Goal: Task Accomplishment & Management: Complete application form

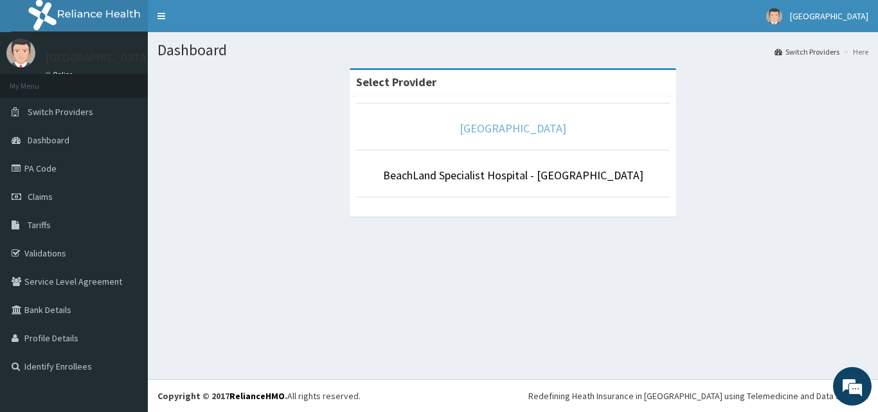
click at [532, 128] on link "[GEOGRAPHIC_DATA]" at bounding box center [512, 128] width 107 height 15
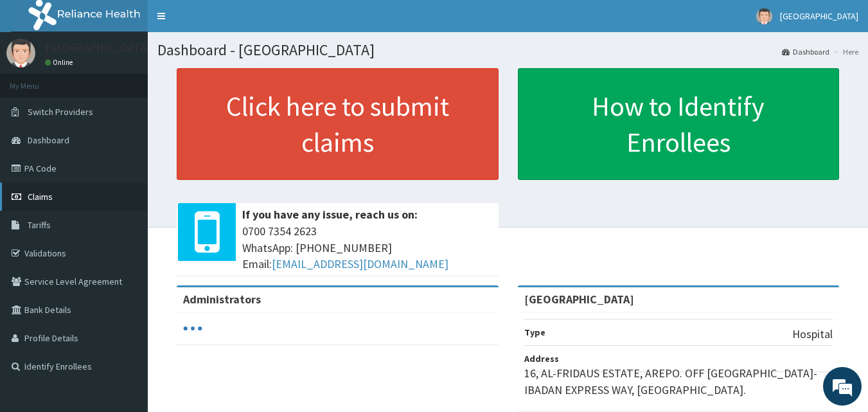
click at [42, 196] on span "Claims" at bounding box center [40, 197] width 25 height 12
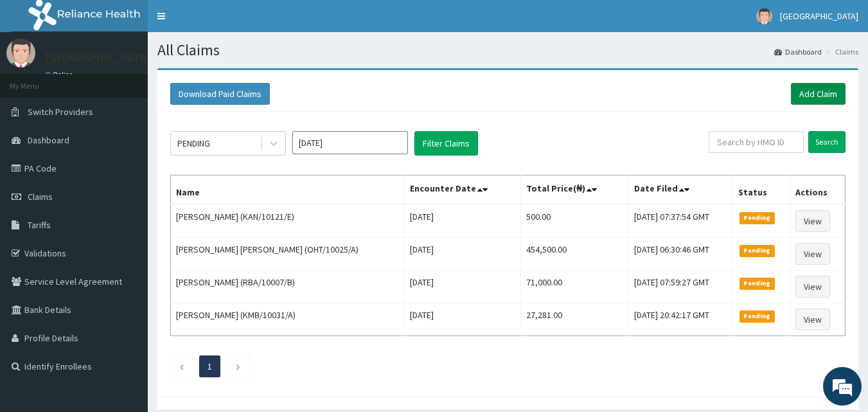
click at [812, 96] on link "Add Claim" at bounding box center [818, 94] width 55 height 22
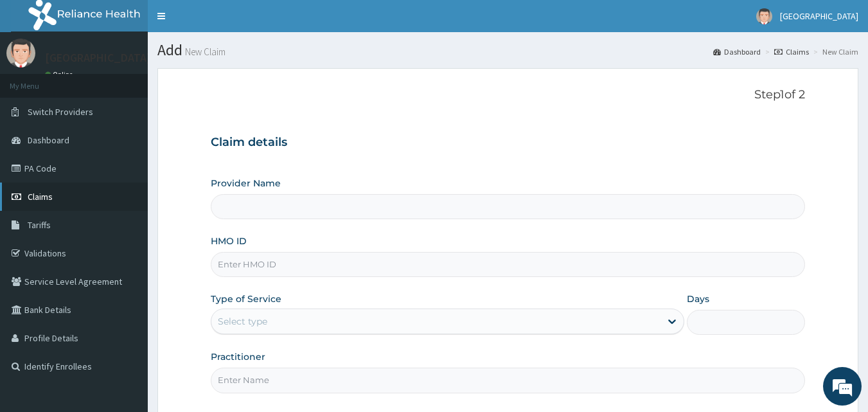
type input "[GEOGRAPHIC_DATA]"
click at [38, 190] on link "Claims" at bounding box center [74, 196] width 148 height 28
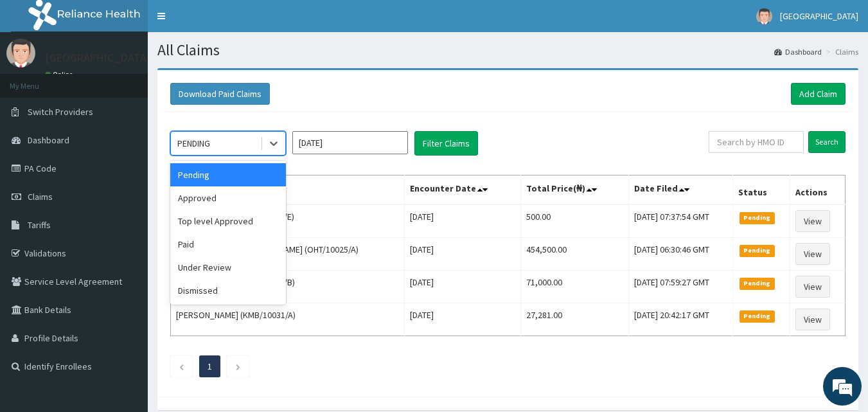
click at [252, 139] on div "PENDING" at bounding box center [215, 143] width 89 height 21
drag, startPoint x: 204, startPoint y: 203, endPoint x: 216, endPoint y: 190, distance: 17.3
click at [210, 195] on div "Approved" at bounding box center [228, 197] width 116 height 23
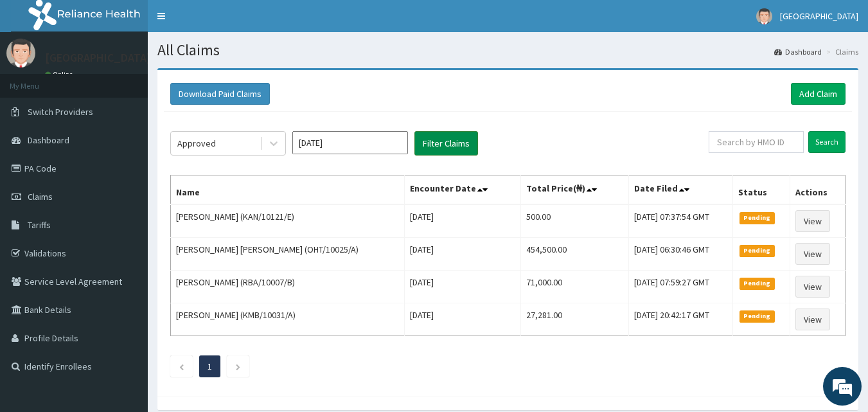
click at [449, 141] on button "Filter Claims" at bounding box center [446, 143] width 64 height 24
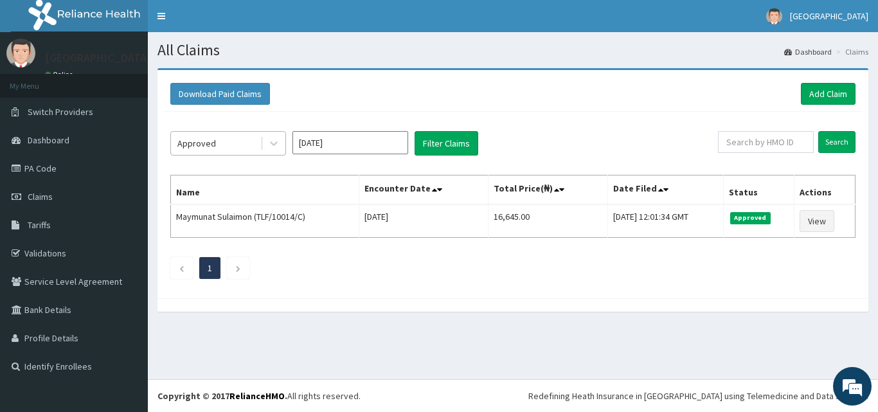
click at [211, 152] on div "Approved" at bounding box center [215, 143] width 89 height 21
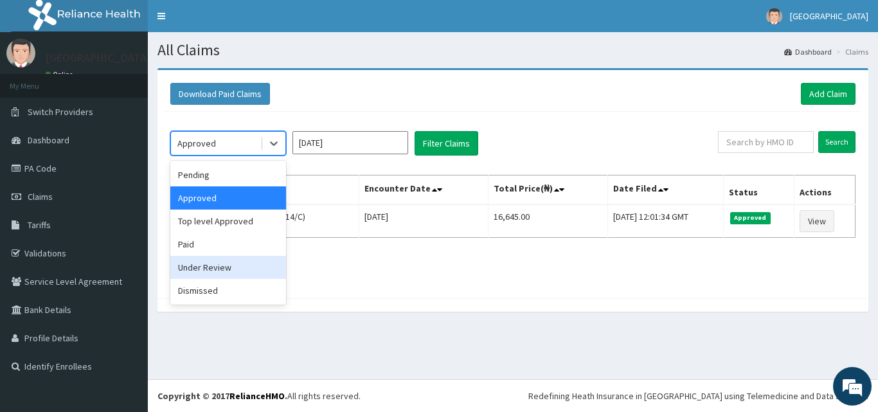
click at [204, 265] on div "Under Review" at bounding box center [228, 267] width 116 height 23
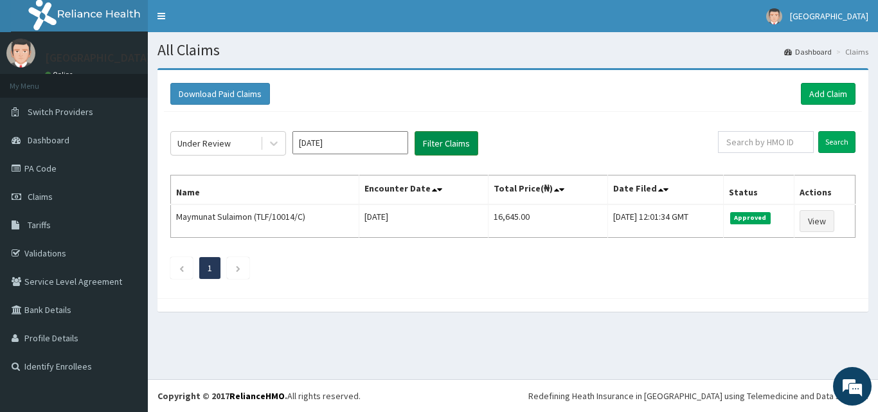
click at [429, 148] on button "Filter Claims" at bounding box center [446, 143] width 64 height 24
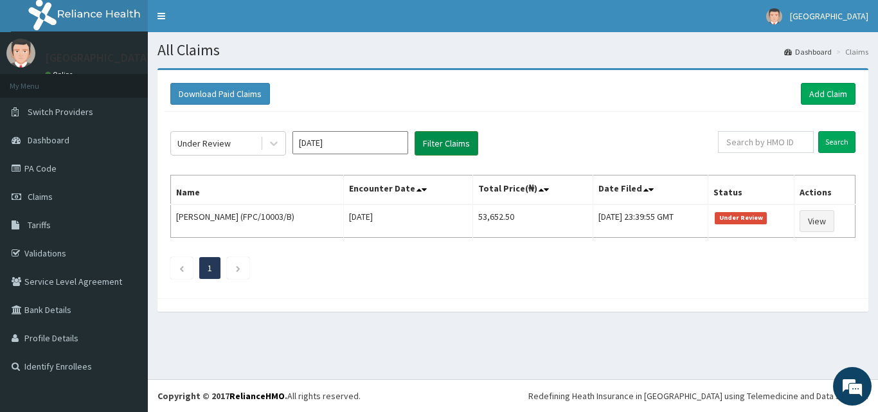
click at [450, 143] on button "Filter Claims" at bounding box center [446, 143] width 64 height 24
click at [227, 152] on div "Under Review" at bounding box center [215, 143] width 89 height 21
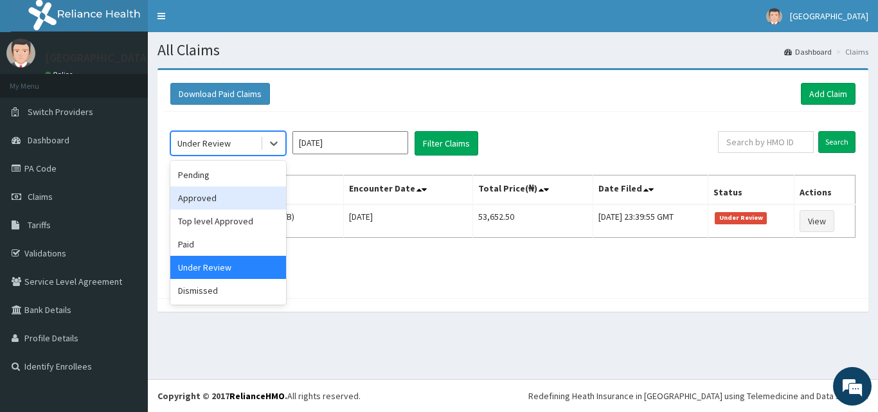
drag, startPoint x: 208, startPoint y: 200, endPoint x: 347, endPoint y: 162, distance: 144.6
click at [208, 199] on div "Approved" at bounding box center [228, 197] width 116 height 23
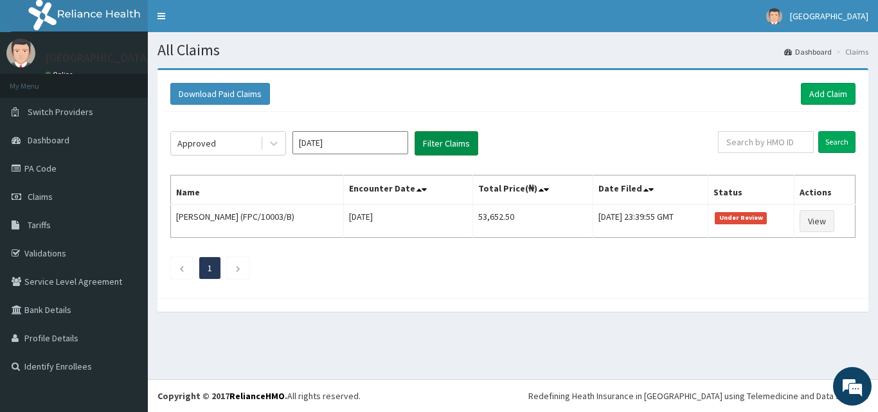
click at [445, 146] on button "Filter Claims" at bounding box center [446, 143] width 64 height 24
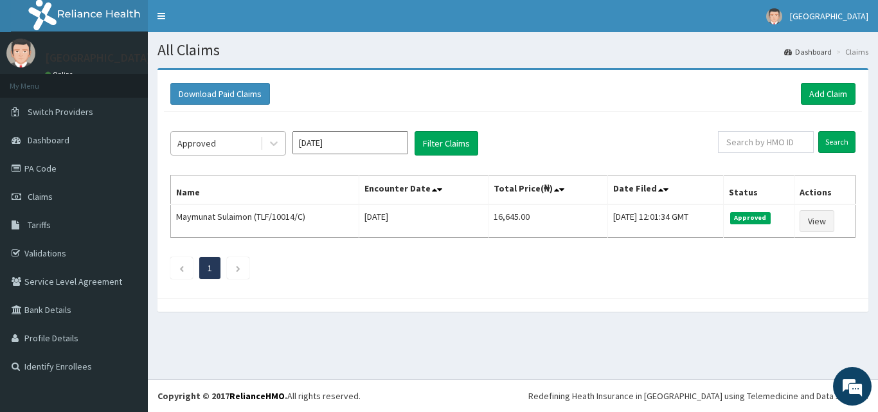
click at [232, 143] on div "Approved" at bounding box center [215, 143] width 89 height 21
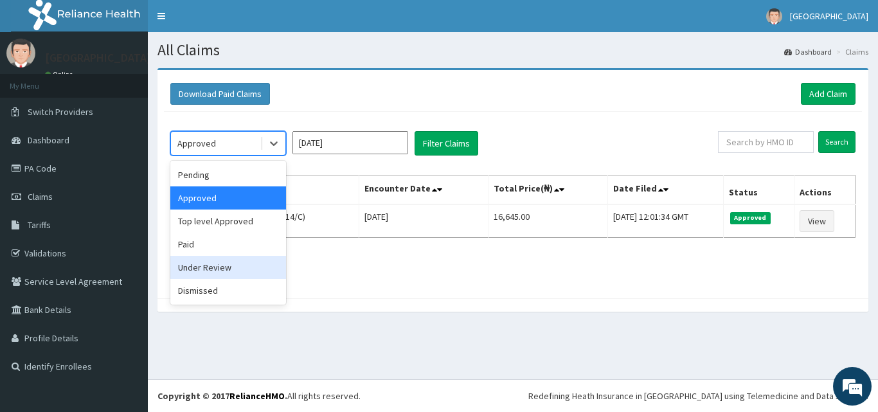
drag, startPoint x: 200, startPoint y: 260, endPoint x: 211, endPoint y: 247, distance: 16.4
click at [202, 259] on div "Under Review" at bounding box center [228, 267] width 116 height 23
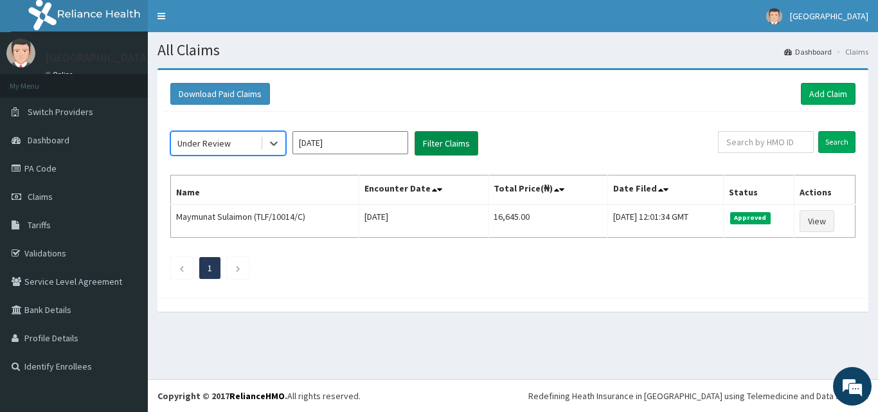
click at [438, 144] on button "Filter Claims" at bounding box center [446, 143] width 64 height 24
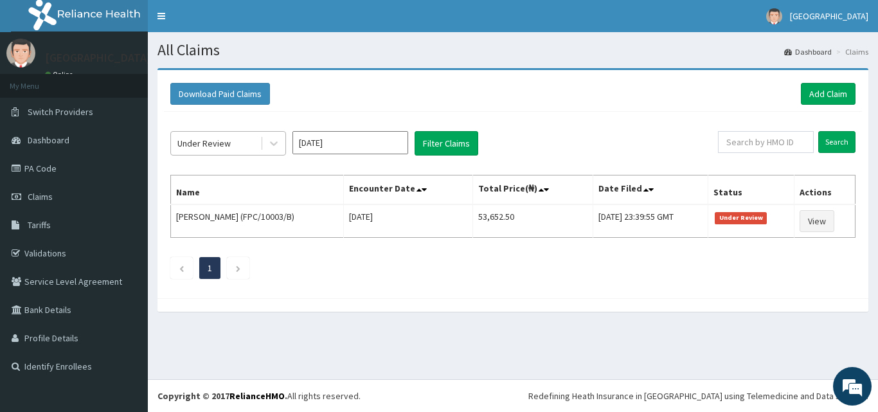
click at [241, 146] on div "Under Review" at bounding box center [215, 143] width 89 height 21
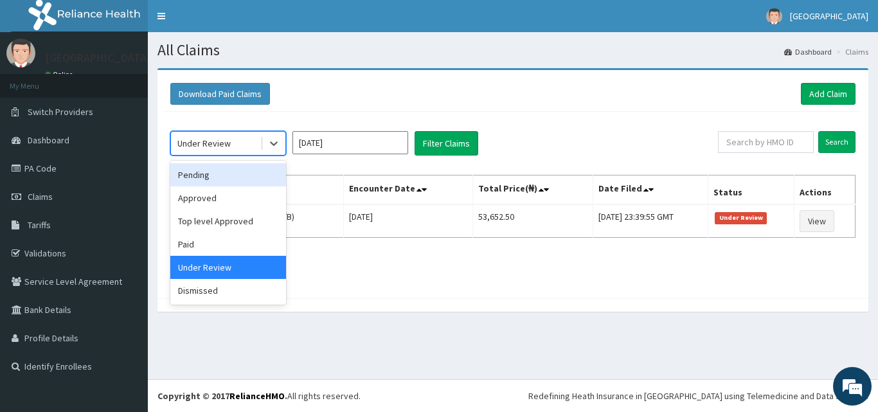
drag, startPoint x: 202, startPoint y: 179, endPoint x: 279, endPoint y: 177, distance: 77.1
click at [204, 177] on div "Pending" at bounding box center [228, 174] width 116 height 23
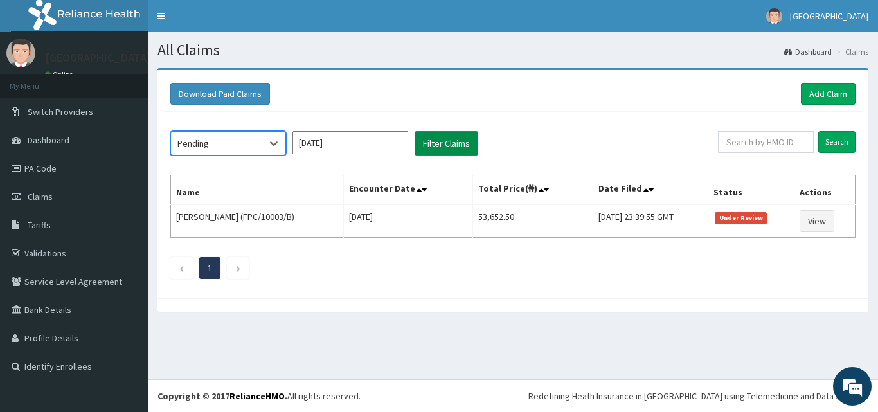
click at [457, 141] on button "Filter Claims" at bounding box center [446, 143] width 64 height 24
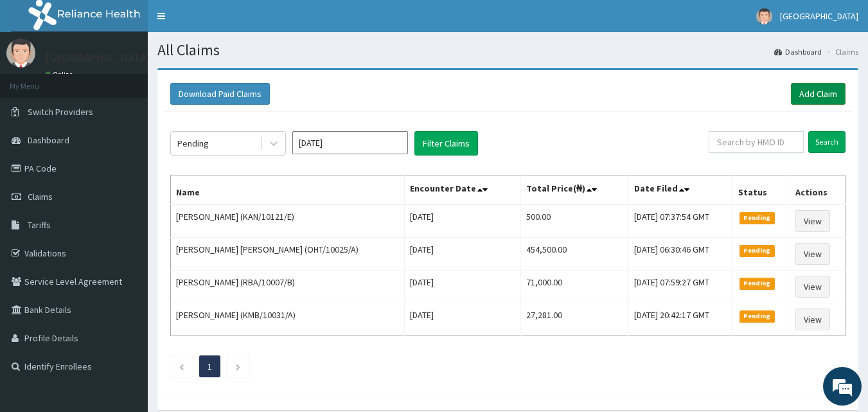
click at [819, 94] on link "Add Claim" at bounding box center [818, 94] width 55 height 22
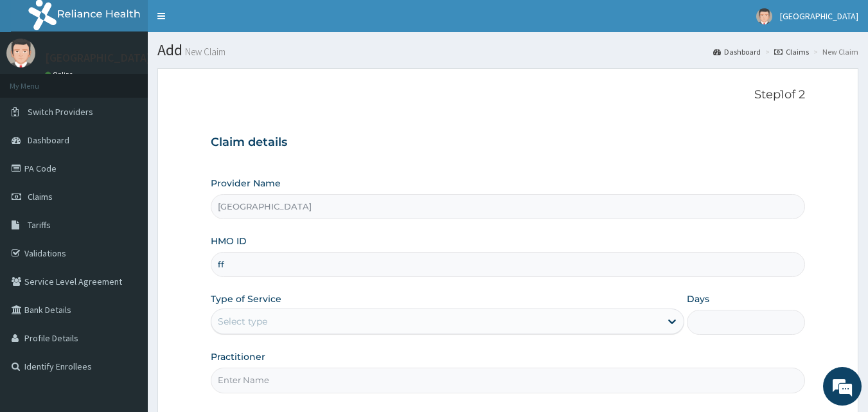
type input "f"
type input "FFC/10054/A"
click at [242, 324] on div "Select type" at bounding box center [242, 321] width 49 height 13
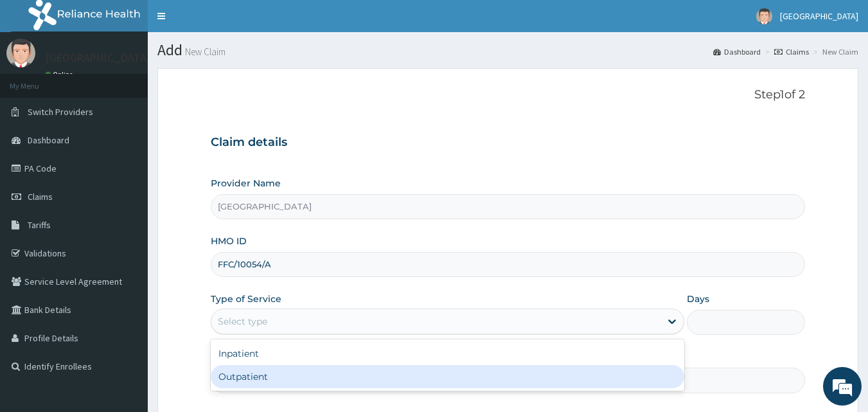
click at [238, 382] on div "Outpatient" at bounding box center [447, 376] width 473 height 23
type input "1"
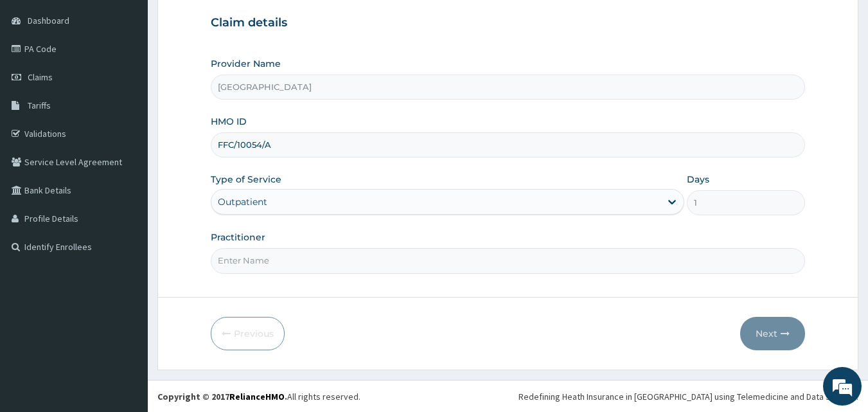
scroll to position [120, 0]
click at [233, 263] on input "Practitioner" at bounding box center [508, 259] width 595 height 25
type input "DR. EKE"
click at [784, 340] on button "Next" at bounding box center [772, 332] width 65 height 33
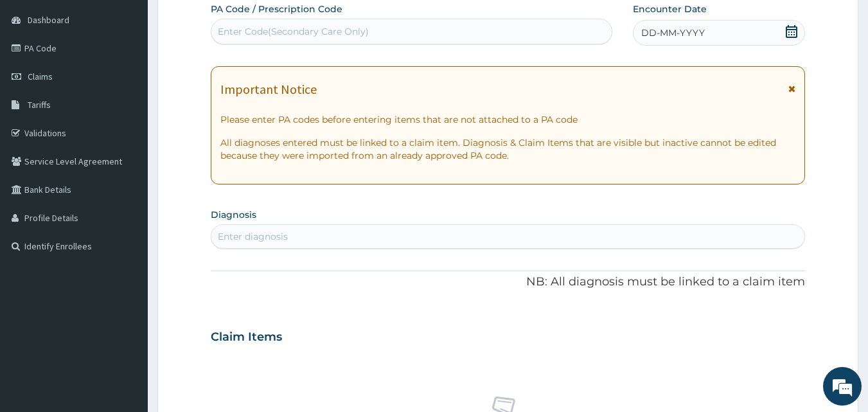
click at [794, 31] on icon at bounding box center [791, 31] width 13 height 13
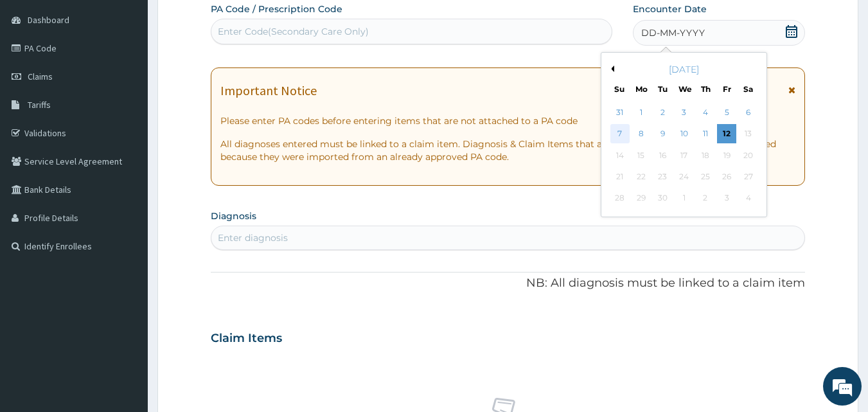
click at [621, 136] on div "7" at bounding box center [619, 134] width 19 height 19
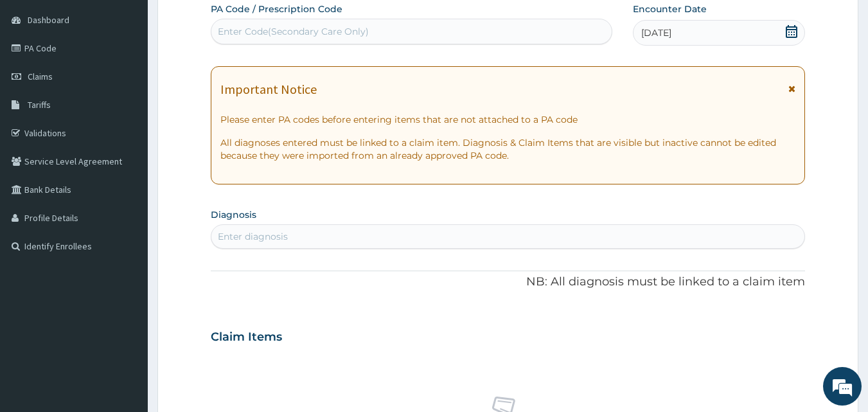
click at [252, 235] on div "Enter diagnosis" at bounding box center [253, 236] width 70 height 13
type input "MALA"
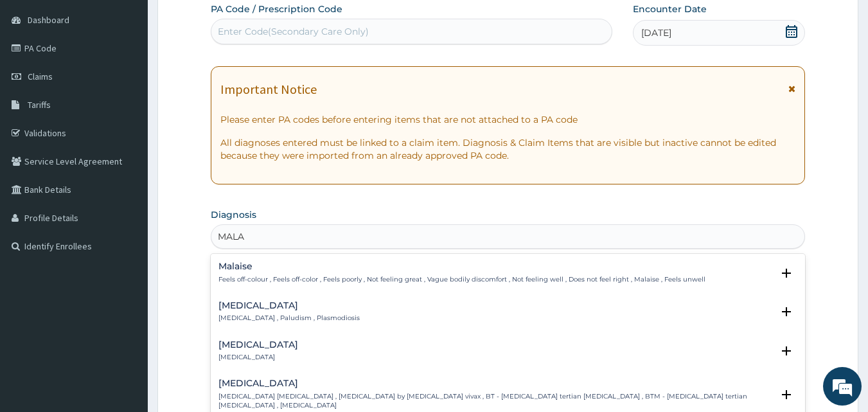
click at [235, 311] on div "Malaria Malaria , Paludism , Plasmodiosis" at bounding box center [288, 312] width 141 height 22
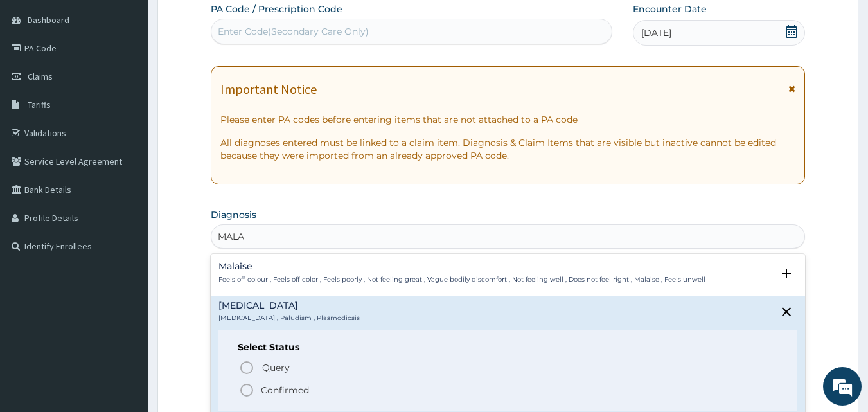
click at [247, 390] on icon "status option filled" at bounding box center [246, 389] width 15 height 15
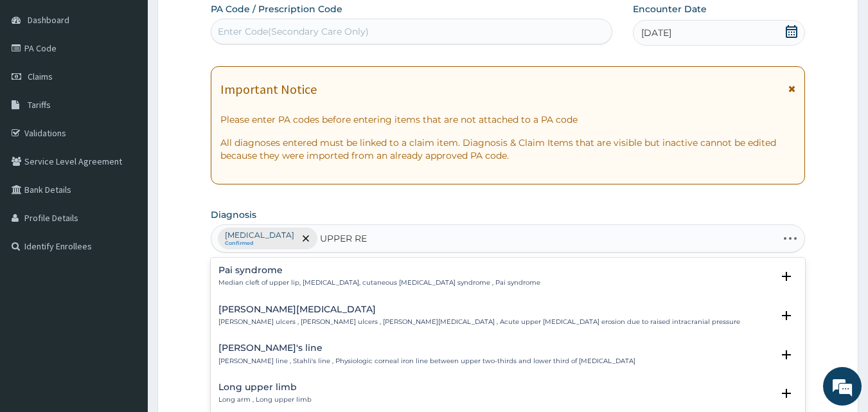
type input "UPPER RES"
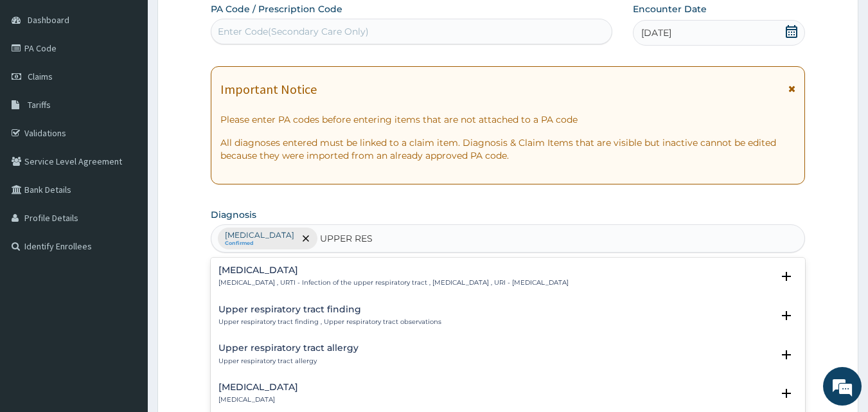
click at [263, 276] on div "Upper respiratory infection Upper respiratory infection , URTI - Infection of t…" at bounding box center [393, 276] width 350 height 22
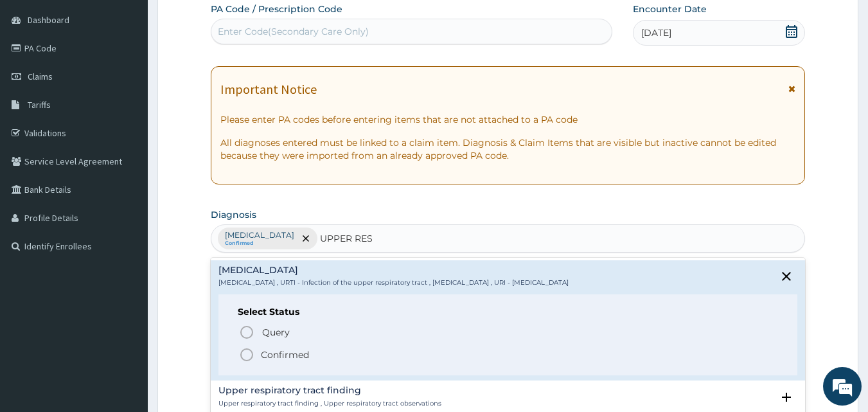
click at [242, 354] on icon "status option filled" at bounding box center [246, 354] width 15 height 15
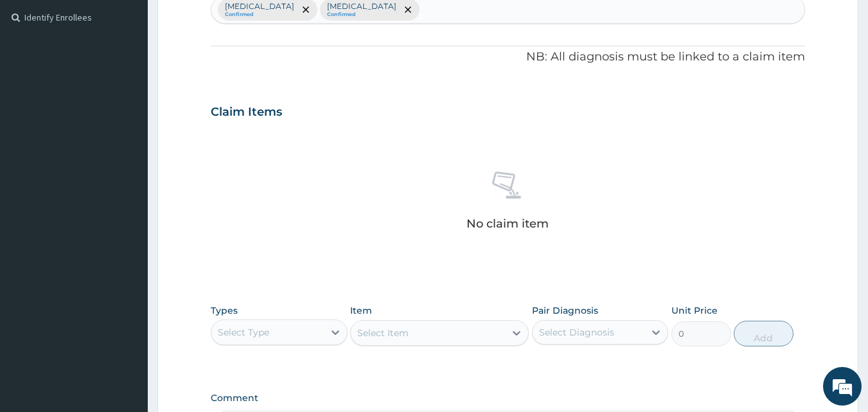
scroll to position [385, 0]
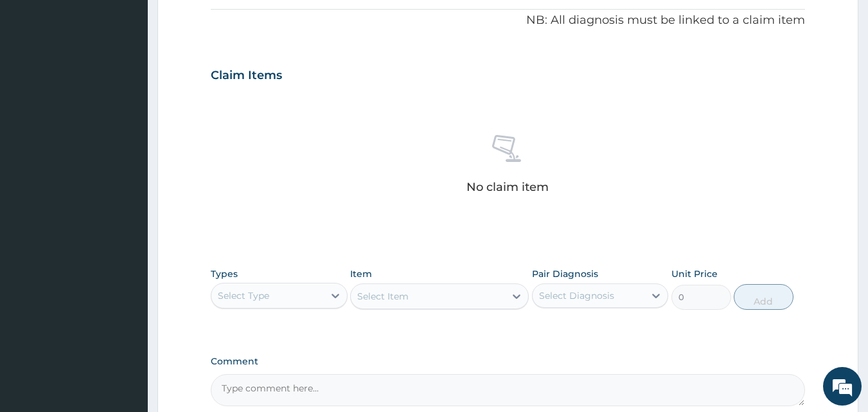
click at [270, 292] on div "Select Type" at bounding box center [267, 295] width 112 height 21
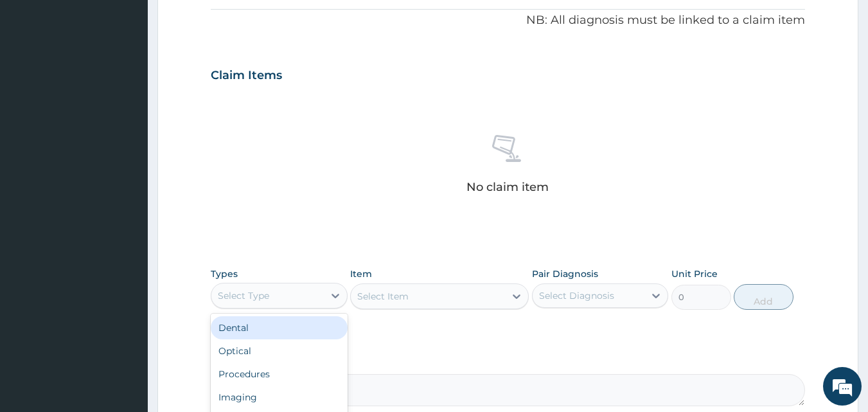
scroll to position [514, 0]
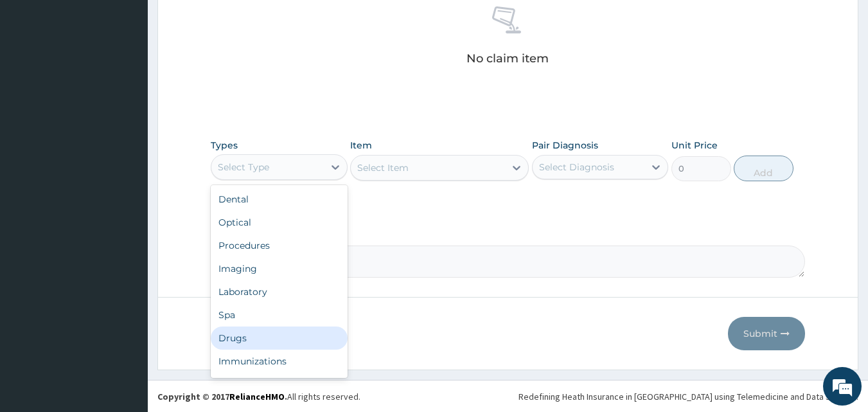
click at [258, 341] on div "Drugs" at bounding box center [279, 337] width 137 height 23
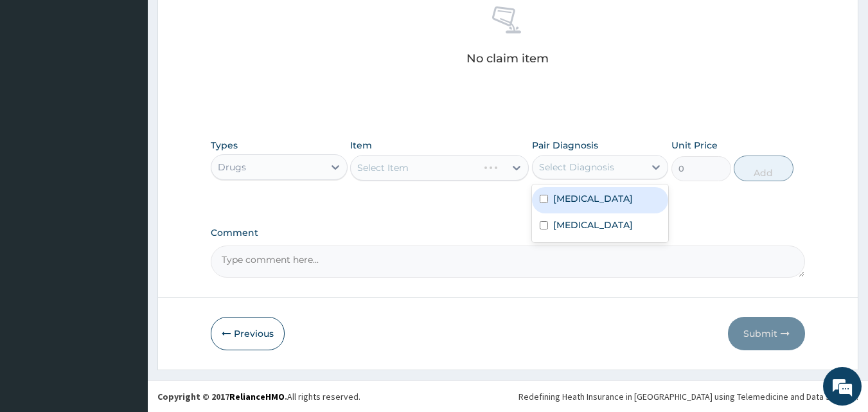
click at [565, 170] on div "Select Diagnosis" at bounding box center [576, 167] width 75 height 13
click at [574, 195] on label "Malaria" at bounding box center [593, 198] width 80 height 13
checkbox input "true"
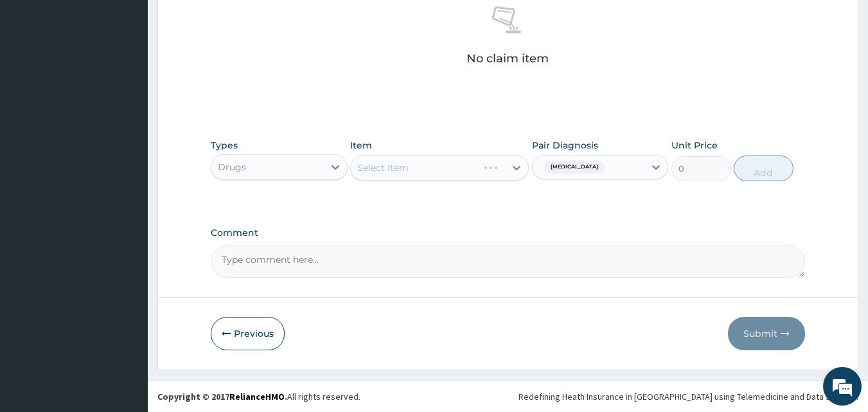
click at [395, 170] on div "Select Item" at bounding box center [439, 168] width 179 height 26
click at [407, 169] on div "Select Item" at bounding box center [439, 168] width 179 height 26
click at [411, 166] on div "Select Item" at bounding box center [439, 168] width 179 height 26
click at [438, 166] on div "Select Item" at bounding box center [428, 167] width 154 height 21
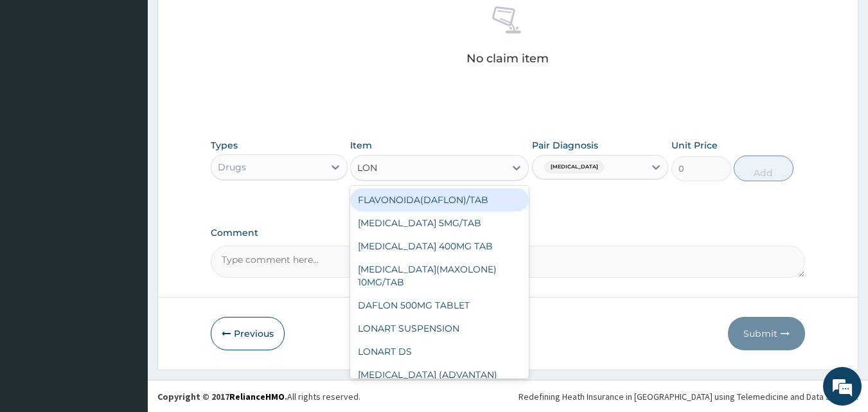
type input "LONA"
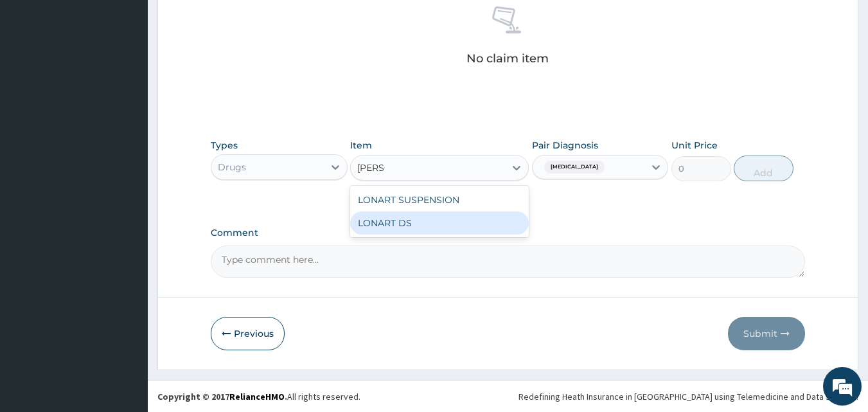
click at [400, 226] on div "LONART DS" at bounding box center [439, 222] width 179 height 23
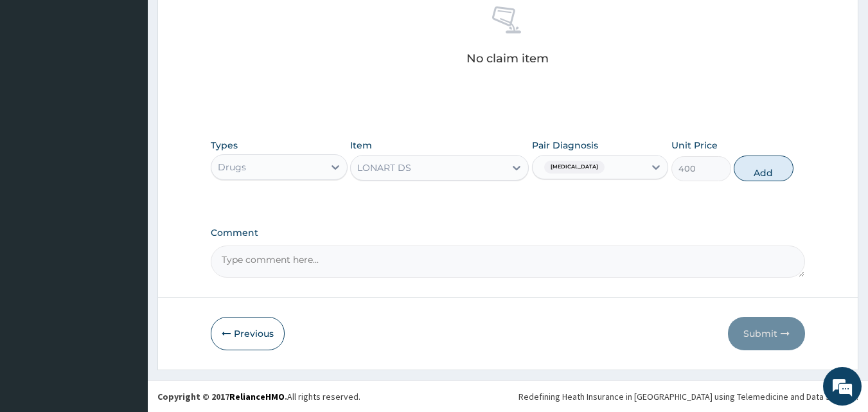
drag, startPoint x: 760, startPoint y: 166, endPoint x: 693, endPoint y: 174, distance: 67.3
click at [759, 166] on button "Add" at bounding box center [764, 168] width 60 height 26
type input "0"
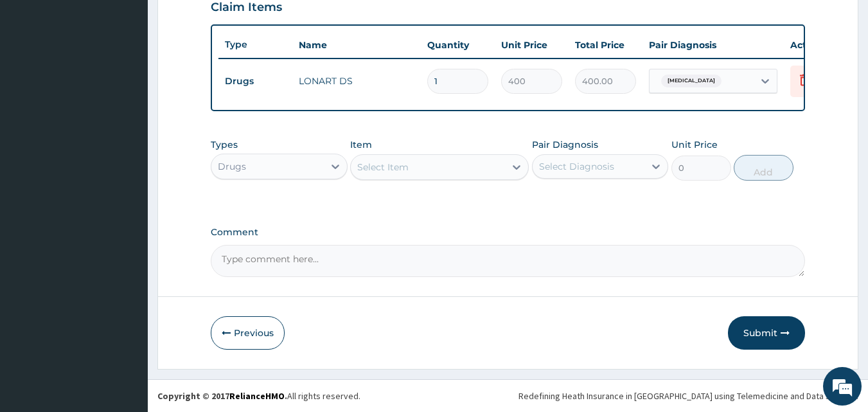
scroll to position [463, 0]
type input "0.00"
type input "6"
type input "2400.00"
type input "6"
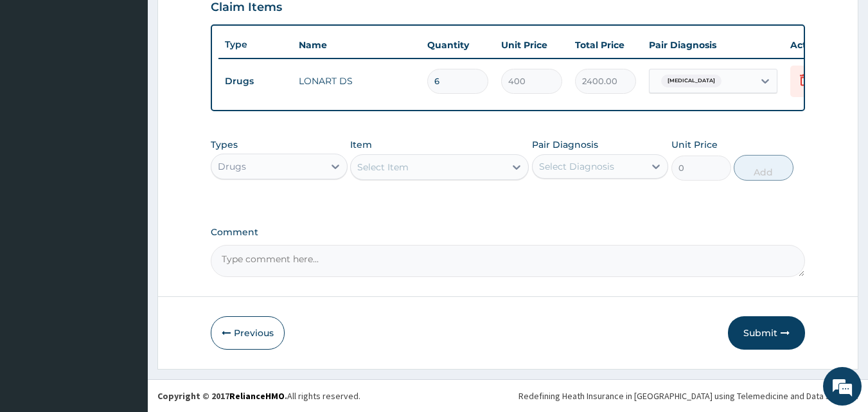
click at [565, 170] on div "Select Diagnosis" at bounding box center [576, 166] width 75 height 13
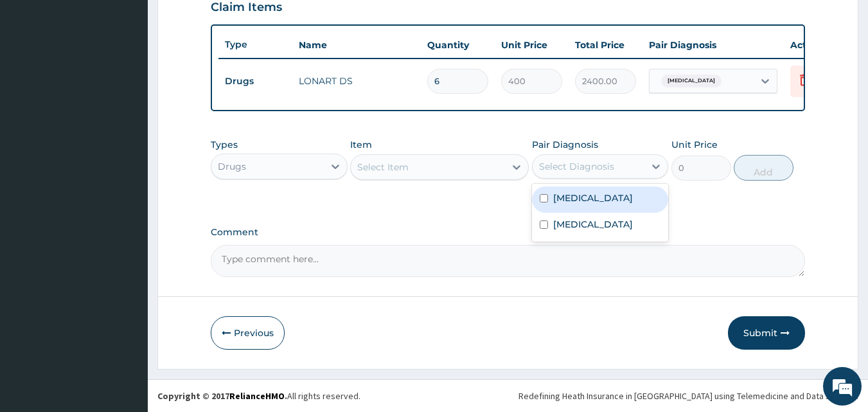
drag, startPoint x: 588, startPoint y: 208, endPoint x: 573, endPoint y: 208, distance: 14.8
click at [587, 208] on div "Malaria" at bounding box center [600, 199] width 137 height 26
checkbox input "true"
click at [385, 162] on div "Select Item" at bounding box center [382, 167] width 51 height 13
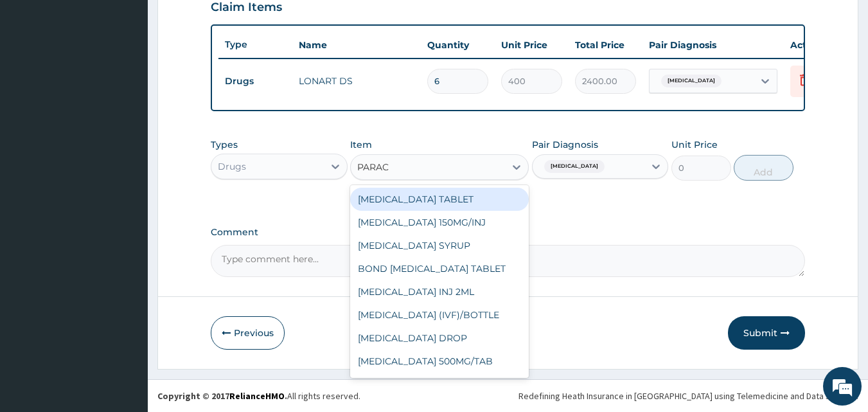
type input "PARACE"
drag, startPoint x: 420, startPoint y: 199, endPoint x: 466, endPoint y: 200, distance: 45.6
click at [423, 200] on div "PARACETAMOL TABLET" at bounding box center [439, 199] width 179 height 23
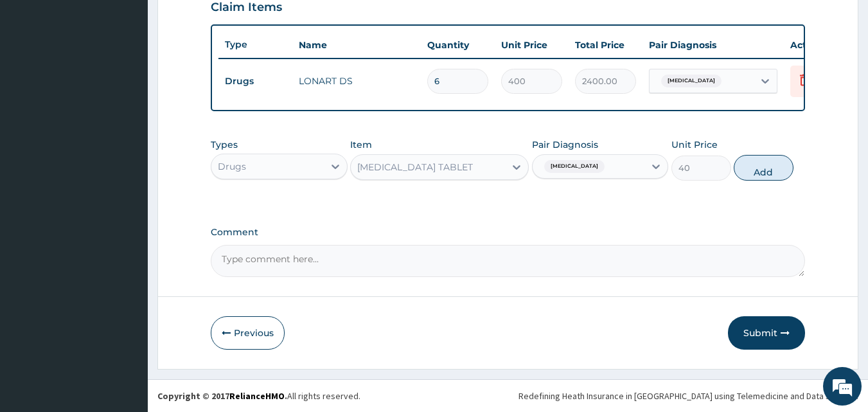
drag, startPoint x: 757, startPoint y: 172, endPoint x: 580, endPoint y: 138, distance: 181.2
click at [756, 172] on button "Add" at bounding box center [764, 168] width 60 height 26
type input "0"
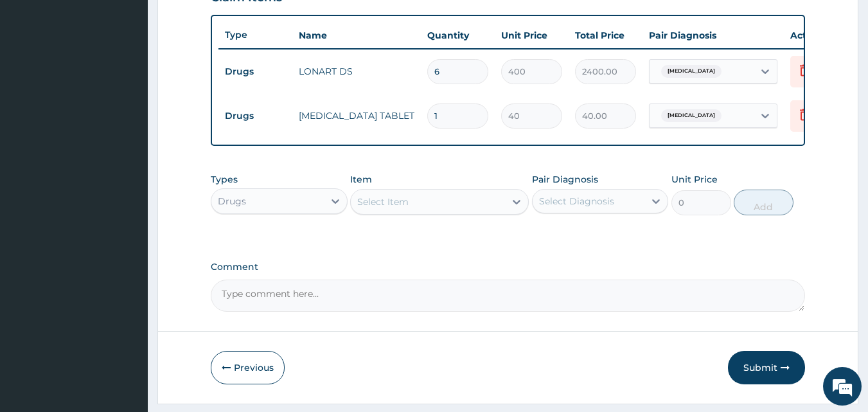
type input "18"
type input "720.00"
type input "18"
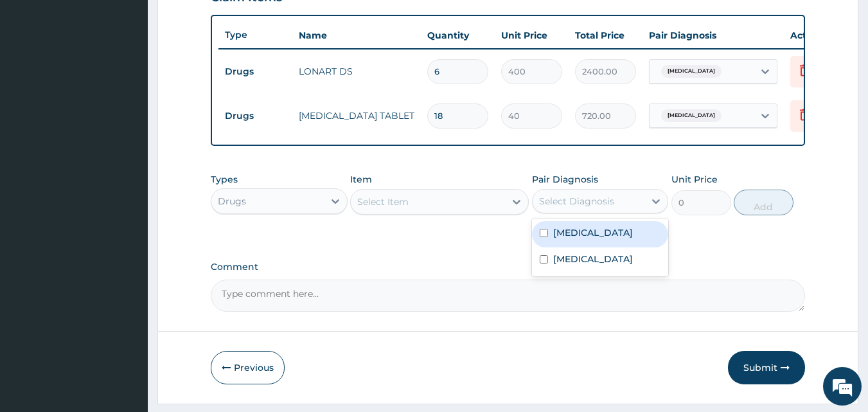
drag, startPoint x: 583, startPoint y: 204, endPoint x: 592, endPoint y: 220, distance: 18.7
click at [583, 203] on div "Select Diagnosis" at bounding box center [589, 201] width 112 height 21
drag, startPoint x: 570, startPoint y: 242, endPoint x: 574, endPoint y: 270, distance: 28.6
click at [571, 239] on label "Malaria" at bounding box center [593, 232] width 80 height 13
checkbox input "true"
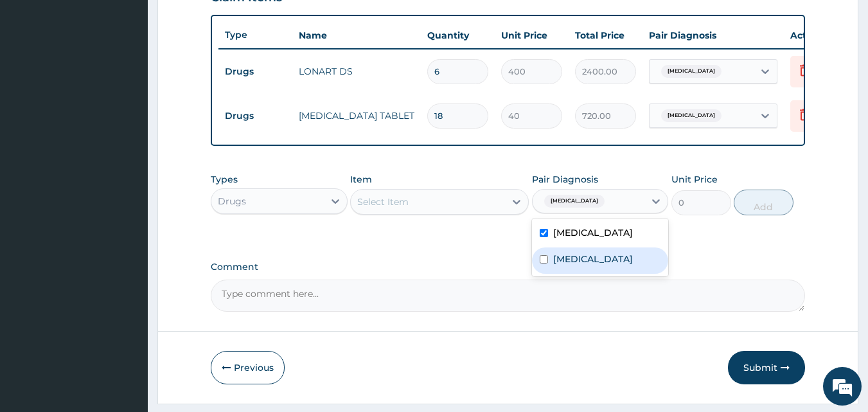
click at [569, 265] on label "Upper respiratory infection" at bounding box center [593, 258] width 80 height 13
checkbox input "true"
click at [404, 212] on div "Select Item" at bounding box center [428, 201] width 154 height 21
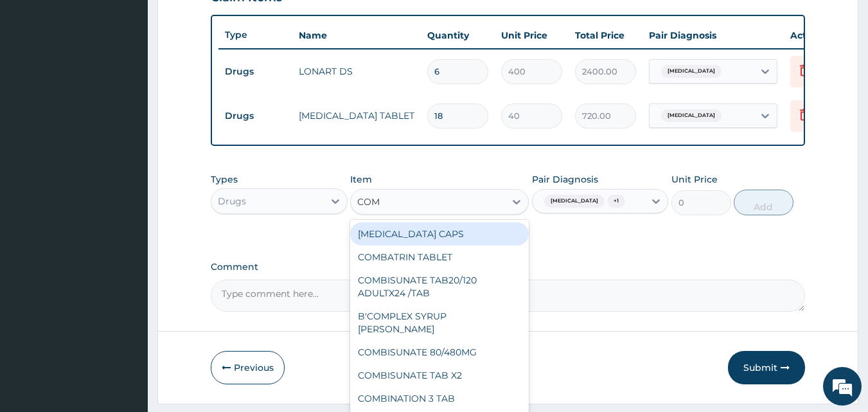
type input "COMP"
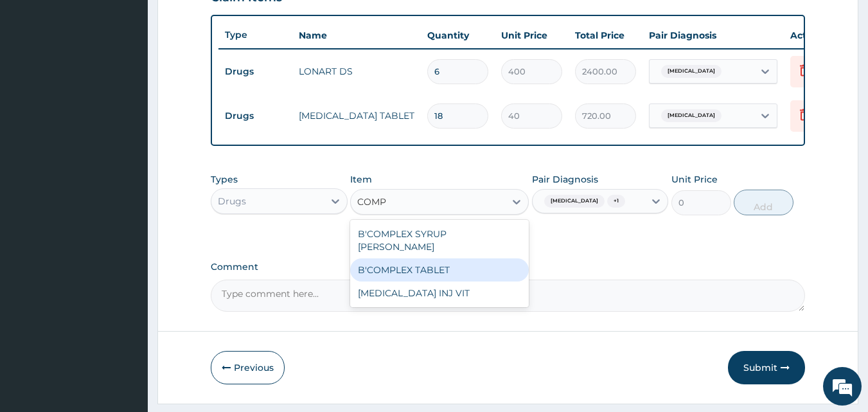
click at [420, 272] on div "B'COMPLEX TABLET" at bounding box center [439, 269] width 179 height 23
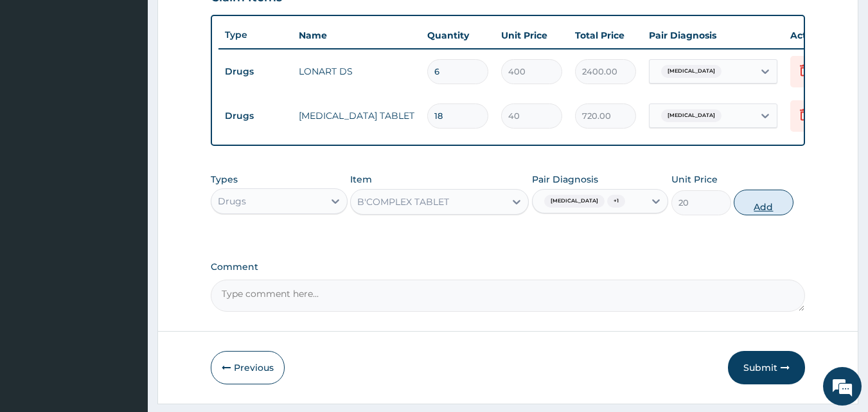
click at [754, 215] on button "Add" at bounding box center [764, 203] width 60 height 26
type input "0"
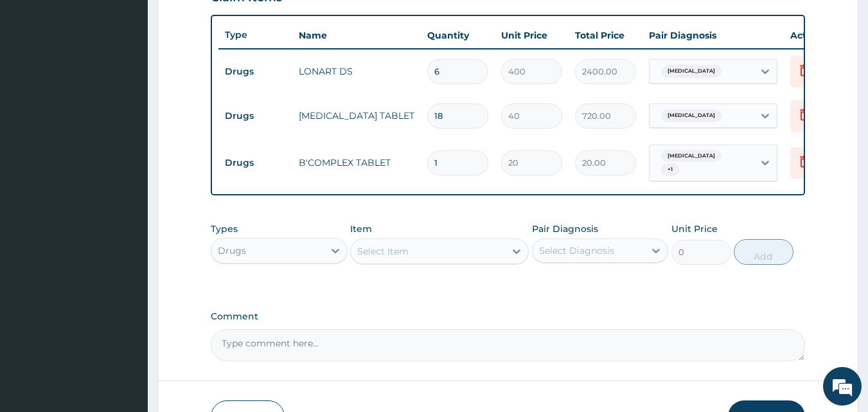
type input "15"
type input "300.00"
type input "15"
click at [268, 258] on div "Drugs" at bounding box center [267, 250] width 112 height 21
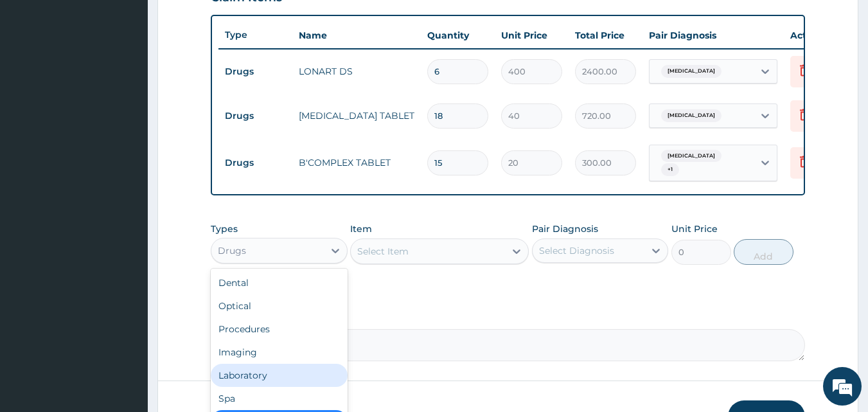
click at [249, 382] on div "Laboratory" at bounding box center [279, 375] width 137 height 23
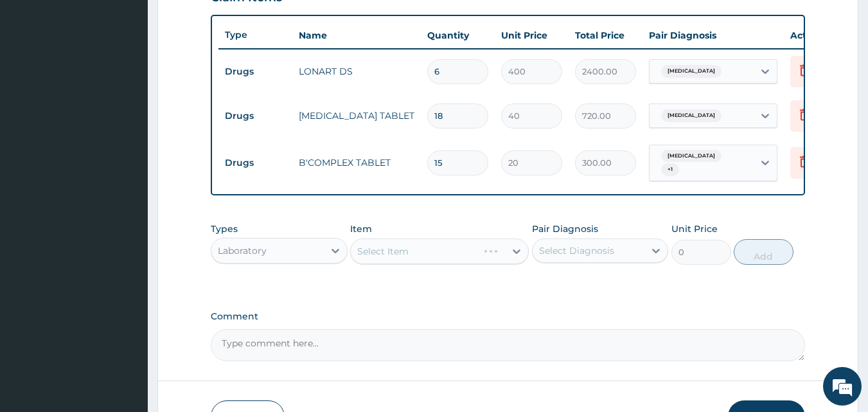
click at [573, 248] on div "Select Diagnosis" at bounding box center [576, 250] width 75 height 13
click at [571, 288] on label "Malaria" at bounding box center [593, 282] width 80 height 13
checkbox input "true"
click at [406, 260] on div "Select Item" at bounding box center [439, 251] width 179 height 26
click at [378, 256] on div "Select Item" at bounding box center [439, 251] width 179 height 26
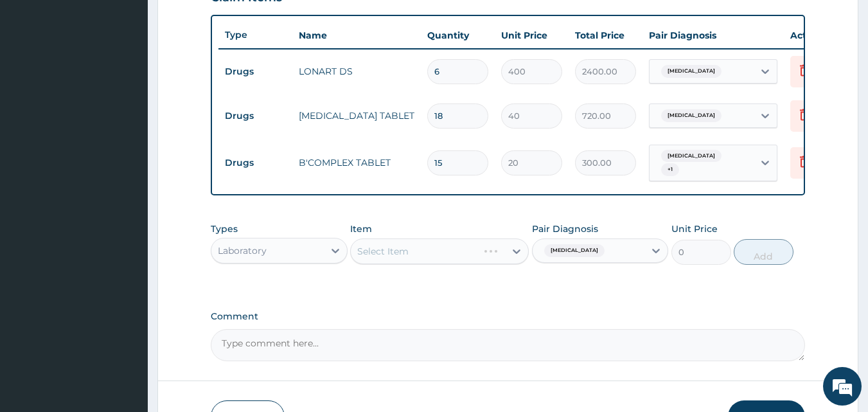
click at [398, 253] on div "Select Item" at bounding box center [439, 251] width 179 height 26
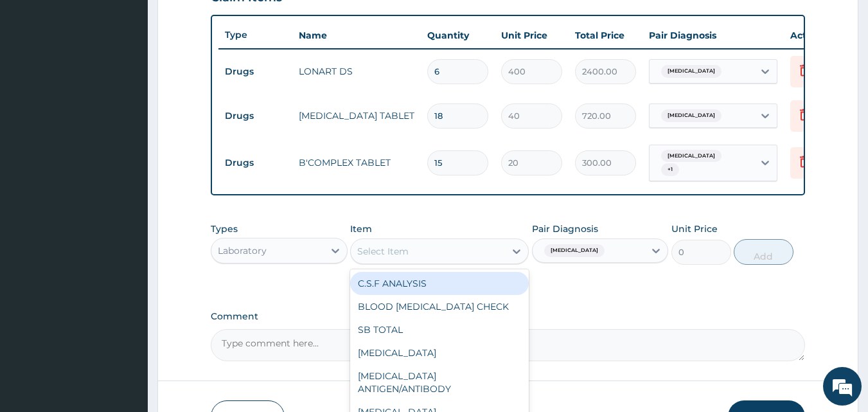
click at [414, 252] on div "Select Item" at bounding box center [428, 251] width 154 height 21
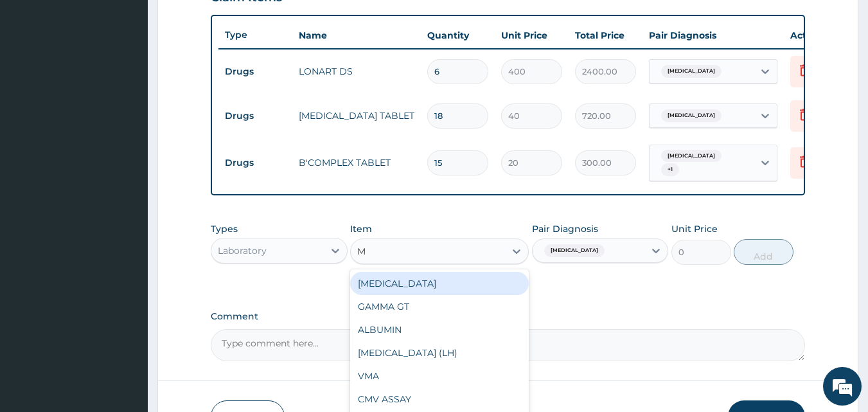
type input "MP"
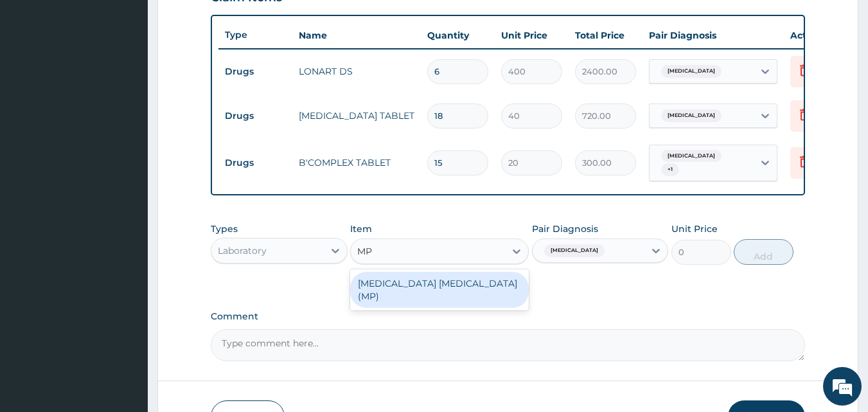
drag, startPoint x: 419, startPoint y: 286, endPoint x: 446, endPoint y: 287, distance: 27.0
click at [424, 287] on div "MALARIA PARASITE (MP)" at bounding box center [439, 290] width 179 height 36
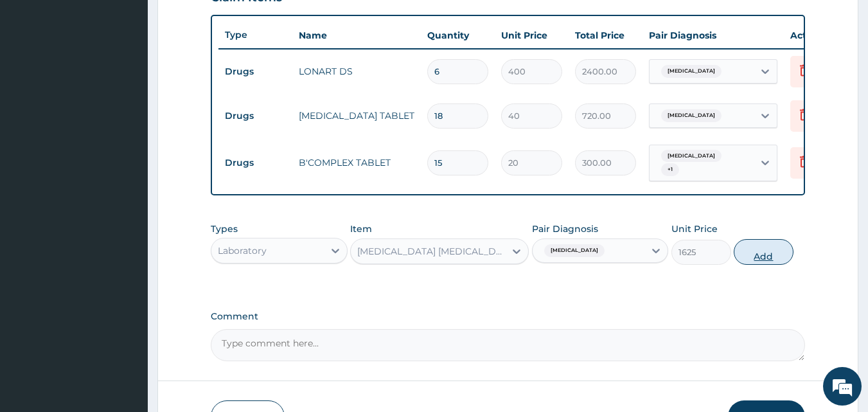
click at [776, 258] on button "Add" at bounding box center [764, 252] width 60 height 26
type input "0"
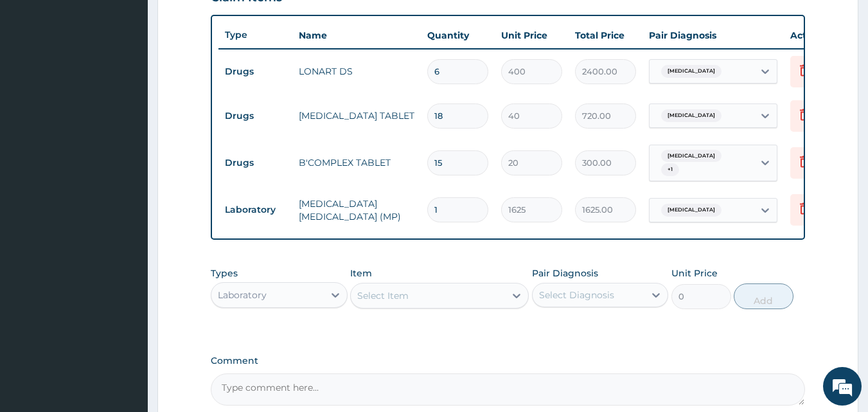
click at [580, 301] on div "Select Diagnosis" at bounding box center [576, 294] width 75 height 13
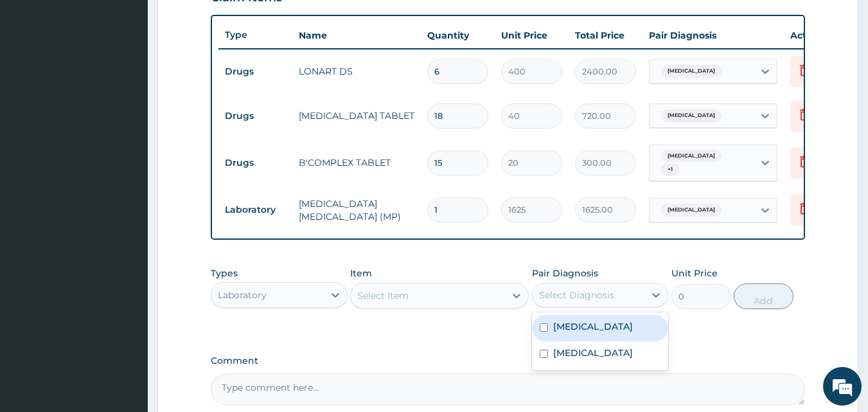
click at [581, 359] on label "Upper respiratory infection" at bounding box center [593, 352] width 80 height 13
checkbox input "true"
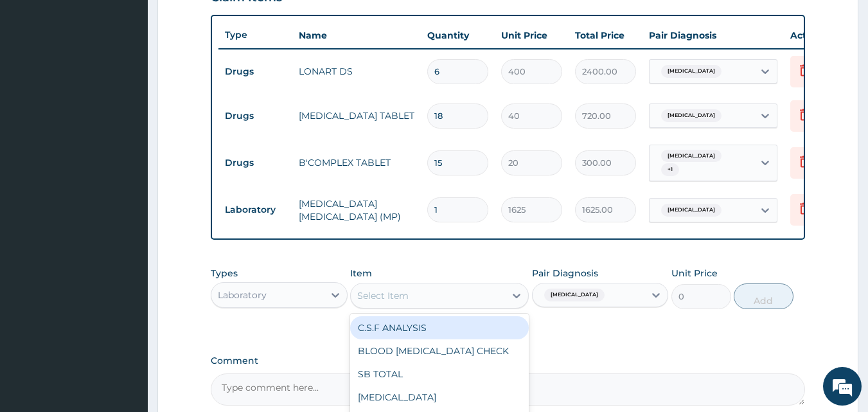
click at [425, 306] on div "Select Item" at bounding box center [428, 295] width 154 height 21
type input "FUL"
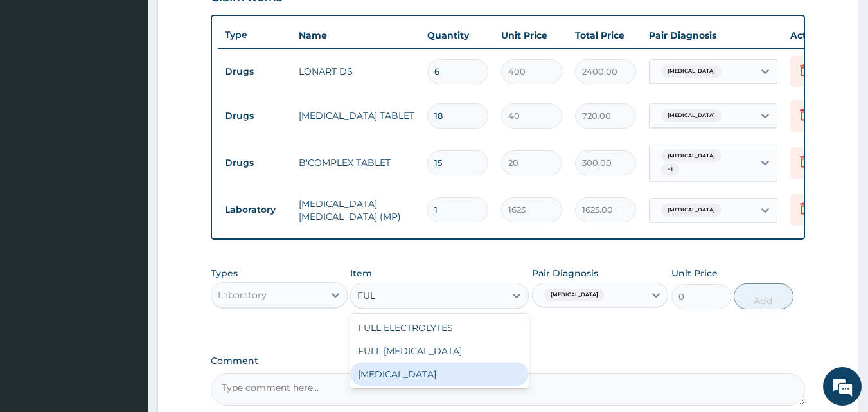
click at [415, 379] on div "FULL BLOOD COUNT" at bounding box center [439, 373] width 179 height 23
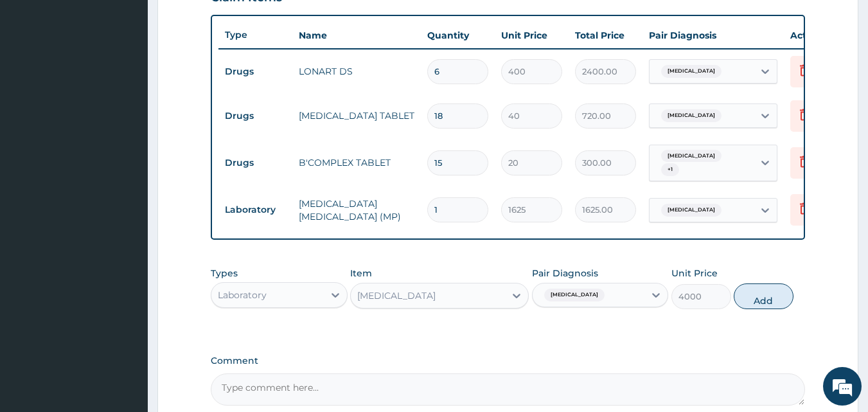
click at [762, 315] on div "Types Laboratory Item FULL BLOOD COUNT Pair Diagnosis Upper respiratory infecti…" at bounding box center [508, 287] width 595 height 55
click at [757, 300] on button "Add" at bounding box center [764, 296] width 60 height 26
type input "0"
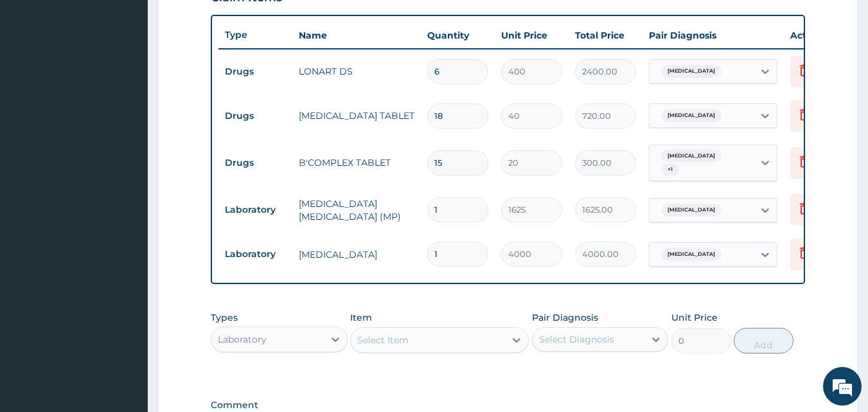
scroll to position [527, 0]
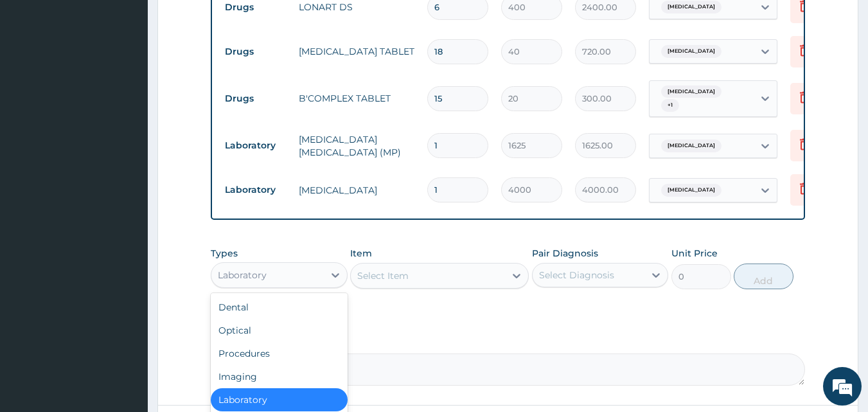
drag, startPoint x: 249, startPoint y: 274, endPoint x: 258, endPoint y: 333, distance: 60.4
click at [248, 275] on div "Laboratory" at bounding box center [242, 275] width 49 height 13
click at [245, 364] on div "Procedures" at bounding box center [279, 353] width 137 height 23
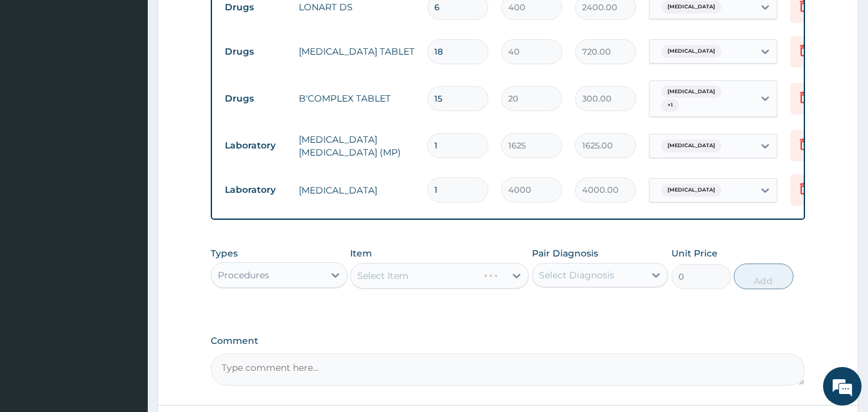
click at [583, 278] on div "Select Diagnosis" at bounding box center [576, 275] width 75 height 13
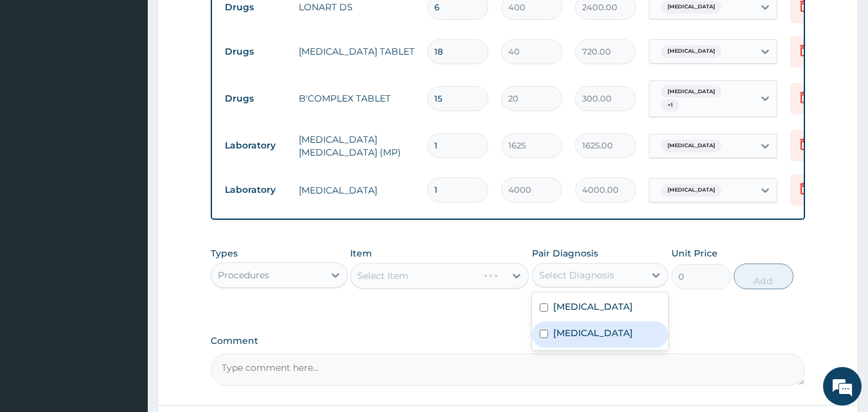
drag, startPoint x: 573, startPoint y: 349, endPoint x: 443, endPoint y: 297, distance: 140.2
click at [572, 339] on label "Upper respiratory infection" at bounding box center [593, 332] width 80 height 13
checkbox input "true"
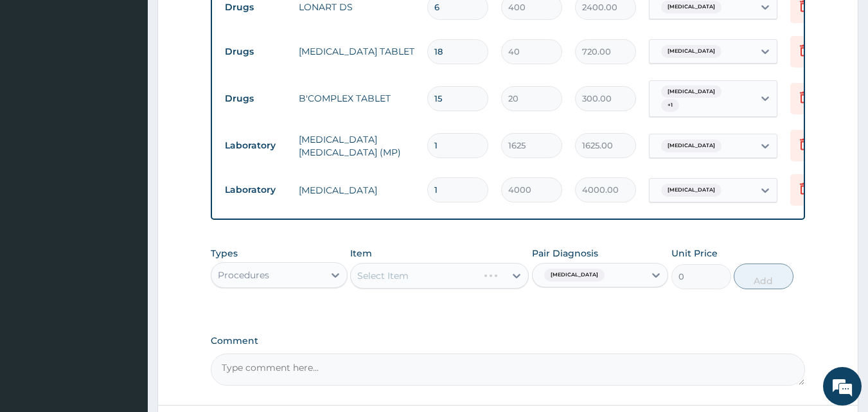
click at [425, 284] on div "Select Item" at bounding box center [439, 276] width 179 height 26
click at [358, 279] on div "Select Item" at bounding box center [439, 276] width 179 height 26
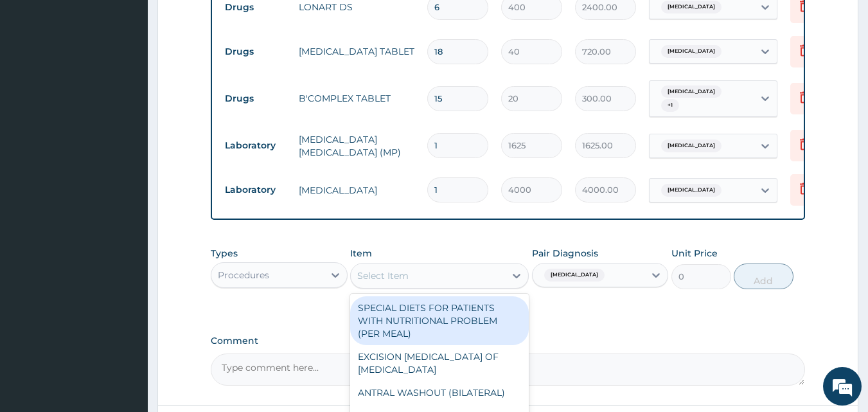
click at [406, 279] on div "Select Item" at bounding box center [382, 275] width 51 height 13
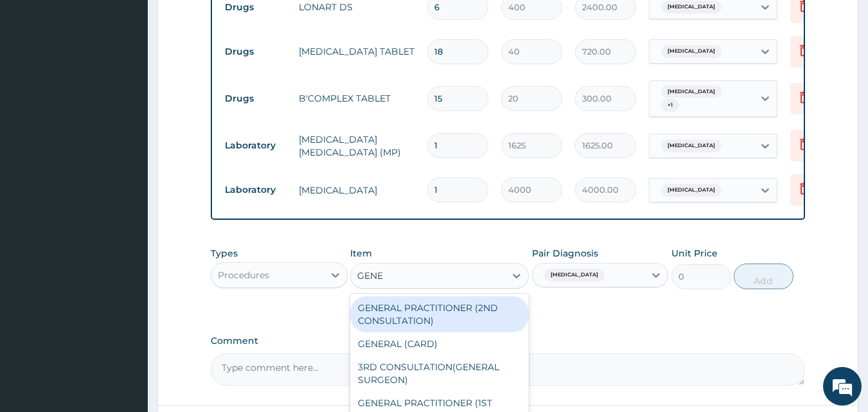
type input "GENER"
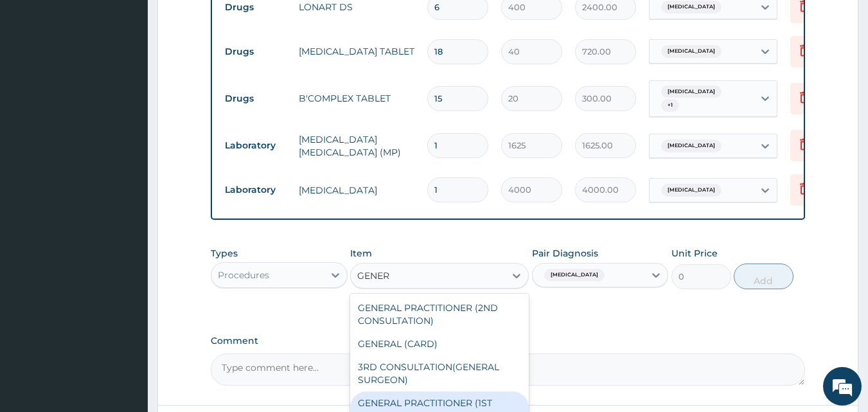
click at [417, 404] on div "GENERAL PRACTITIONER (1ST CONSULTATION)" at bounding box center [439, 409] width 179 height 36
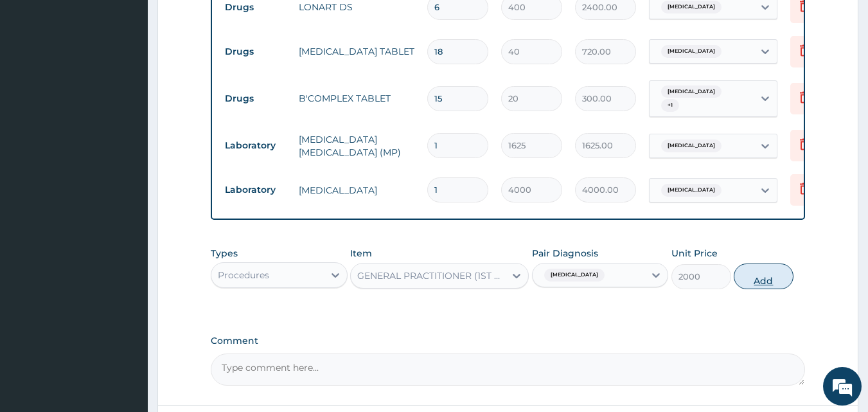
click at [762, 279] on button "Add" at bounding box center [764, 276] width 60 height 26
type input "0"
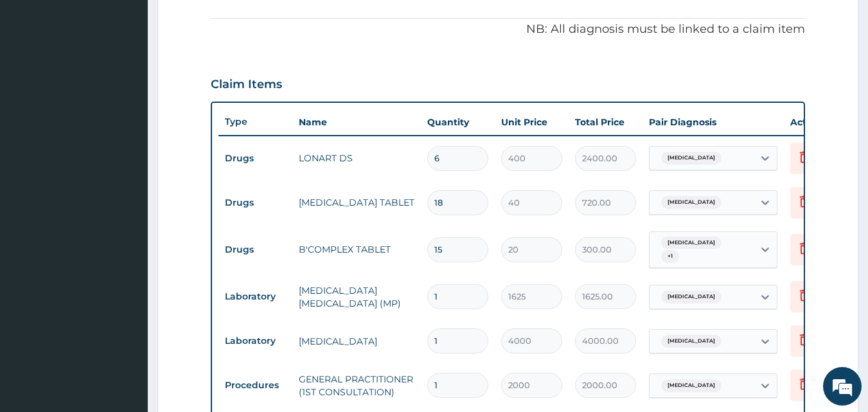
scroll to position [399, 0]
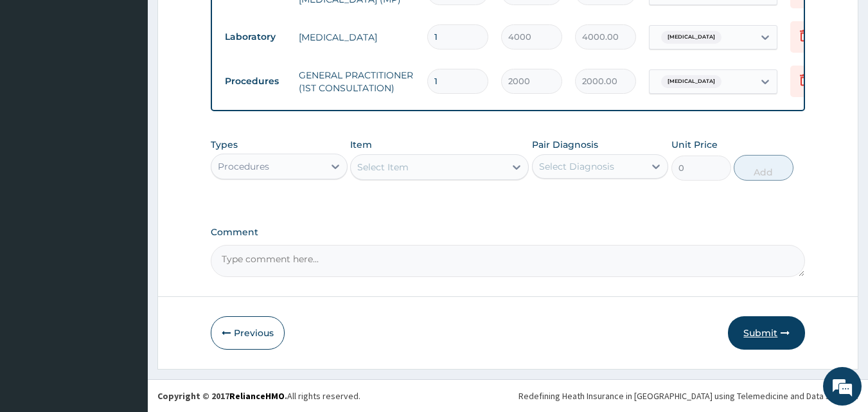
click at [770, 333] on button "Submit" at bounding box center [766, 332] width 77 height 33
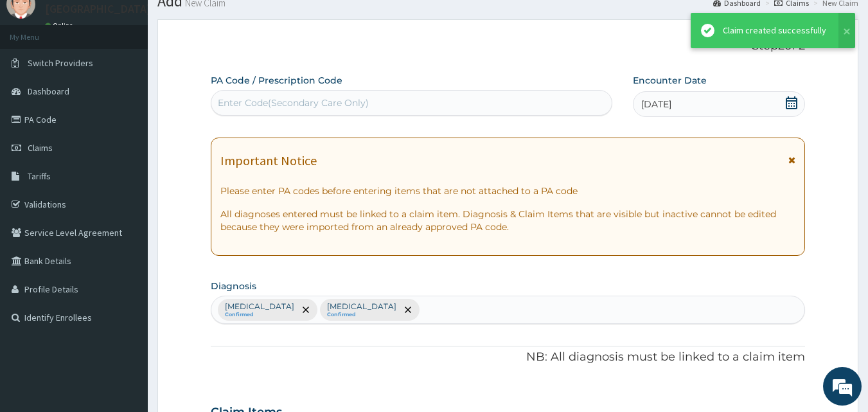
scroll to position [685, 0]
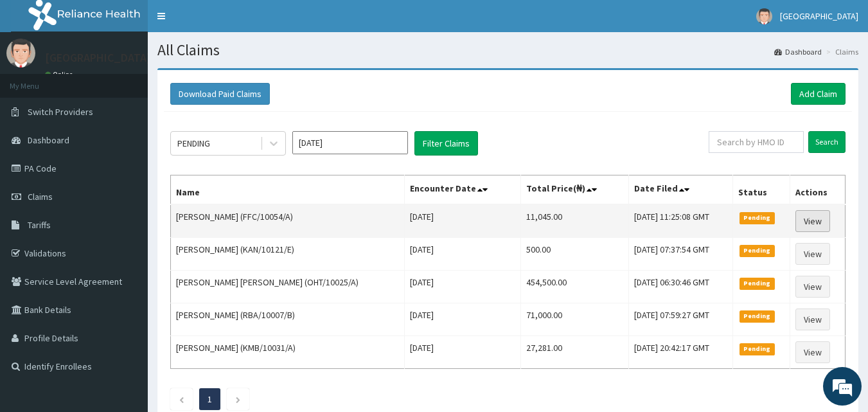
click at [810, 213] on link "View" at bounding box center [812, 221] width 35 height 22
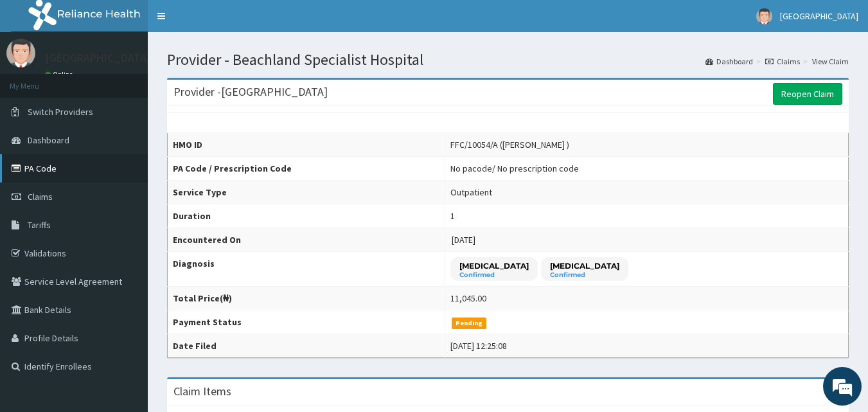
click at [41, 164] on link "PA Code" at bounding box center [74, 168] width 148 height 28
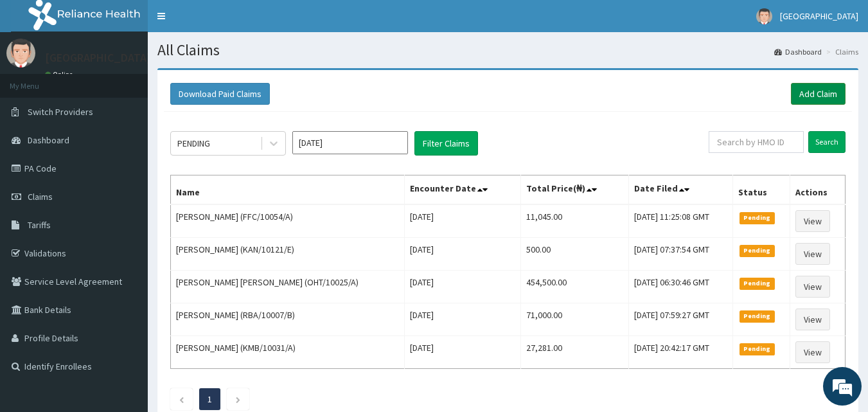
click at [831, 87] on link "Add Claim" at bounding box center [818, 94] width 55 height 22
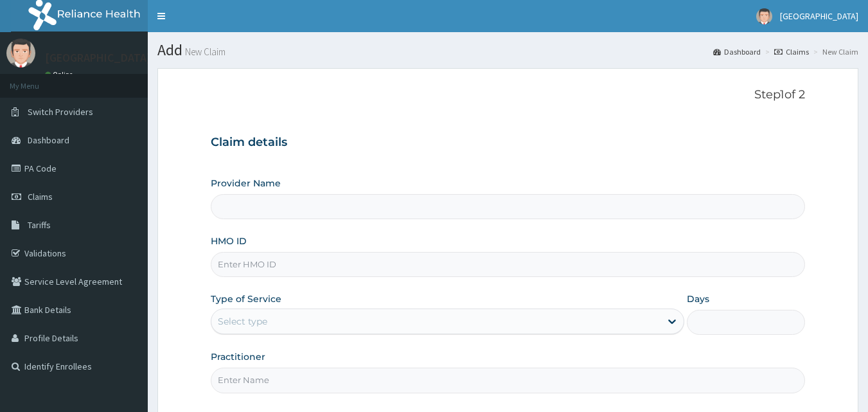
type input "[GEOGRAPHIC_DATA]"
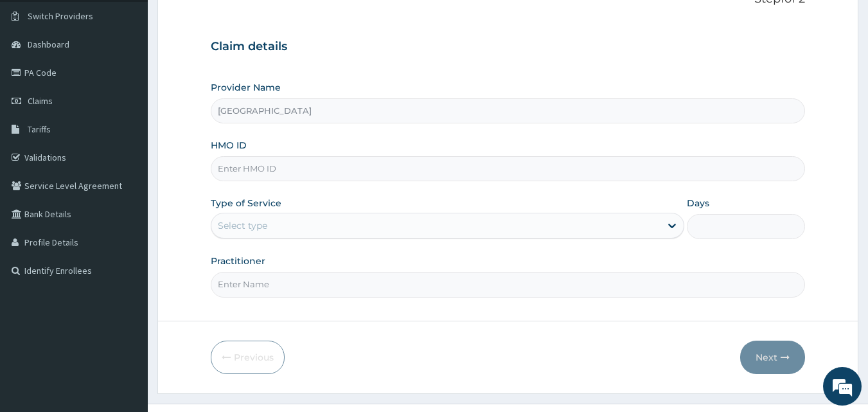
scroll to position [120, 0]
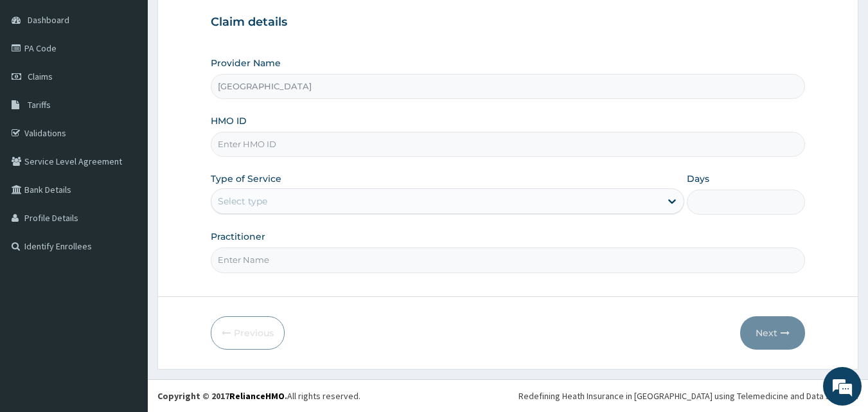
click at [243, 134] on input "HMO ID" at bounding box center [508, 144] width 595 height 25
type input "CYU/10422/B"
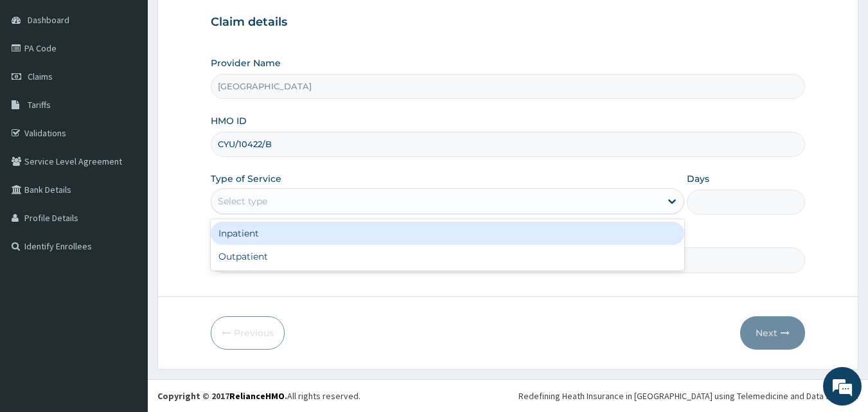
click at [238, 208] on div "Select type" at bounding box center [435, 201] width 449 height 21
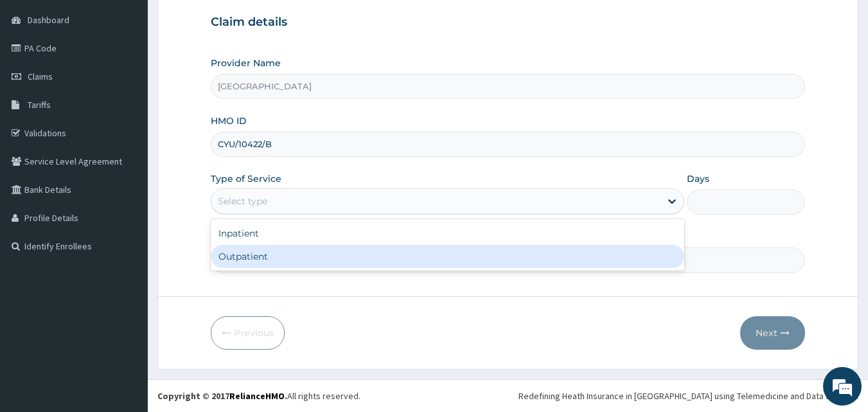
click at [239, 258] on div "Outpatient" at bounding box center [447, 256] width 473 height 23
type input "1"
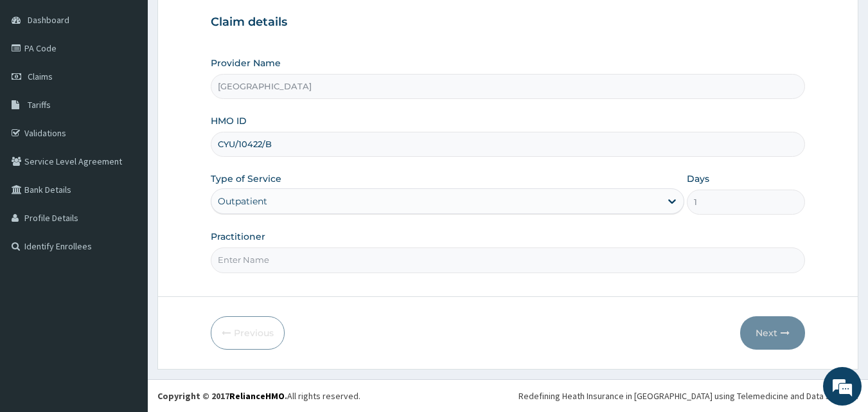
click at [247, 266] on input "Practitioner" at bounding box center [508, 259] width 595 height 25
type input "DR. ADEFEMI"
click at [766, 331] on button "Next" at bounding box center [772, 332] width 65 height 33
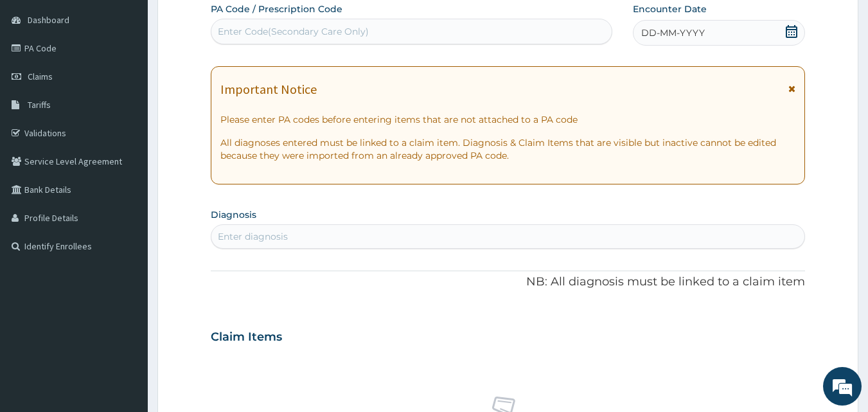
click at [790, 31] on icon at bounding box center [792, 31] width 12 height 13
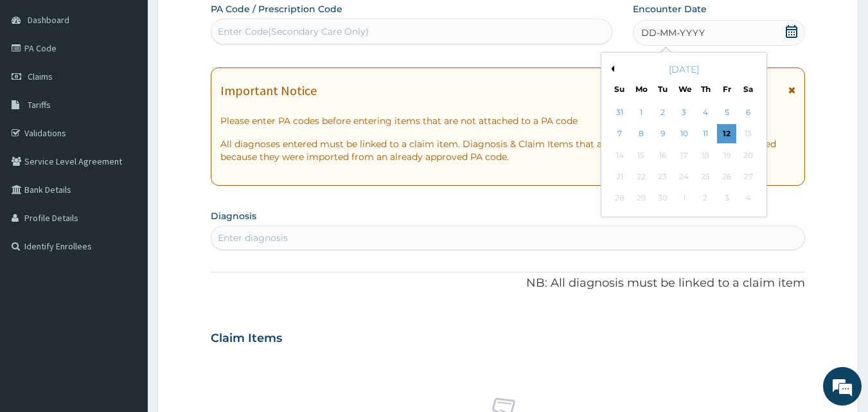
click at [620, 134] on div "7" at bounding box center [619, 134] width 19 height 19
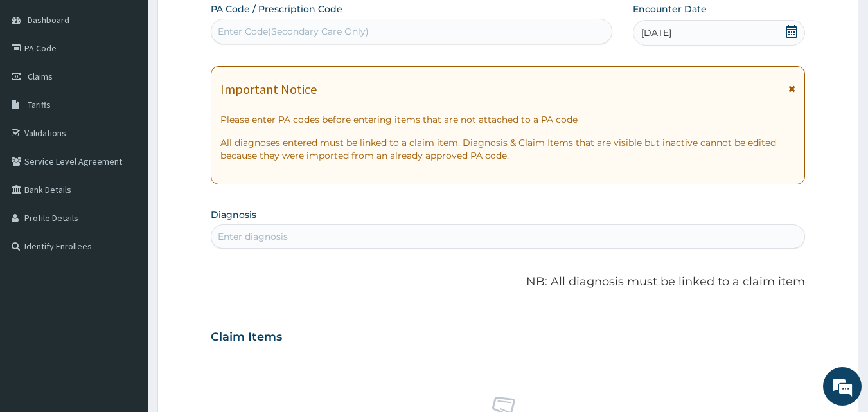
click at [289, 37] on div "Enter Code(Secondary Care Only)" at bounding box center [293, 31] width 151 height 13
type input "PA/C94F86"
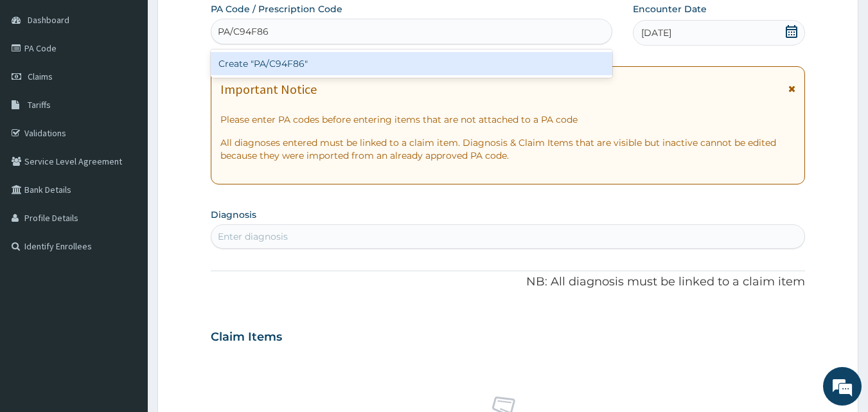
click at [317, 63] on div "Create "PA/C94F86"" at bounding box center [412, 63] width 402 height 23
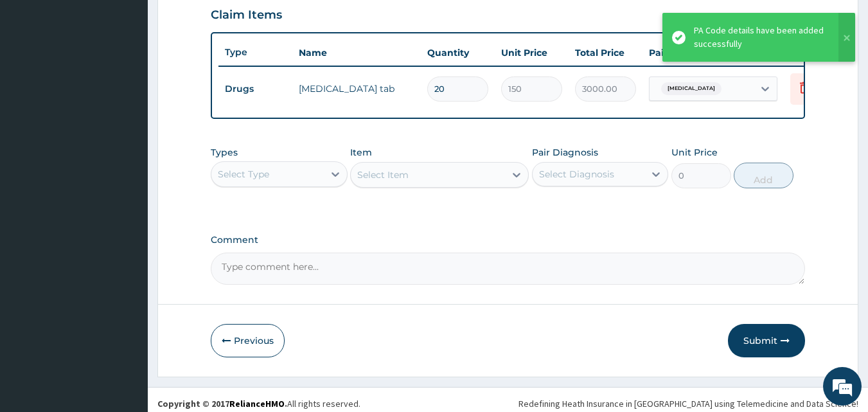
scroll to position [457, 0]
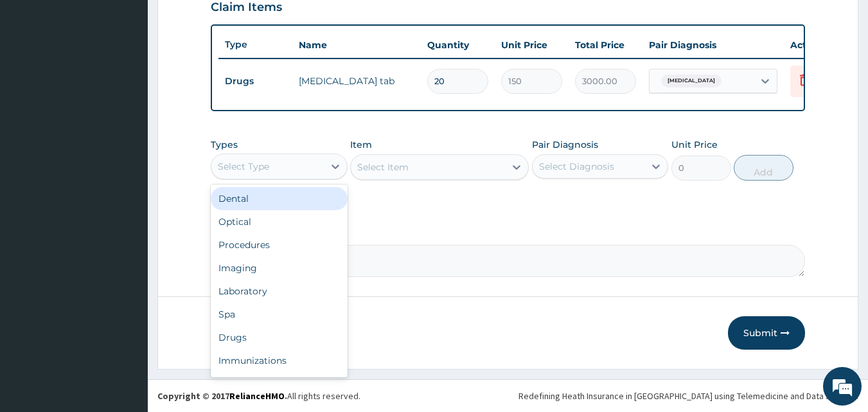
click at [240, 164] on div "Select Type" at bounding box center [267, 166] width 112 height 21
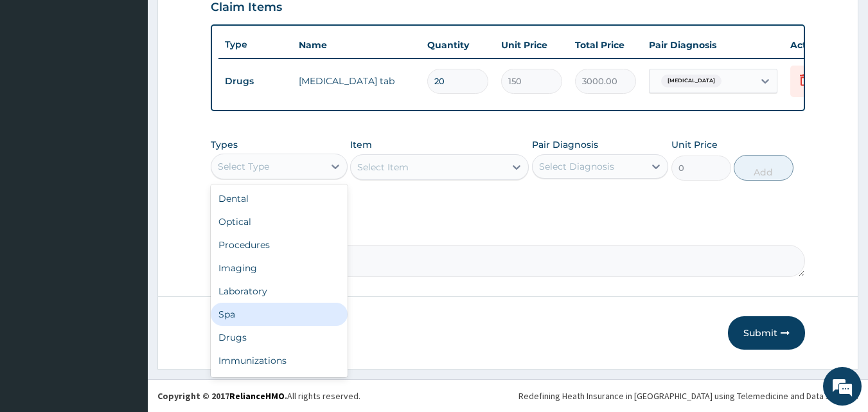
click at [250, 326] on div "Spa" at bounding box center [279, 314] width 137 height 23
click at [236, 167] on div "Spa" at bounding box center [267, 166] width 112 height 21
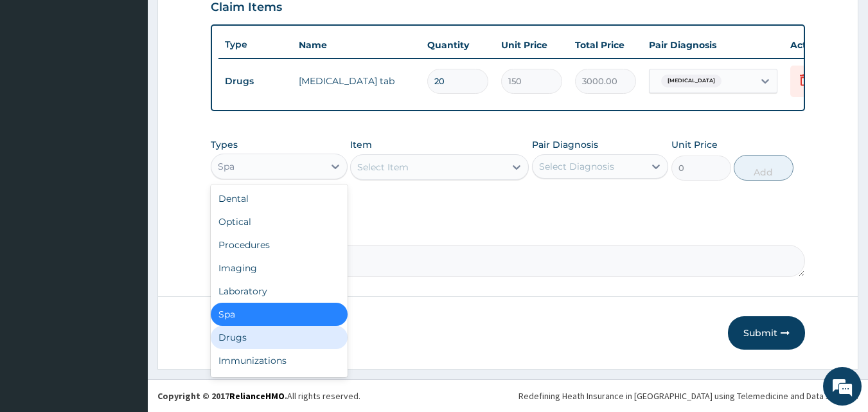
drag, startPoint x: 231, startPoint y: 341, endPoint x: 473, endPoint y: 236, distance: 263.9
click at [233, 341] on div "Drugs" at bounding box center [279, 337] width 137 height 23
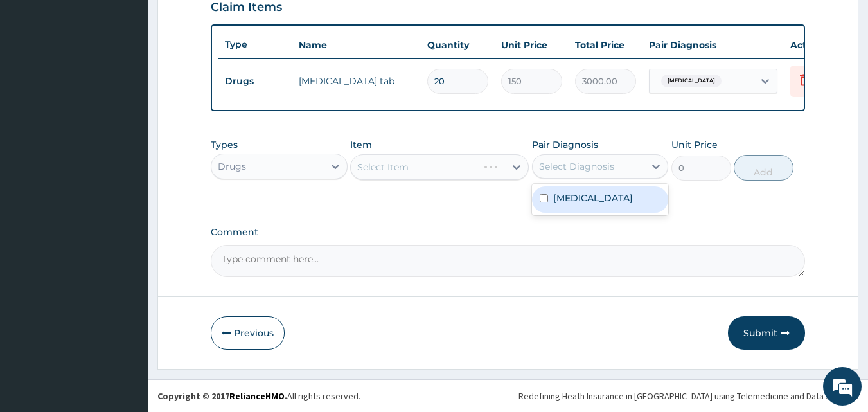
click at [584, 172] on div "Select Diagnosis" at bounding box center [576, 166] width 75 height 13
click at [578, 202] on label "[MEDICAL_DATA]" at bounding box center [593, 197] width 80 height 13
checkbox input "true"
click at [406, 170] on div "Select Item" at bounding box center [439, 167] width 179 height 26
click at [400, 175] on div "Select Item" at bounding box center [439, 167] width 179 height 26
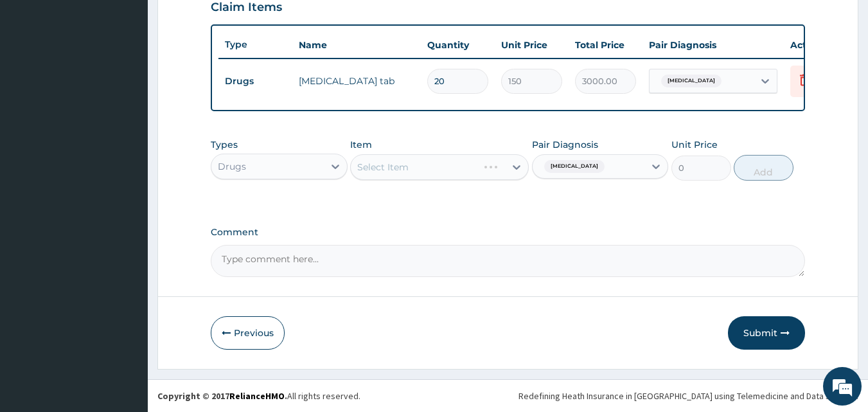
click at [411, 174] on div "Select Item" at bounding box center [439, 167] width 179 height 26
click at [436, 168] on div "Select Item" at bounding box center [439, 167] width 179 height 26
click at [389, 179] on div "Select Item" at bounding box center [439, 167] width 179 height 26
click at [373, 177] on div "Select Item" at bounding box center [439, 167] width 179 height 26
click at [394, 173] on div "Select Item" at bounding box center [382, 167] width 51 height 13
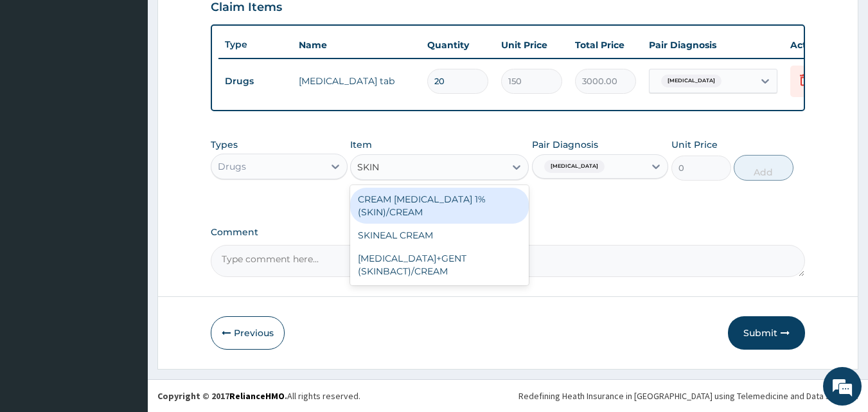
type input "SKINE"
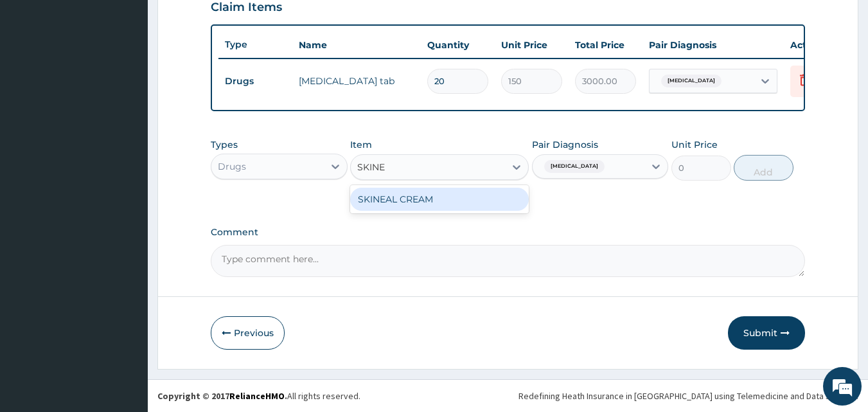
click at [390, 205] on div "SKINEAL CREAM" at bounding box center [439, 199] width 179 height 23
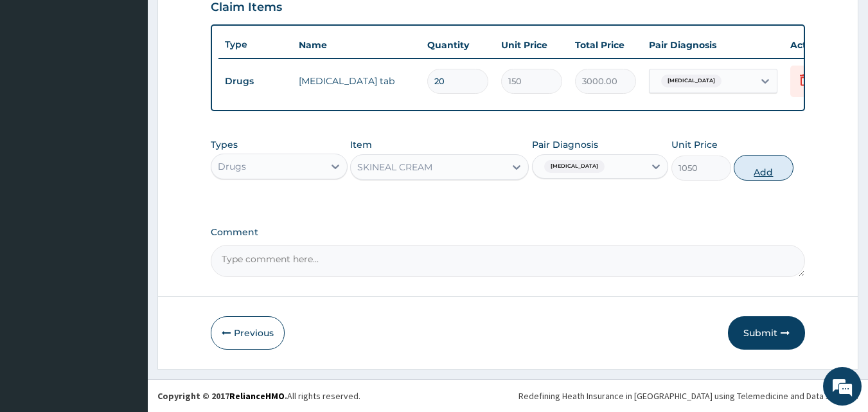
click at [761, 180] on button "Add" at bounding box center [764, 168] width 60 height 26
type input "0"
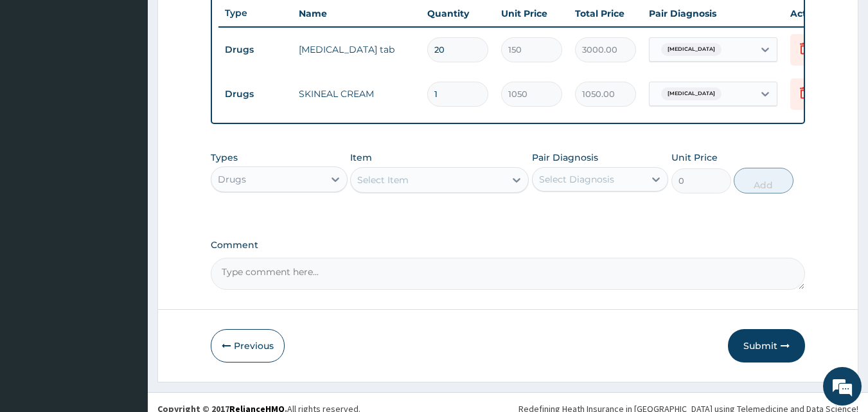
scroll to position [508, 0]
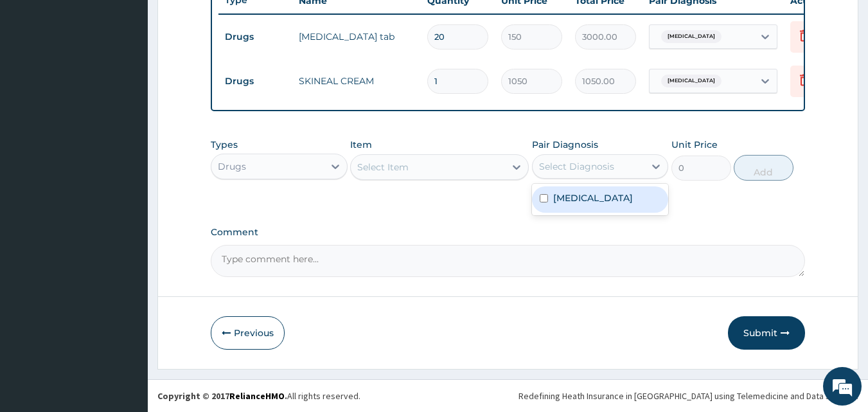
click at [556, 170] on div "Select Diagnosis" at bounding box center [576, 166] width 75 height 13
drag, startPoint x: 573, startPoint y: 208, endPoint x: 477, endPoint y: 195, distance: 97.2
click at [573, 207] on div "Tinea cruris" at bounding box center [600, 199] width 137 height 26
checkbox input "true"
click at [375, 173] on div "Select Item" at bounding box center [428, 167] width 154 height 21
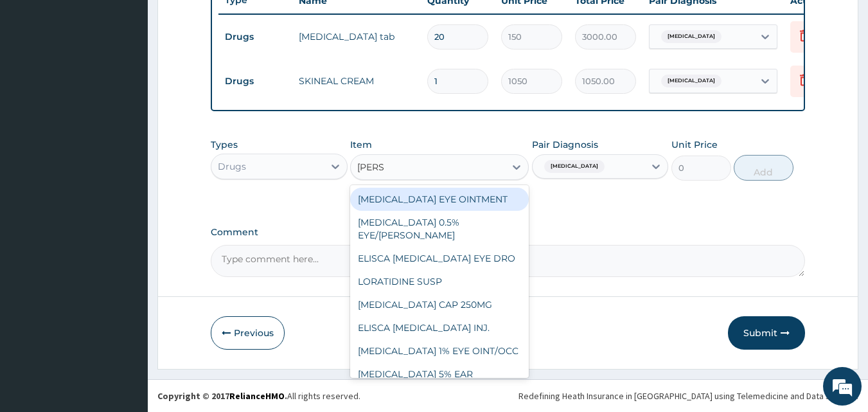
type input "LORAT"
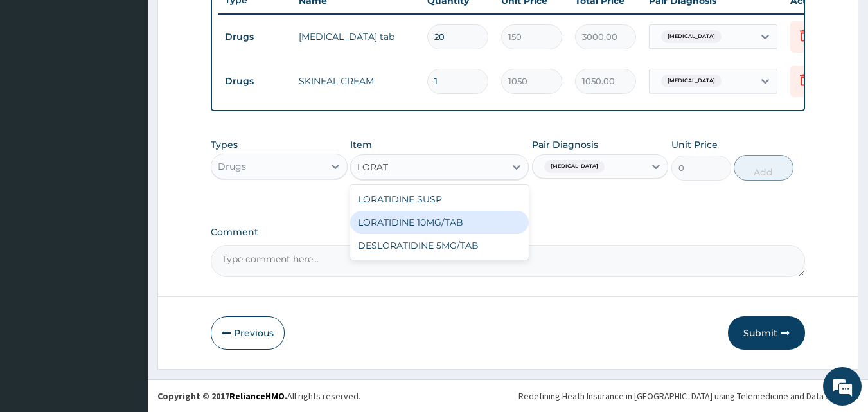
click at [407, 224] on div "LORATIDINE 10MG/TAB" at bounding box center [439, 222] width 179 height 23
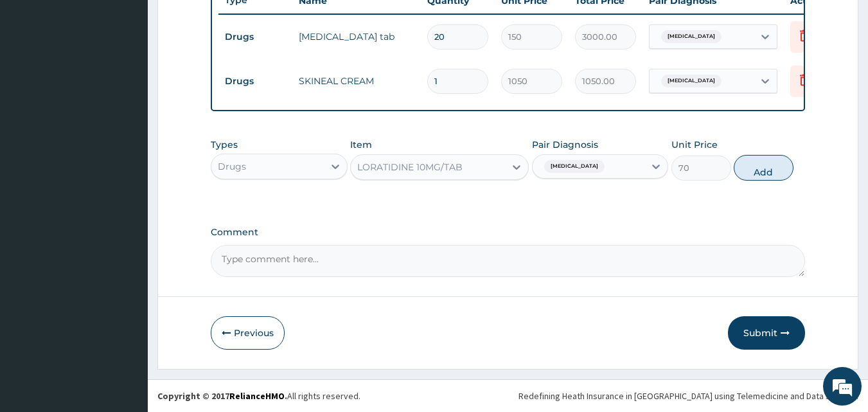
click at [748, 170] on button "Add" at bounding box center [764, 168] width 60 height 26
type input "0"
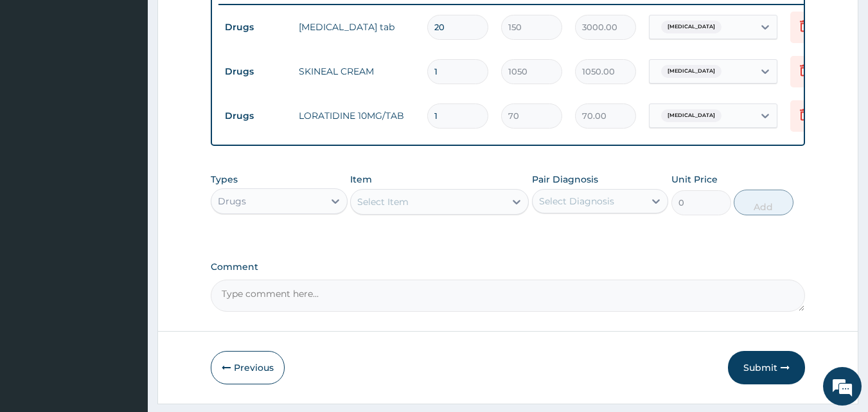
type input "0.00"
type input "5"
type input "350.00"
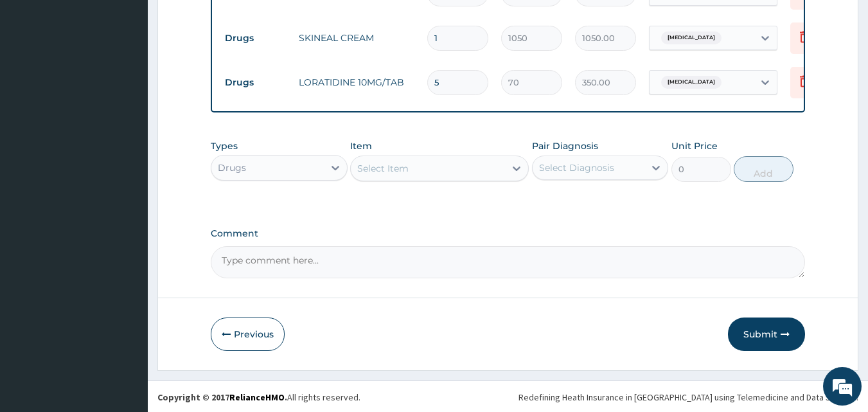
scroll to position [552, 0]
type input "5"
click at [253, 171] on div "Drugs" at bounding box center [267, 166] width 112 height 21
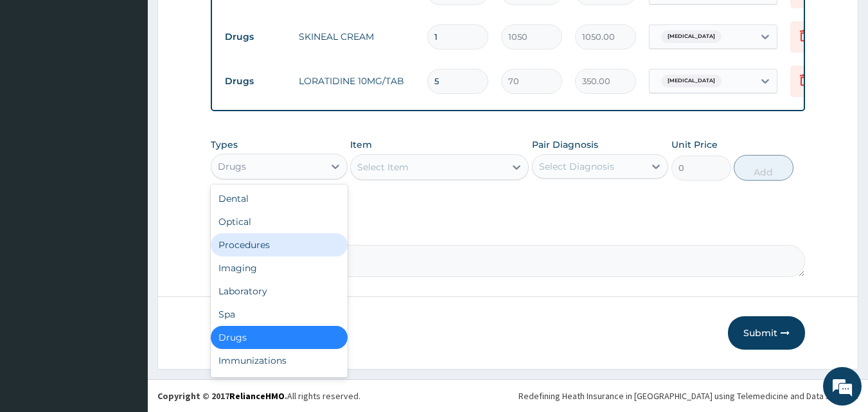
drag, startPoint x: 252, startPoint y: 245, endPoint x: 529, endPoint y: 184, distance: 283.4
click at [252, 244] on div "Procedures" at bounding box center [279, 244] width 137 height 23
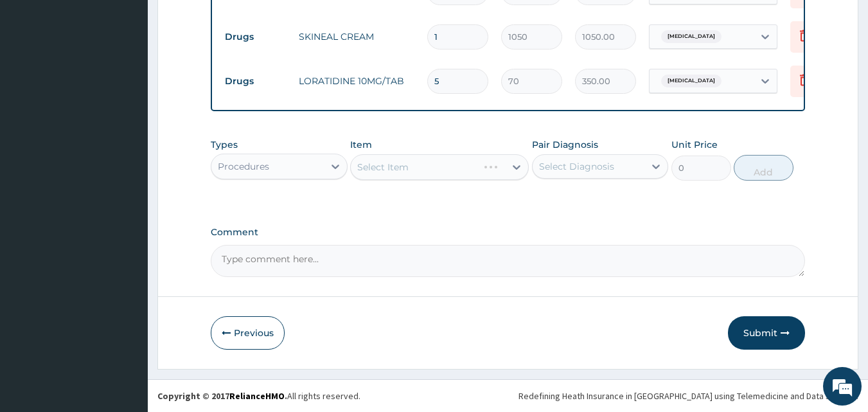
click at [580, 168] on div "Select Diagnosis" at bounding box center [576, 166] width 75 height 13
drag, startPoint x: 574, startPoint y: 199, endPoint x: 563, endPoint y: 199, distance: 10.3
click at [574, 199] on label "Tinea cruris" at bounding box center [593, 197] width 80 height 13
checkbox input "true"
click at [374, 170] on div "Select Item" at bounding box center [439, 167] width 179 height 26
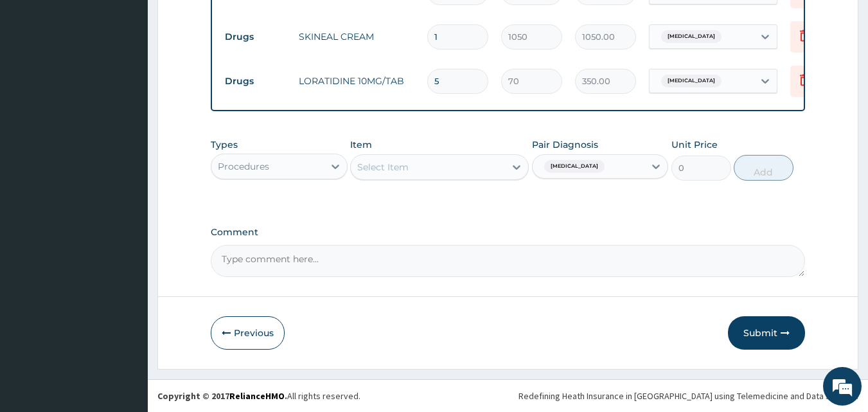
click at [409, 173] on div "Select Item" at bounding box center [428, 167] width 154 height 21
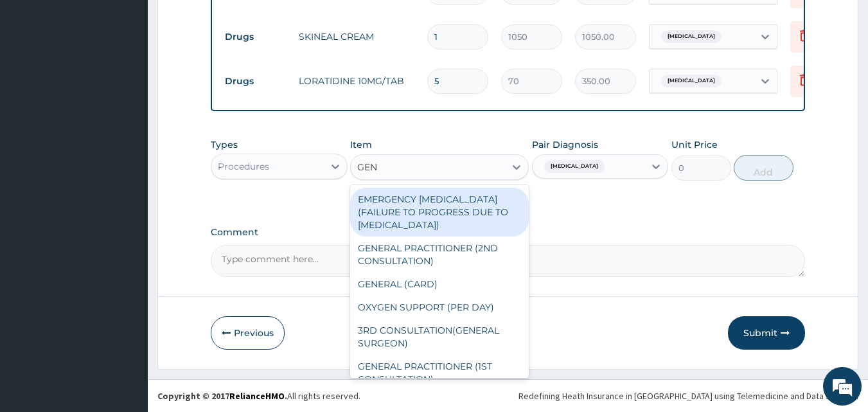
type input "GENE"
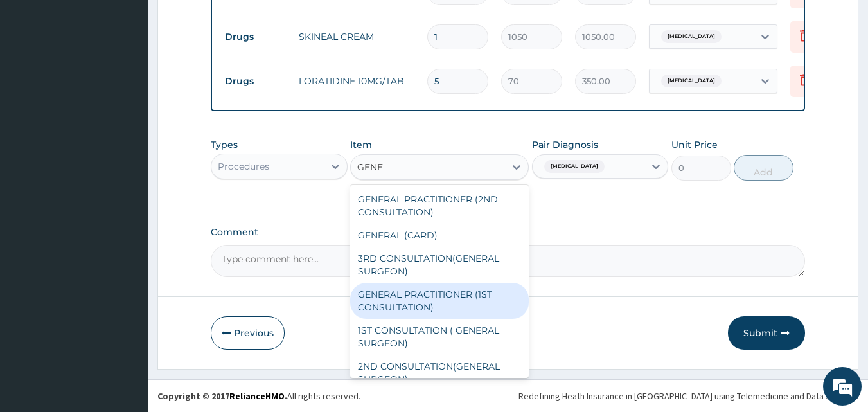
click at [412, 305] on div "GENERAL PRACTITIONER (1ST CONSULTATION)" at bounding box center [439, 301] width 179 height 36
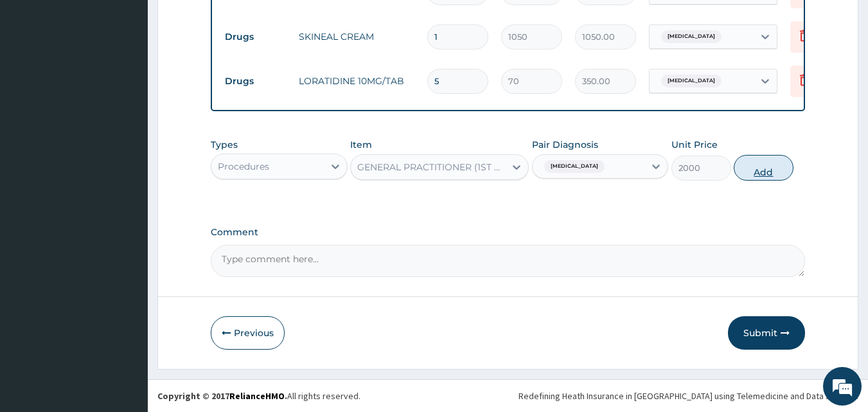
click at [755, 168] on button "Add" at bounding box center [764, 168] width 60 height 26
type input "0"
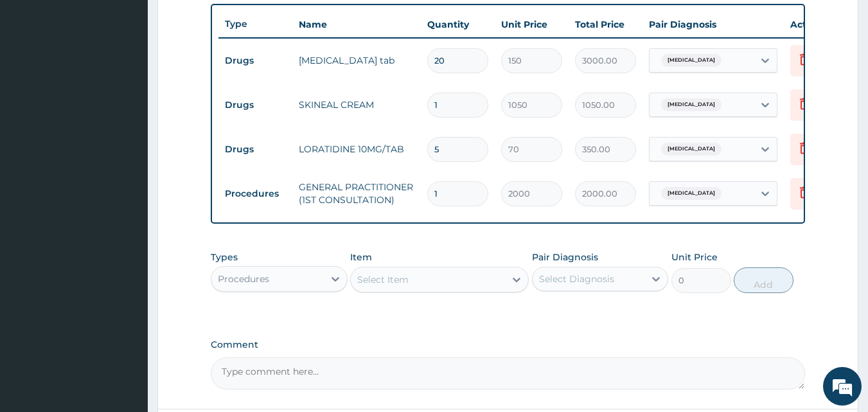
scroll to position [359, 0]
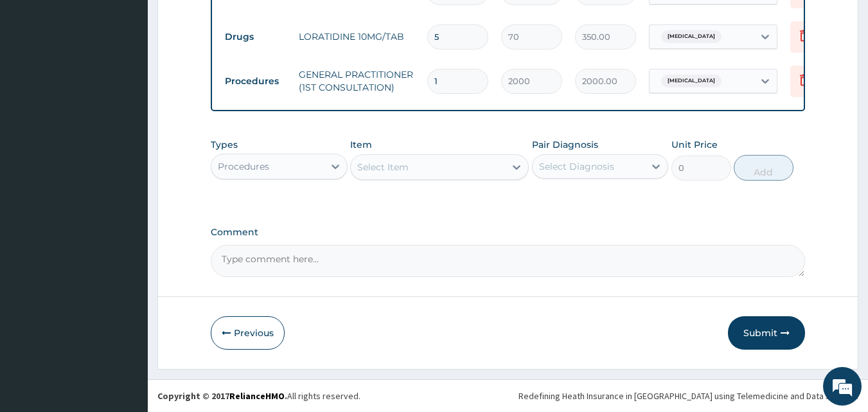
drag, startPoint x: 764, startPoint y: 336, endPoint x: 765, endPoint y: 321, distance: 15.4
click at [764, 335] on button "Submit" at bounding box center [766, 332] width 77 height 33
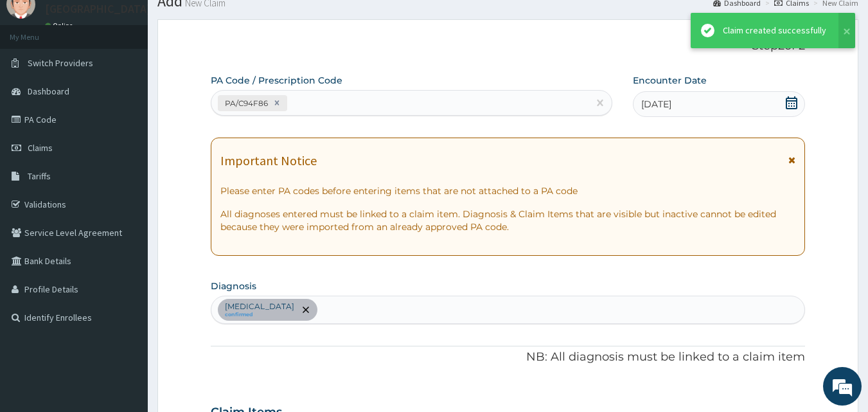
scroll to position [596, 0]
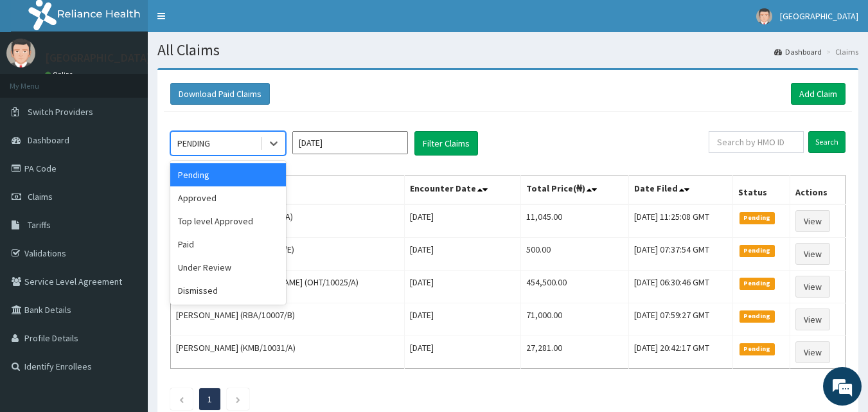
click at [220, 141] on div "PENDING" at bounding box center [215, 143] width 89 height 21
drag, startPoint x: 201, startPoint y: 200, endPoint x: 320, endPoint y: 180, distance: 120.5
click at [204, 197] on div "Approved" at bounding box center [228, 197] width 116 height 23
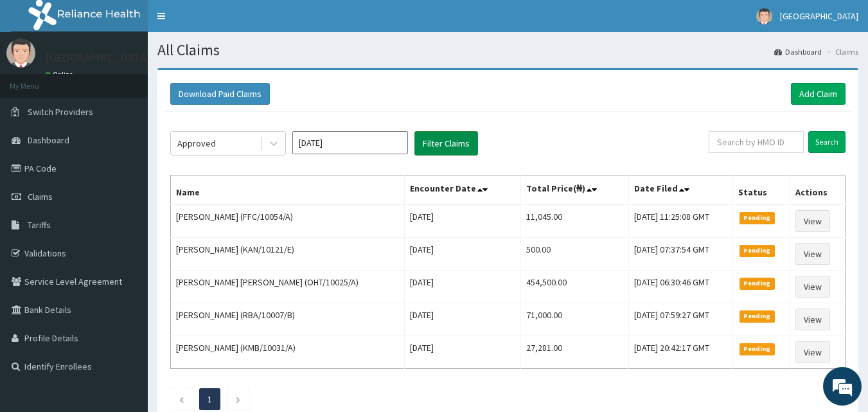
click at [457, 139] on button "Filter Claims" at bounding box center [446, 143] width 64 height 24
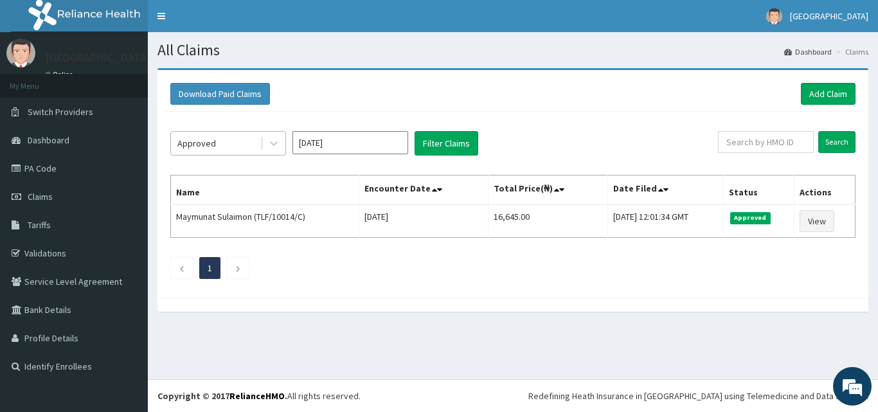
click at [211, 134] on div "Approved" at bounding box center [215, 143] width 89 height 21
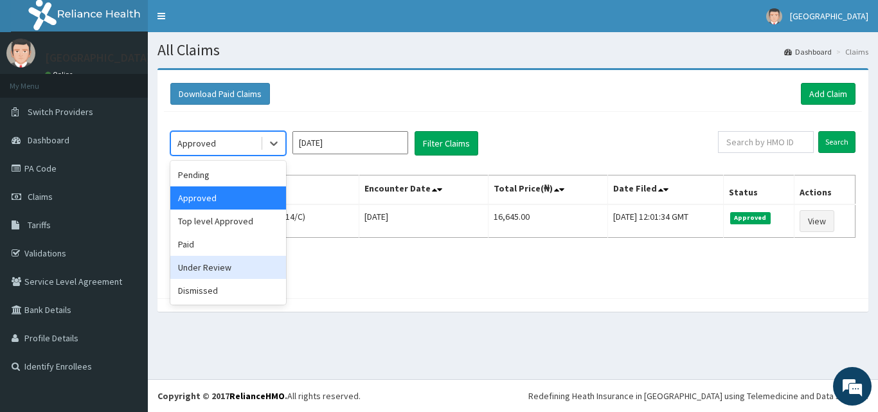
click at [199, 265] on div "Under Review" at bounding box center [228, 267] width 116 height 23
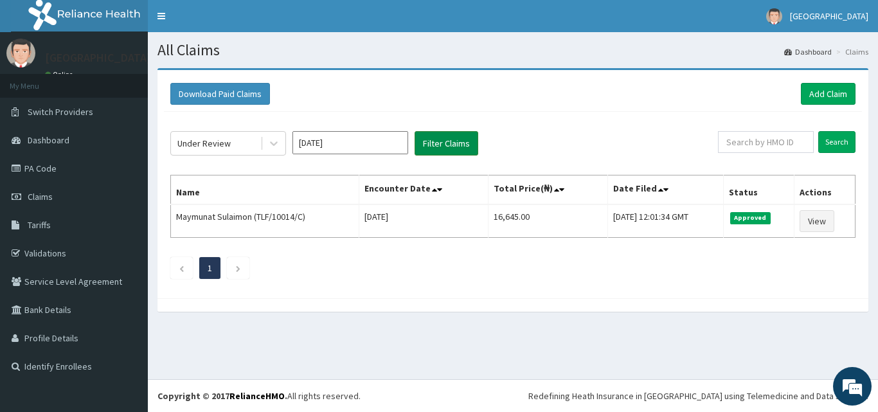
click at [428, 137] on button "Filter Claims" at bounding box center [446, 143] width 64 height 24
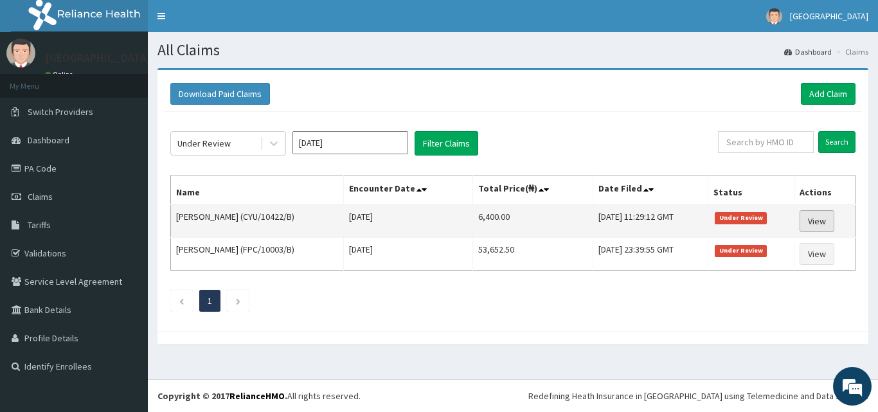
click at [808, 220] on link "View" at bounding box center [816, 221] width 35 height 22
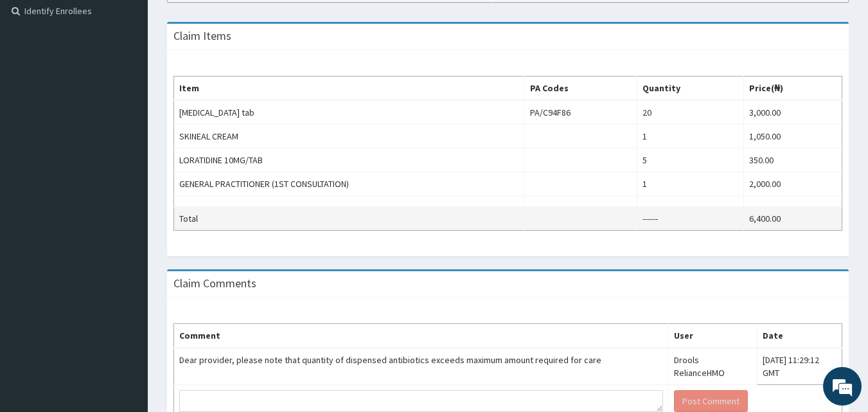
scroll to position [420, 0]
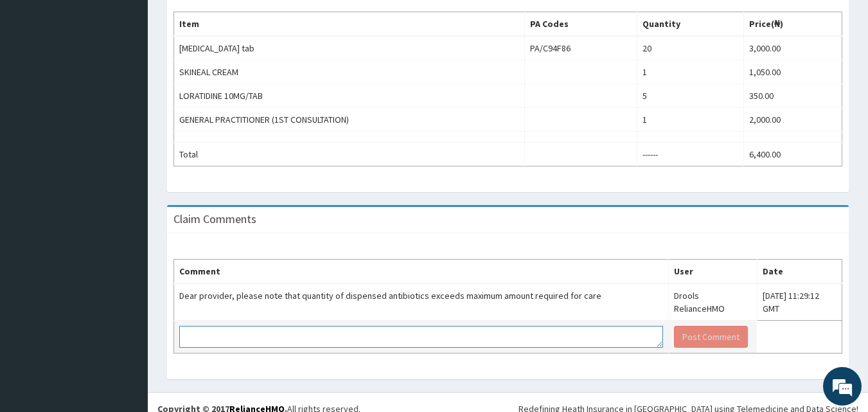
click at [225, 326] on textarea at bounding box center [421, 337] width 484 height 22
type textarea "A"
type textarea "[PERSON_NAME][MEDICAL_DATA] WAS PRESCRIBED DAILY FOR 20 DAYS"
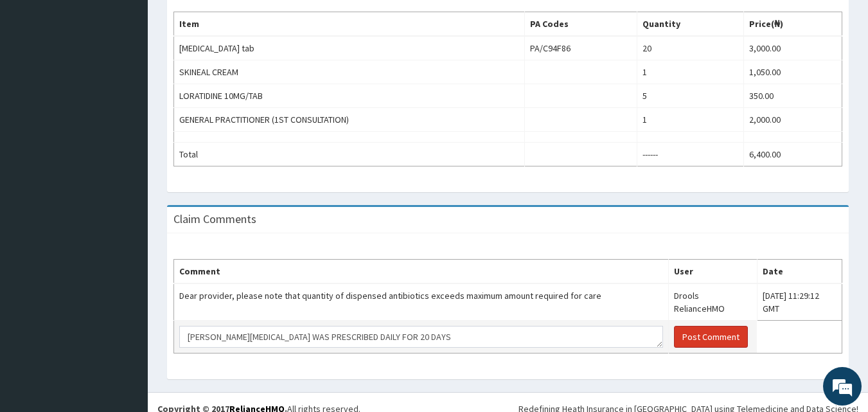
drag, startPoint x: 674, startPoint y: 329, endPoint x: 666, endPoint y: 323, distance: 9.6
click at [674, 326] on button "Post Comment" at bounding box center [711, 337] width 74 height 22
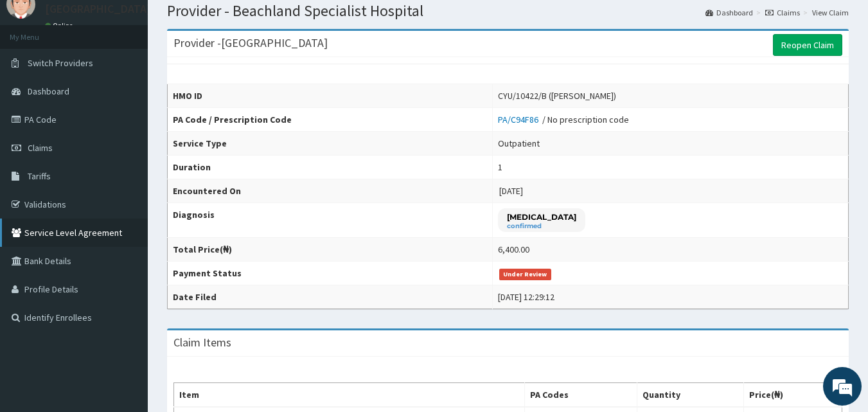
scroll to position [0, 0]
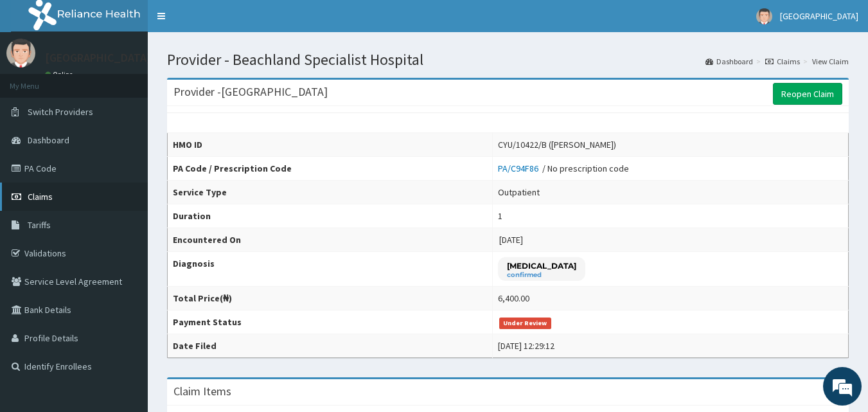
click at [43, 199] on span "Claims" at bounding box center [40, 197] width 25 height 12
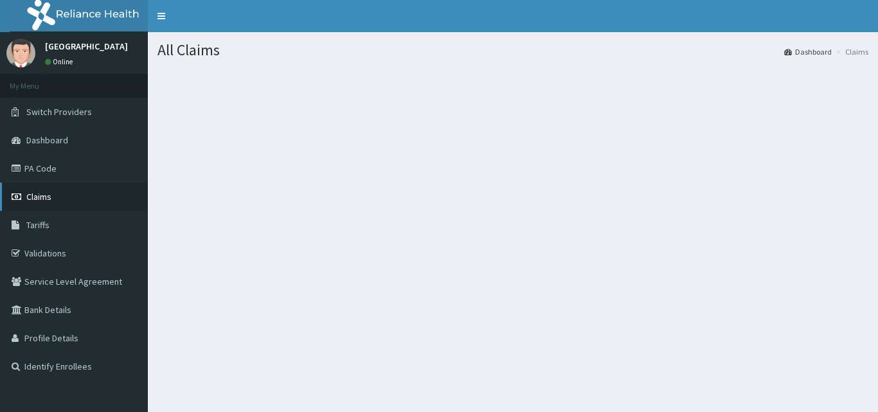
click at [40, 195] on span "Claims" at bounding box center [38, 197] width 25 height 12
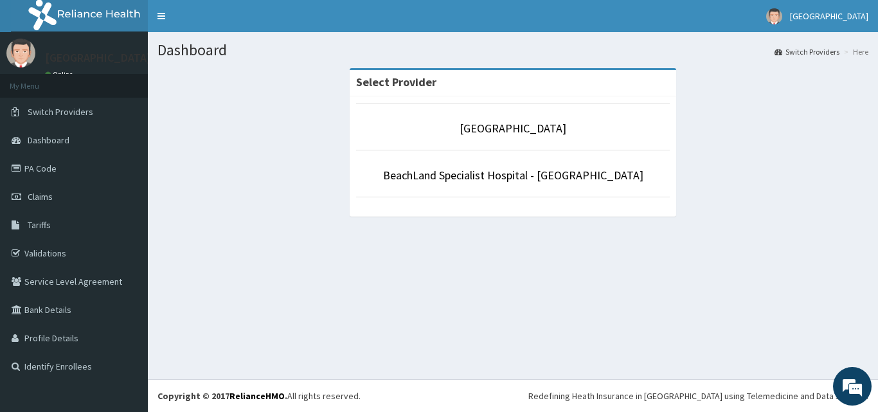
drag, startPoint x: 531, startPoint y: 343, endPoint x: 530, endPoint y: 310, distance: 33.4
click at [533, 339] on div "Dashboard Switch Providers Here Select [GEOGRAPHIC_DATA] Specialist [GEOGRAPHIC…" at bounding box center [513, 205] width 730 height 347
click at [503, 136] on link "[GEOGRAPHIC_DATA]" at bounding box center [512, 128] width 107 height 15
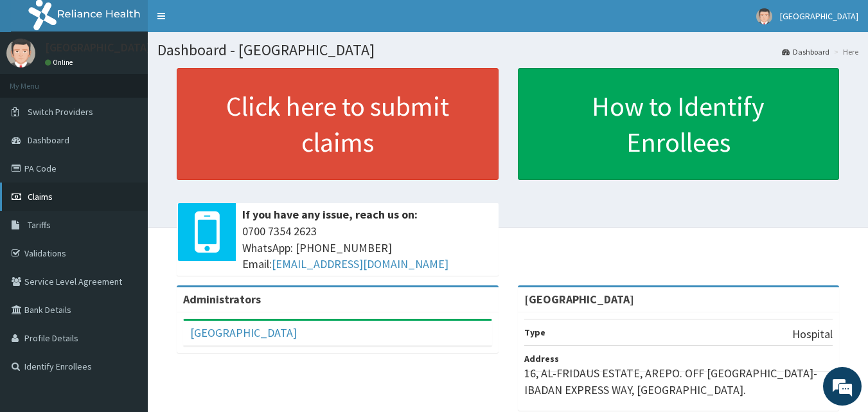
click at [41, 197] on span "Claims" at bounding box center [40, 197] width 25 height 12
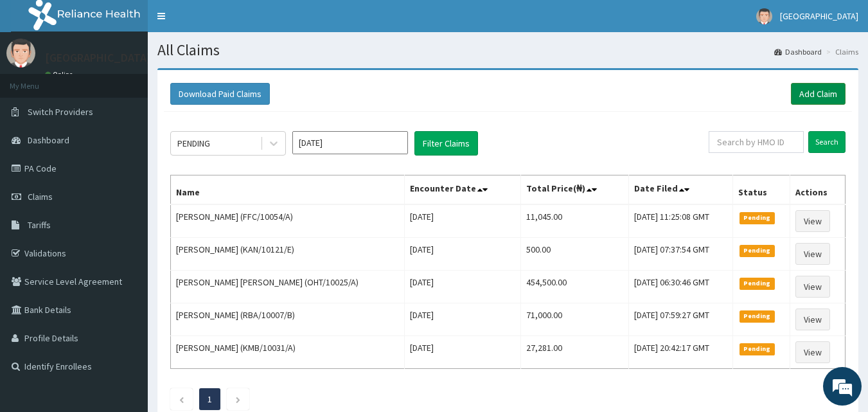
click at [810, 82] on div "Download Paid Claims Add Claim" at bounding box center [508, 93] width 688 height 35
click at [809, 101] on link "Add Claim" at bounding box center [818, 94] width 55 height 22
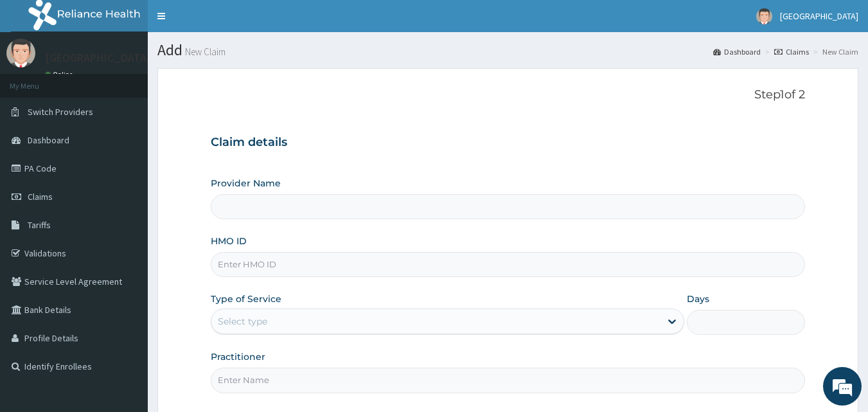
type input "[GEOGRAPHIC_DATA]"
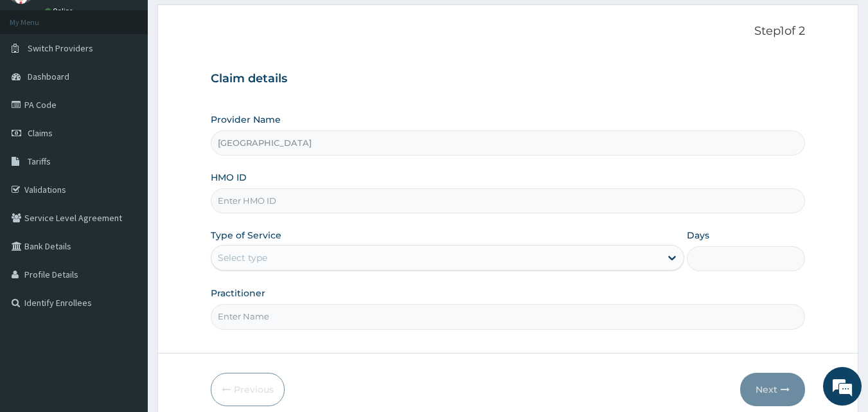
scroll to position [64, 0]
click at [264, 205] on input "HMO ID" at bounding box center [508, 200] width 595 height 25
type input "SFL/10315/E"
click at [253, 258] on div "Select type" at bounding box center [242, 257] width 49 height 13
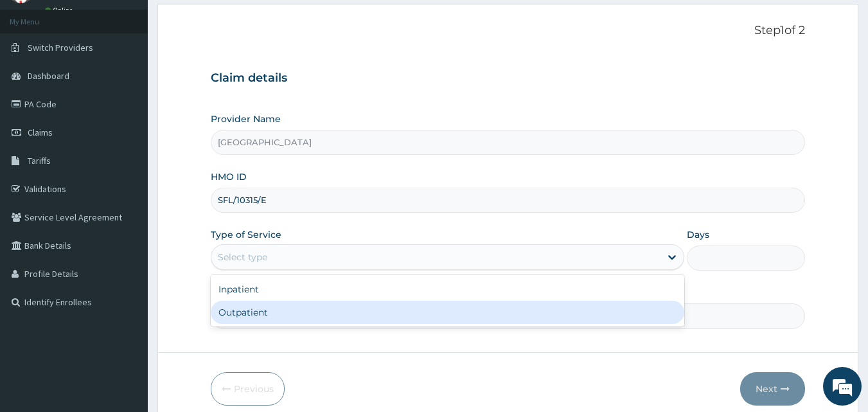
click at [236, 317] on div "Outpatient" at bounding box center [447, 312] width 473 height 23
type input "1"
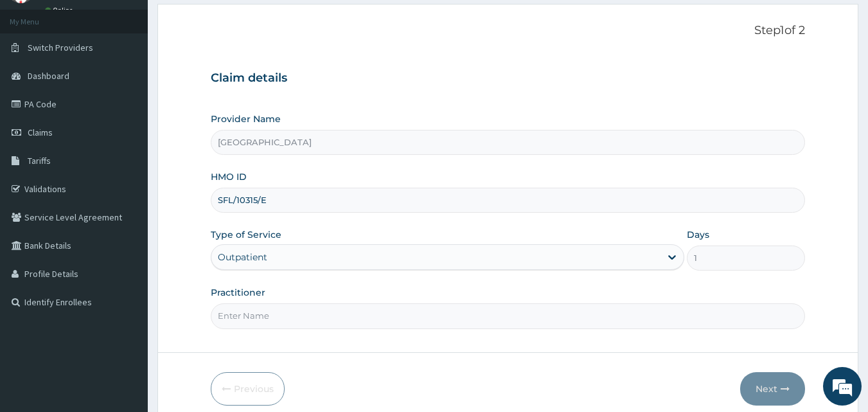
click at [247, 315] on input "Practitioner" at bounding box center [508, 315] width 595 height 25
type input "DR. JATTOH"
click at [763, 384] on button "Next" at bounding box center [772, 388] width 65 height 33
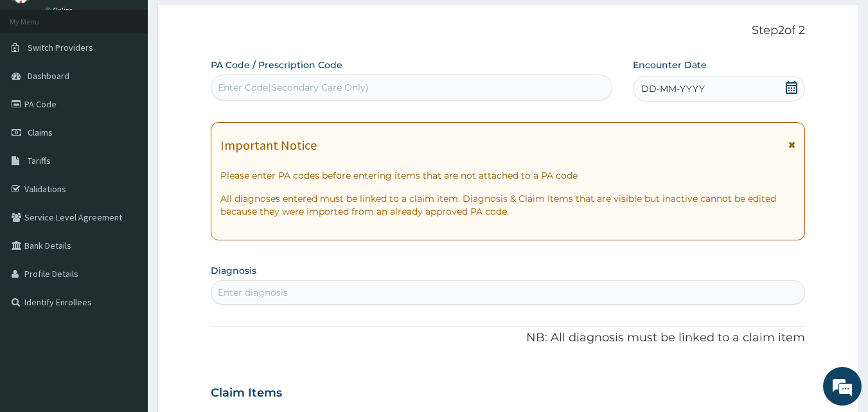
click at [791, 85] on icon at bounding box center [792, 87] width 12 height 13
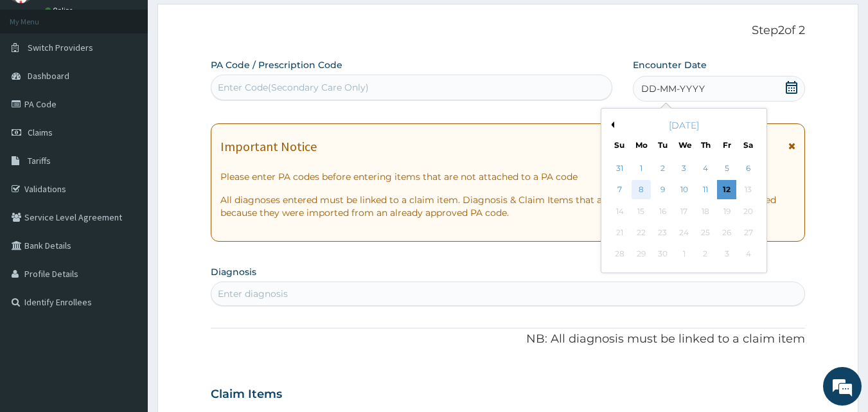
click at [641, 190] on div "8" at bounding box center [641, 190] width 19 height 19
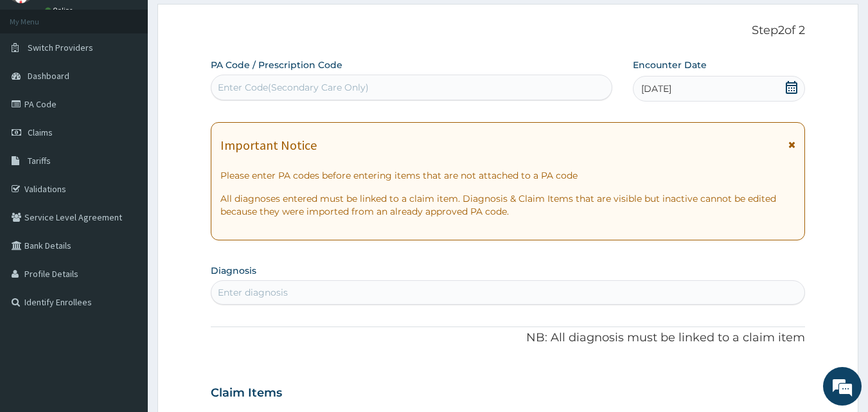
click at [235, 293] on div "Enter diagnosis" at bounding box center [253, 292] width 70 height 13
type input "ANKLE"
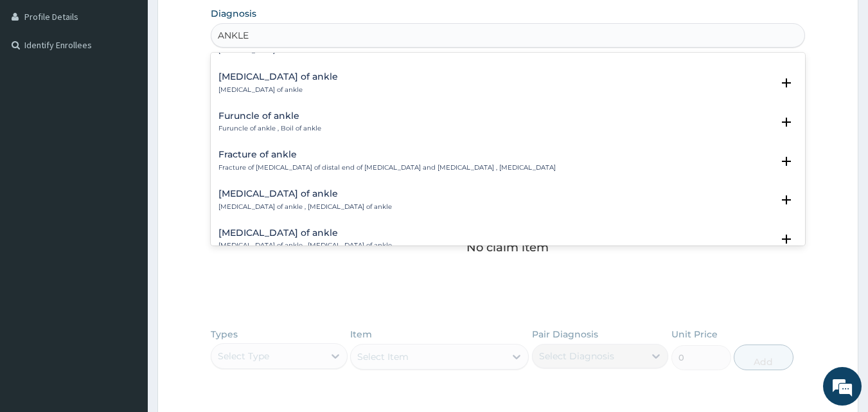
scroll to position [964, 0]
click at [241, 155] on h4 "Fracture of ankle" at bounding box center [386, 154] width 337 height 10
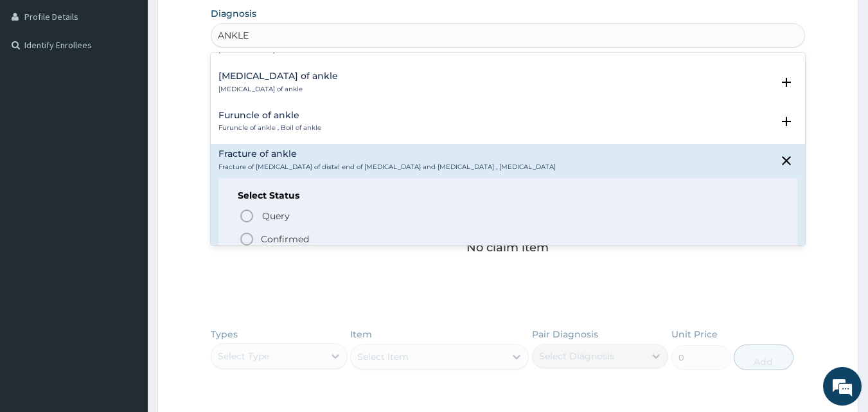
click at [247, 238] on icon "status option filled" at bounding box center [246, 238] width 15 height 15
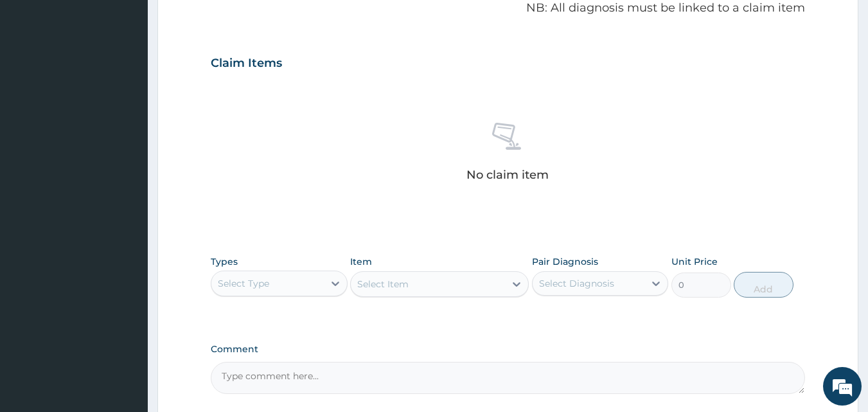
scroll to position [515, 0]
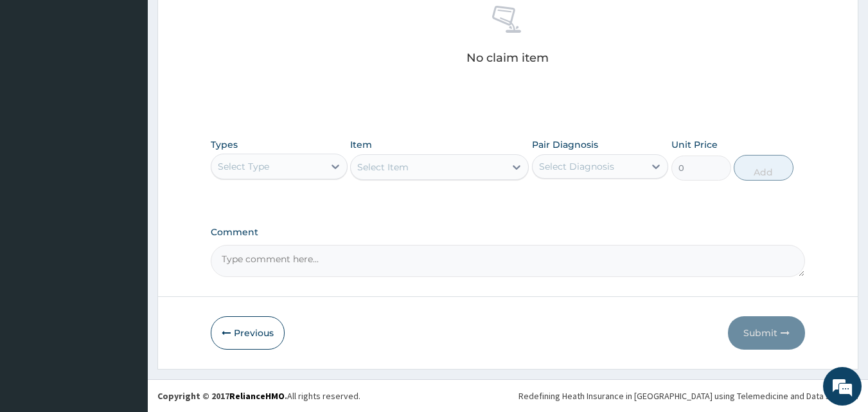
click at [235, 168] on div "Select Type" at bounding box center [243, 166] width 51 height 13
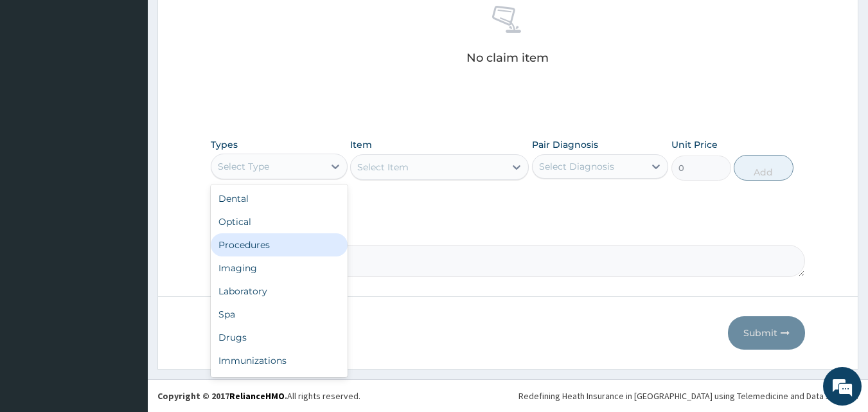
click at [254, 245] on div "Procedures" at bounding box center [279, 244] width 137 height 23
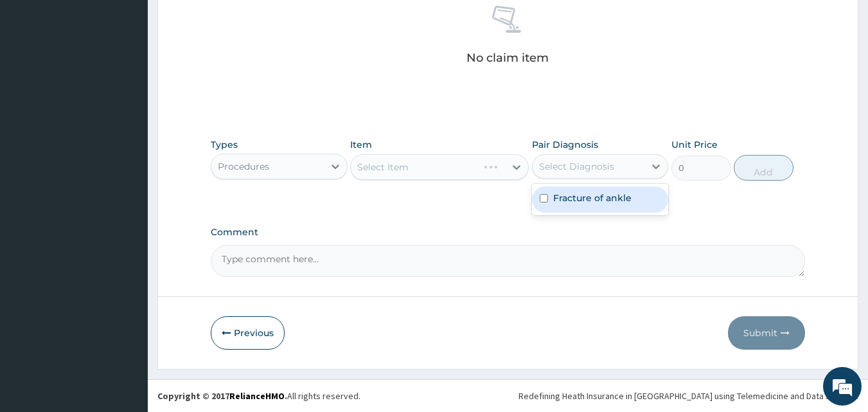
click at [564, 168] on div "Select Diagnosis" at bounding box center [576, 166] width 75 height 13
drag, startPoint x: 570, startPoint y: 204, endPoint x: 434, endPoint y: 211, distance: 136.4
click at [569, 203] on div "Fracture of ankle" at bounding box center [600, 199] width 137 height 26
checkbox input "true"
click at [383, 167] on div "Select Item" at bounding box center [439, 167] width 179 height 26
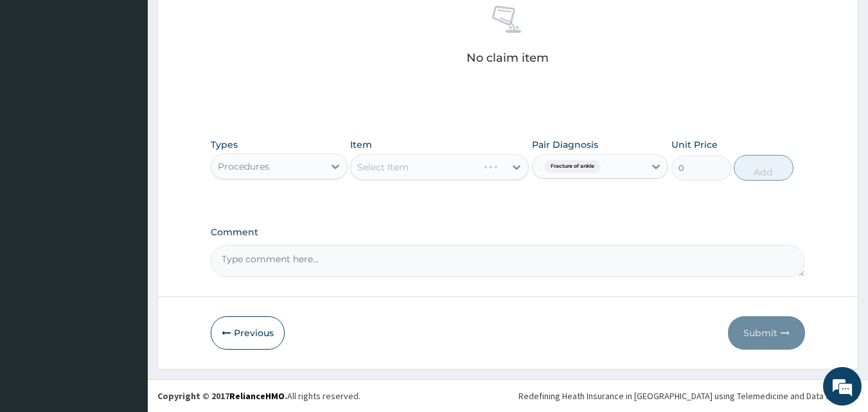
click at [384, 166] on div "Select Item" at bounding box center [439, 167] width 179 height 26
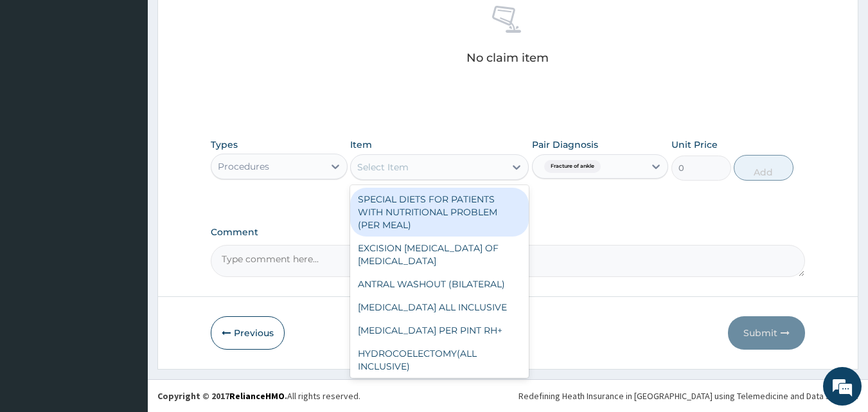
click at [387, 164] on div "Select Item" at bounding box center [382, 167] width 51 height 13
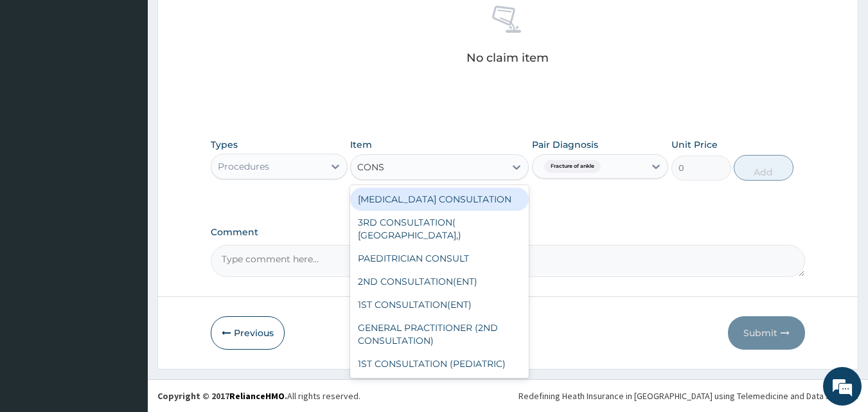
type input "CONSU"
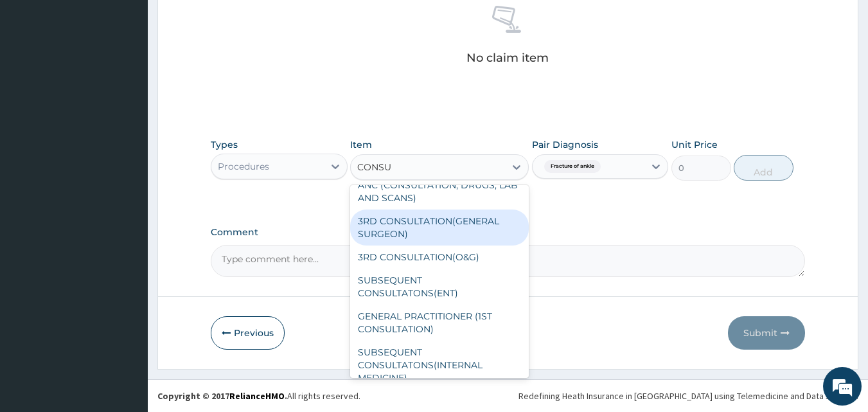
scroll to position [257, 0]
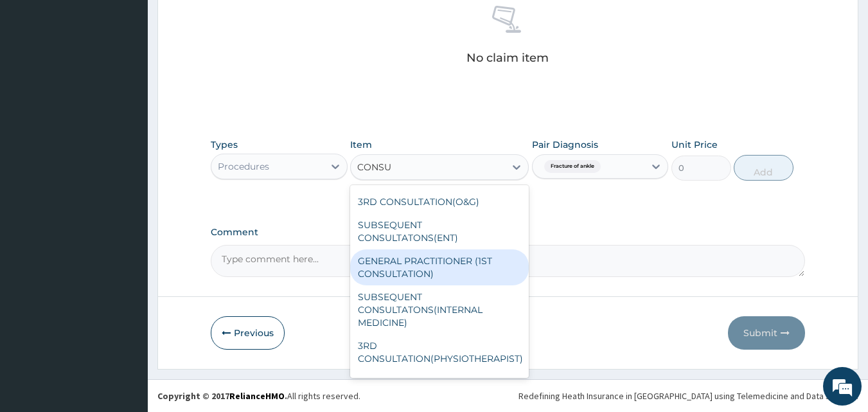
click at [429, 268] on div "GENERAL PRACTITIONER (1ST CONSULTATION)" at bounding box center [439, 267] width 179 height 36
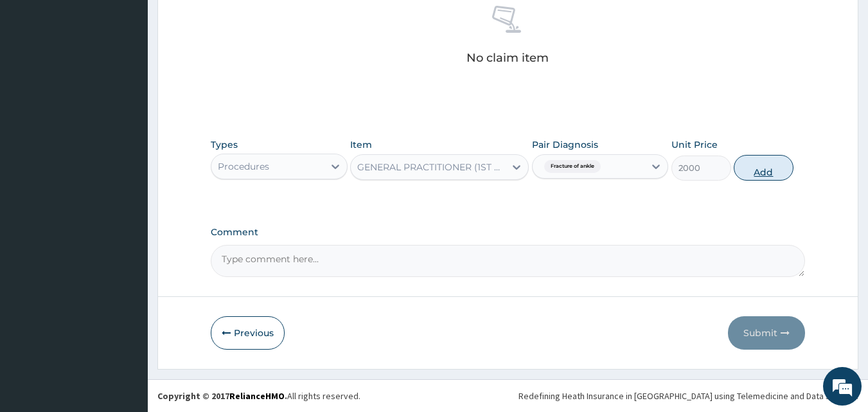
click at [757, 166] on button "Add" at bounding box center [764, 168] width 60 height 26
type input "0"
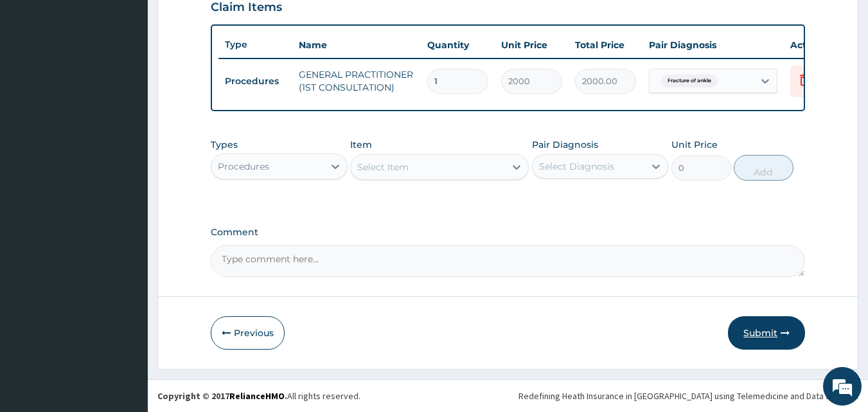
click at [770, 331] on button "Submit" at bounding box center [766, 332] width 77 height 33
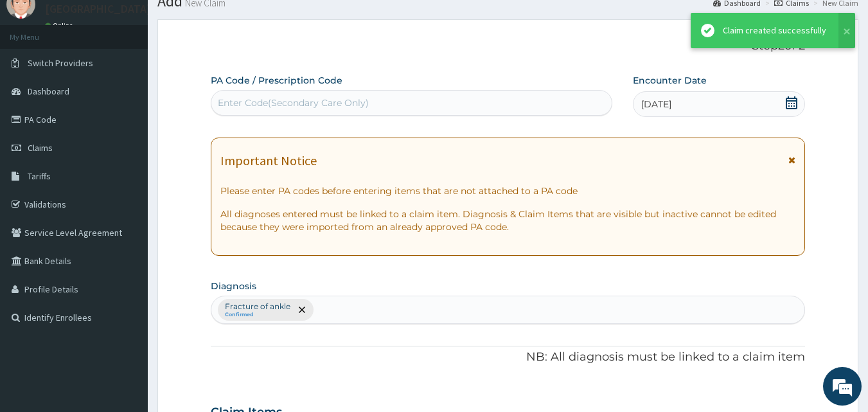
scroll to position [463, 0]
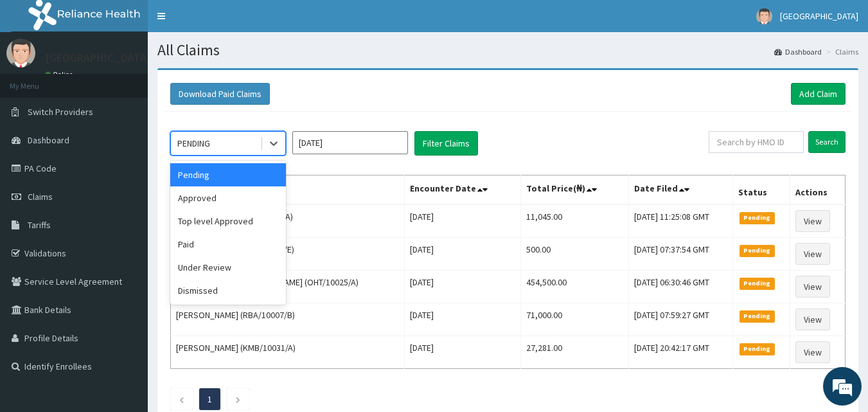
click at [187, 139] on div "PENDING" at bounding box center [193, 143] width 33 height 13
click at [208, 203] on div "Approved" at bounding box center [228, 197] width 116 height 23
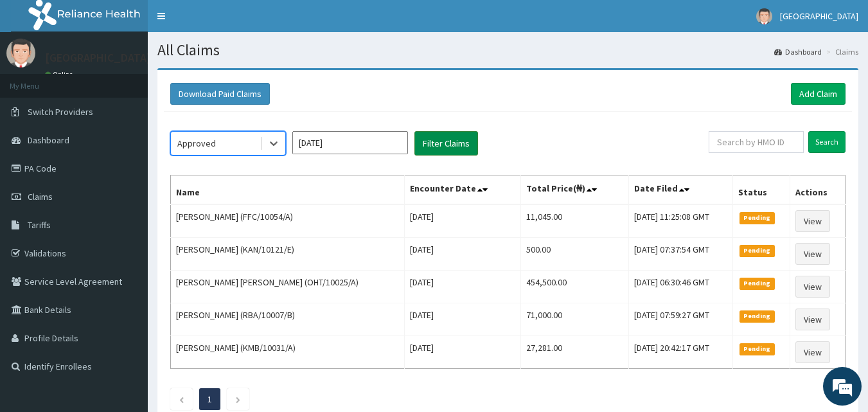
click at [442, 148] on button "Filter Claims" at bounding box center [446, 143] width 64 height 24
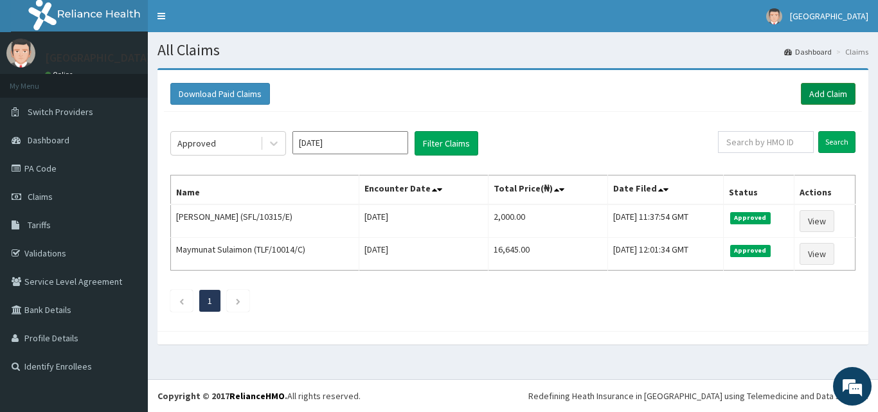
click at [827, 96] on link "Add Claim" at bounding box center [828, 94] width 55 height 22
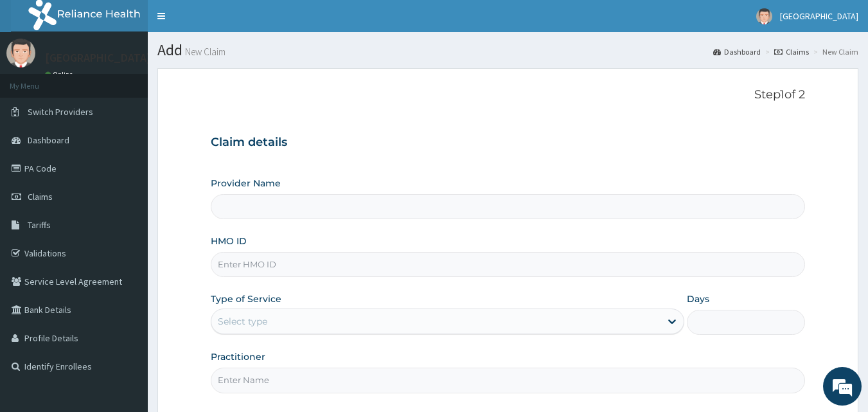
type input "[GEOGRAPHIC_DATA]"
click at [41, 197] on span "Claims" at bounding box center [40, 197] width 25 height 12
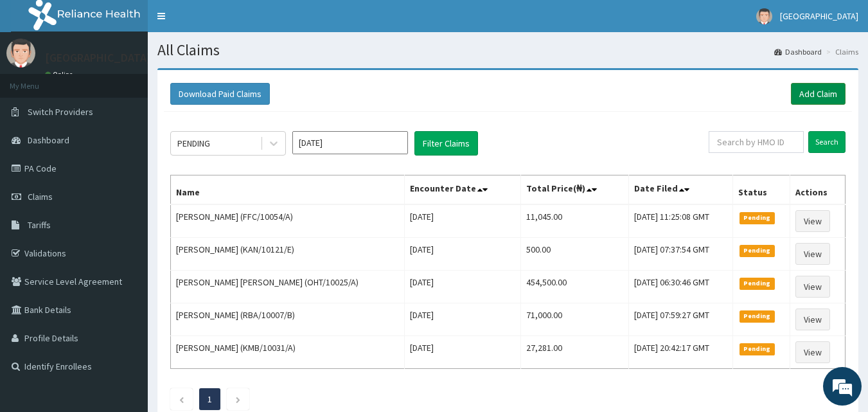
click at [817, 92] on link "Add Claim" at bounding box center [818, 94] width 55 height 22
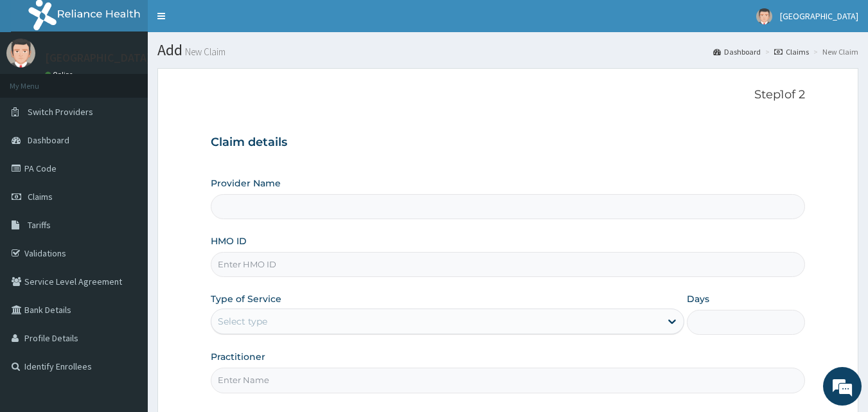
type input "[GEOGRAPHIC_DATA]"
click at [249, 268] on input "HMO ID" at bounding box center [508, 264] width 595 height 25
type input "ICN/10051/B"
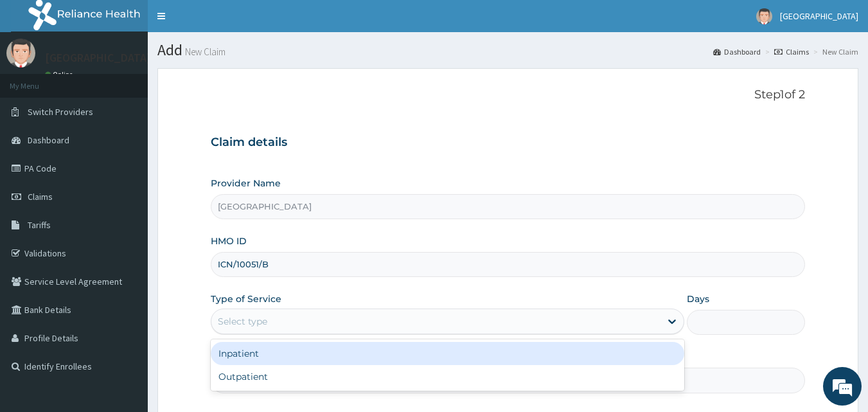
click at [244, 321] on div "Select type" at bounding box center [242, 321] width 49 height 13
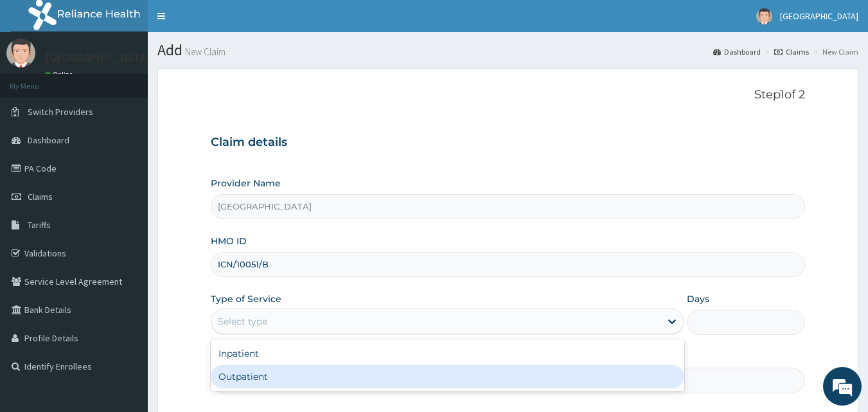
click at [237, 380] on div "Outpatient" at bounding box center [447, 376] width 473 height 23
type input "1"
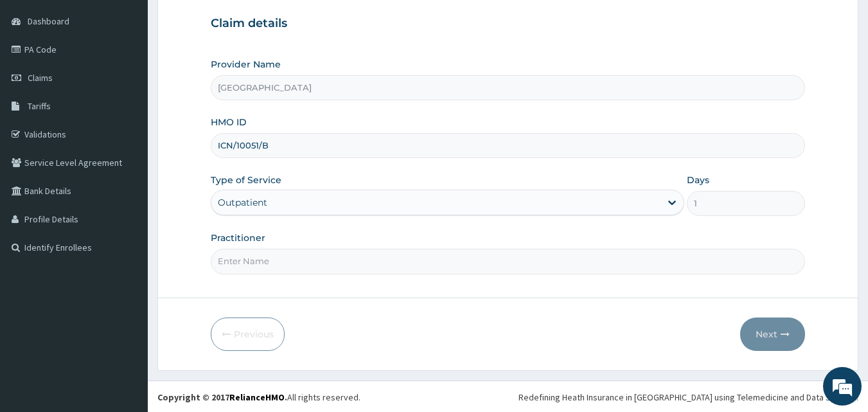
scroll to position [120, 0]
click at [242, 269] on input "Practitioner" at bounding box center [508, 259] width 595 height 25
type input "DR. OLASUNKANMI"
click at [758, 332] on button "Next" at bounding box center [772, 332] width 65 height 33
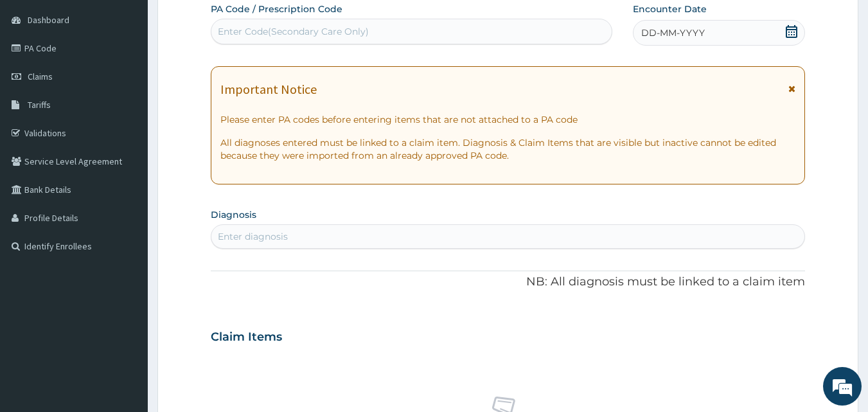
click at [786, 30] on icon at bounding box center [792, 31] width 12 height 13
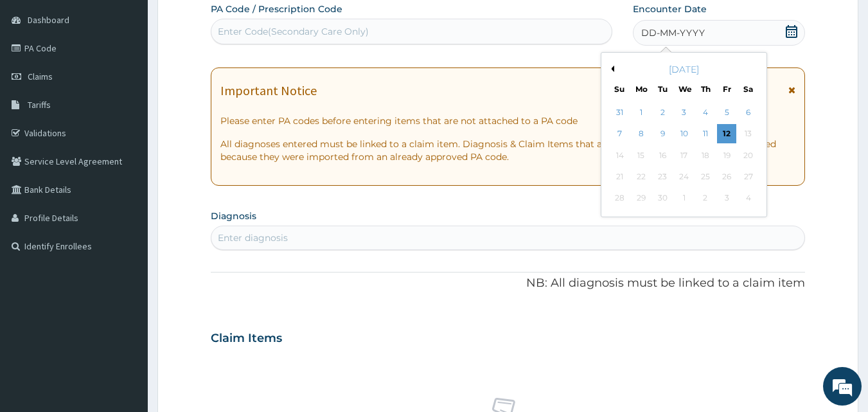
drag, startPoint x: 645, startPoint y: 130, endPoint x: 507, endPoint y: 100, distance: 141.4
click at [644, 130] on div "8" at bounding box center [641, 134] width 19 height 19
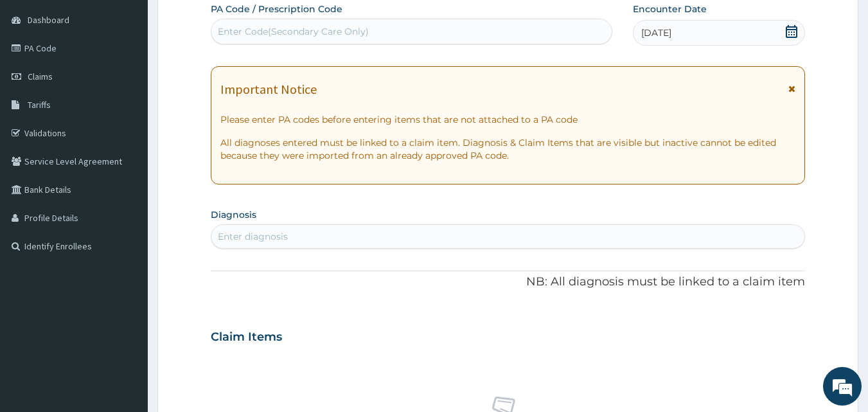
click at [237, 20] on div "Enter Code(Secondary Care Only)" at bounding box center [412, 32] width 402 height 26
type input "PA/691B30"
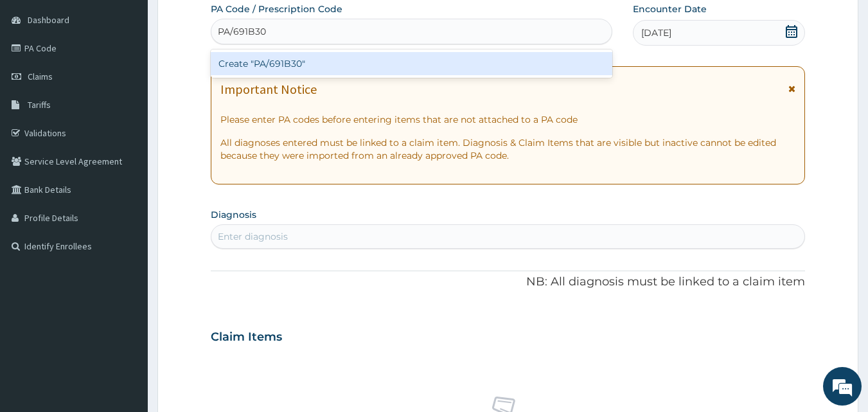
click at [276, 64] on div "Create "PA/691B30"" at bounding box center [412, 63] width 402 height 23
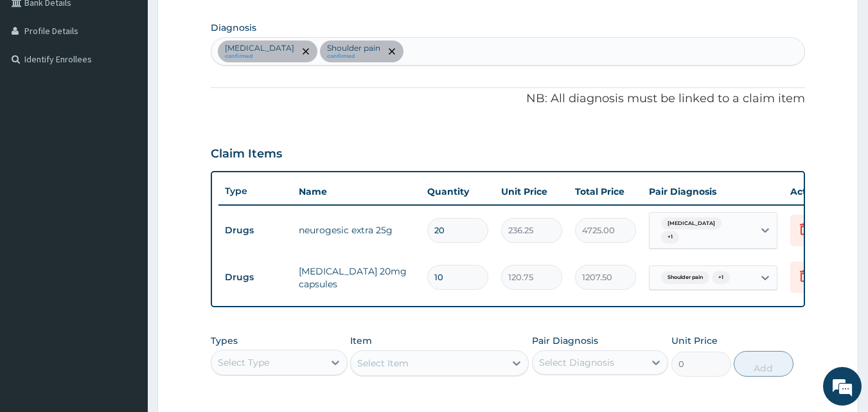
scroll to position [245, 0]
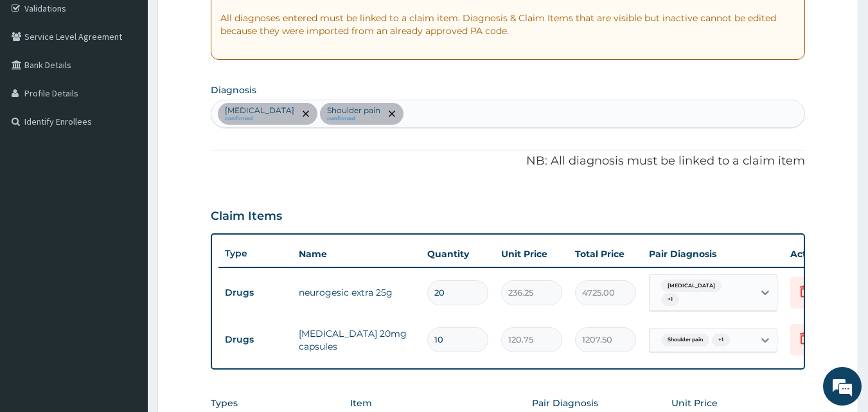
click at [380, 116] on div "Insomnia confirmed Shoulder pain confirmed" at bounding box center [508, 113] width 594 height 27
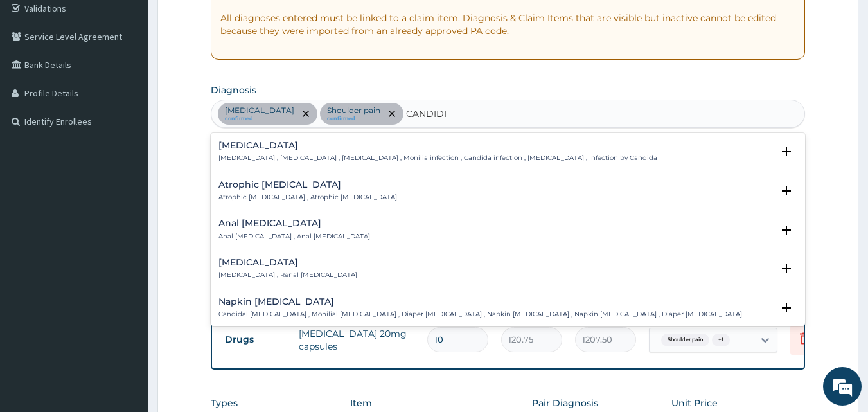
type input "CANDIDIA"
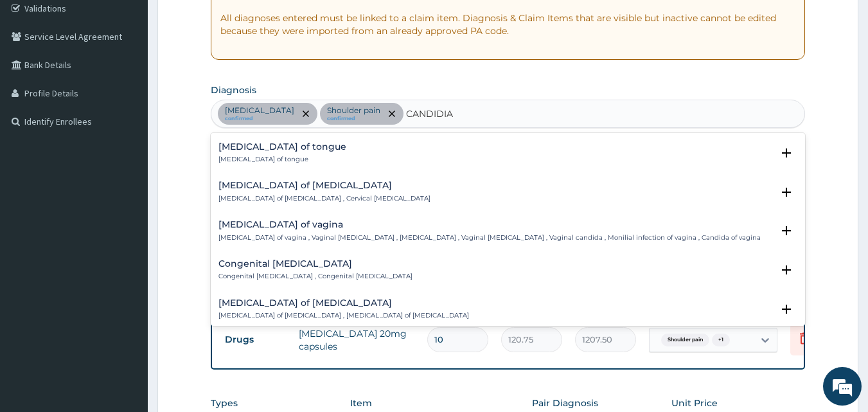
scroll to position [899, 0]
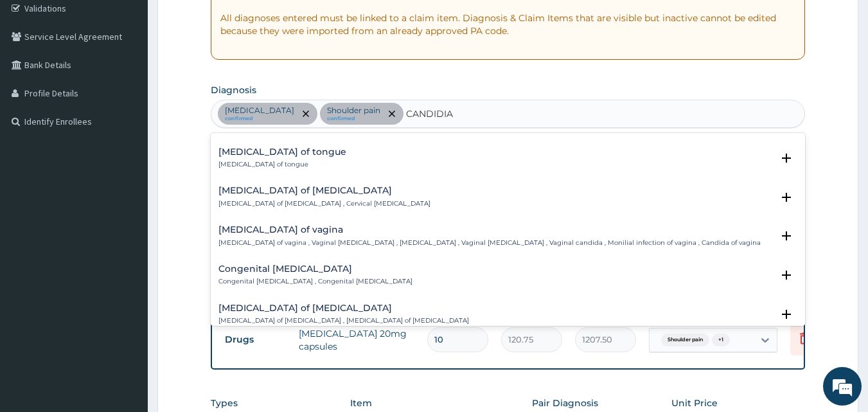
click at [263, 236] on div "Candidiasis of vagina Candidiasis of vagina , Vaginal candidiasis , Vaginal thr…" at bounding box center [489, 236] width 542 height 22
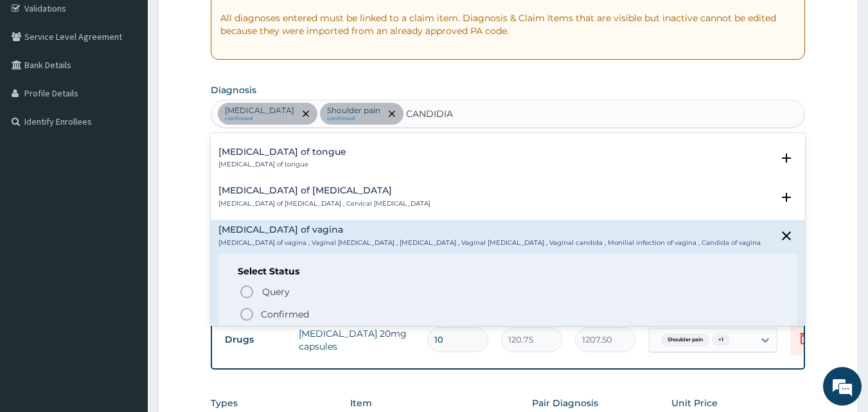
click at [402, 202] on div "Candidiasis of cervix Candidiasis of cervix , Cervical candidosis" at bounding box center [508, 197] width 580 height 22
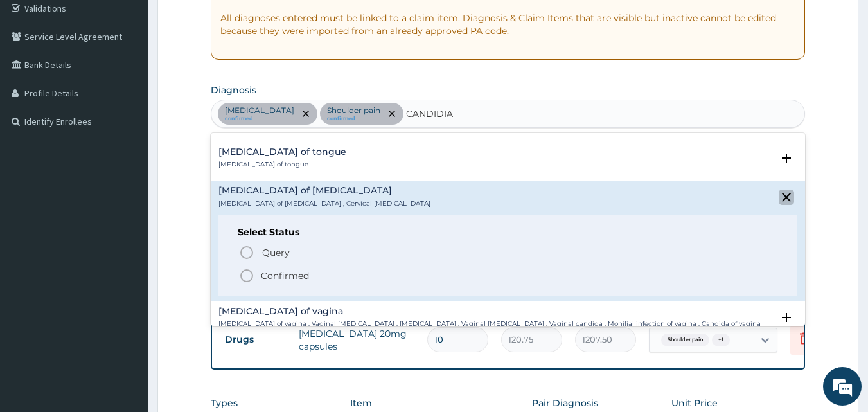
click at [782, 198] on icon "close select status" at bounding box center [786, 197] width 9 height 9
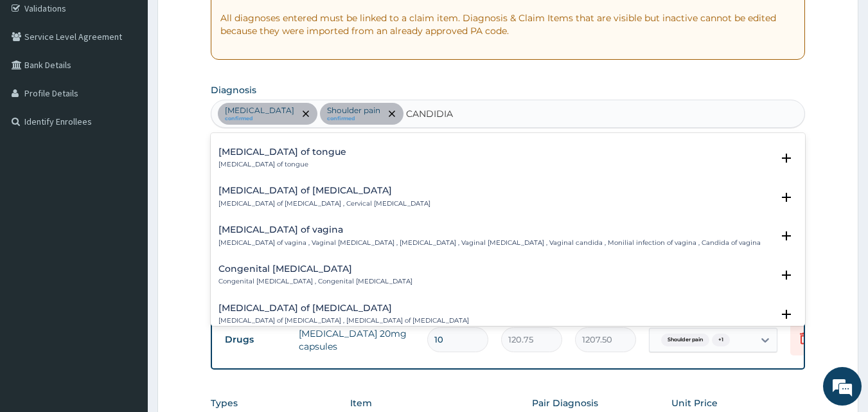
click at [245, 234] on h4 "Candidiasis of vagina" at bounding box center [489, 230] width 542 height 10
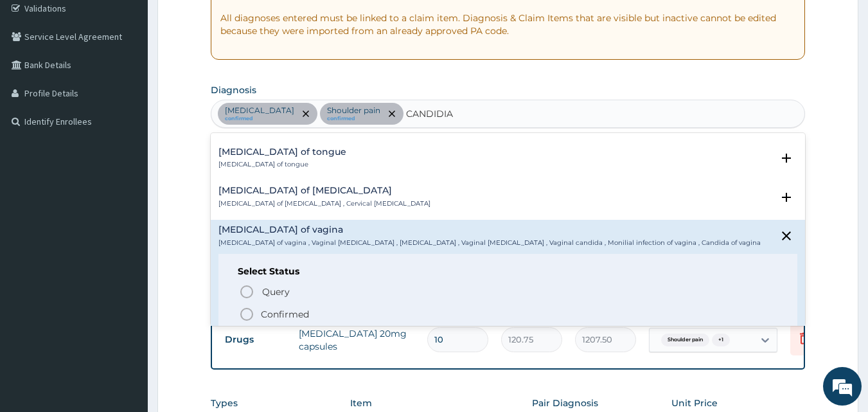
click at [504, 187] on div "Candidiasis of cervix Candidiasis of cervix , Cervical candidosis" at bounding box center [508, 197] width 580 height 22
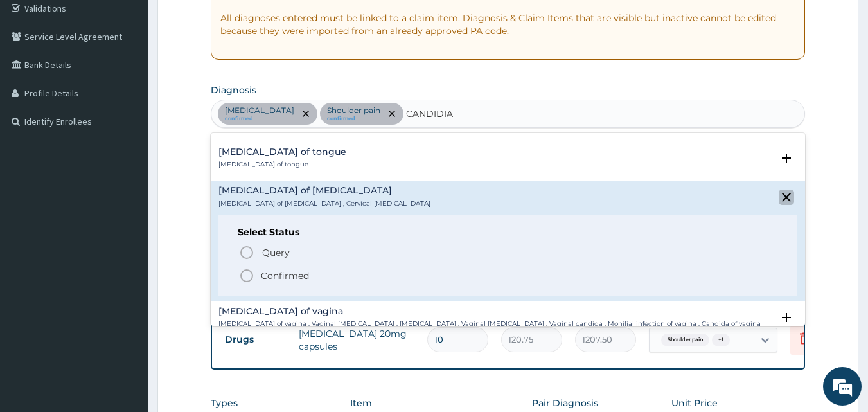
click at [782, 197] on icon "close select status" at bounding box center [786, 197] width 9 height 9
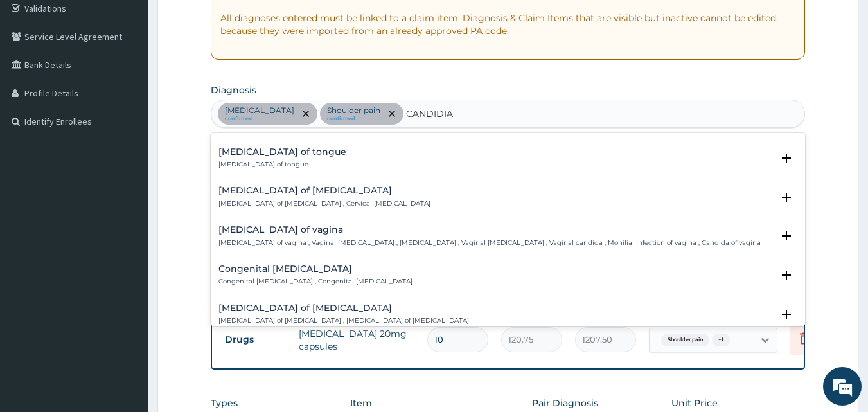
click at [247, 240] on p "Candidiasis of vagina , Vaginal candidiasis , Vaginal thrush , Vaginal candidos…" at bounding box center [489, 242] width 542 height 9
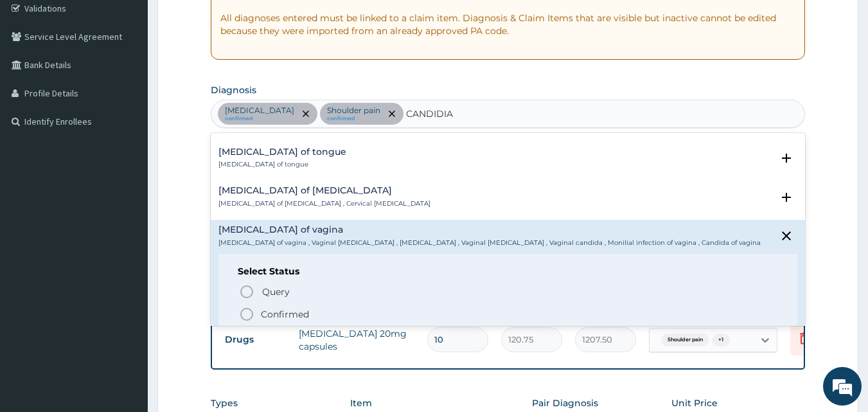
drag, startPoint x: 246, startPoint y: 312, endPoint x: 292, endPoint y: 297, distance: 47.8
click at [247, 312] on icon "status option filled" at bounding box center [246, 313] width 15 height 15
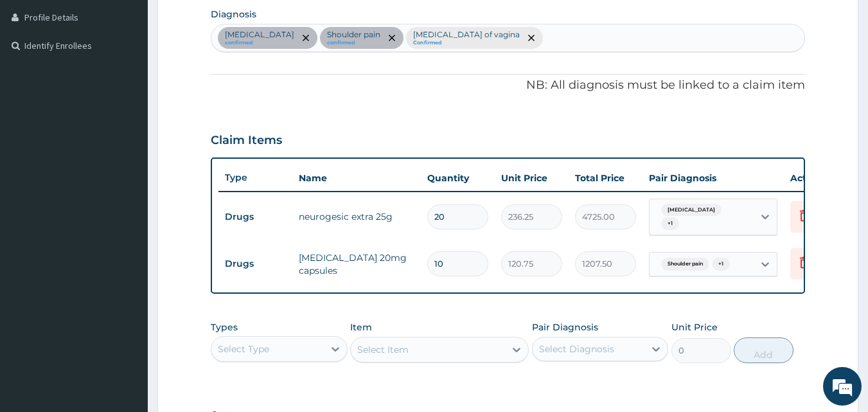
scroll to position [438, 0]
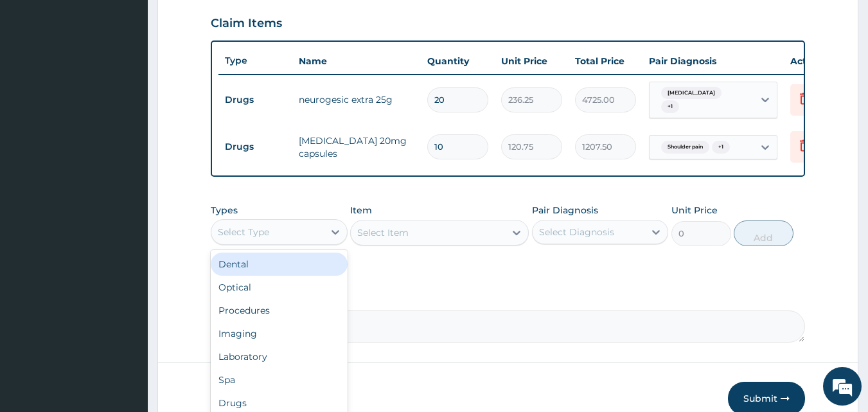
click at [263, 238] on div "Select Type" at bounding box center [243, 232] width 51 height 13
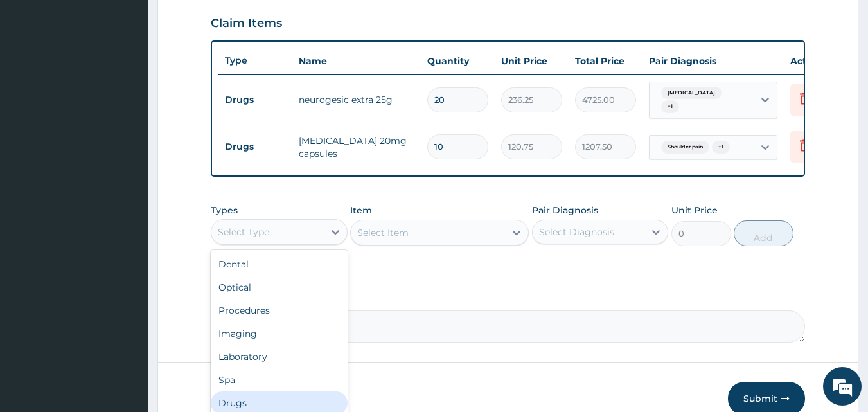
click at [243, 406] on div "Drugs" at bounding box center [279, 402] width 137 height 23
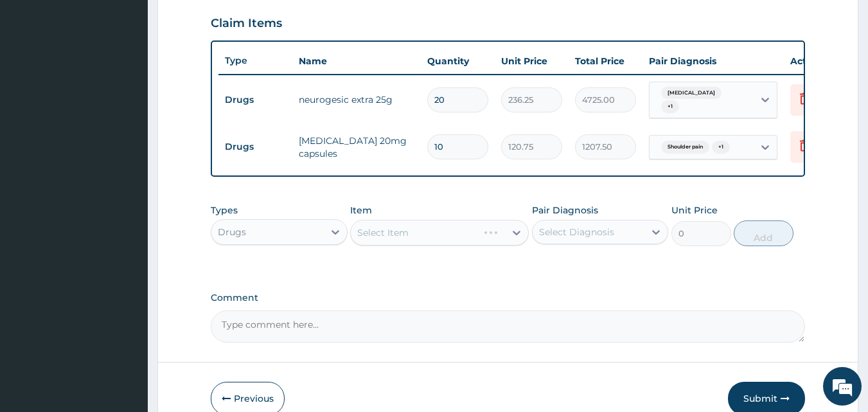
click at [563, 226] on div "Select Diagnosis" at bounding box center [589, 232] width 112 height 21
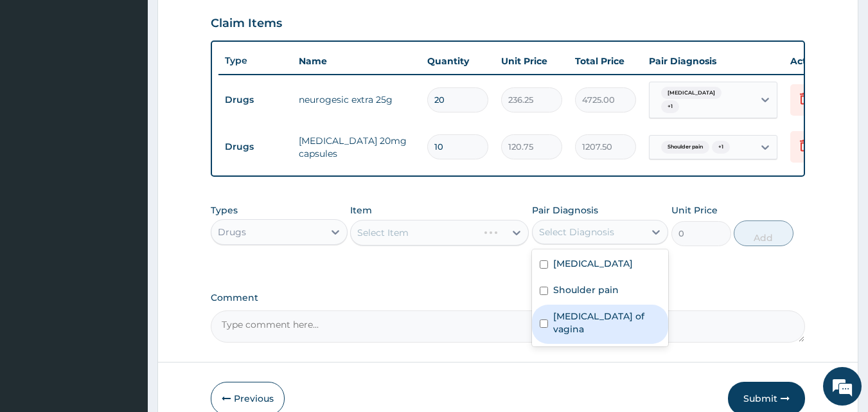
click at [582, 324] on label "Candidiasis of vagina" at bounding box center [607, 323] width 108 height 26
checkbox input "true"
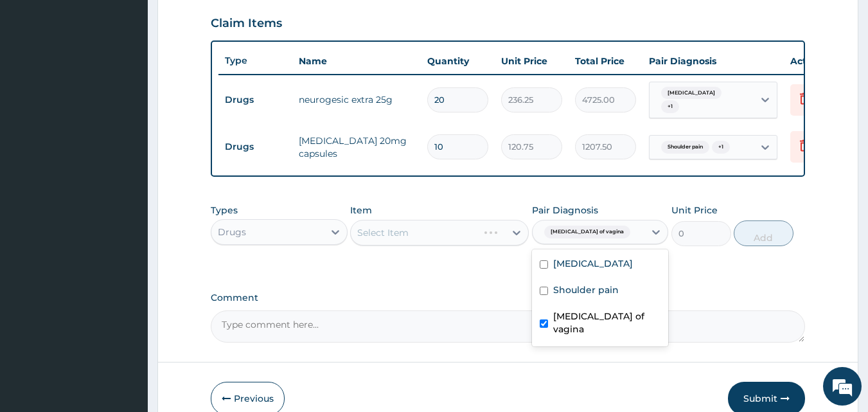
click at [372, 231] on div "Select Item" at bounding box center [439, 233] width 179 height 26
click at [384, 240] on div "Select Item" at bounding box center [439, 233] width 179 height 26
click at [385, 237] on div "Select Item" at bounding box center [439, 233] width 179 height 26
click at [387, 234] on div "Select Item" at bounding box center [439, 233] width 179 height 26
click at [382, 240] on div "Select Item" at bounding box center [439, 233] width 179 height 26
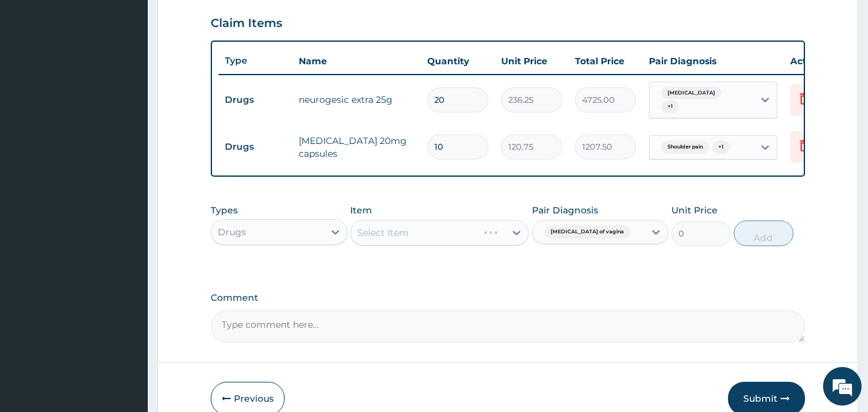
click at [372, 238] on div "Select Item" at bounding box center [439, 233] width 179 height 26
click at [408, 240] on div "Select Item" at bounding box center [439, 233] width 179 height 26
click at [391, 242] on div "Select Item" at bounding box center [439, 233] width 179 height 26
click at [392, 238] on div "Select Item" at bounding box center [382, 232] width 51 height 13
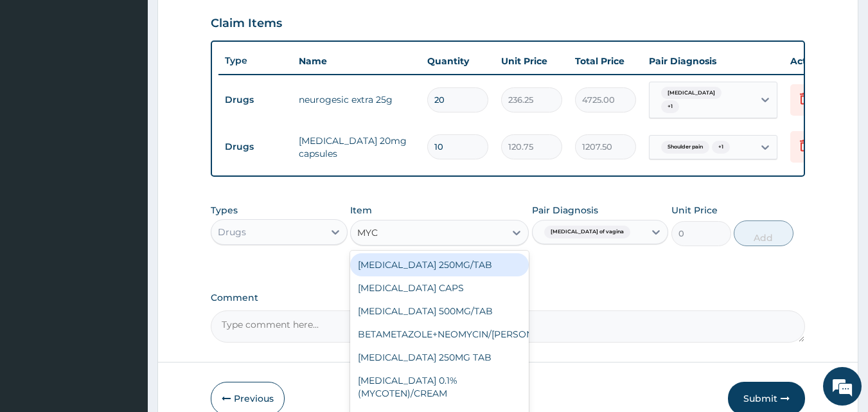
type input "MYCO"
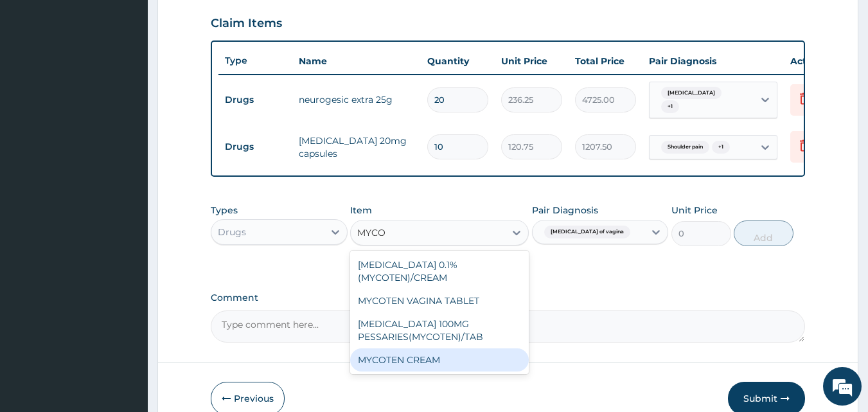
click at [412, 362] on div "MYCOTEN CREAM" at bounding box center [439, 359] width 179 height 23
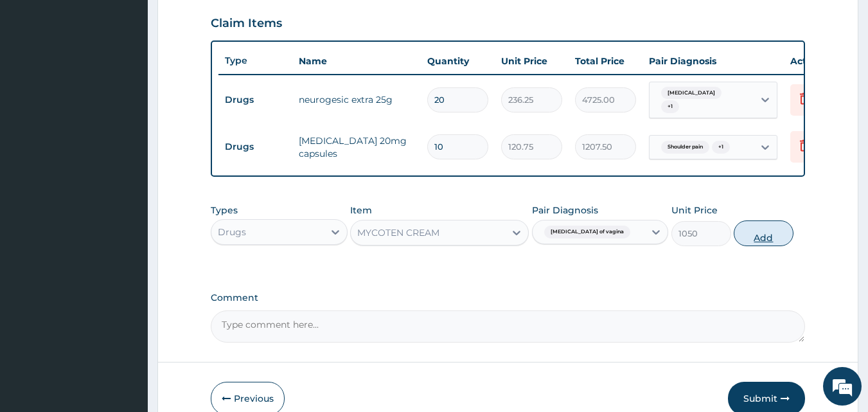
click at [766, 236] on button "Add" at bounding box center [764, 233] width 60 height 26
type input "0"
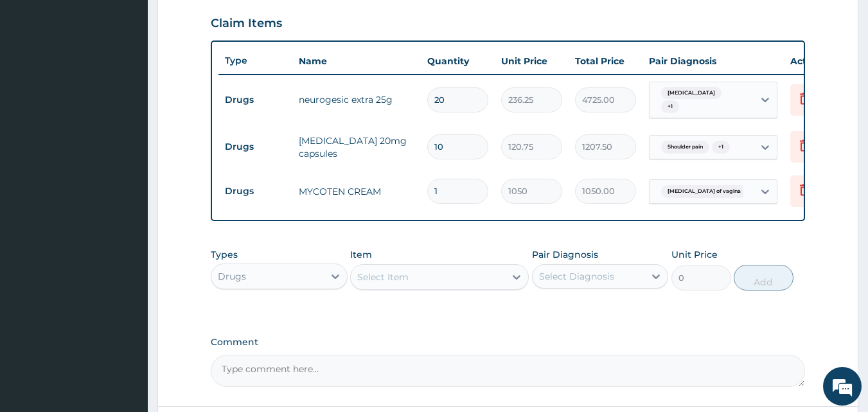
click at [597, 278] on div "Select Diagnosis" at bounding box center [576, 276] width 75 height 13
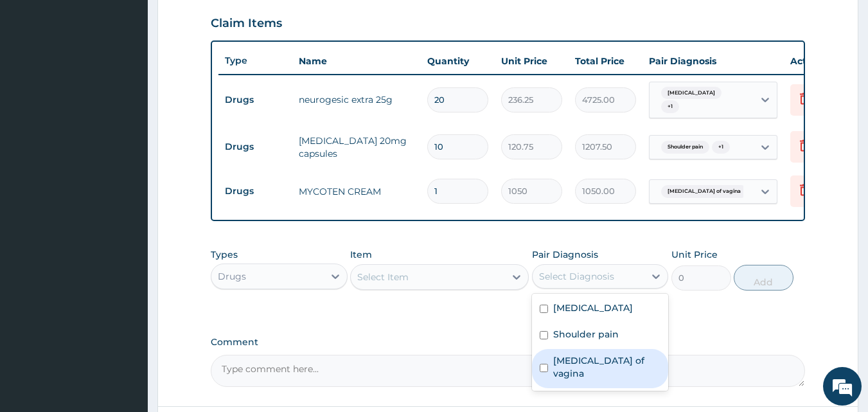
click at [582, 372] on div "Candidiasis of vagina" at bounding box center [600, 368] width 137 height 39
checkbox input "true"
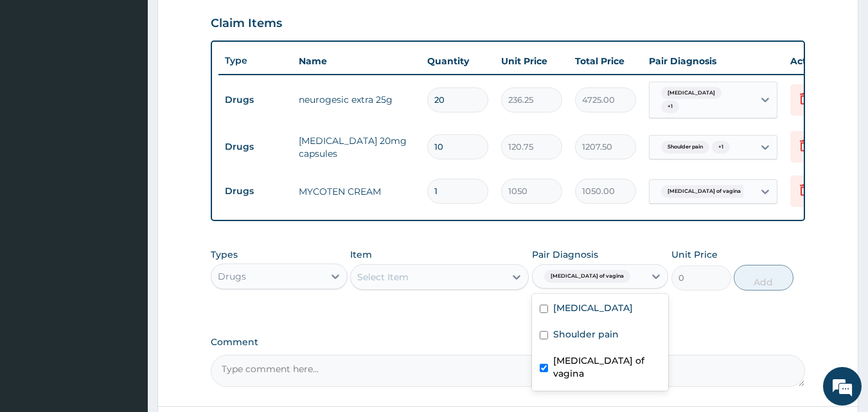
click at [389, 281] on div "Select Item" at bounding box center [382, 276] width 51 height 13
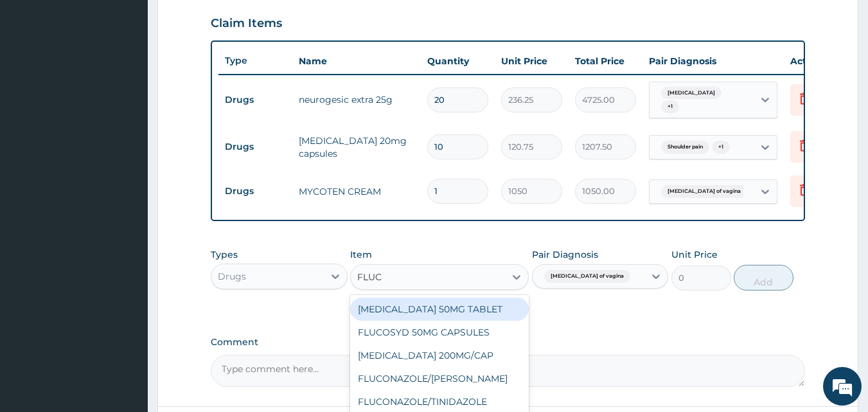
type input "FLUCO"
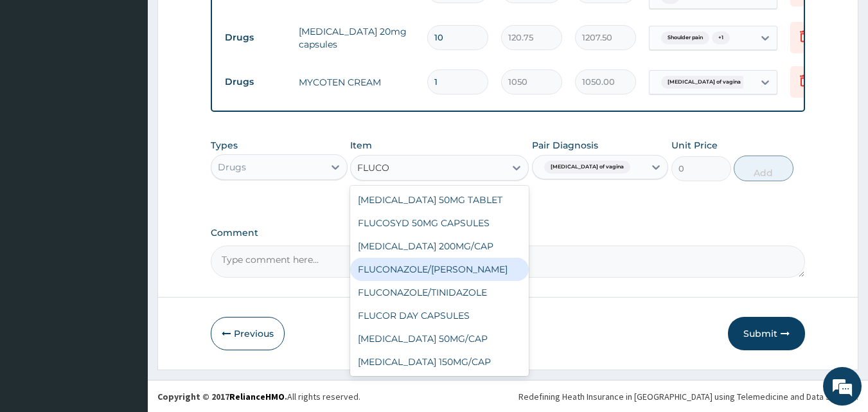
scroll to position [552, 0]
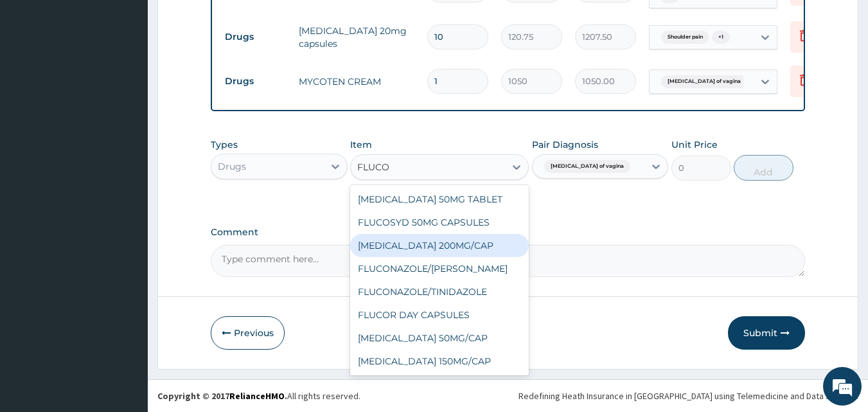
click at [426, 240] on div "[MEDICAL_DATA] 200MG/CAP" at bounding box center [439, 245] width 179 height 23
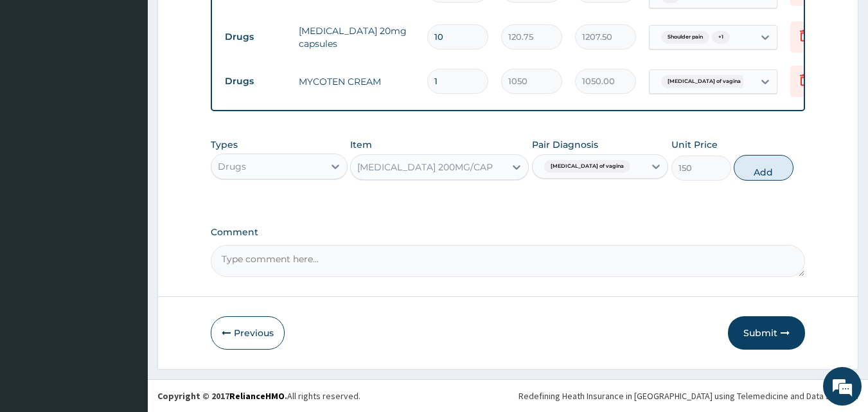
click at [418, 170] on div "[MEDICAL_DATA] 200MG/CAP" at bounding box center [425, 167] width 136 height 13
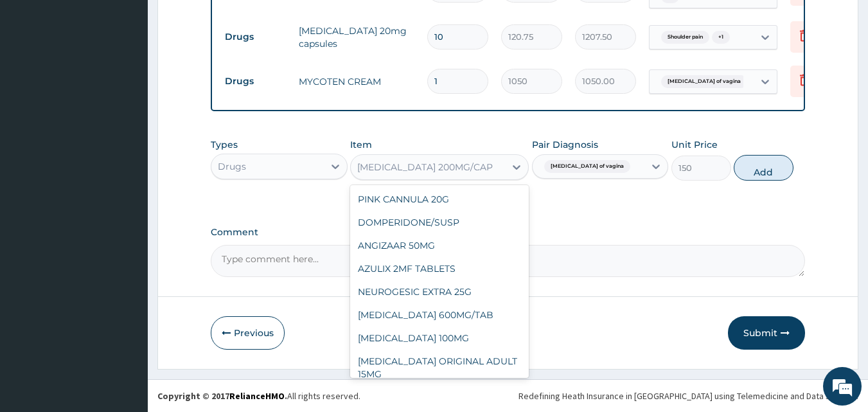
scroll to position [7555, 0]
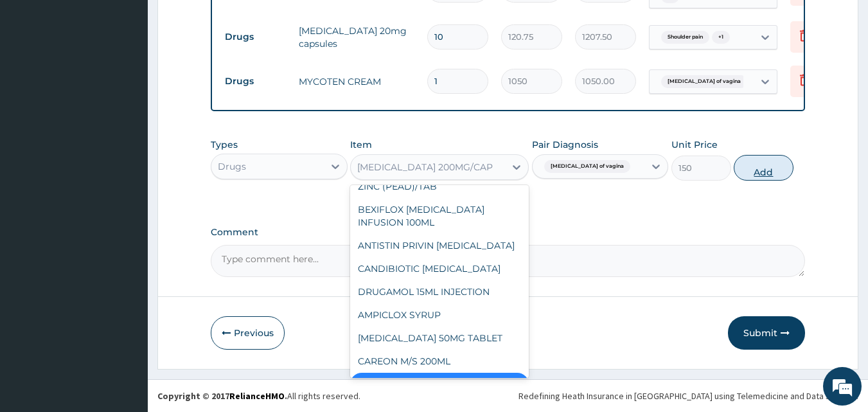
click at [771, 164] on button "Add" at bounding box center [764, 168] width 60 height 26
type input "0"
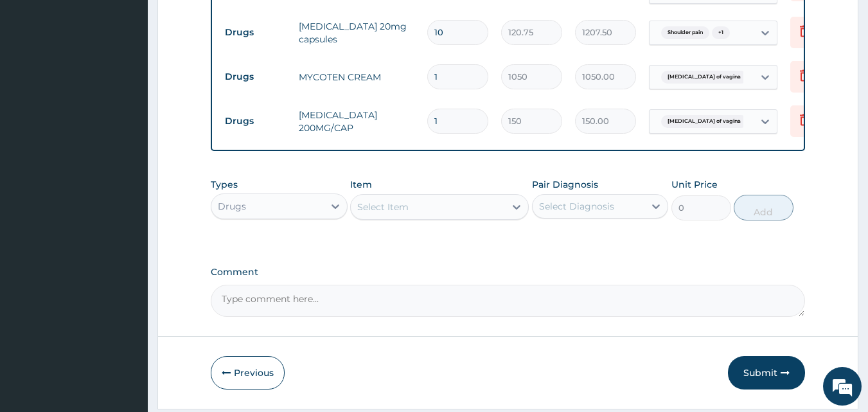
click at [401, 205] on div "Select Item" at bounding box center [382, 206] width 51 height 13
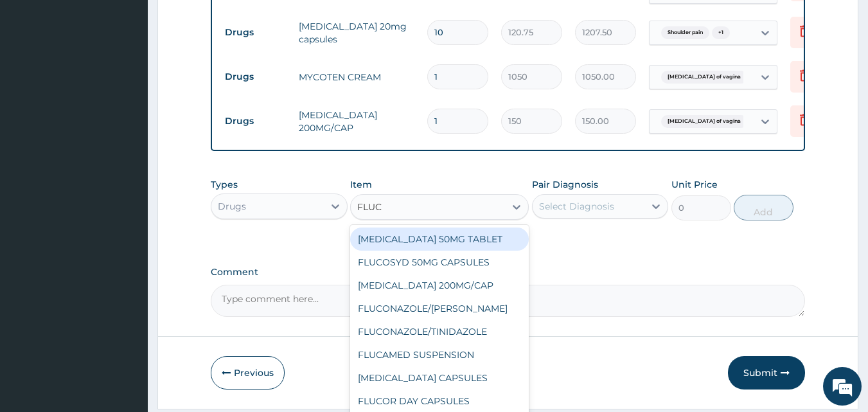
type input "FLUCO"
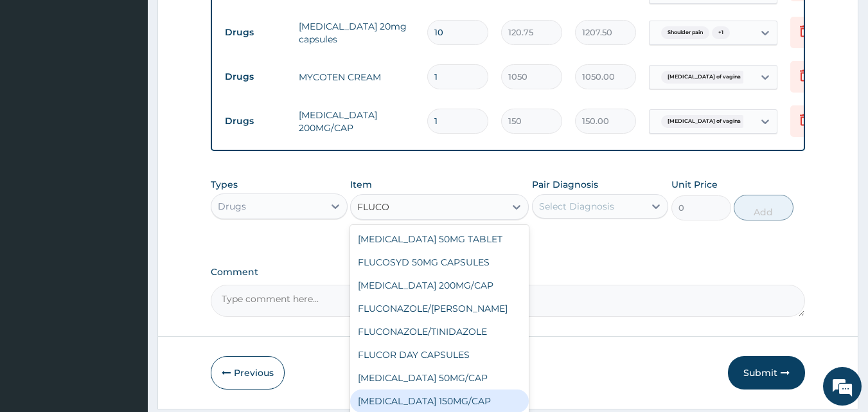
click at [461, 406] on div "[MEDICAL_DATA] 150MG/CAP" at bounding box center [439, 400] width 179 height 23
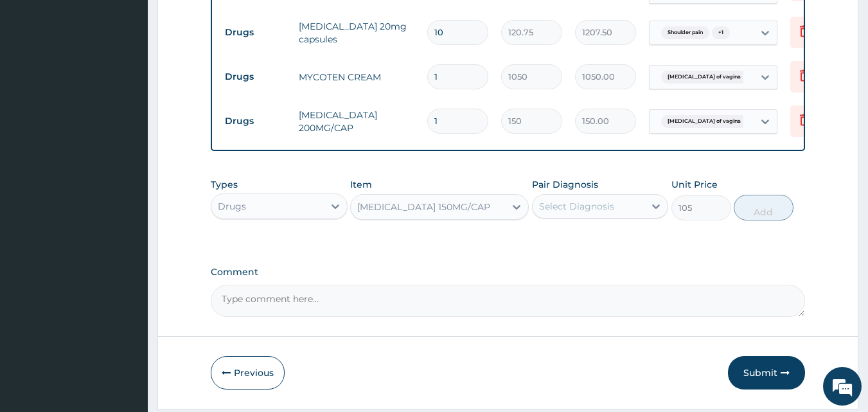
click at [265, 211] on div "Drugs" at bounding box center [267, 206] width 112 height 21
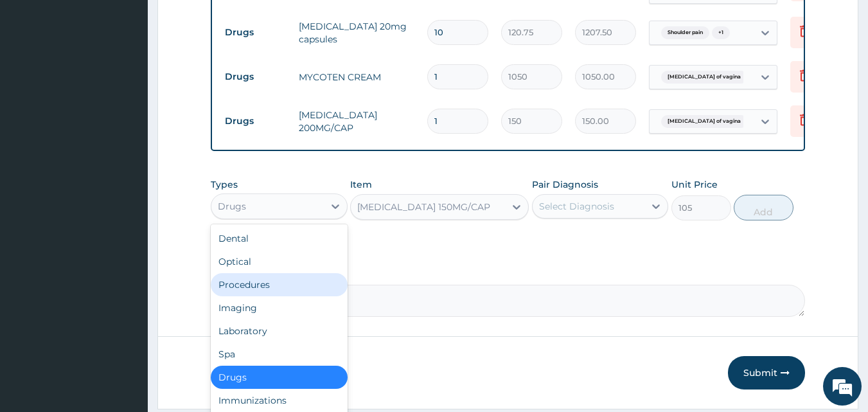
drag, startPoint x: 253, startPoint y: 288, endPoint x: 537, endPoint y: 206, distance: 295.6
click at [256, 288] on div "Procedures" at bounding box center [279, 284] width 137 height 23
type input "0"
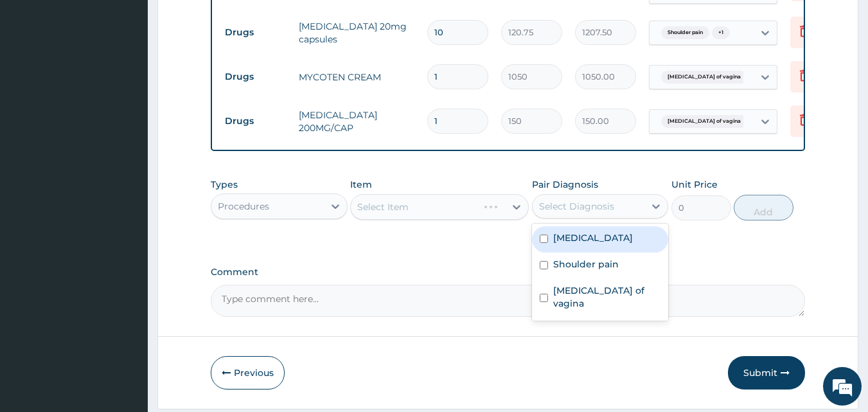
drag, startPoint x: 563, startPoint y: 208, endPoint x: 606, endPoint y: 246, distance: 57.4
click at [564, 210] on div "Select Diagnosis" at bounding box center [576, 206] width 75 height 13
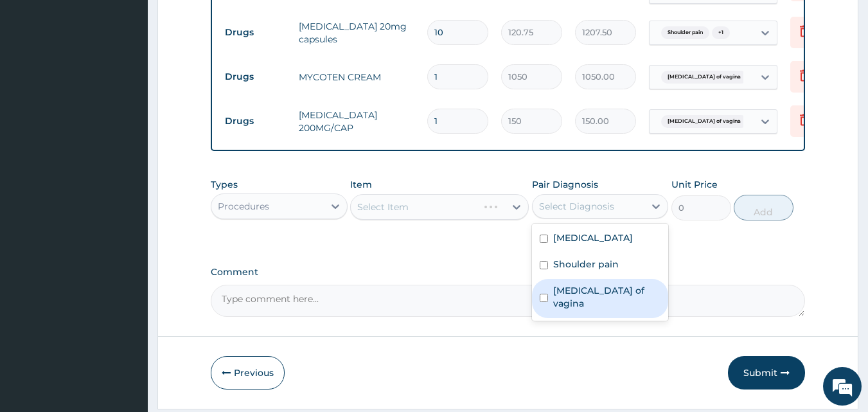
drag, startPoint x: 588, startPoint y: 292, endPoint x: 542, endPoint y: 278, distance: 48.4
click at [587, 292] on label "Candidiasis of vagina" at bounding box center [607, 297] width 108 height 26
checkbox input "true"
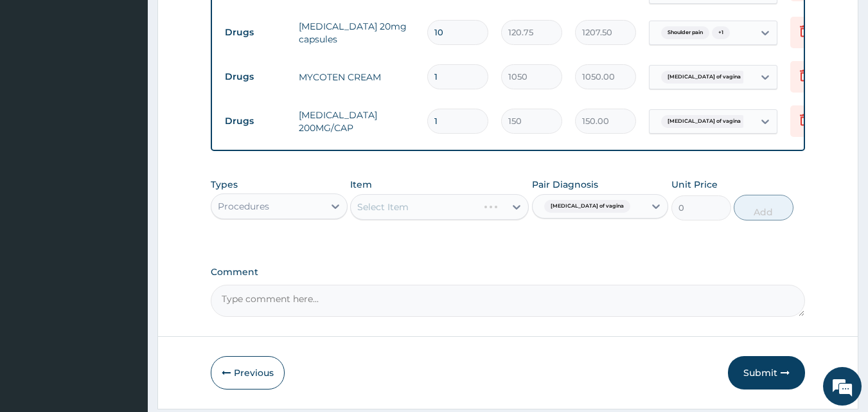
click at [382, 211] on div "Select Item" at bounding box center [439, 207] width 179 height 26
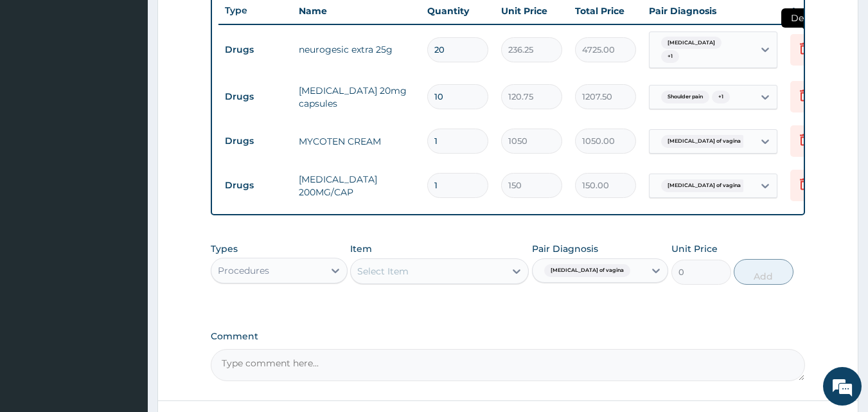
click at [794, 45] on icon at bounding box center [804, 49] width 28 height 31
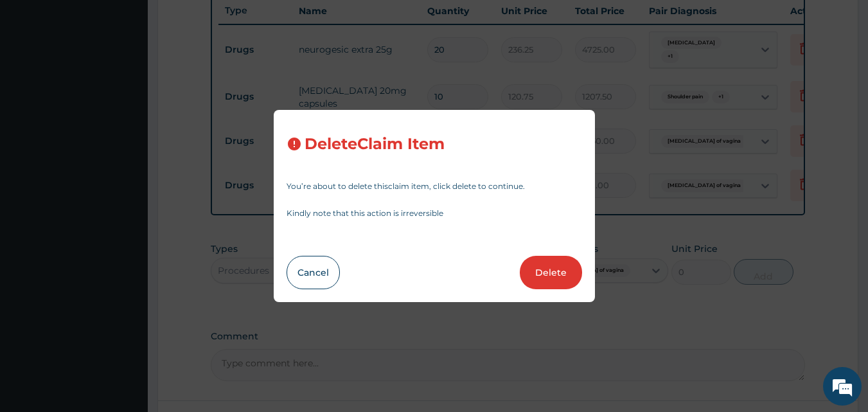
click at [543, 270] on button "Delete" at bounding box center [551, 272] width 62 height 33
type input "10"
type input "120.75"
type input "1207.50"
type input "1"
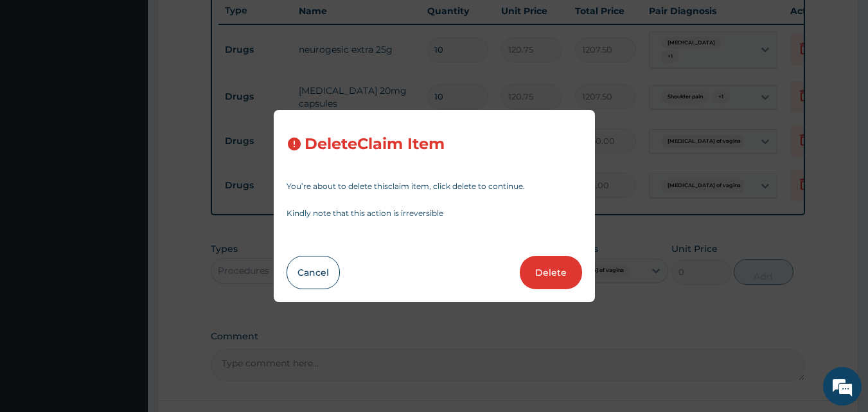
type input "1050"
type input "1050.00"
type input "150"
type input "150.00"
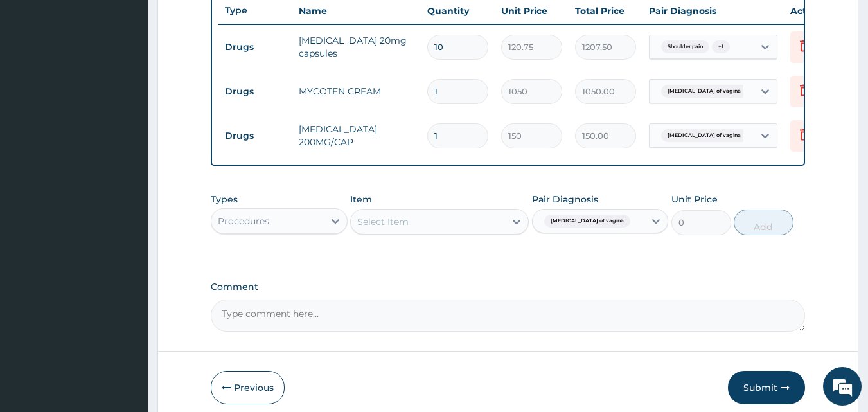
click at [261, 227] on div "Procedures" at bounding box center [243, 221] width 51 height 13
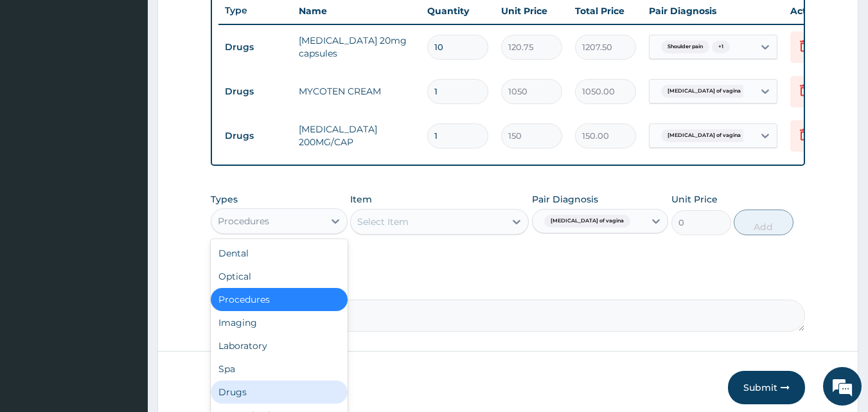
click at [240, 394] on div "Drugs" at bounding box center [279, 391] width 137 height 23
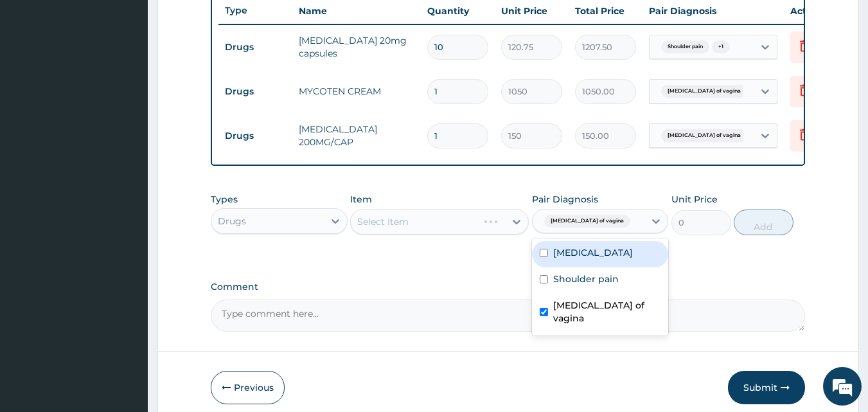
click at [603, 227] on span "Candidiasis of vagina" at bounding box center [587, 221] width 86 height 13
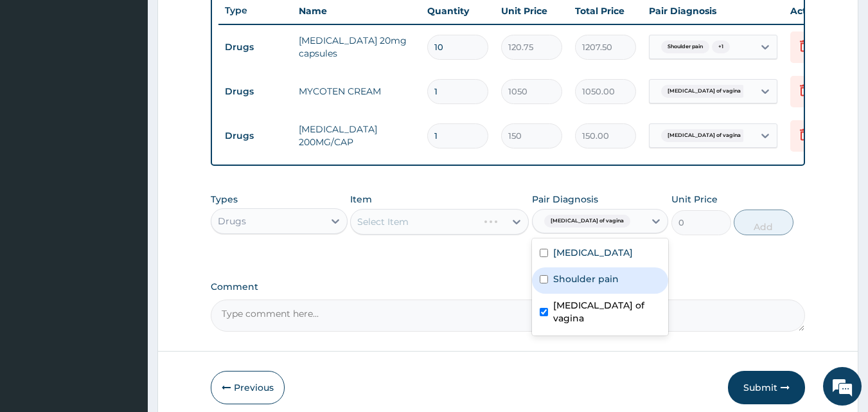
click at [599, 285] on label "Shoulder pain" at bounding box center [586, 278] width 66 height 13
checkbox input "true"
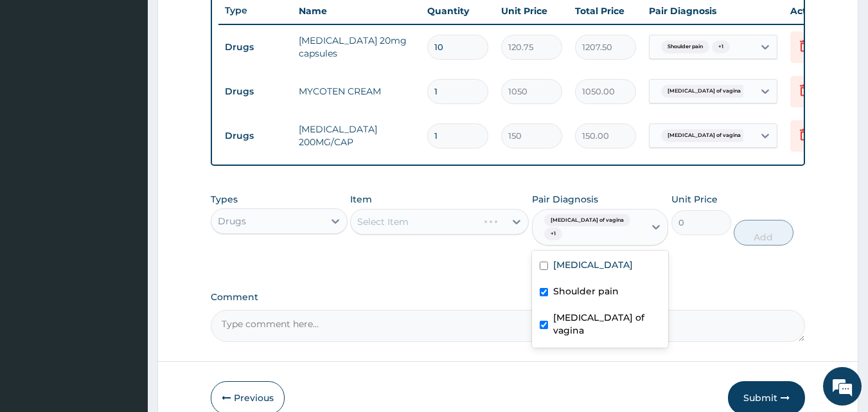
click at [567, 324] on label "Candidiasis of vagina" at bounding box center [607, 324] width 108 height 26
checkbox input "false"
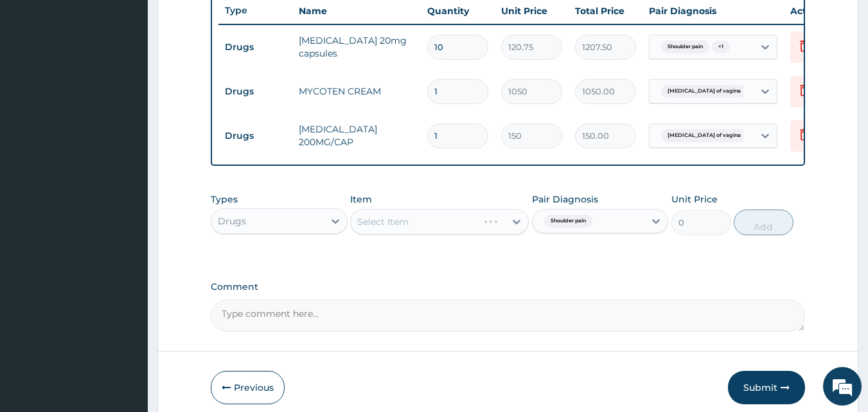
click at [400, 234] on div "Select Item" at bounding box center [439, 222] width 179 height 26
click at [389, 234] on div "Select Item" at bounding box center [439, 222] width 179 height 26
click at [400, 232] on div "Select Item" at bounding box center [428, 221] width 154 height 21
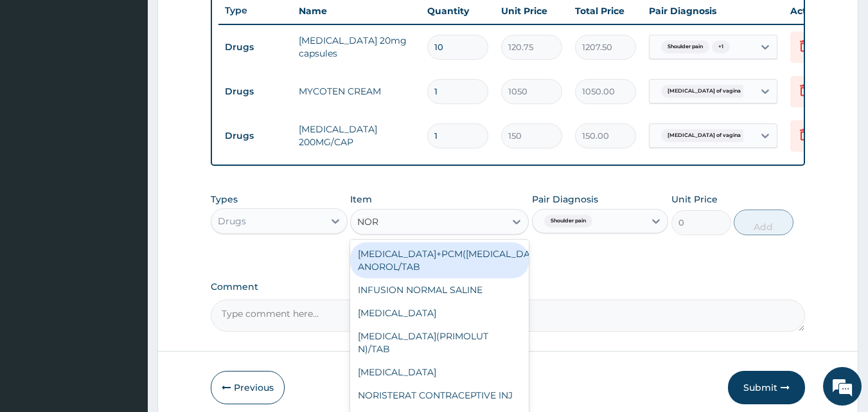
type input "NORG"
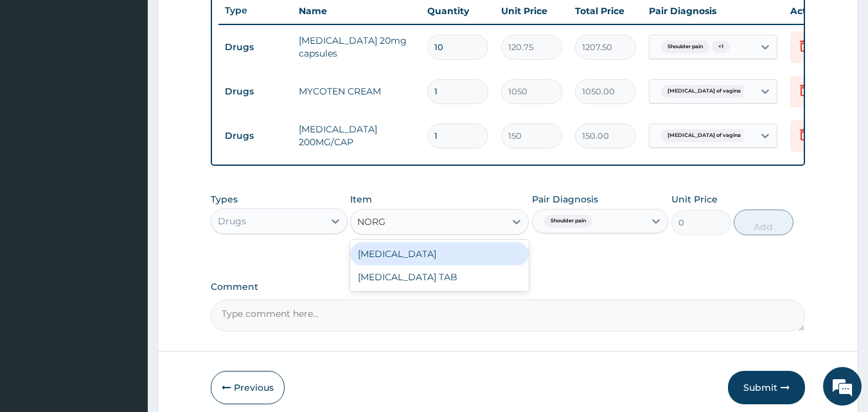
drag, startPoint x: 386, startPoint y: 261, endPoint x: 749, endPoint y: 241, distance: 363.6
click at [389, 261] on div "[MEDICAL_DATA]" at bounding box center [439, 253] width 179 height 23
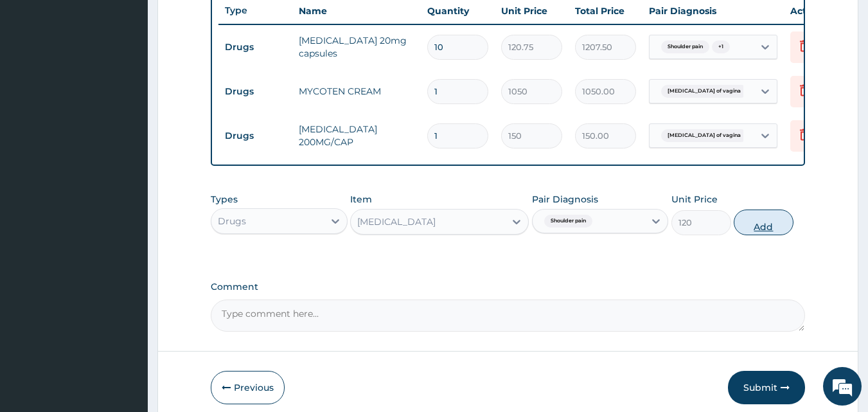
drag, startPoint x: 756, startPoint y: 235, endPoint x: 632, endPoint y: 232, distance: 124.0
click at [756, 234] on button "Add" at bounding box center [764, 222] width 60 height 26
type input "0"
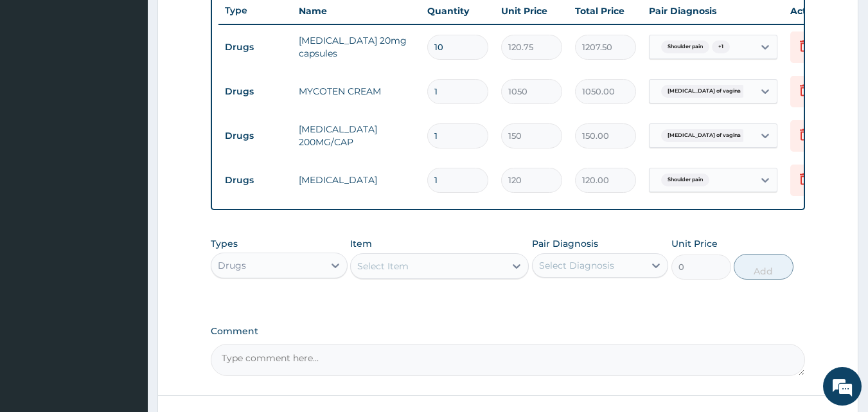
type input "0.00"
type input "2"
type input "240.00"
type input "20"
type input "2400.00"
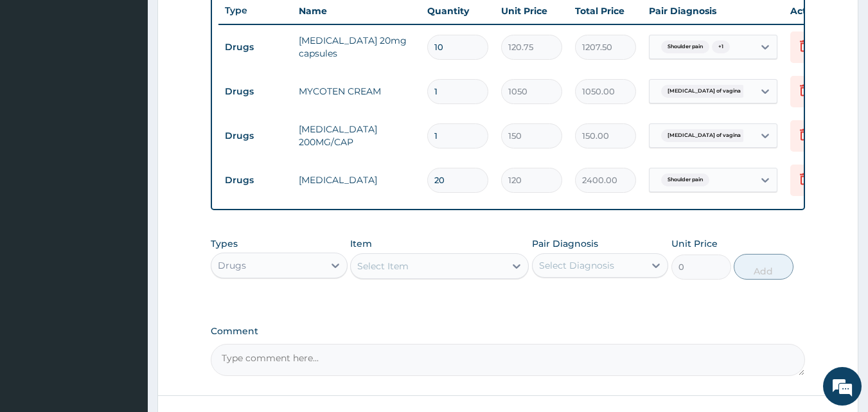
type input "20"
click at [282, 276] on div "Drugs" at bounding box center [267, 265] width 112 height 21
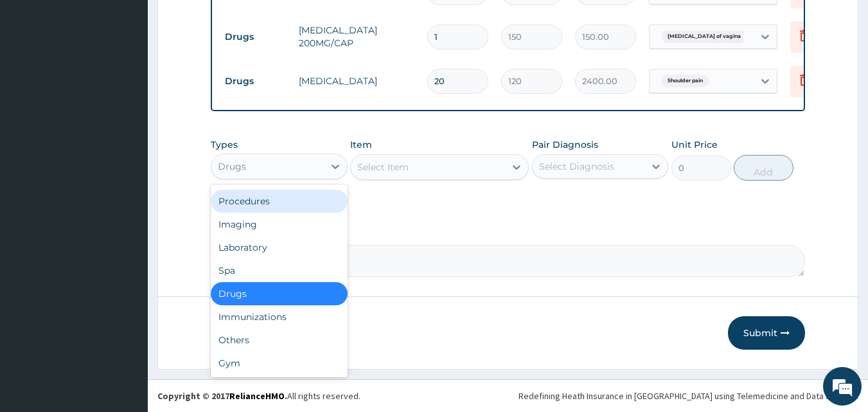
scroll to position [596, 0]
click at [267, 205] on div "Procedures" at bounding box center [279, 201] width 137 height 23
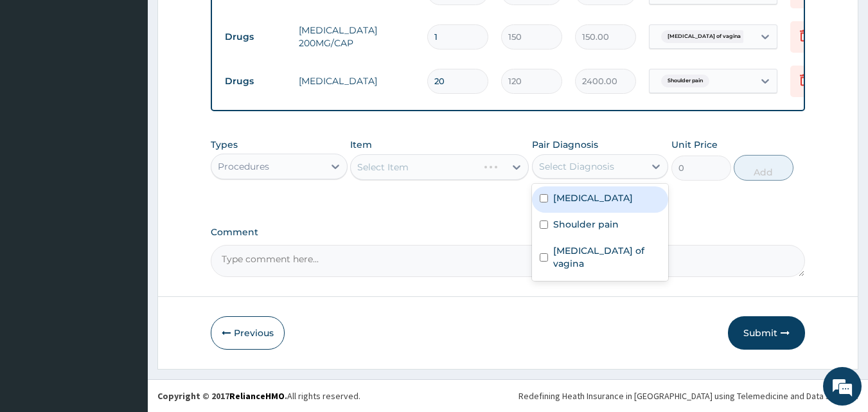
click at [574, 165] on div "Select Diagnosis" at bounding box center [576, 166] width 75 height 13
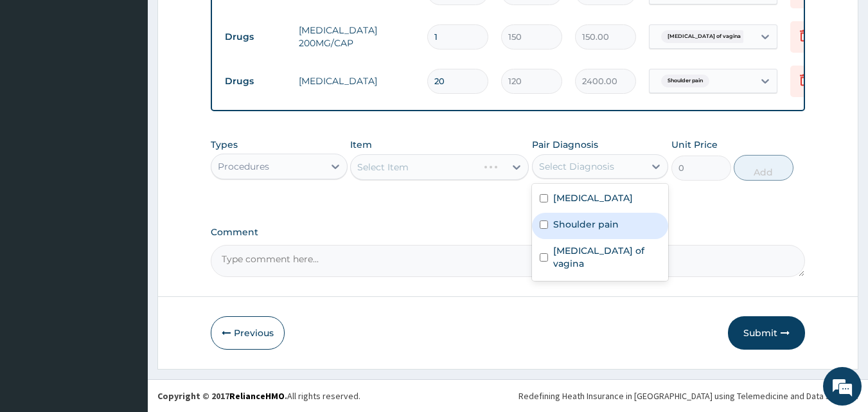
click at [594, 229] on label "Shoulder pain" at bounding box center [586, 224] width 66 height 13
checkbox input "true"
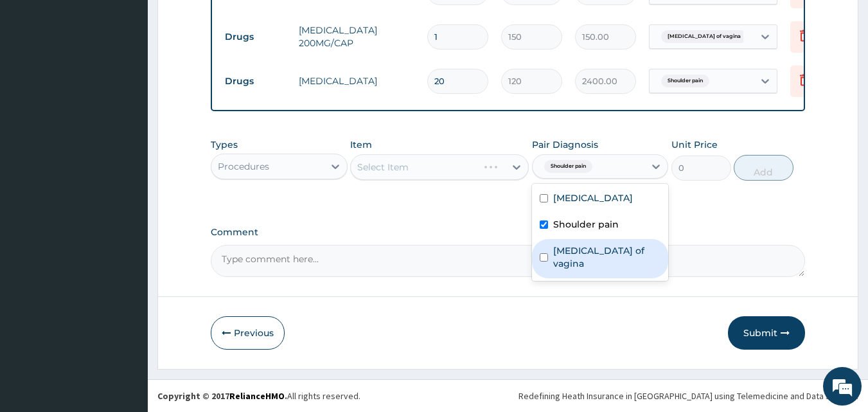
click at [587, 260] on div "Candidiasis of vagina" at bounding box center [600, 258] width 137 height 39
checkbox input "true"
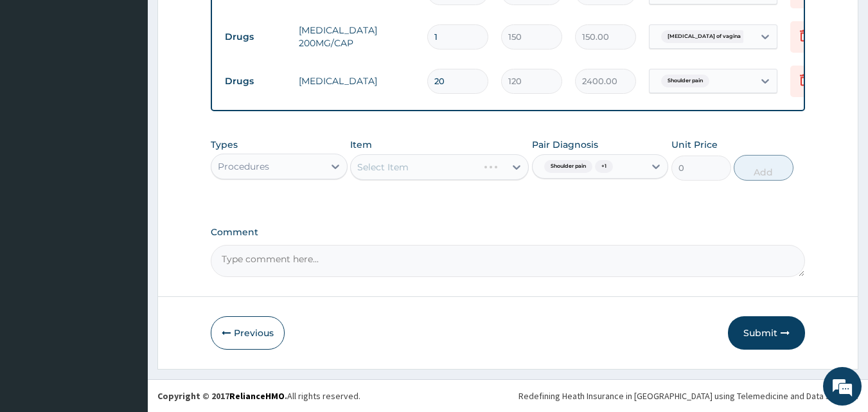
click at [389, 175] on div "Select Item" at bounding box center [439, 167] width 179 height 26
click at [385, 166] on div "Select Item" at bounding box center [439, 167] width 179 height 26
click at [387, 164] on div "Select Item" at bounding box center [382, 167] width 51 height 13
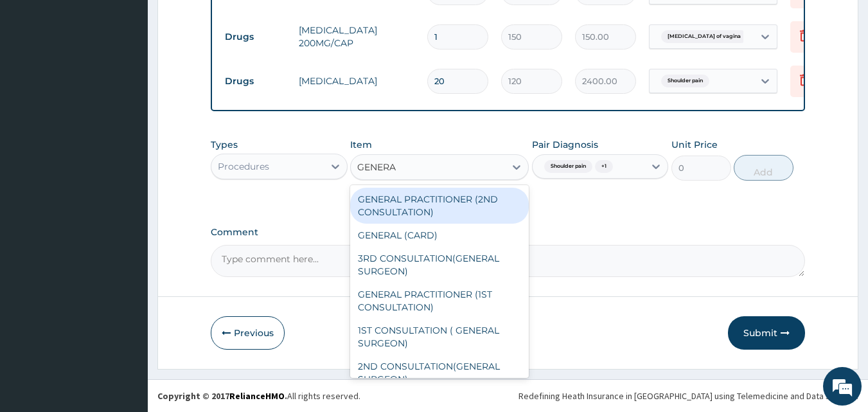
type input "GENERAL"
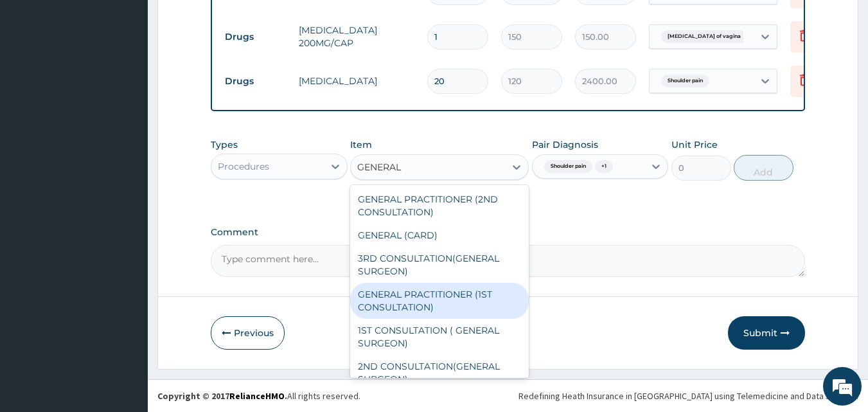
click at [410, 307] on div "GENERAL PRACTITIONER (1ST CONSULTATION)" at bounding box center [439, 301] width 179 height 36
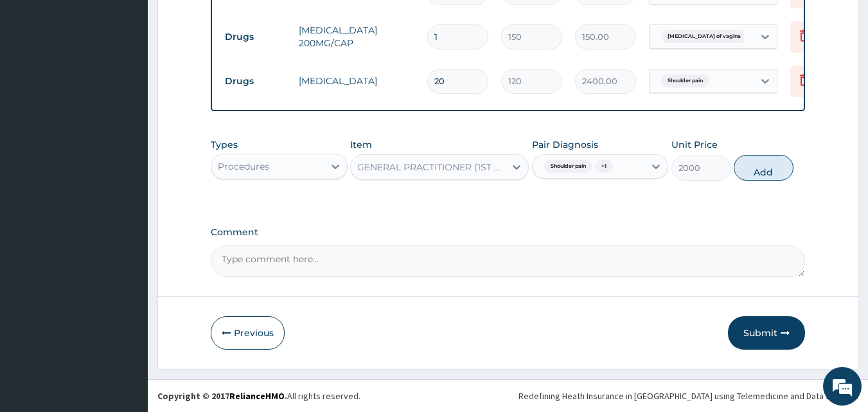
click at [766, 174] on button "Add" at bounding box center [764, 168] width 60 height 26
type input "0"
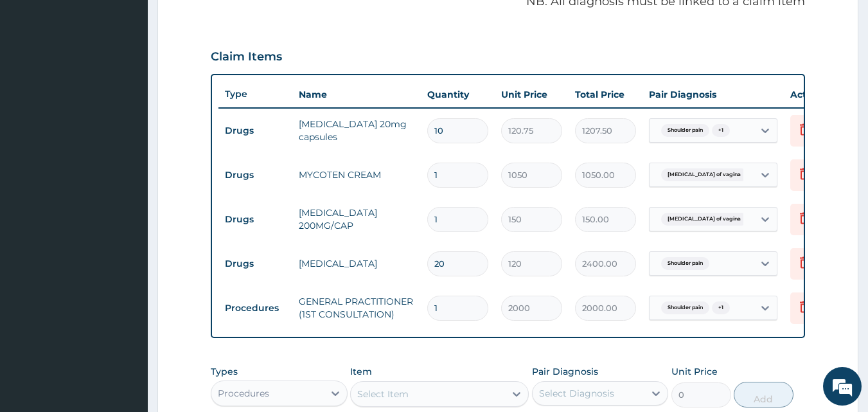
scroll to position [403, 0]
click at [446, 218] on input "1" at bounding box center [457, 220] width 61 height 25
type input "0.00"
type input "5"
type input "750.00"
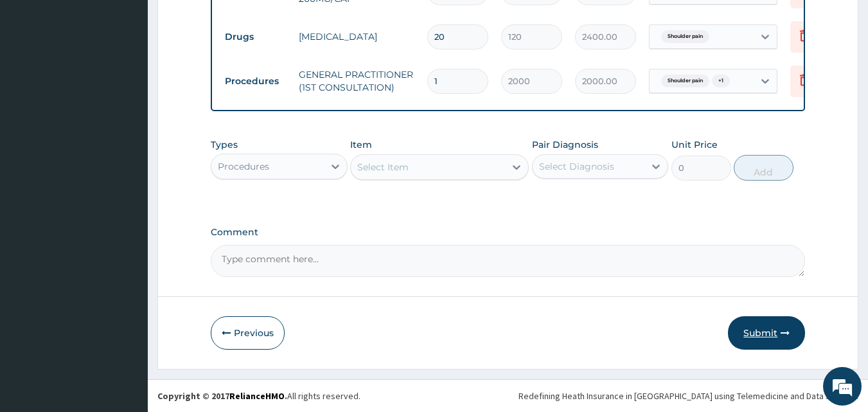
type input "5"
click at [762, 328] on button "Submit" at bounding box center [766, 332] width 77 height 33
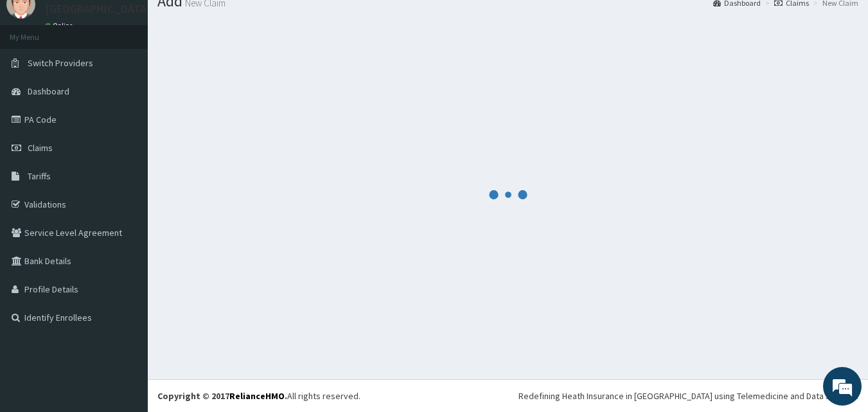
scroll to position [641, 0]
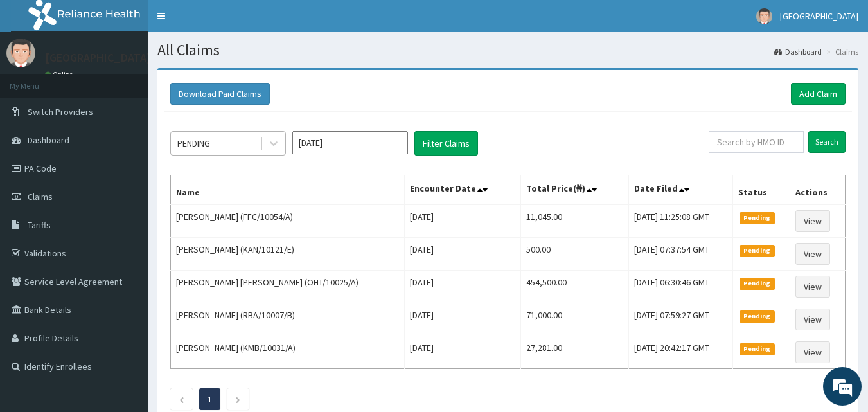
drag, startPoint x: 184, startPoint y: 143, endPoint x: 193, endPoint y: 146, distance: 8.9
click at [186, 142] on div "PENDING" at bounding box center [193, 143] width 33 height 13
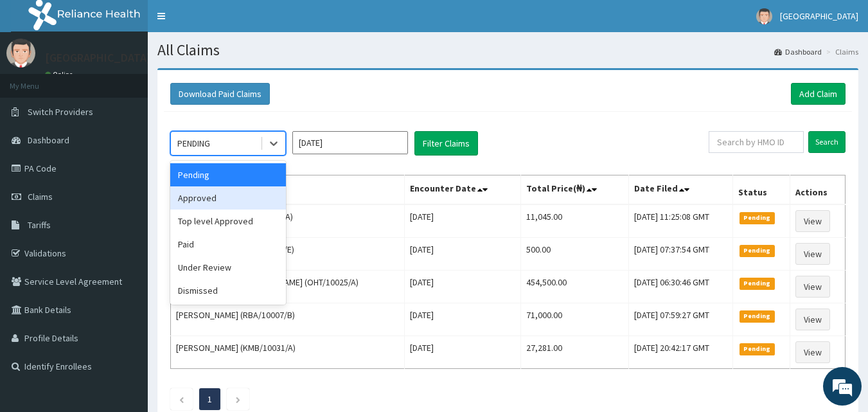
click at [199, 197] on div "Approved" at bounding box center [228, 197] width 116 height 23
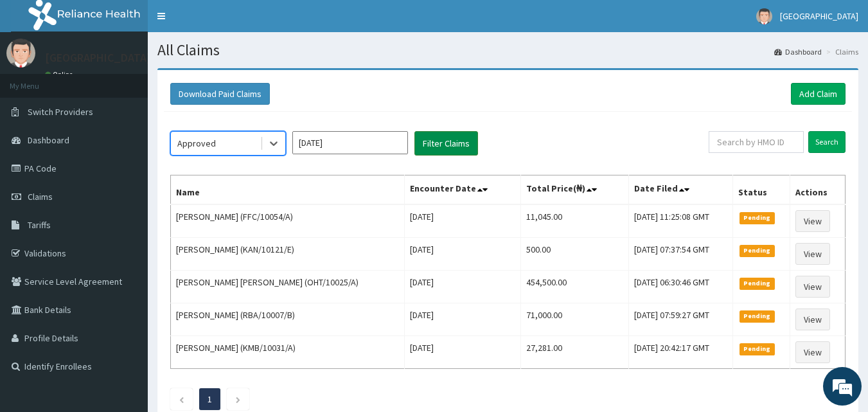
click at [461, 144] on button "Filter Claims" at bounding box center [446, 143] width 64 height 24
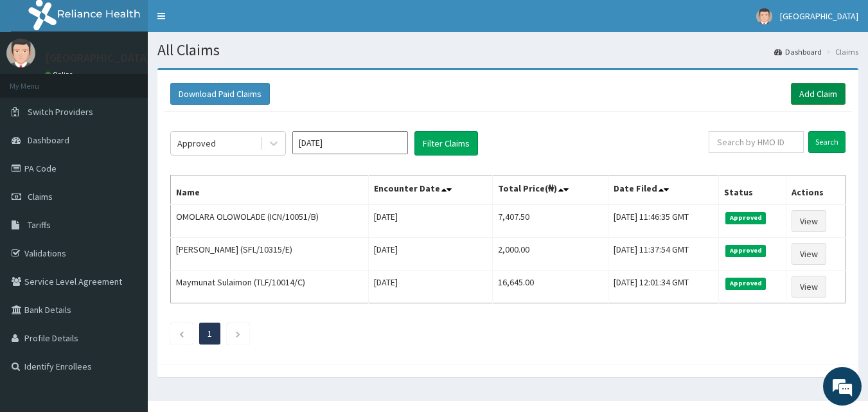
drag, startPoint x: 823, startPoint y: 90, endPoint x: 806, endPoint y: 94, distance: 17.9
click at [822, 90] on link "Add Claim" at bounding box center [818, 94] width 55 height 22
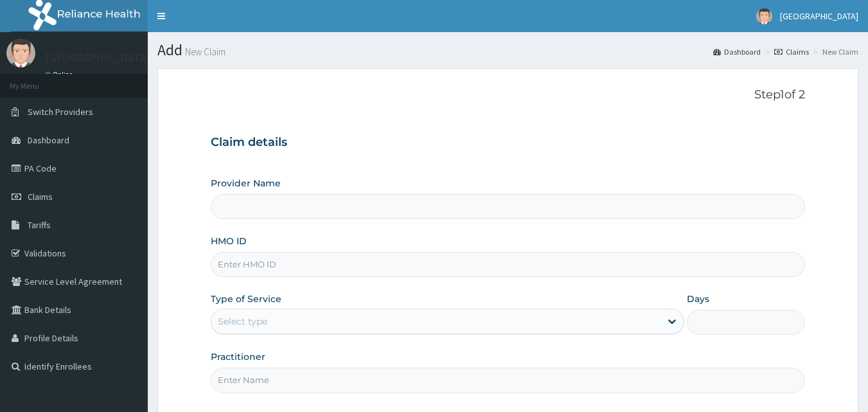
type input "[GEOGRAPHIC_DATA]"
click at [254, 267] on input "HMO ID" at bounding box center [508, 264] width 595 height 25
type input "CGP/10014/A"
click at [232, 321] on div "Select type" at bounding box center [242, 321] width 49 height 13
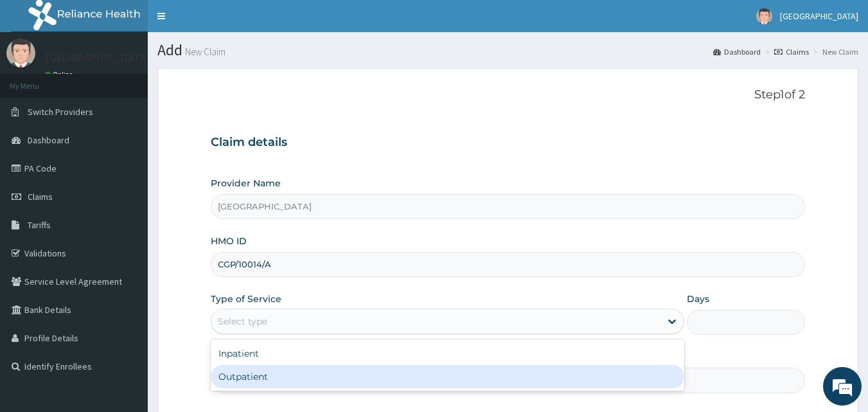
drag, startPoint x: 234, startPoint y: 376, endPoint x: 242, endPoint y: 368, distance: 10.9
click at [234, 375] on div "Outpatient" at bounding box center [447, 376] width 473 height 23
type input "1"
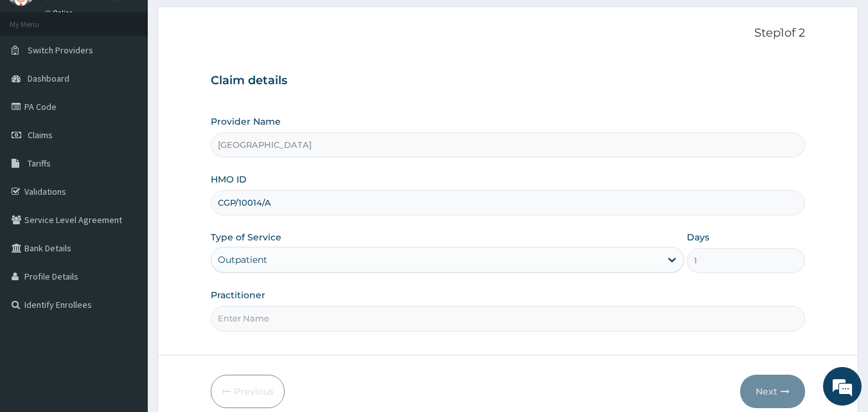
scroll to position [120, 0]
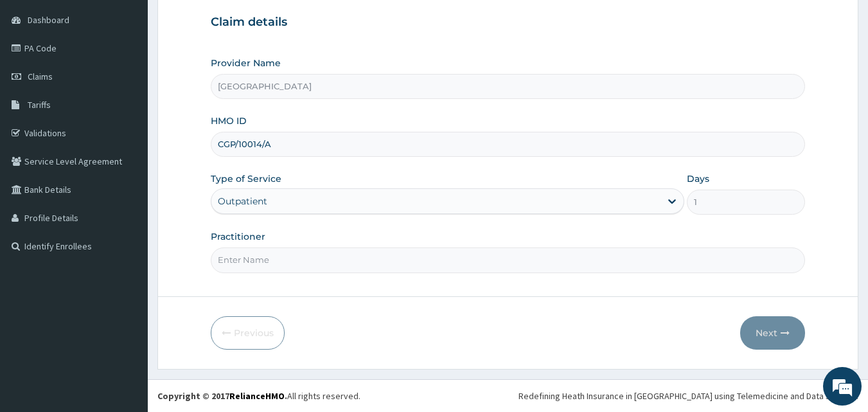
click at [254, 261] on input "Practitioner" at bounding box center [508, 259] width 595 height 25
type input "DR. SALMAN"
click at [765, 331] on button "Next" at bounding box center [772, 332] width 65 height 33
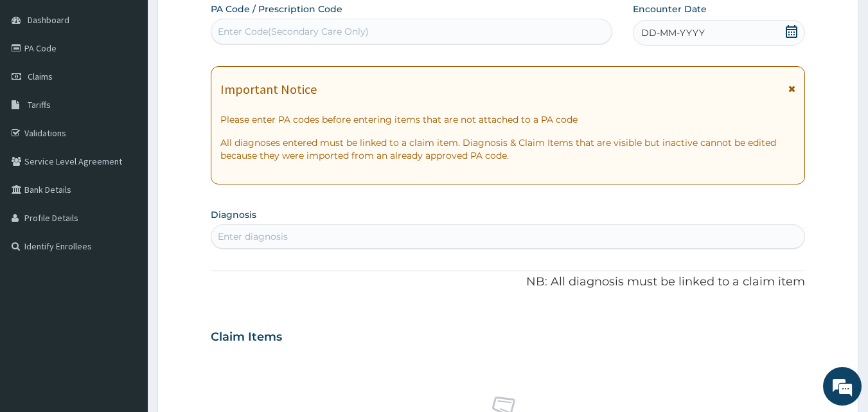
click at [792, 31] on icon at bounding box center [791, 31] width 13 height 13
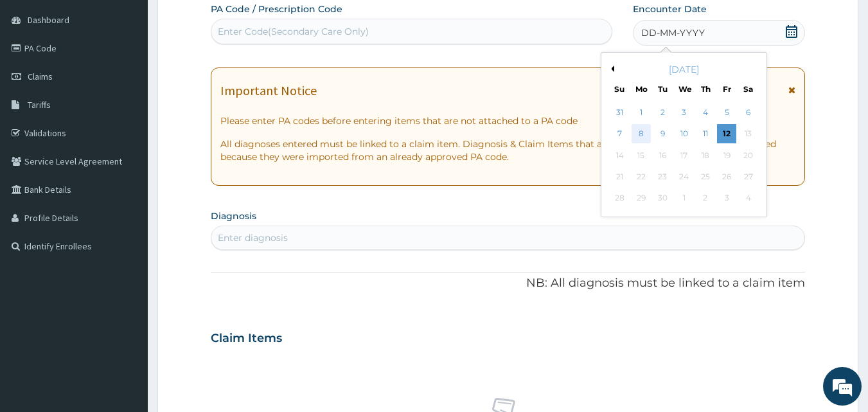
click at [645, 136] on div "8" at bounding box center [641, 134] width 19 height 19
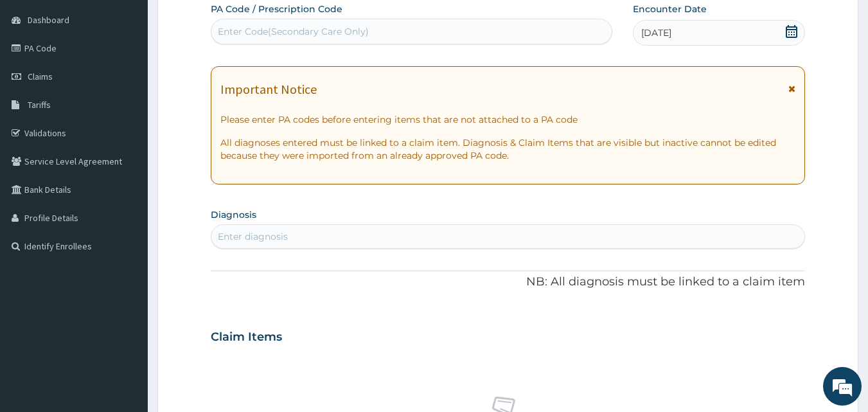
click at [315, 231] on div "Enter diagnosis" at bounding box center [508, 236] width 594 height 21
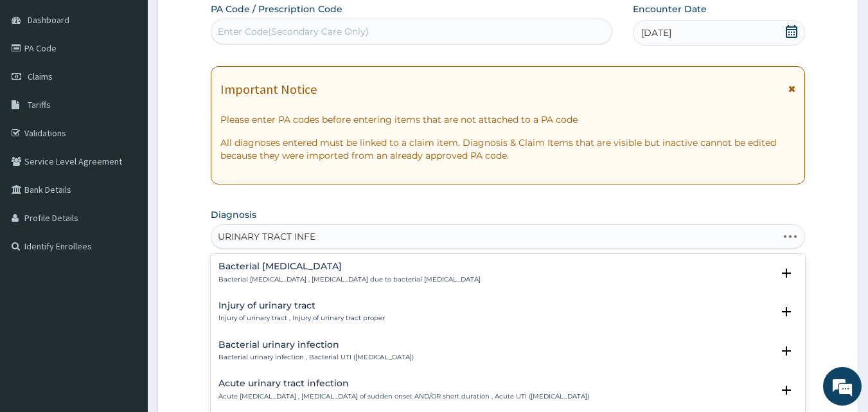
type input "URINARY TRACT INFEC"
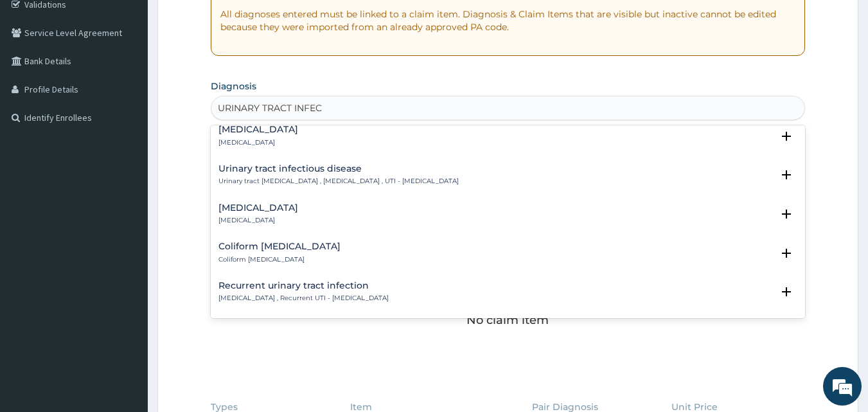
scroll to position [257, 0]
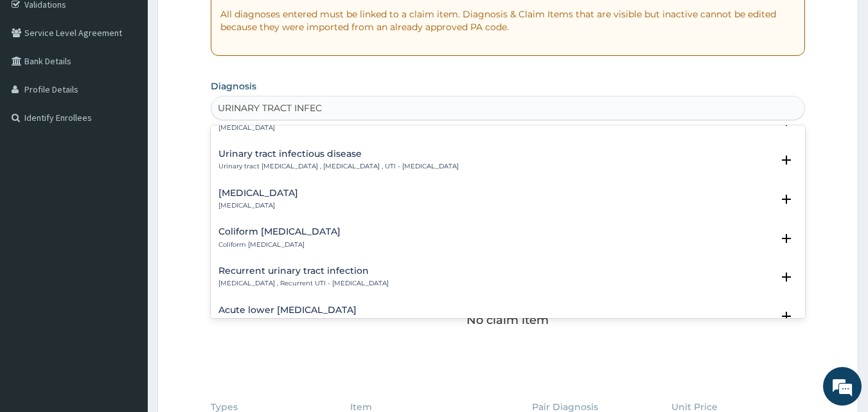
click at [256, 153] on h4 "Urinary tract infectious disease" at bounding box center [338, 154] width 240 height 10
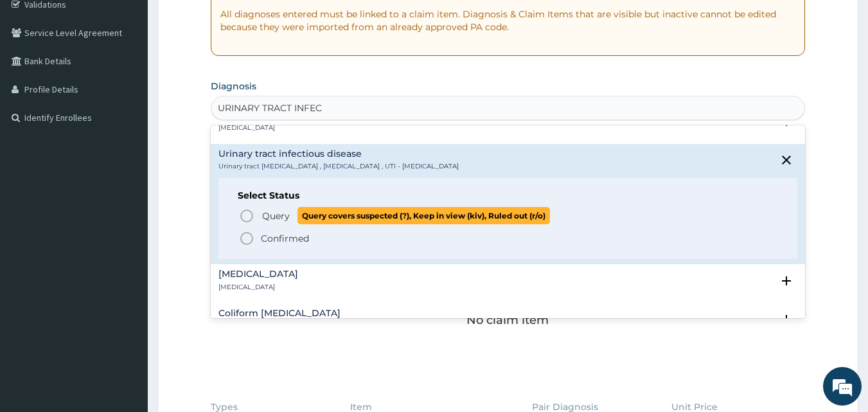
click at [249, 211] on icon "status option query" at bounding box center [246, 215] width 15 height 15
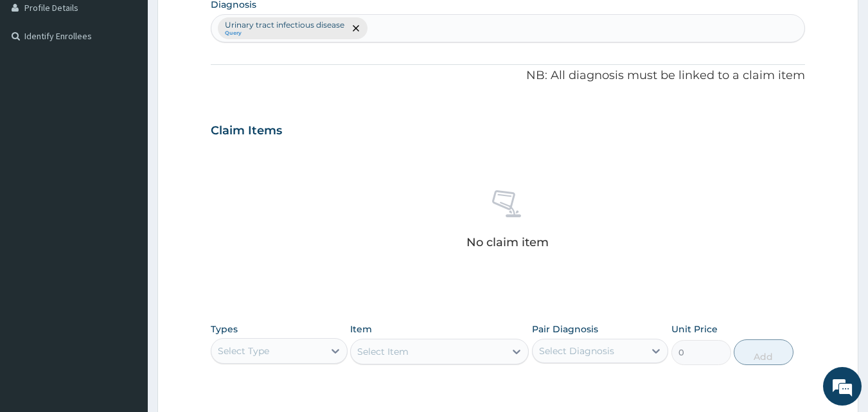
scroll to position [506, 0]
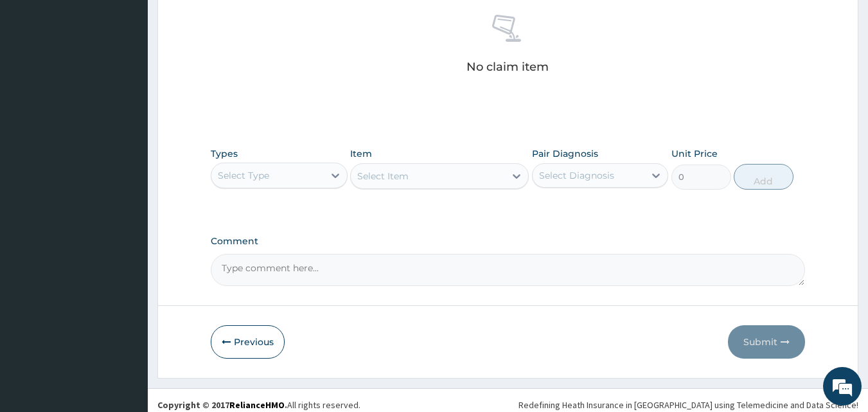
click at [242, 170] on div "Select Type" at bounding box center [243, 175] width 51 height 13
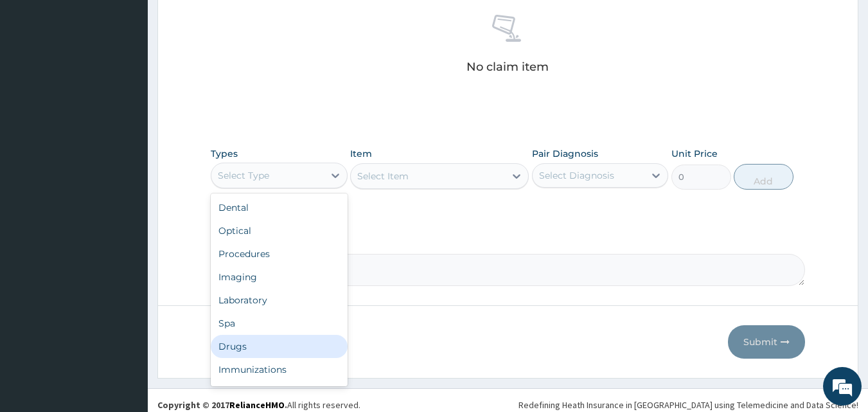
click at [244, 344] on div "Drugs" at bounding box center [279, 346] width 137 height 23
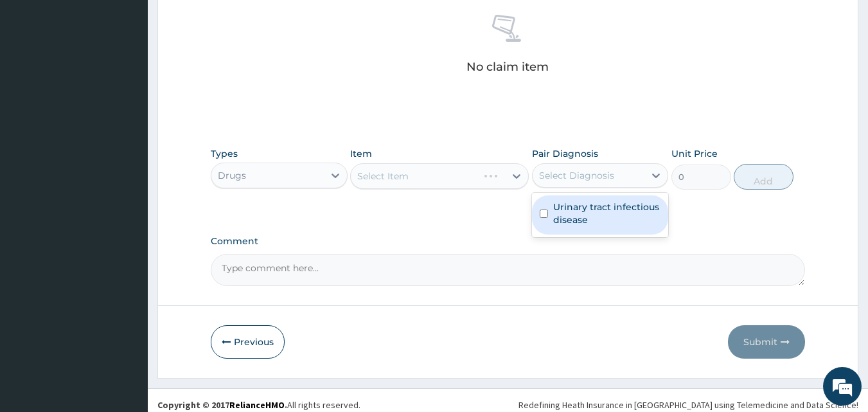
click at [561, 173] on div "Select Diagnosis" at bounding box center [576, 175] width 75 height 13
click at [573, 216] on label "Urinary tract infectious disease" at bounding box center [607, 213] width 108 height 26
checkbox input "true"
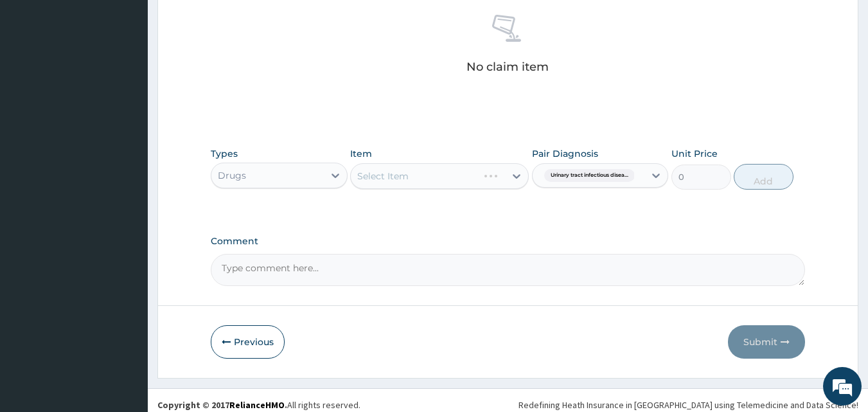
click at [402, 173] on div "Select Item" at bounding box center [439, 176] width 179 height 26
click at [405, 182] on div "Select Item" at bounding box center [428, 176] width 154 height 21
type input "SEP"
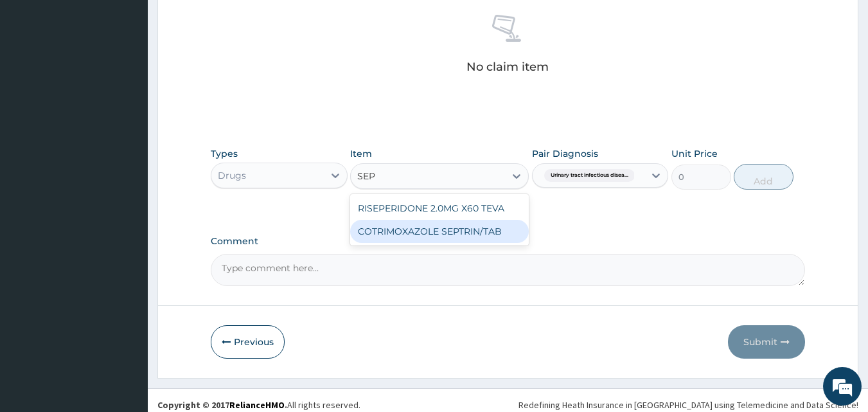
drag, startPoint x: 447, startPoint y: 234, endPoint x: 723, endPoint y: 184, distance: 280.1
click at [447, 235] on div "COTRIMOXAZOLE SEPTRIN/TAB" at bounding box center [439, 231] width 179 height 23
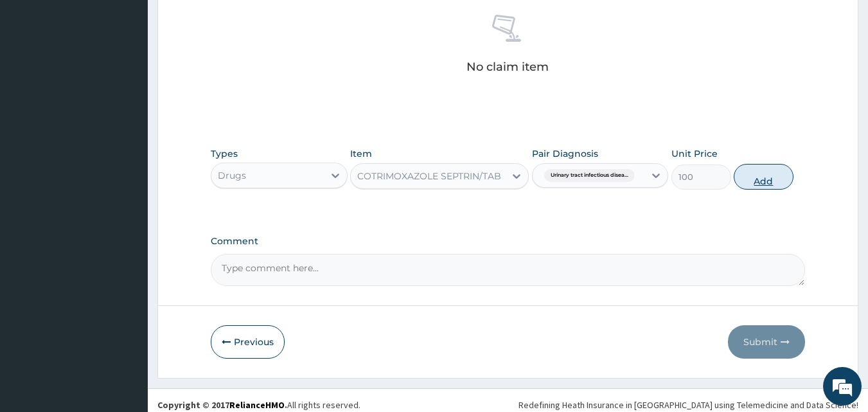
click at [765, 179] on button "Add" at bounding box center [764, 177] width 60 height 26
type input "0"
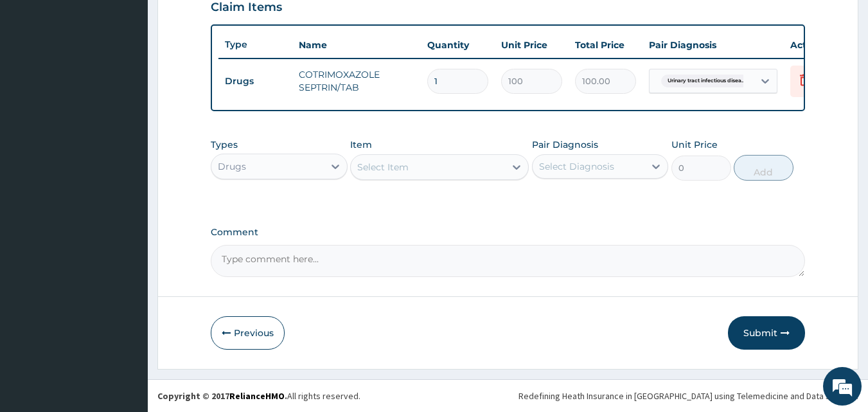
scroll to position [463, 0]
drag, startPoint x: 558, startPoint y: 164, endPoint x: 585, endPoint y: 174, distance: 28.9
click at [560, 164] on div "Select Diagnosis" at bounding box center [576, 166] width 75 height 13
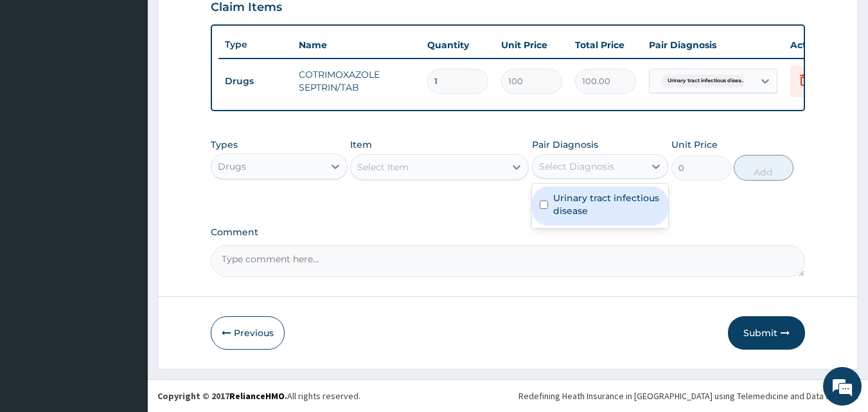
drag, startPoint x: 592, startPoint y: 204, endPoint x: 425, endPoint y: 183, distance: 167.7
click at [588, 204] on label "Urinary tract infectious disease" at bounding box center [607, 204] width 108 height 26
checkbox input "true"
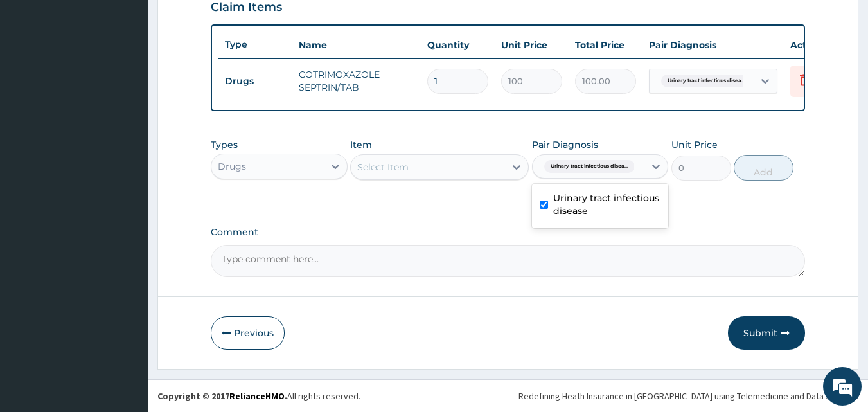
click at [360, 168] on div "Select Item" at bounding box center [382, 167] width 51 height 13
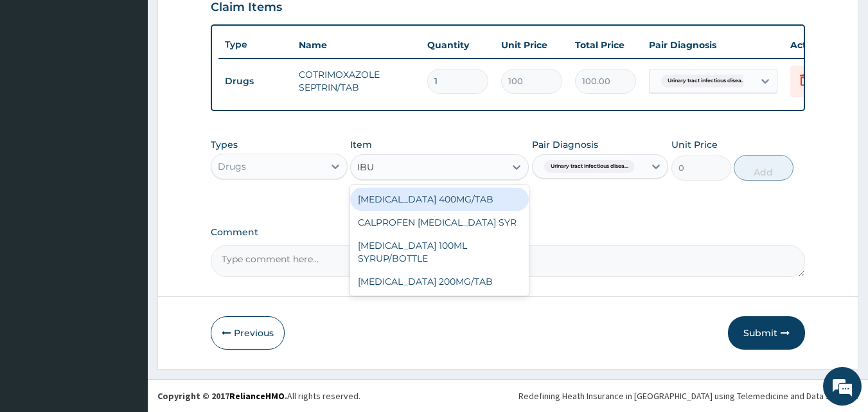
type input "IBUP"
click at [403, 201] on div "IBUPROFEN 400MG/TAB" at bounding box center [439, 199] width 179 height 23
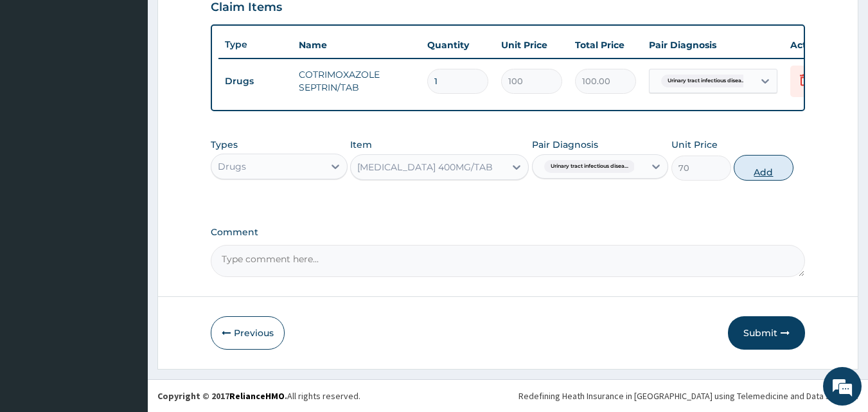
click at [772, 179] on div "Types Drugs Item IBUPROFEN 400MG/TAB Pair Diagnosis Urinary tract infectious di…" at bounding box center [508, 159] width 595 height 55
click at [768, 169] on button "Add" at bounding box center [764, 168] width 60 height 26
type input "0"
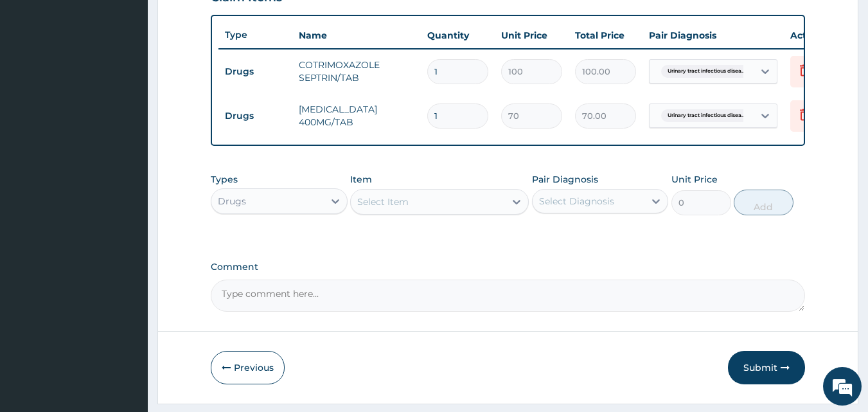
click at [265, 211] on div "Drugs" at bounding box center [267, 201] width 112 height 21
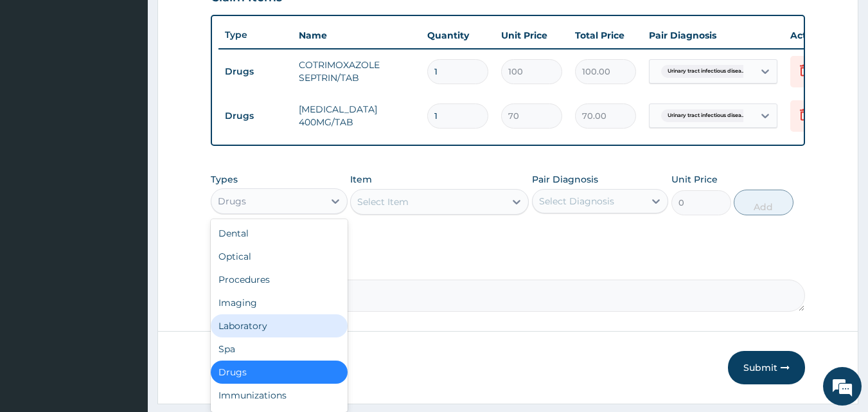
click at [255, 329] on div "Laboratory" at bounding box center [279, 325] width 137 height 23
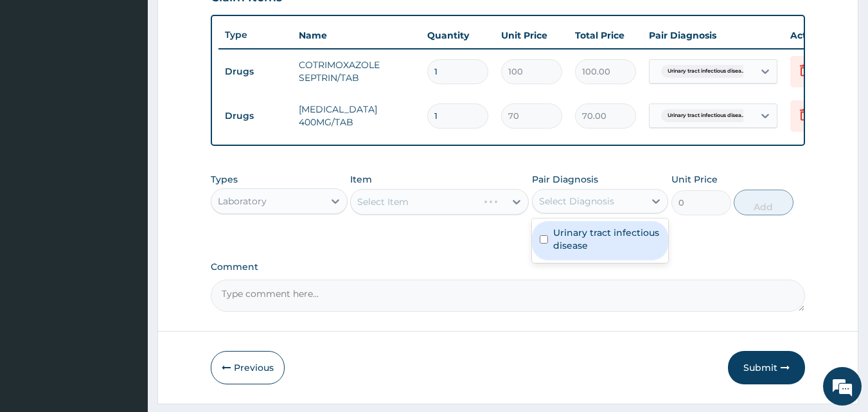
drag, startPoint x: 568, startPoint y: 202, endPoint x: 590, endPoint y: 229, distance: 34.7
click at [567, 202] on div "Select Diagnosis" at bounding box center [589, 201] width 112 height 21
click at [590, 260] on div "Urinary tract infectious disease" at bounding box center [600, 240] width 137 height 39
checkbox input "true"
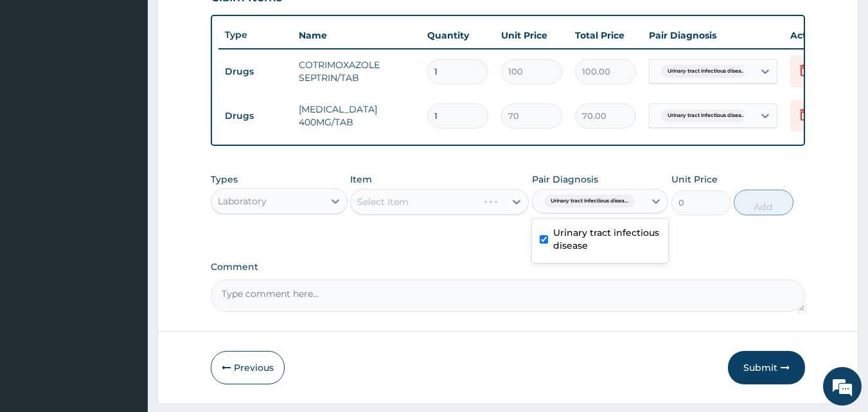
click at [451, 76] on input "1" at bounding box center [457, 71] width 61 height 25
type input "0.00"
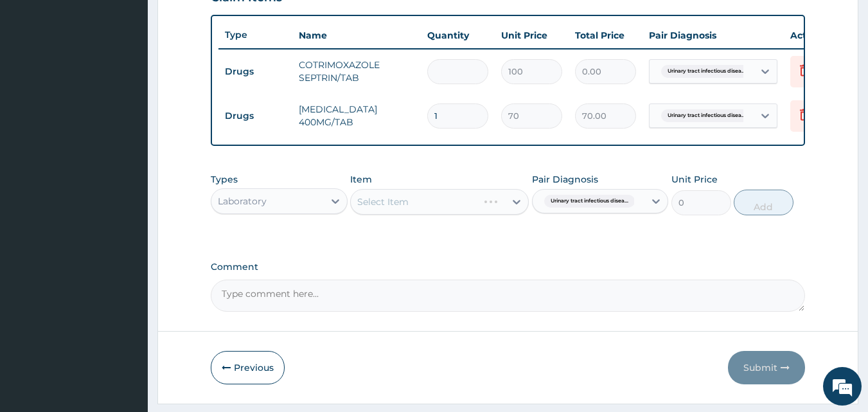
type input "3"
type input "300.00"
type input "30"
type input "3000.00"
type input "30"
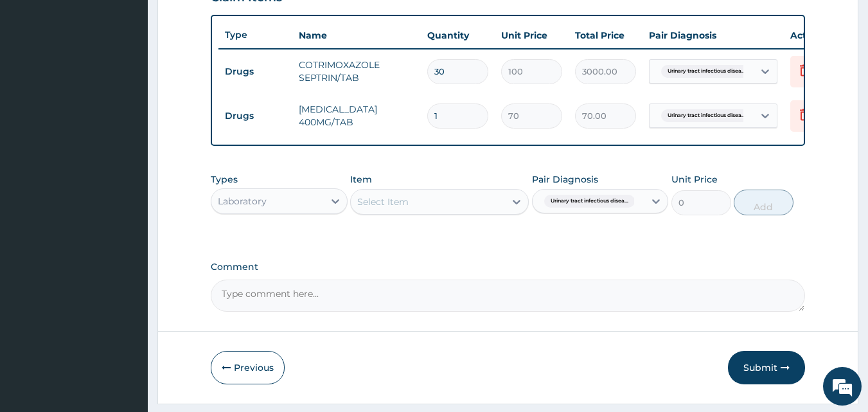
click at [460, 122] on input "1" at bounding box center [457, 115] width 61 height 25
type input "10"
type input "700.00"
type input "10"
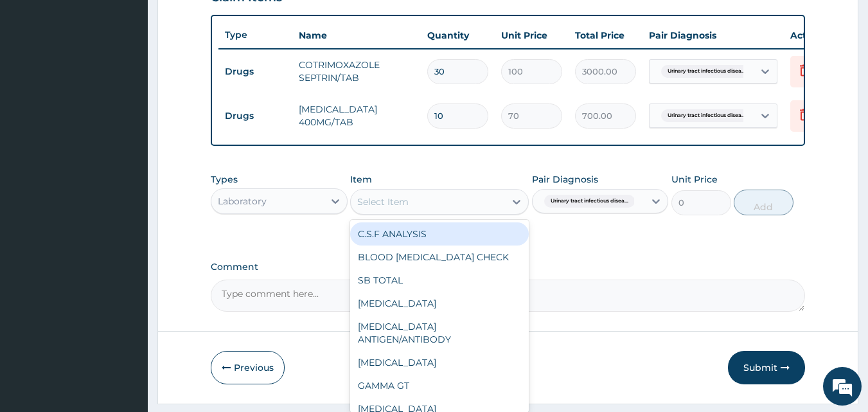
drag, startPoint x: 404, startPoint y: 211, endPoint x: 429, endPoint y: 220, distance: 26.6
click at [404, 208] on div "Select Item" at bounding box center [382, 201] width 51 height 13
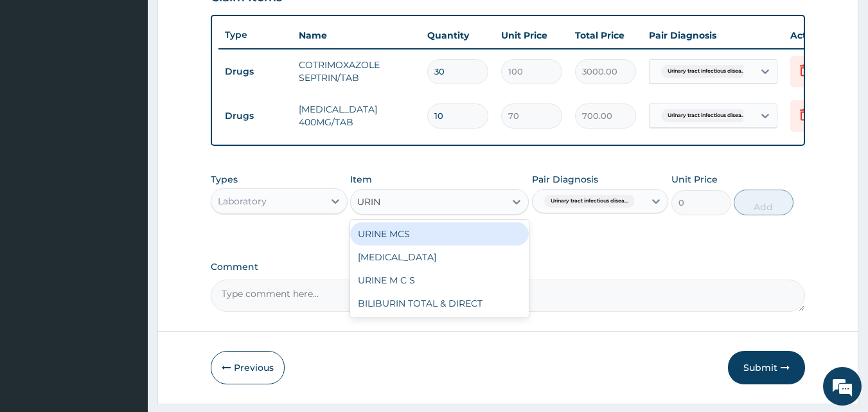
type input "URINA"
drag, startPoint x: 420, startPoint y: 243, endPoint x: 621, endPoint y: 220, distance: 202.4
click at [423, 243] on div "URINALYSIS" at bounding box center [439, 233] width 179 height 23
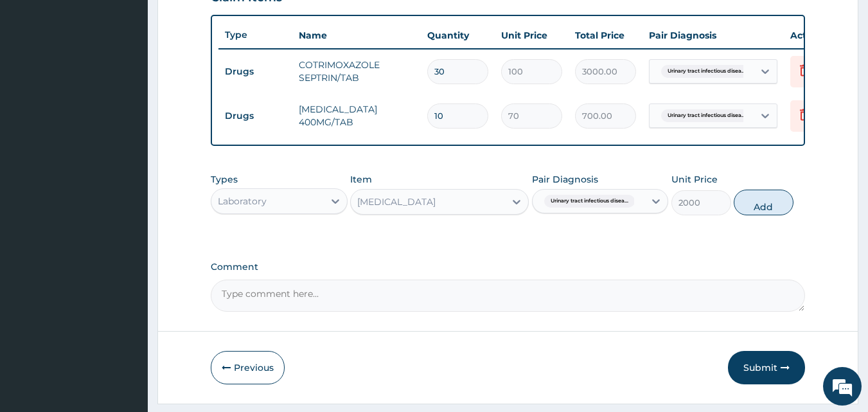
drag, startPoint x: 779, startPoint y: 220, endPoint x: 576, endPoint y: 220, distance: 202.4
click at [776, 215] on button "Add" at bounding box center [764, 203] width 60 height 26
type input "0"
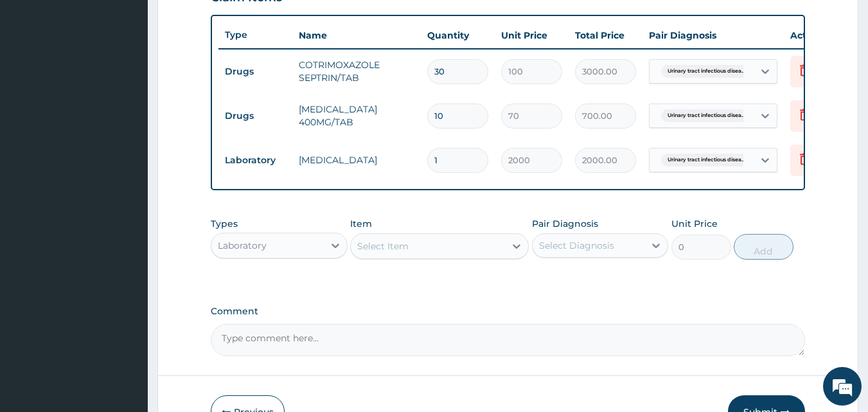
click at [269, 256] on div "Laboratory" at bounding box center [267, 245] width 112 height 21
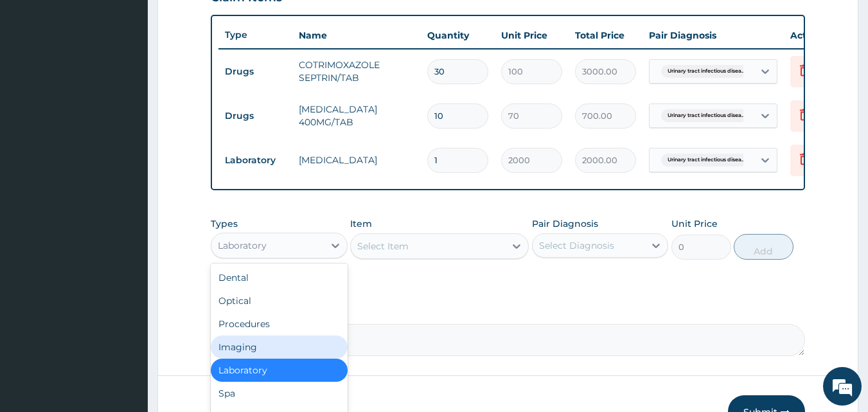
scroll to position [44, 0]
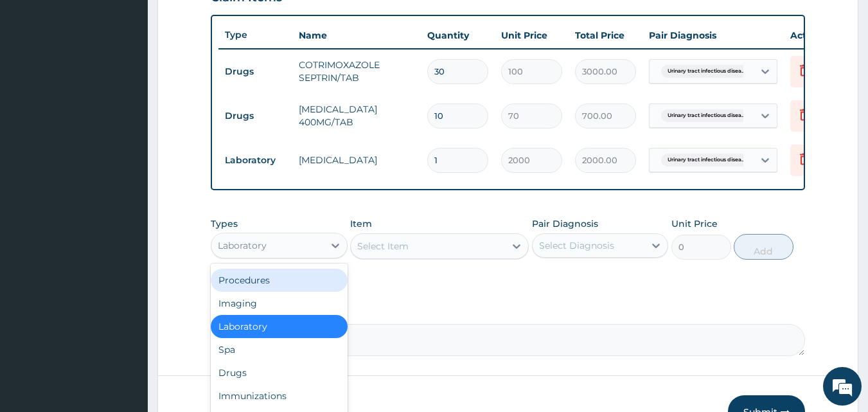
click at [276, 292] on div "Procedures" at bounding box center [279, 280] width 137 height 23
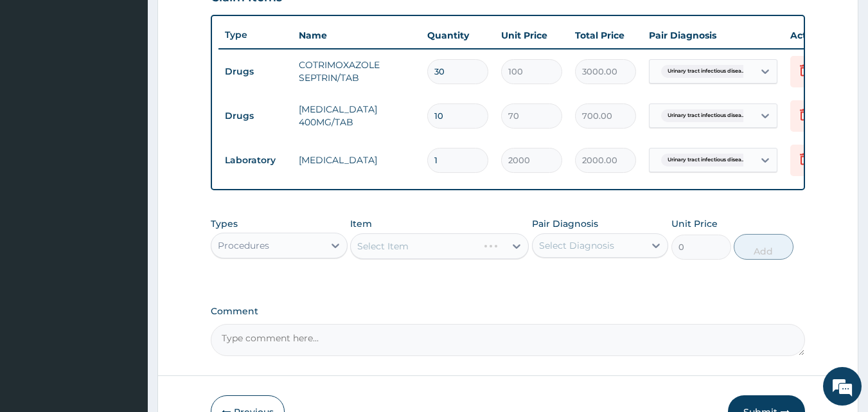
click at [578, 249] on div "Select Diagnosis" at bounding box center [576, 245] width 75 height 13
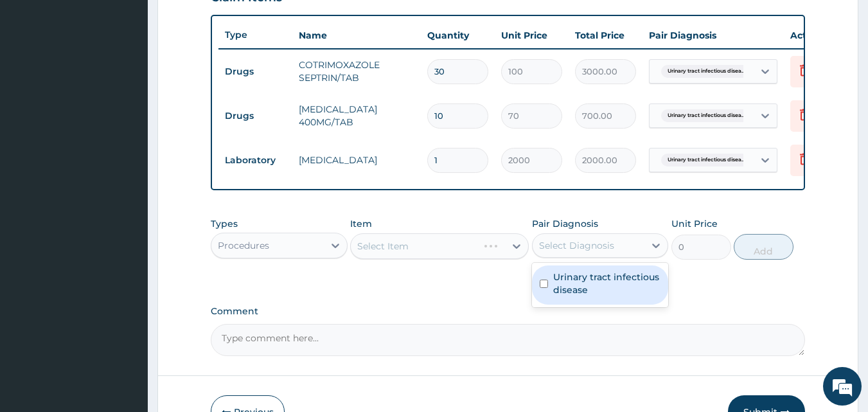
click at [580, 296] on label "Urinary tract infectious disease" at bounding box center [607, 283] width 108 height 26
checkbox input "true"
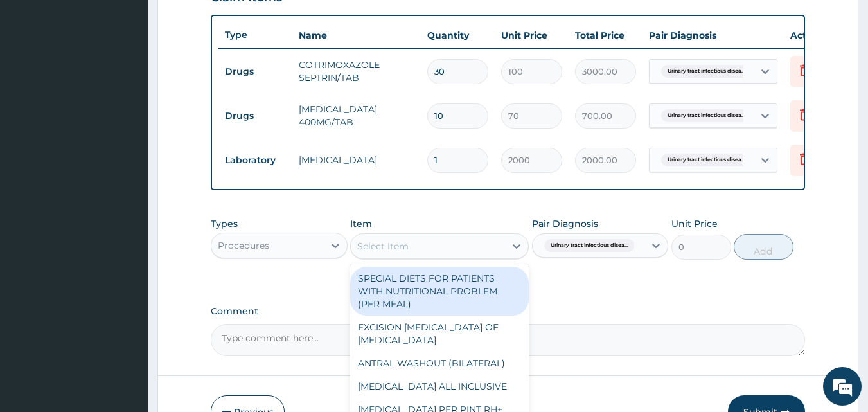
click at [384, 252] on div "Select Item" at bounding box center [382, 246] width 51 height 13
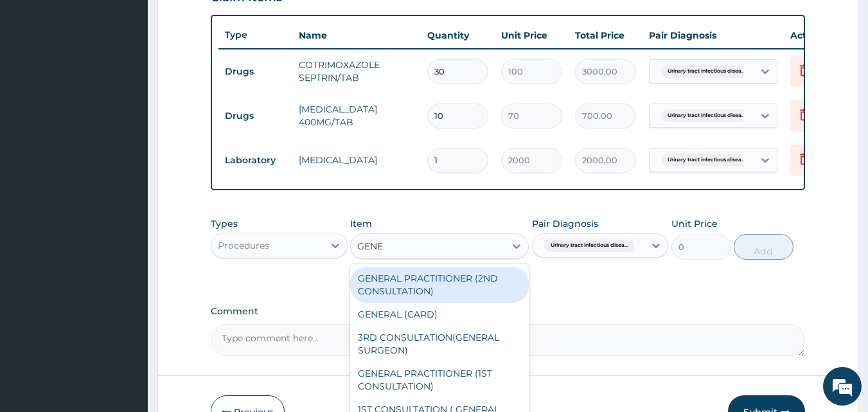
type input "GENER"
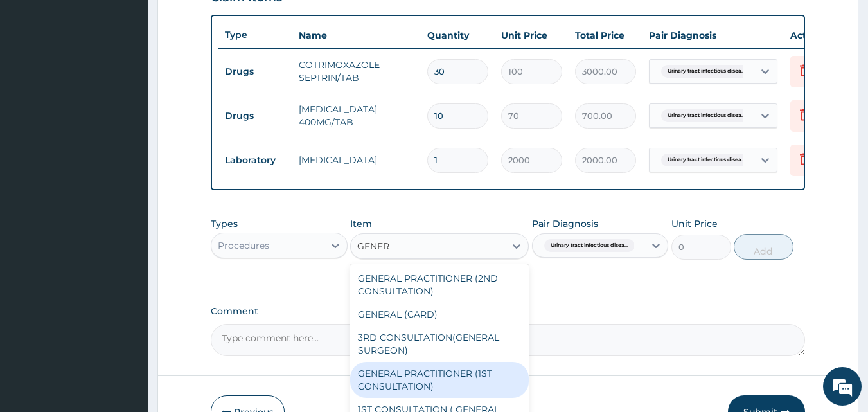
drag, startPoint x: 434, startPoint y: 399, endPoint x: 460, endPoint y: 389, distance: 27.4
click at [434, 398] on div "GENERAL PRACTITIONER (1ST CONSULTATION)" at bounding box center [439, 380] width 179 height 36
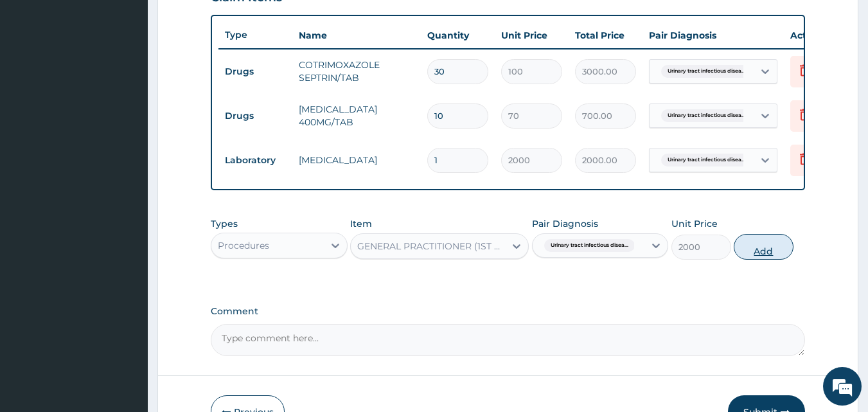
click at [774, 253] on button "Add" at bounding box center [764, 247] width 60 height 26
type input "0"
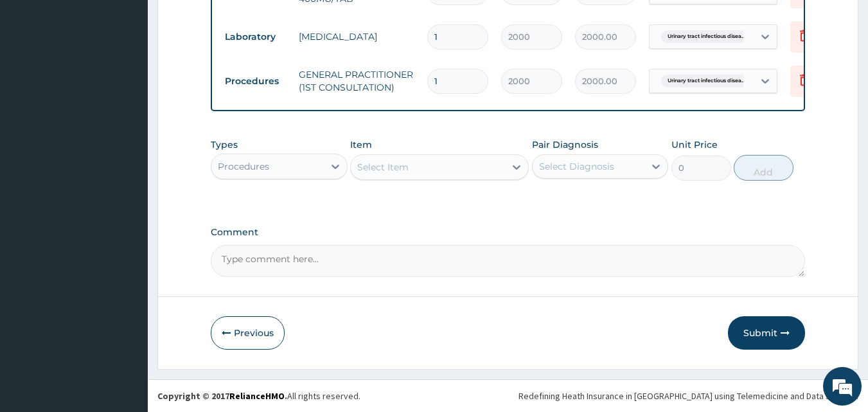
scroll to position [596, 0]
drag, startPoint x: 760, startPoint y: 332, endPoint x: 758, endPoint y: 324, distance: 7.9
click at [761, 332] on button "Submit" at bounding box center [766, 332] width 77 height 33
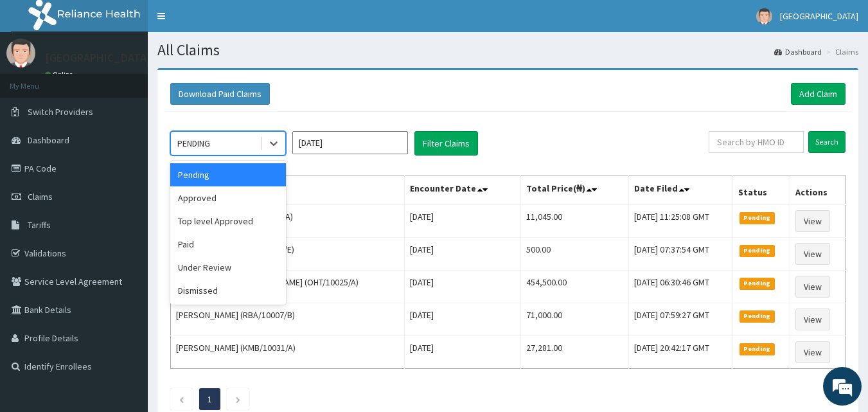
click at [213, 138] on div "PENDING" at bounding box center [215, 143] width 89 height 21
click at [208, 199] on div "Approved" at bounding box center [228, 197] width 116 height 23
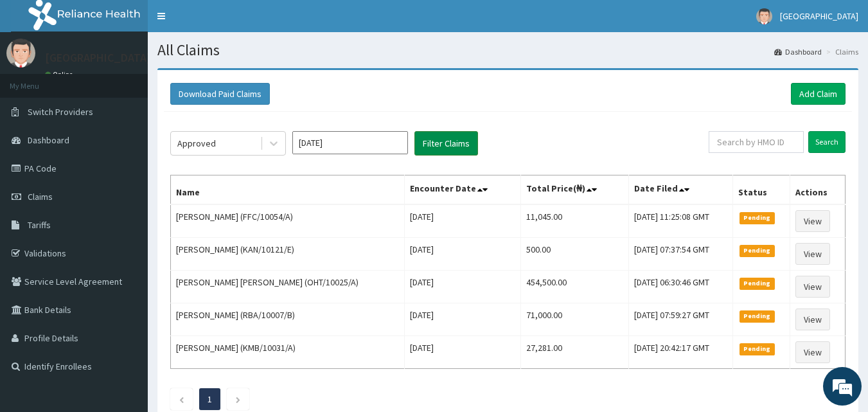
click at [447, 138] on button "Filter Claims" at bounding box center [446, 143] width 64 height 24
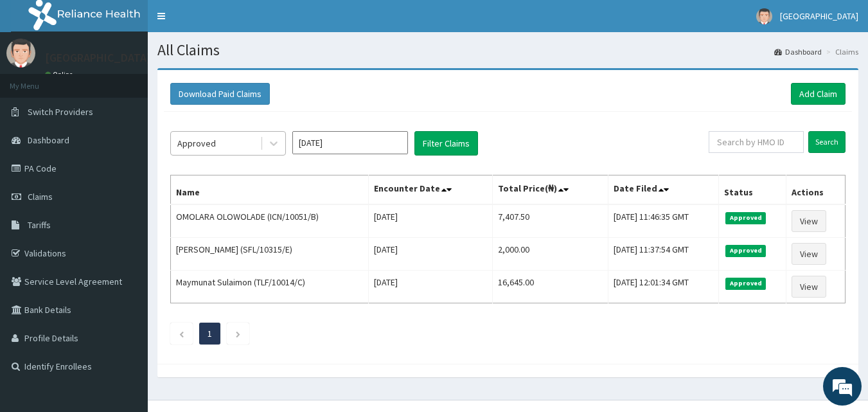
click at [245, 135] on div "Approved" at bounding box center [215, 143] width 89 height 21
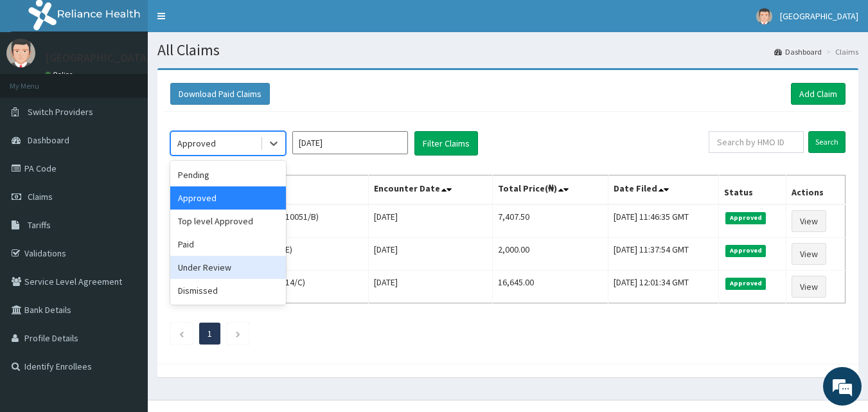
drag, startPoint x: 202, startPoint y: 267, endPoint x: 439, endPoint y: 127, distance: 275.7
click at [206, 266] on div "Under Review" at bounding box center [228, 267] width 116 height 23
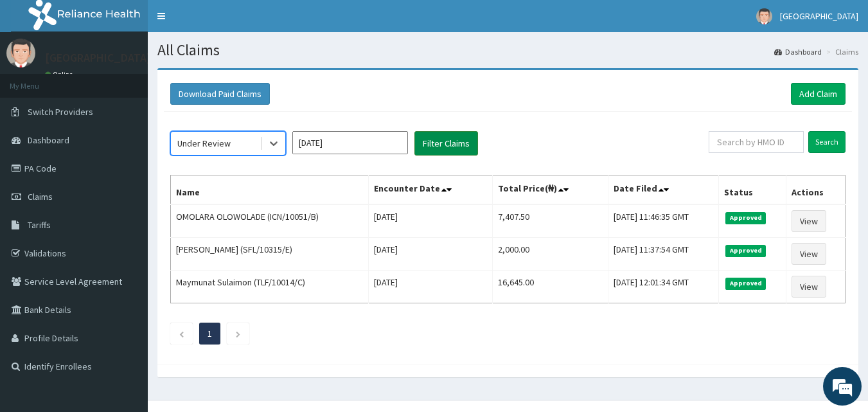
click at [452, 135] on button "Filter Claims" at bounding box center [446, 143] width 64 height 24
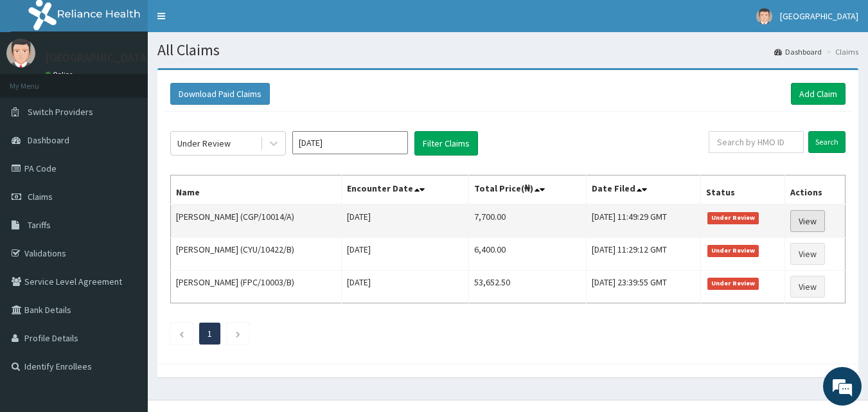
click at [804, 218] on link "View" at bounding box center [807, 221] width 35 height 22
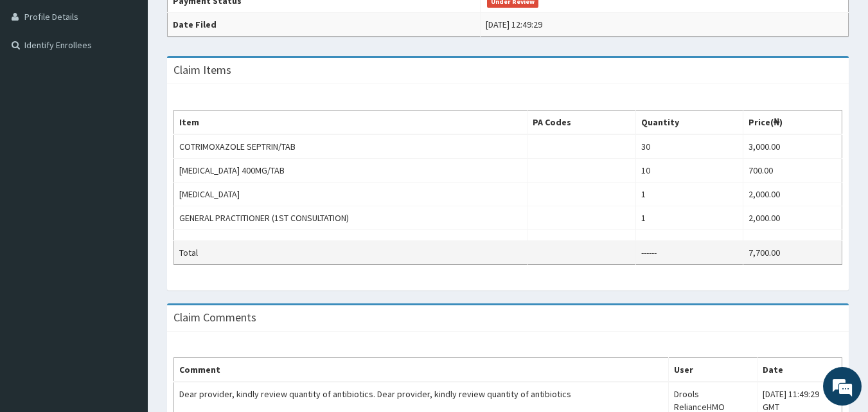
scroll to position [420, 0]
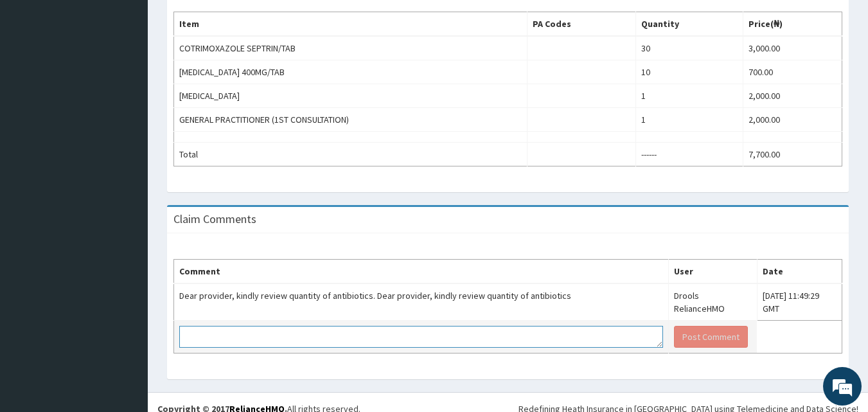
click at [291, 326] on textarea at bounding box center [421, 337] width 484 height 22
type textarea "COTRIMOXAZOLE WAS PRESCRIBED 2 BD FOR 8 DAYS"
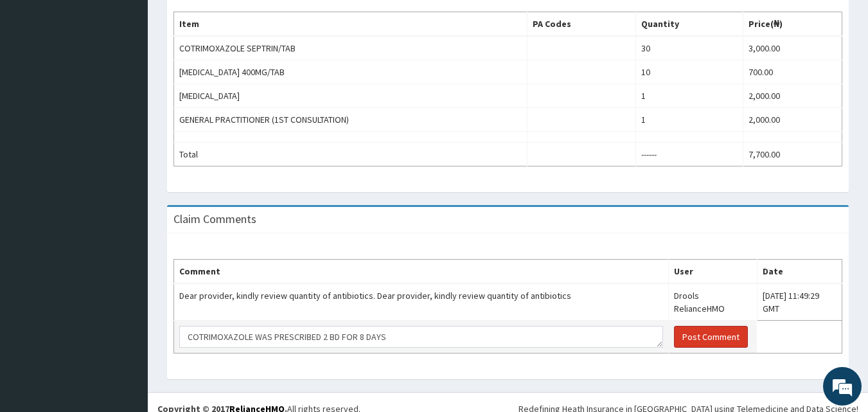
click at [674, 326] on button "Post Comment" at bounding box center [711, 337] width 74 height 22
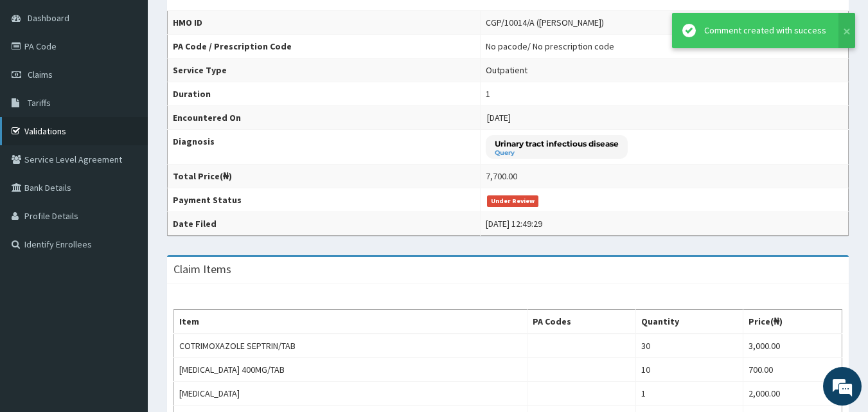
scroll to position [34, 0]
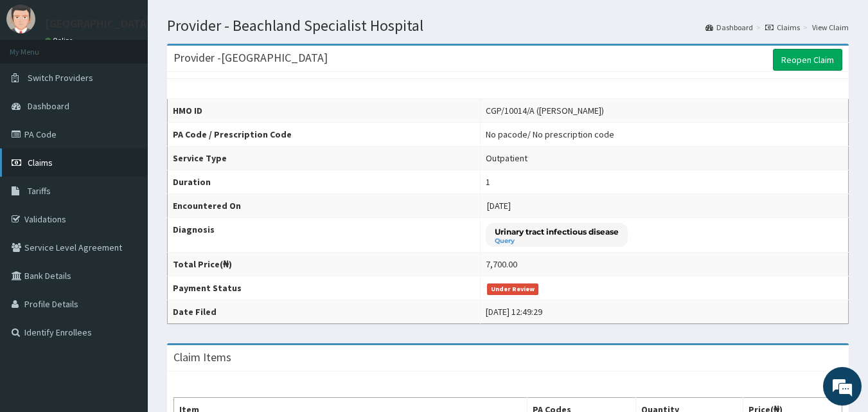
drag, startPoint x: 46, startPoint y: 160, endPoint x: 32, endPoint y: 154, distance: 14.9
click at [44, 160] on span "Claims" at bounding box center [40, 163] width 25 height 12
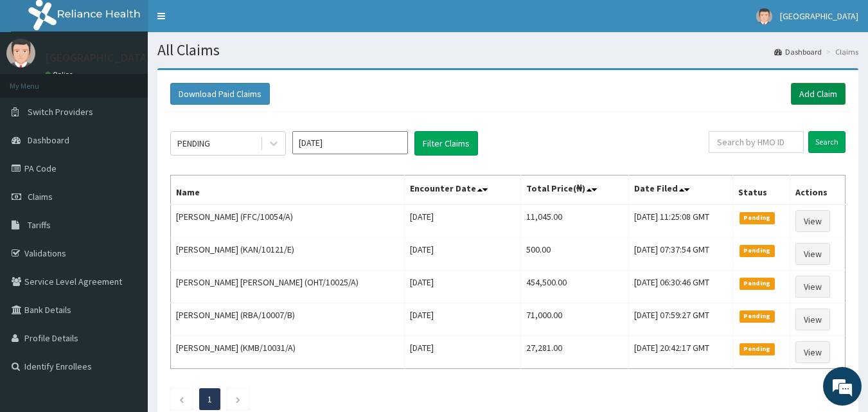
click at [819, 89] on link "Add Claim" at bounding box center [818, 94] width 55 height 22
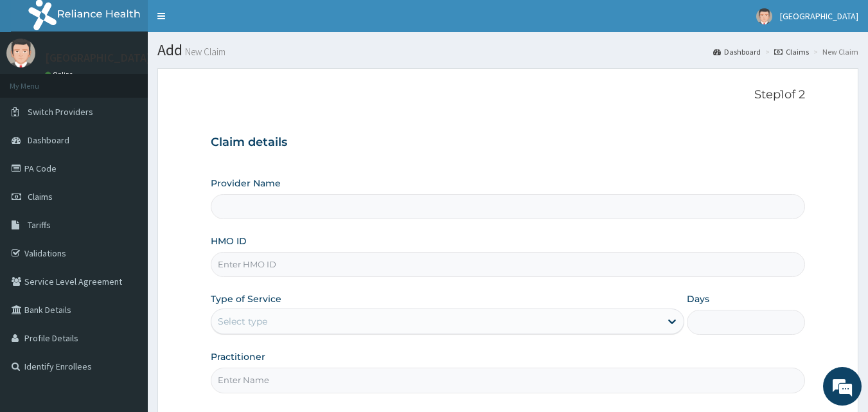
type input "[GEOGRAPHIC_DATA]"
click at [234, 269] on input "HMO ID" at bounding box center [508, 264] width 595 height 25
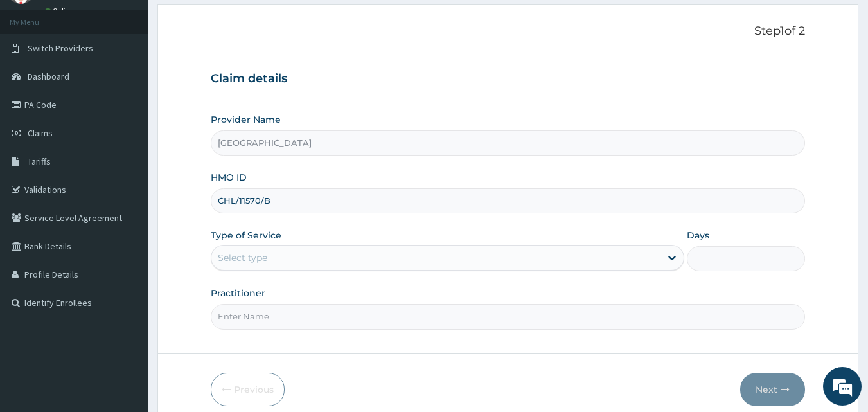
scroll to position [64, 0]
type input "CHL/11570/B"
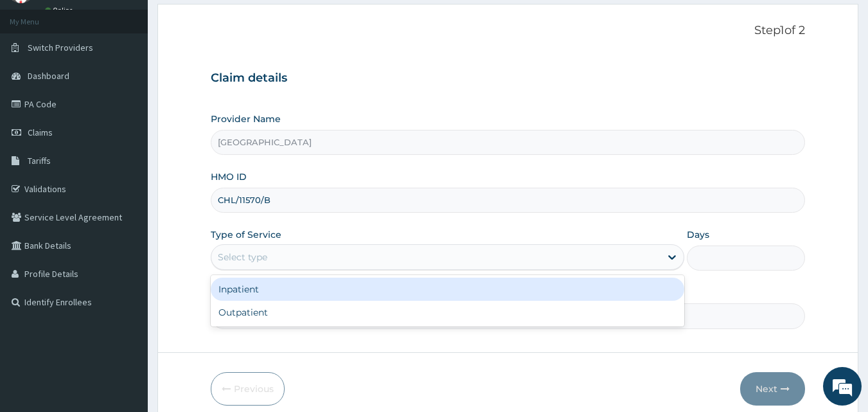
drag, startPoint x: 218, startPoint y: 255, endPoint x: 249, endPoint y: 280, distance: 39.7
click at [221, 255] on div "Select type" at bounding box center [242, 257] width 49 height 13
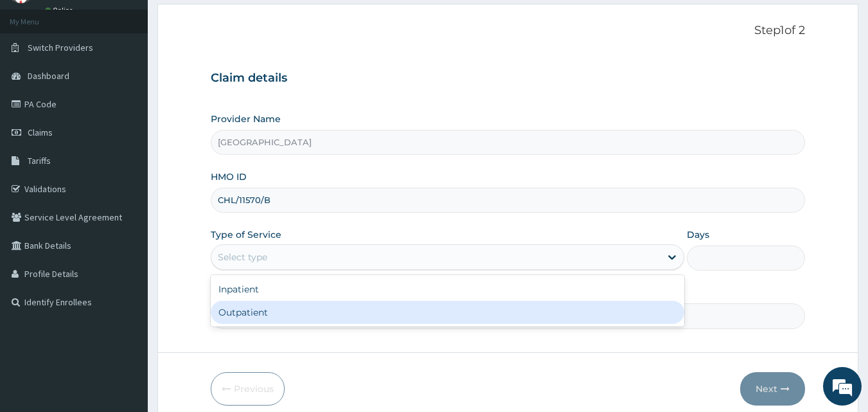
drag, startPoint x: 235, startPoint y: 315, endPoint x: 254, endPoint y: 318, distance: 18.8
click at [239, 315] on div "Outpatient" at bounding box center [447, 312] width 473 height 23
type input "1"
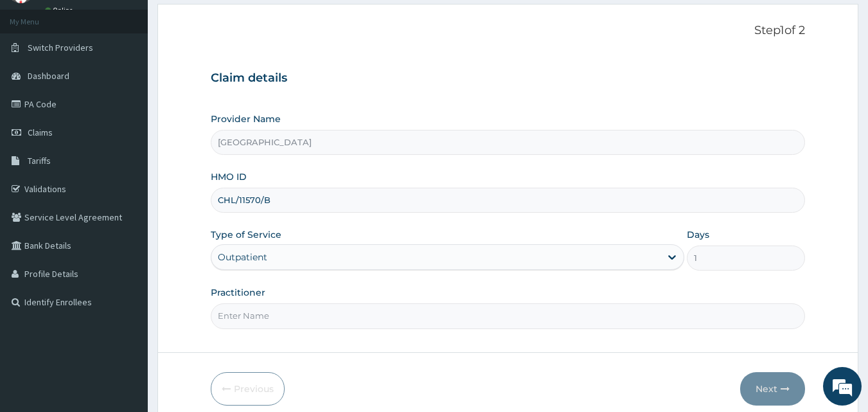
click at [254, 318] on input "Practitioner" at bounding box center [508, 315] width 595 height 25
click at [257, 310] on input "Practitioner" at bounding box center [508, 315] width 595 height 25
type input "DR. ISIFE"
click at [763, 387] on button "Next" at bounding box center [772, 388] width 65 height 33
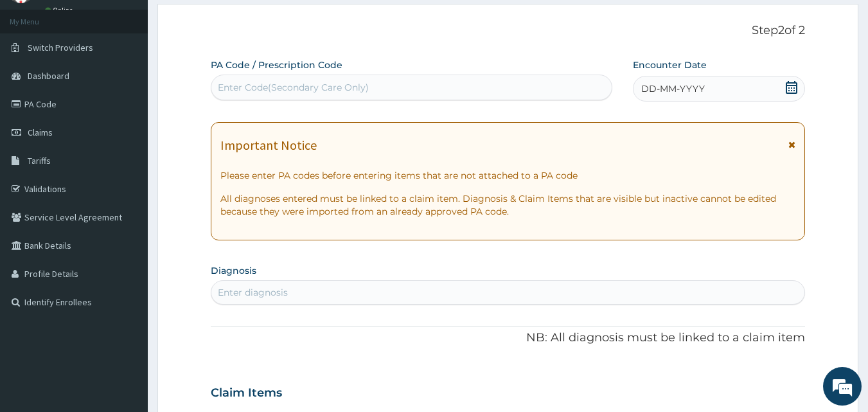
click at [790, 87] on icon at bounding box center [791, 87] width 13 height 13
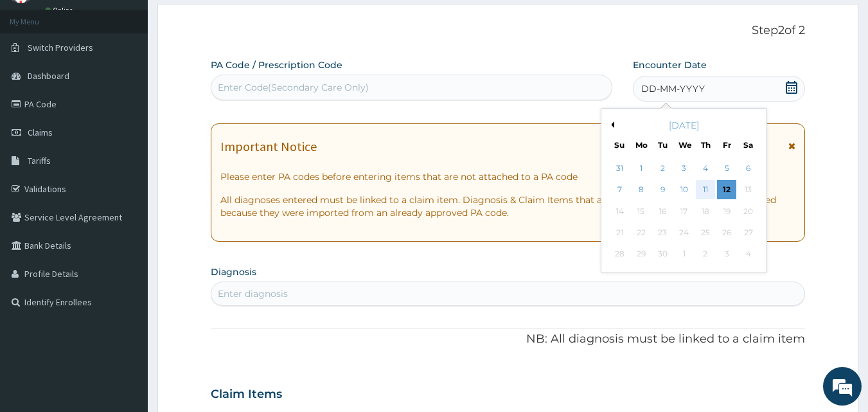
click at [708, 188] on div "11" at bounding box center [705, 190] width 19 height 19
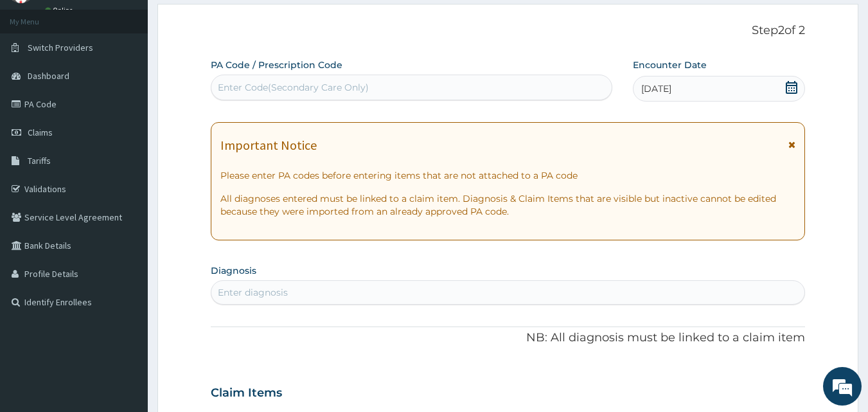
click at [259, 82] on div "Enter Code(Secondary Care Only)" at bounding box center [293, 87] width 151 height 13
click at [245, 287] on div "Enter diagnosis" at bounding box center [253, 292] width 70 height 13
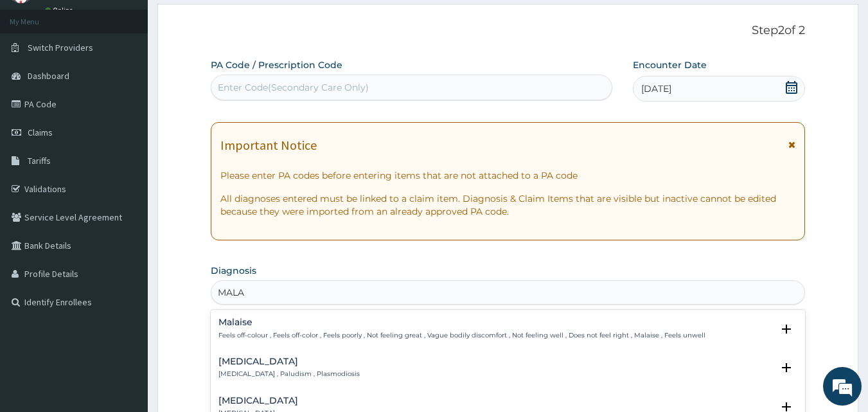
type input "MALAR"
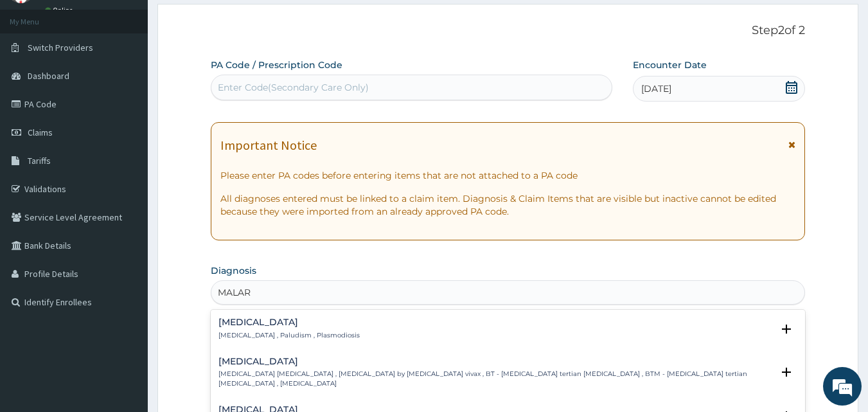
click at [236, 332] on p "[MEDICAL_DATA] , Paludism , Plasmodiosis" at bounding box center [288, 335] width 141 height 9
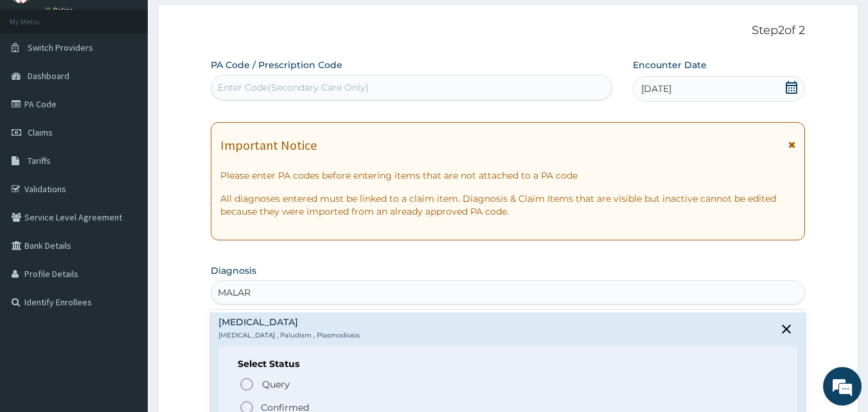
click at [251, 396] on div "Query Query covers suspected (?), Keep in view (kiv), Ruled out (r/o) Confirmed" at bounding box center [508, 394] width 541 height 39
click at [246, 405] on icon "status option filled" at bounding box center [246, 407] width 15 height 15
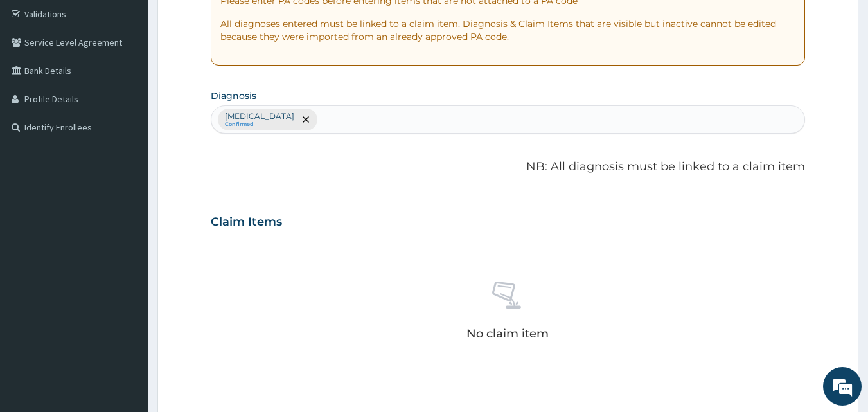
scroll to position [257, 0]
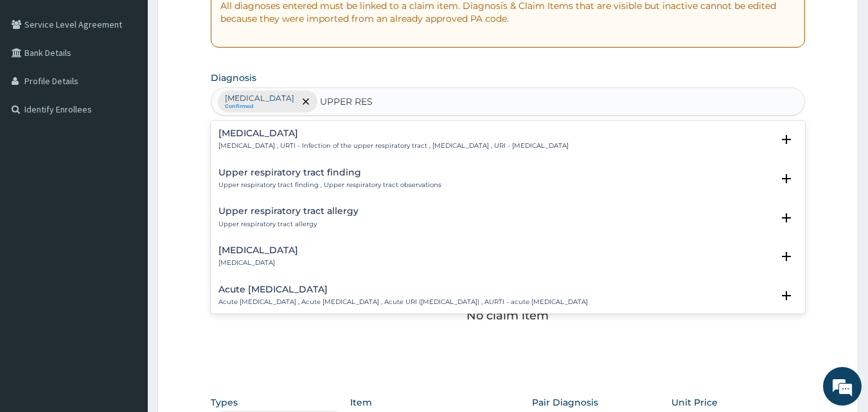
type input "UPPER RESP"
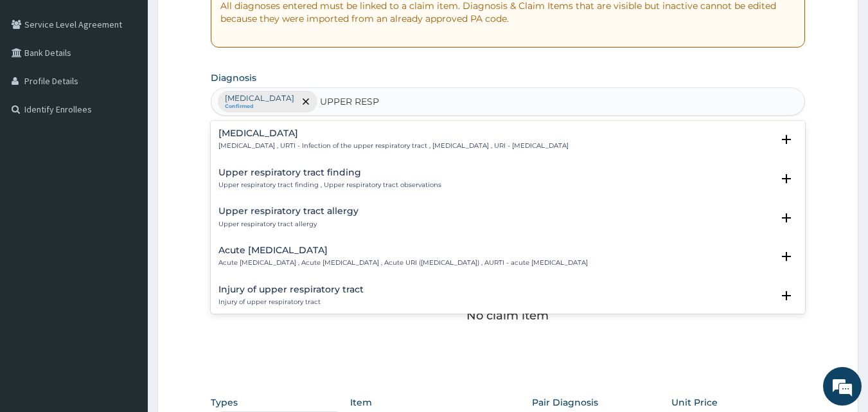
click at [270, 143] on p "[MEDICAL_DATA] , URTI - Infection of the upper respiratory tract , [MEDICAL_DAT…" at bounding box center [393, 145] width 350 height 9
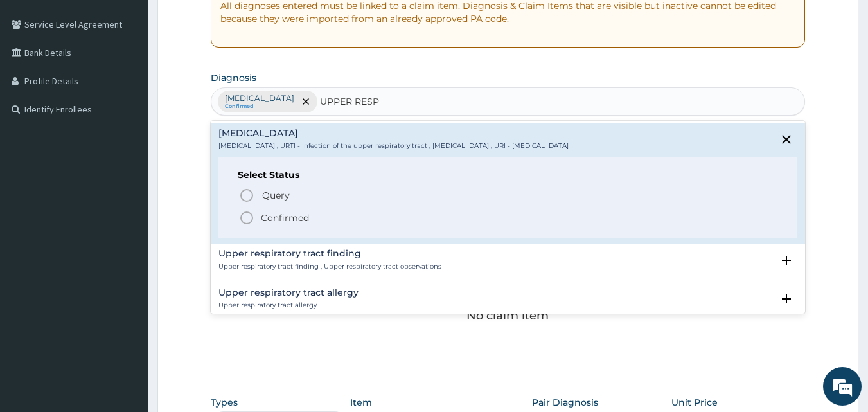
click at [246, 218] on icon "status option filled" at bounding box center [246, 217] width 15 height 15
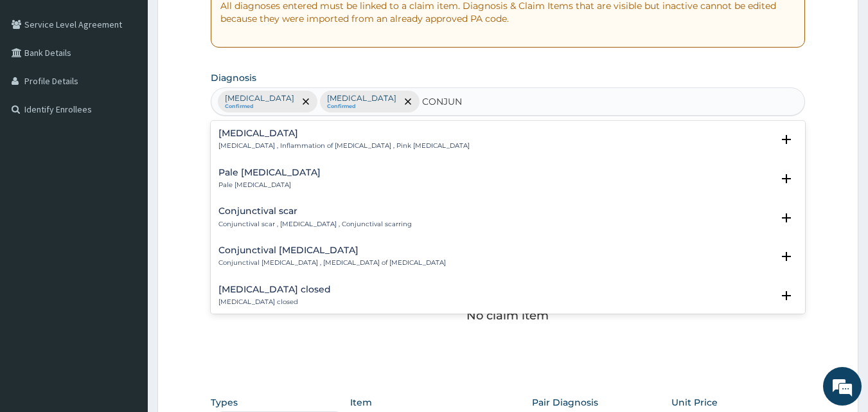
type input "CONJUNC"
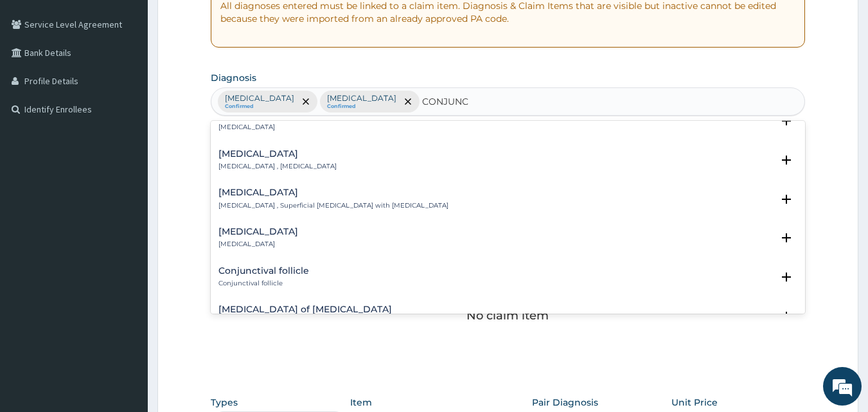
scroll to position [707, 0]
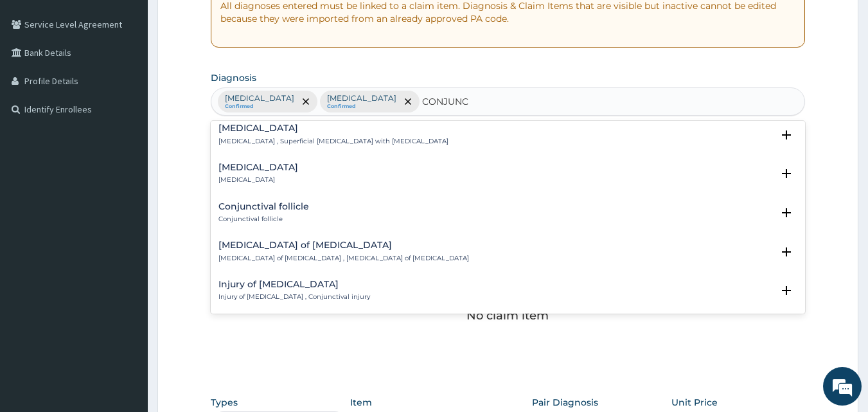
click at [234, 168] on h4 "[MEDICAL_DATA]" at bounding box center [258, 168] width 80 height 10
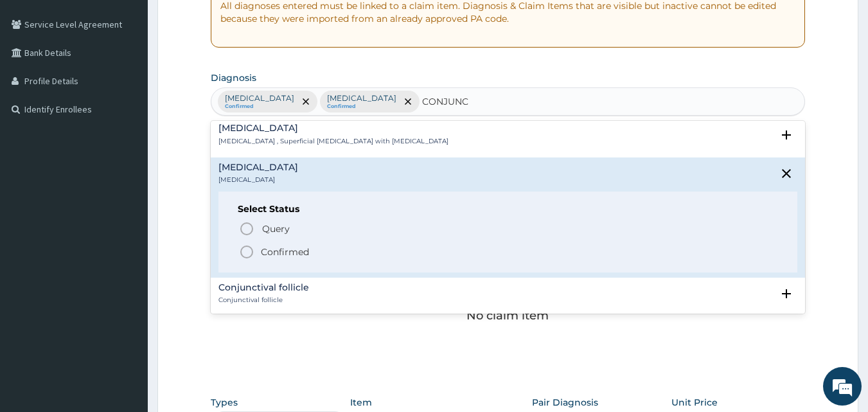
click at [445, 139] on div "Keratoconjunctivitis Keratoconjunctivitis , Superficial keratitis with conjunct…" at bounding box center [508, 134] width 580 height 22
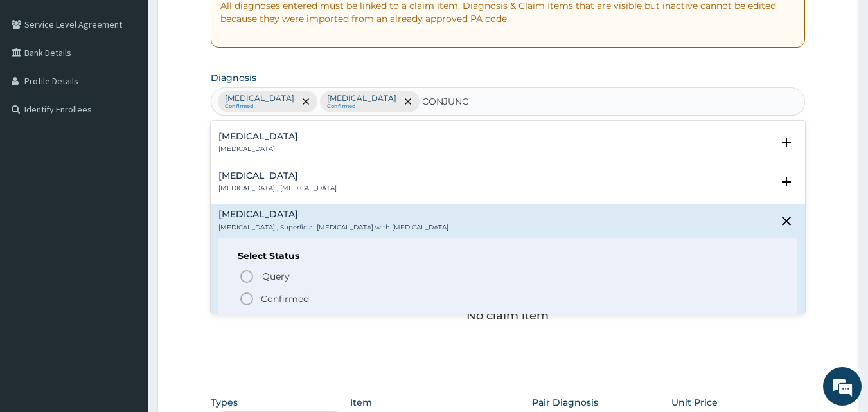
scroll to position [622, 0]
click at [246, 296] on icon "status option filled" at bounding box center [246, 297] width 15 height 15
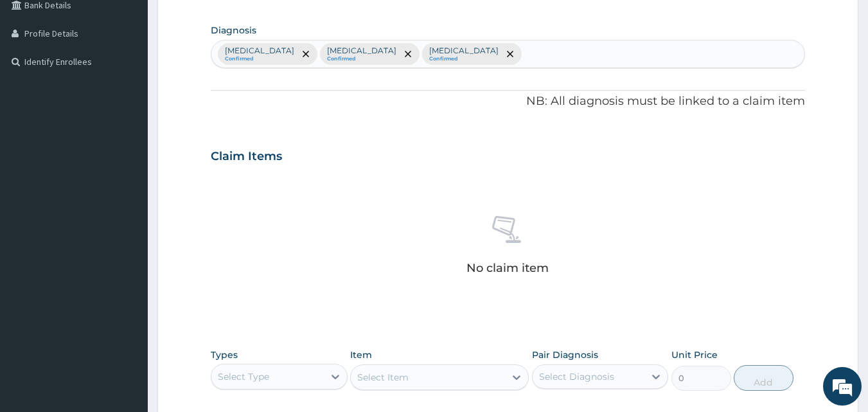
scroll to position [515, 0]
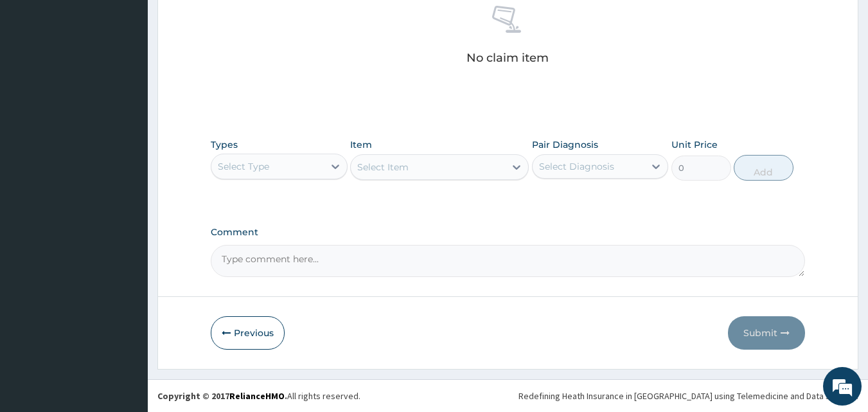
click at [253, 158] on div "Select Type" at bounding box center [267, 166] width 112 height 21
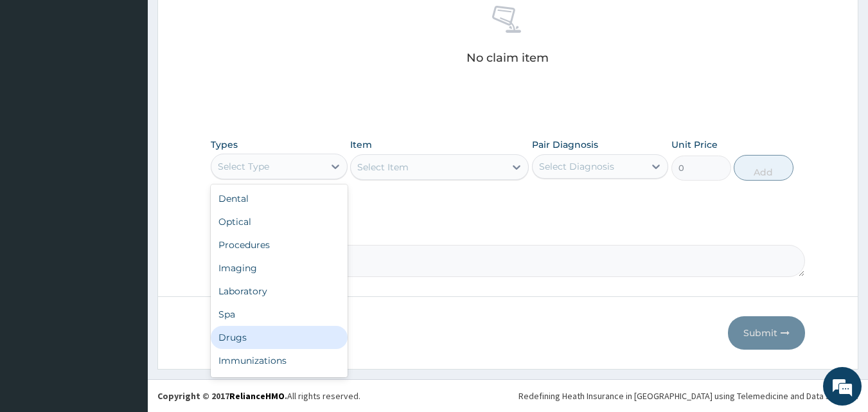
click at [235, 338] on div "Drugs" at bounding box center [279, 337] width 137 height 23
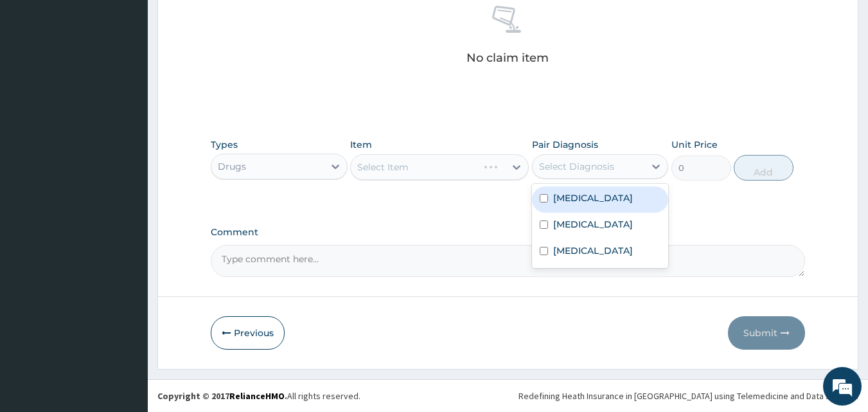
click at [580, 170] on div "Select Diagnosis" at bounding box center [576, 166] width 75 height 13
click at [574, 200] on label "Malaria" at bounding box center [593, 197] width 80 height 13
checkbox input "true"
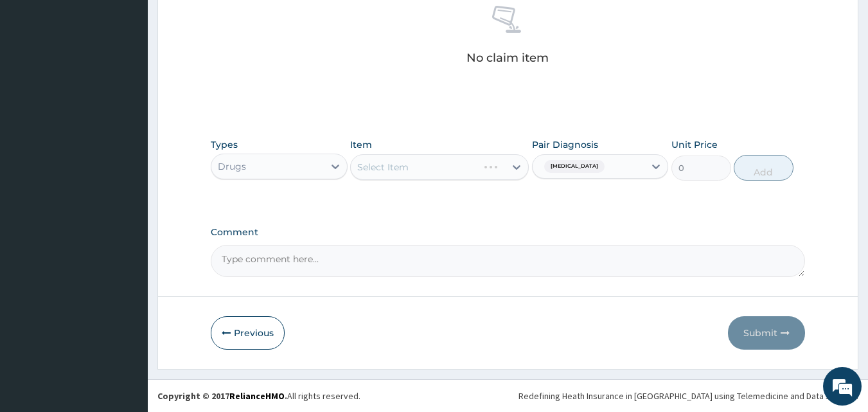
drag, startPoint x: 388, startPoint y: 166, endPoint x: 385, endPoint y: 158, distance: 8.1
click at [388, 164] on div "Select Item" at bounding box center [439, 167] width 179 height 26
click at [388, 164] on div "Select Item" at bounding box center [382, 167] width 51 height 13
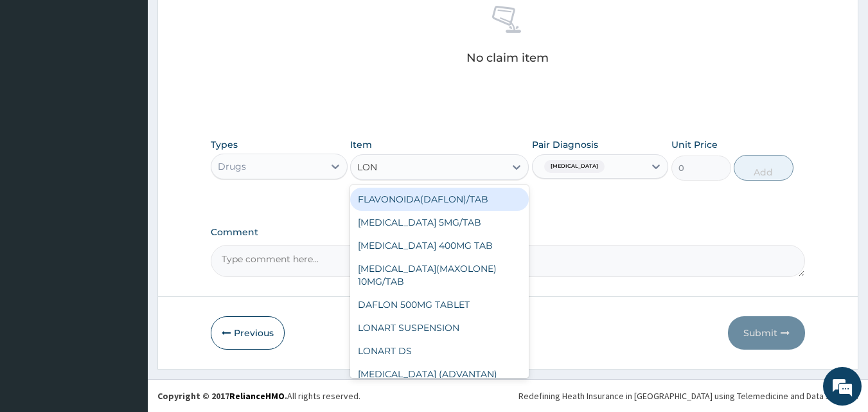
type input "LONA"
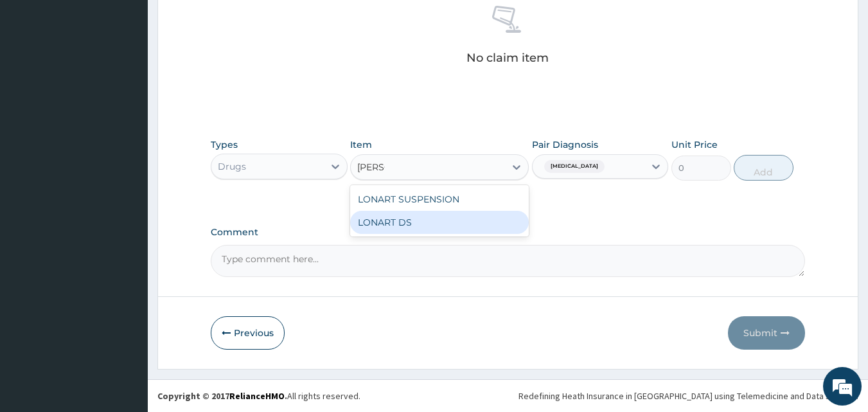
drag, startPoint x: 387, startPoint y: 221, endPoint x: 571, endPoint y: 218, distance: 184.4
click at [387, 222] on div "LONART DS" at bounding box center [439, 222] width 179 height 23
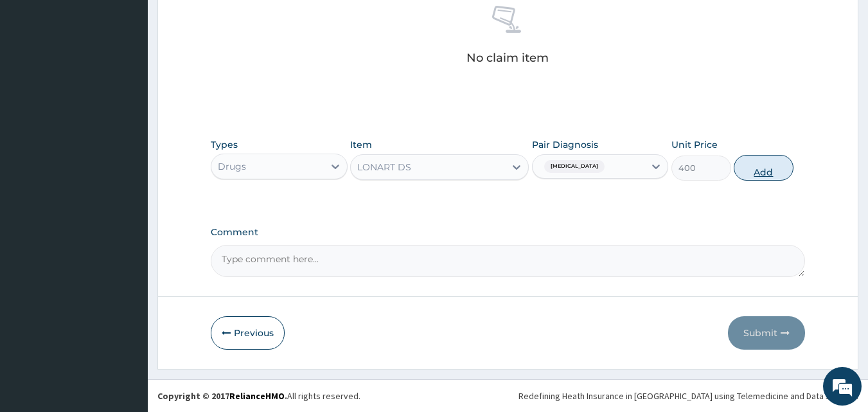
click at [753, 170] on button "Add" at bounding box center [764, 168] width 60 height 26
type input "0"
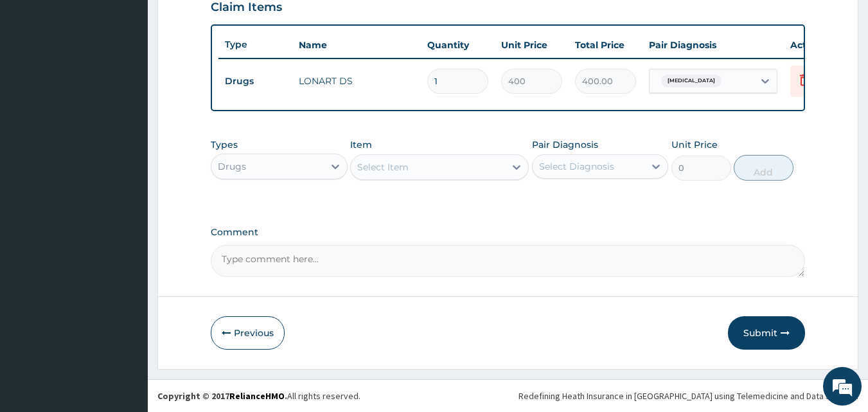
type input "0.00"
type input "6"
type input "2400.00"
type input "6"
click at [260, 168] on div "Drugs" at bounding box center [267, 166] width 112 height 21
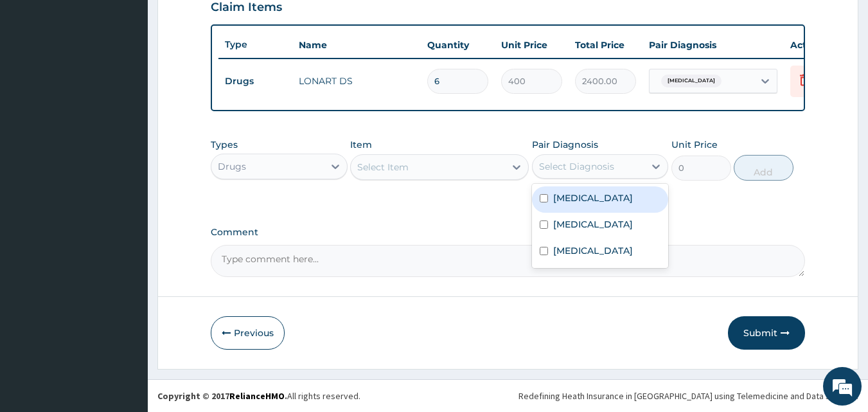
drag, startPoint x: 570, startPoint y: 155, endPoint x: 575, endPoint y: 163, distance: 9.3
click at [571, 154] on div "Select Diagnosis" at bounding box center [600, 166] width 137 height 24
click at [569, 199] on label "Malaria" at bounding box center [593, 197] width 80 height 13
checkbox input "true"
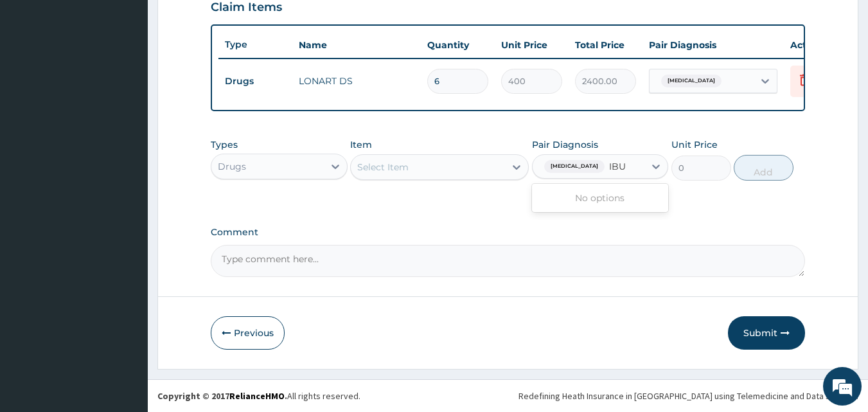
type input "IBU"
click at [425, 166] on div "Select Item" at bounding box center [428, 167] width 154 height 21
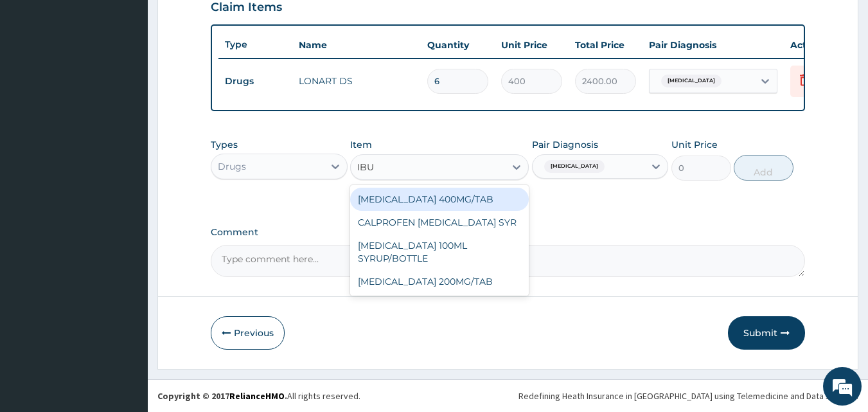
type input "IBUP"
click at [442, 196] on div "IBUPROFEN 400MG/TAB" at bounding box center [439, 199] width 179 height 23
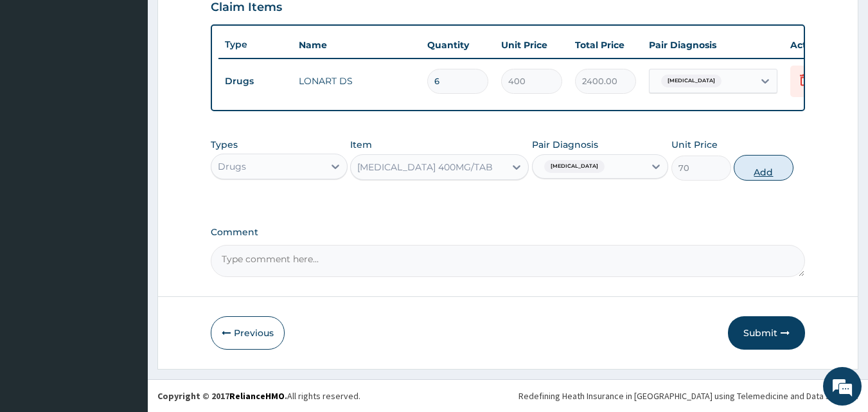
click at [753, 164] on button "Add" at bounding box center [764, 168] width 60 height 26
type input "0"
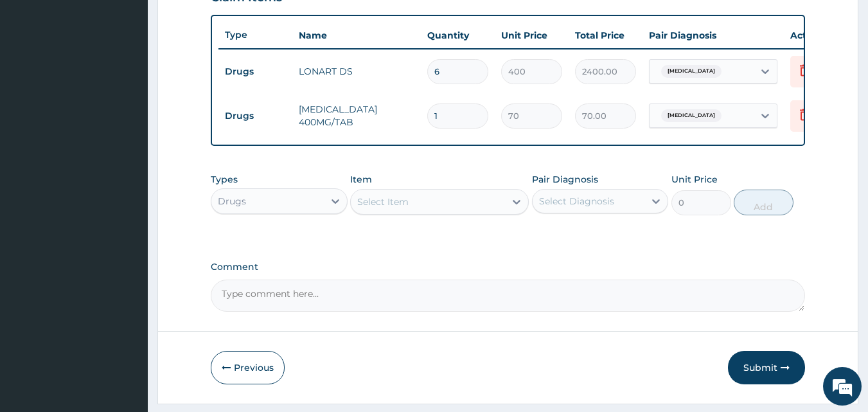
type input "15"
type input "1050.00"
type input "15"
click at [587, 205] on div "Select Diagnosis" at bounding box center [576, 201] width 75 height 13
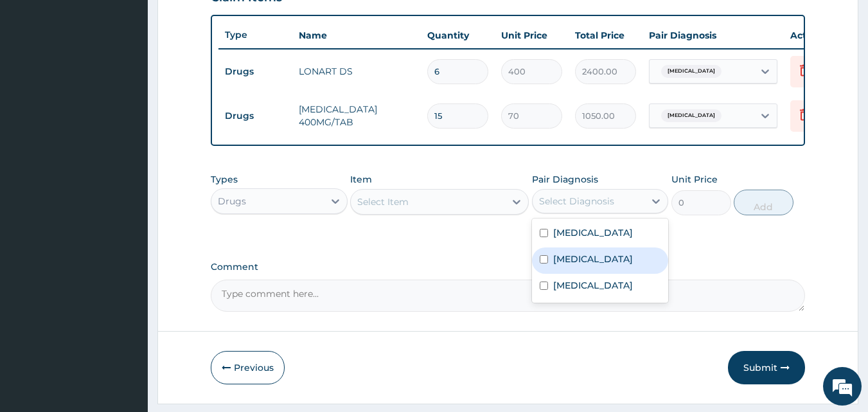
drag, startPoint x: 592, startPoint y: 279, endPoint x: 579, endPoint y: 280, distance: 13.6
click at [592, 265] on label "Upper respiratory infection" at bounding box center [593, 258] width 80 height 13
checkbox input "true"
click at [376, 208] on div "Select Item" at bounding box center [382, 201] width 51 height 13
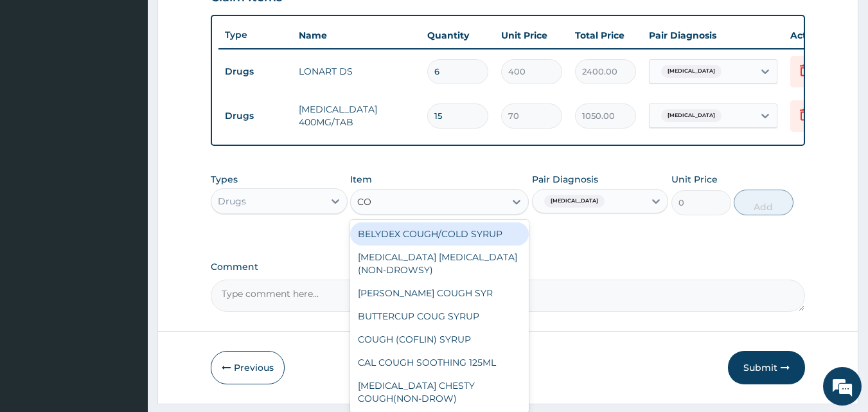
type input "COU"
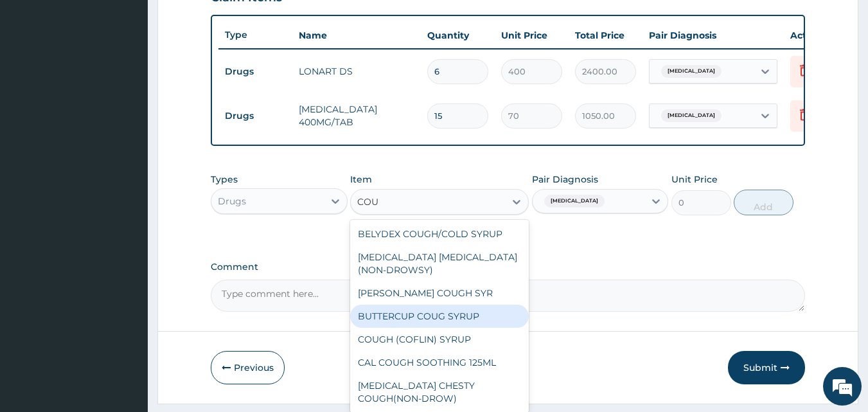
drag, startPoint x: 414, startPoint y: 326, endPoint x: 718, endPoint y: 269, distance: 309.3
click at [418, 327] on div "BUTTERCUP COUG SYRUP" at bounding box center [439, 316] width 179 height 23
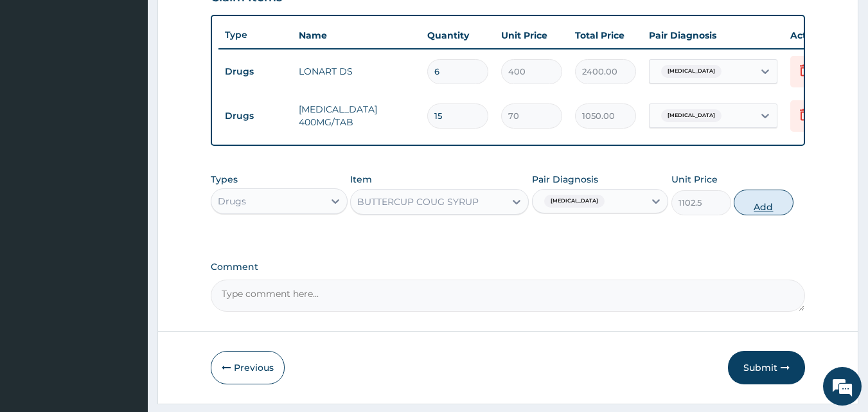
click at [757, 215] on button "Add" at bounding box center [764, 203] width 60 height 26
type input "0"
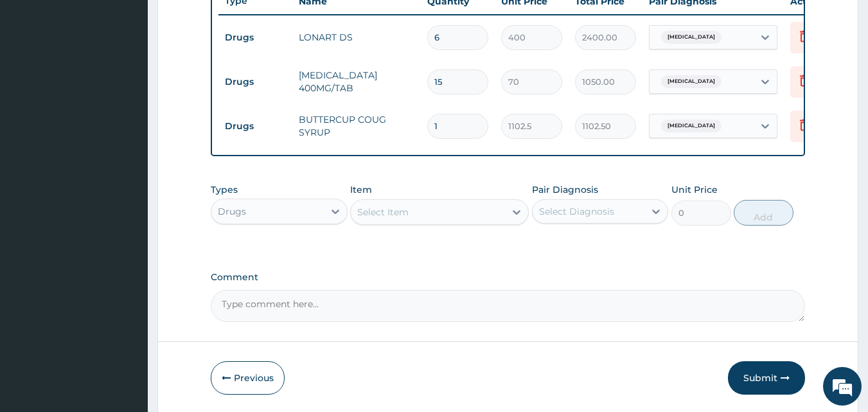
scroll to position [527, 0]
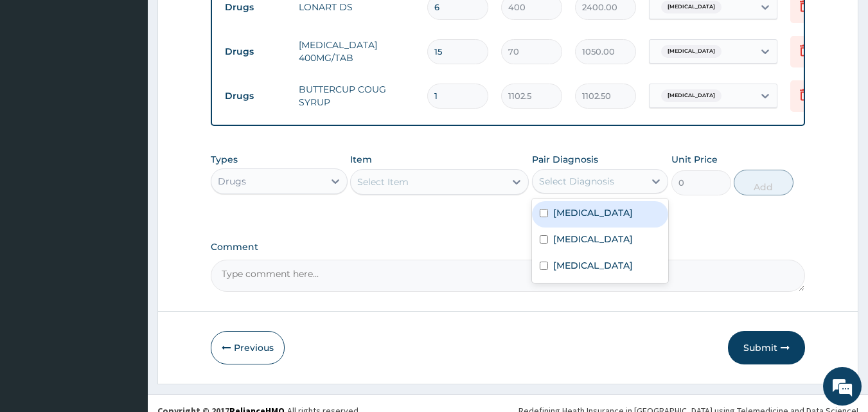
click at [555, 193] on div "Select Diagnosis" at bounding box center [600, 181] width 137 height 24
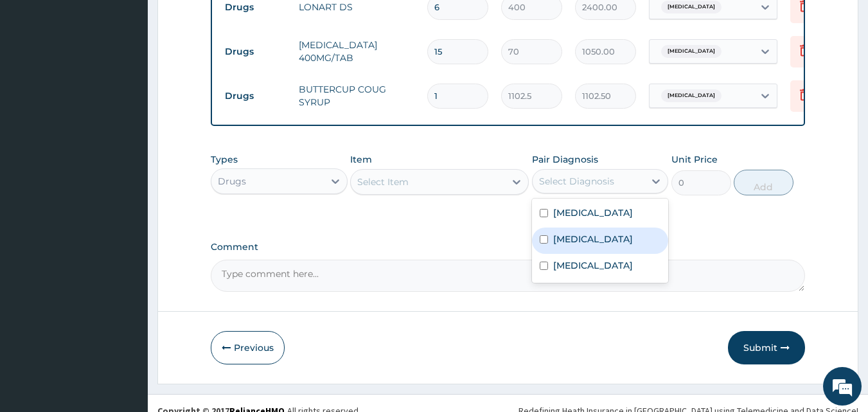
drag, startPoint x: 568, startPoint y: 261, endPoint x: 585, endPoint y: 278, distance: 24.1
click at [569, 245] on label "Upper respiratory infection" at bounding box center [593, 239] width 80 height 13
checkbox input "true"
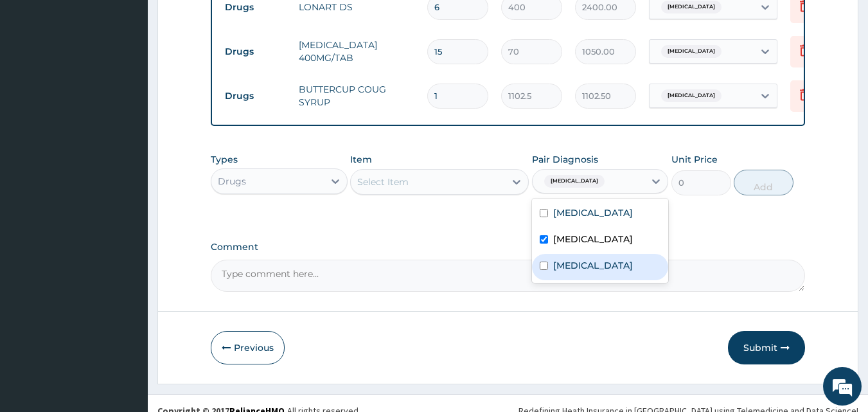
click at [578, 272] on label "Keratoconjunctivitis" at bounding box center [593, 265] width 80 height 13
checkbox input "true"
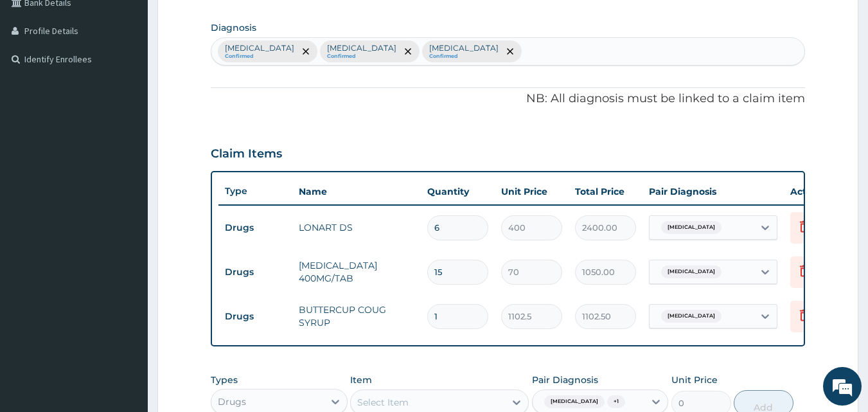
scroll to position [270, 0]
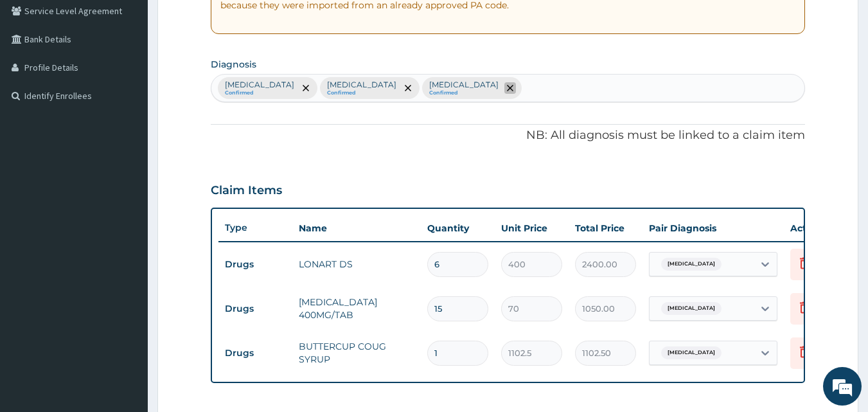
click at [513, 85] on icon "remove selection option" at bounding box center [510, 88] width 6 height 6
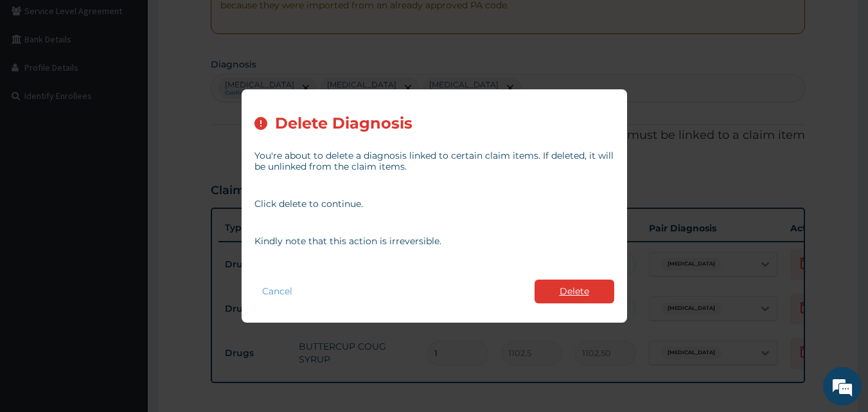
click at [574, 285] on button "Delete" at bounding box center [575, 291] width 80 height 24
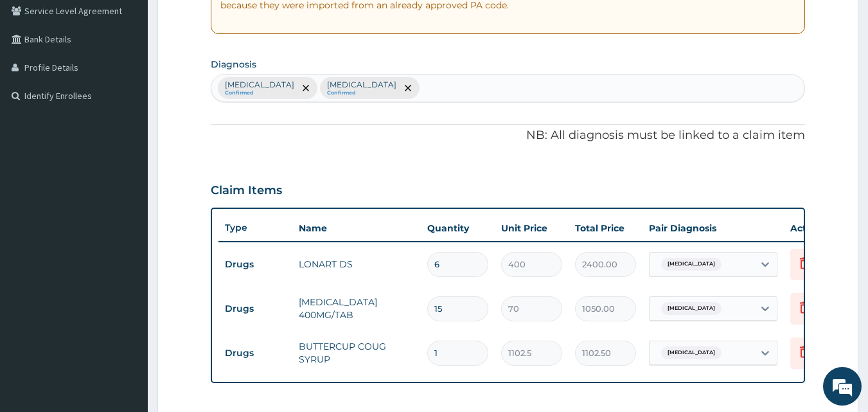
click at [448, 84] on div "Malaria Confirmed Upper respiratory infection Confirmed" at bounding box center [508, 88] width 594 height 27
type input "CONJUNC"
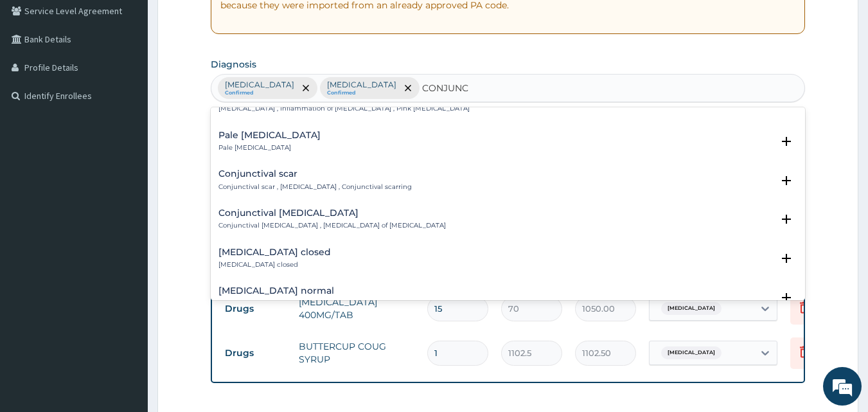
scroll to position [0, 0]
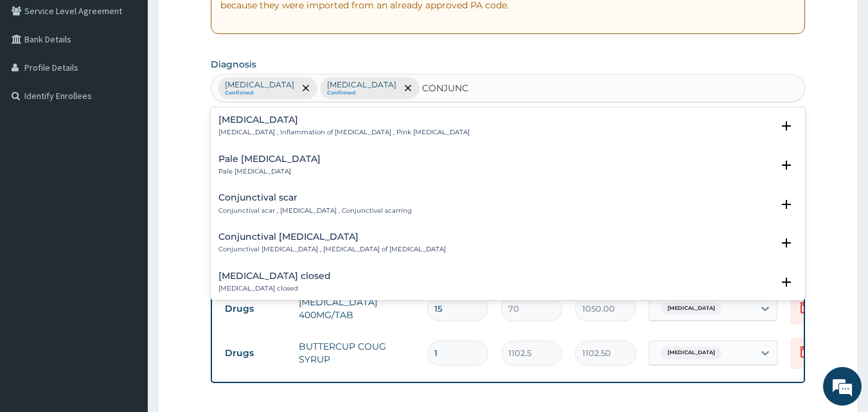
click at [231, 120] on h4 "Conjunctivitis" at bounding box center [343, 120] width 251 height 10
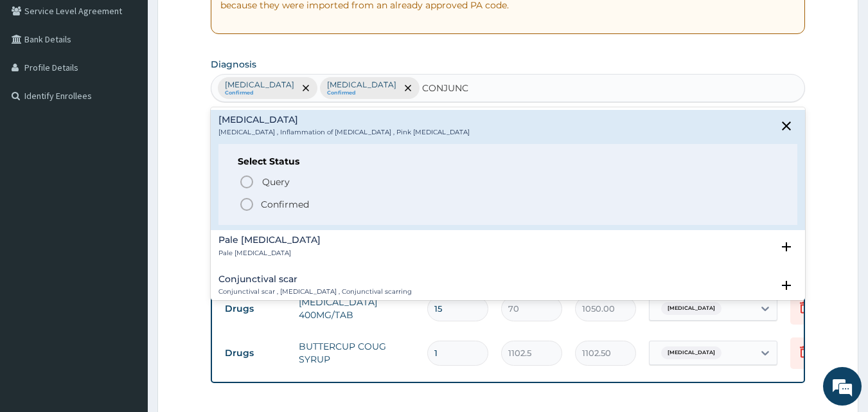
click at [247, 206] on icon "status option filled" at bounding box center [246, 204] width 15 height 15
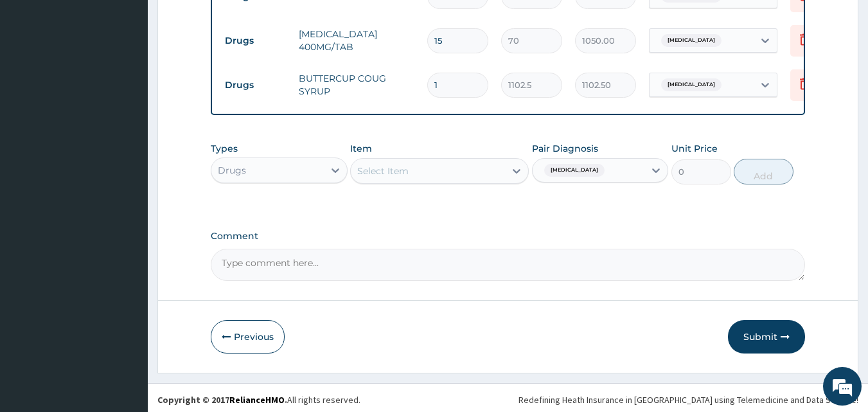
scroll to position [552, 0]
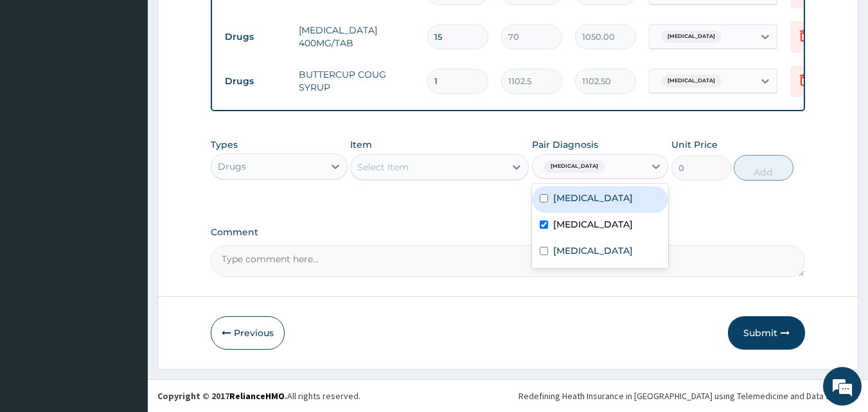
click at [610, 159] on div at bounding box center [609, 166] width 1 height 15
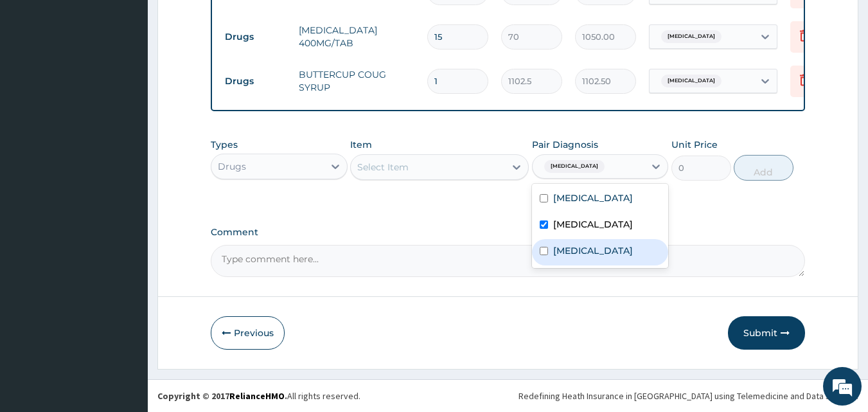
drag, startPoint x: 593, startPoint y: 275, endPoint x: 493, endPoint y: 242, distance: 104.8
click at [593, 265] on div "Conjunctivitis" at bounding box center [600, 252] width 137 height 26
checkbox input "true"
click at [394, 163] on div "Select Item" at bounding box center [382, 167] width 51 height 13
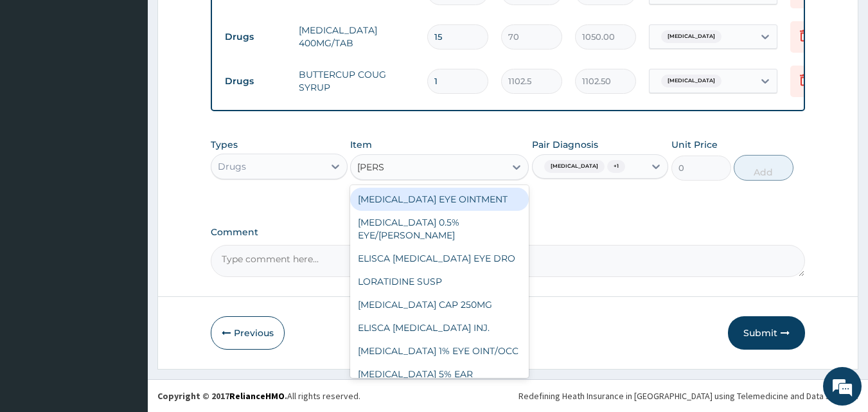
type input "LORAT"
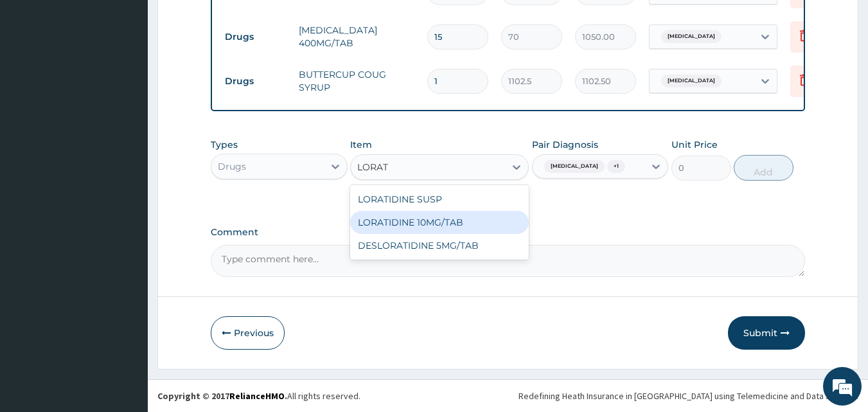
drag, startPoint x: 430, startPoint y: 213, endPoint x: 531, endPoint y: 214, distance: 100.2
click at [430, 213] on div "LORATIDINE 10MG/TAB" at bounding box center [439, 222] width 179 height 23
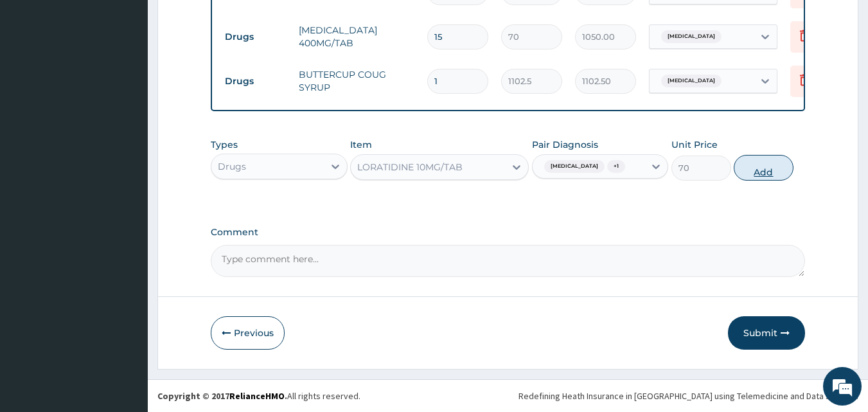
click at [756, 181] on button "Add" at bounding box center [764, 168] width 60 height 26
type input "0"
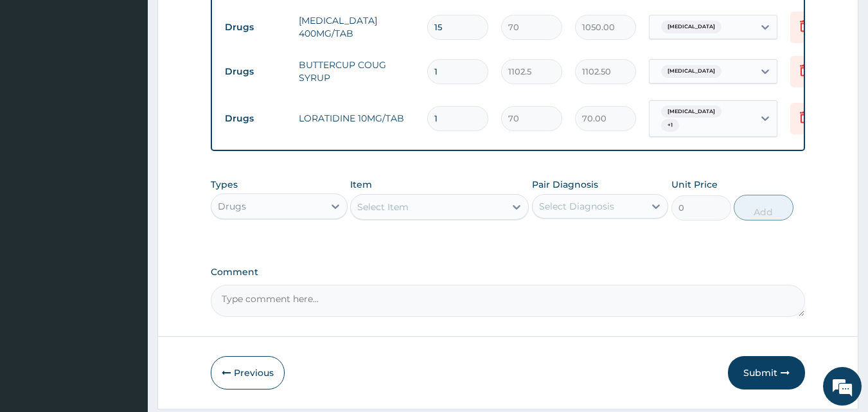
type input "0.00"
type input "5"
type input "350.00"
type input "5"
click at [276, 217] on div "Drugs" at bounding box center [267, 206] width 112 height 21
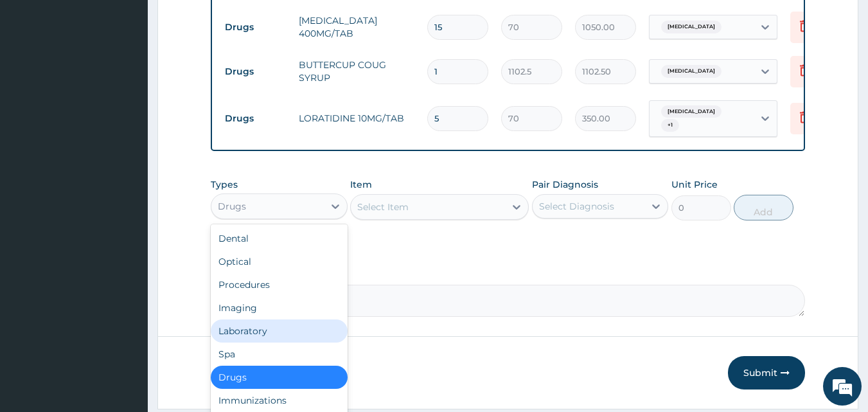
click at [260, 342] on div "Laboratory" at bounding box center [279, 330] width 137 height 23
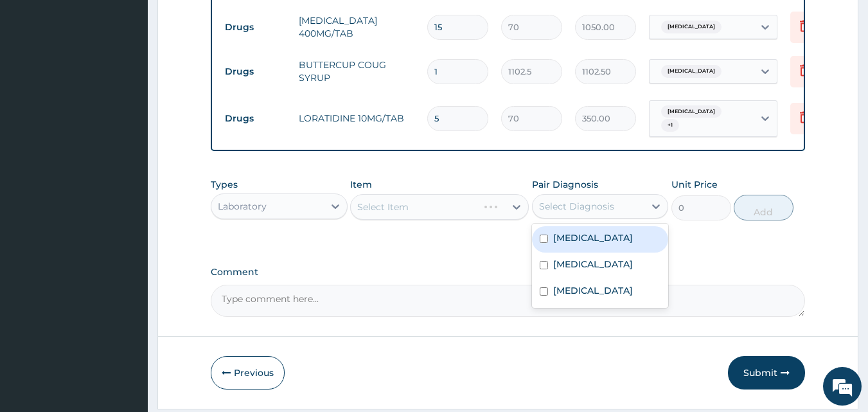
click at [597, 213] on div "Select Diagnosis" at bounding box center [576, 206] width 75 height 13
click at [590, 252] on div "Malaria" at bounding box center [600, 239] width 137 height 26
checkbox input "true"
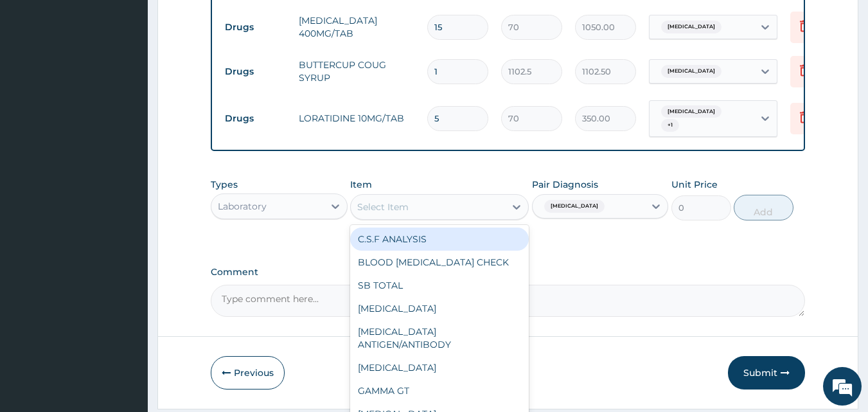
click at [425, 215] on div "Select Item" at bounding box center [428, 207] width 154 height 21
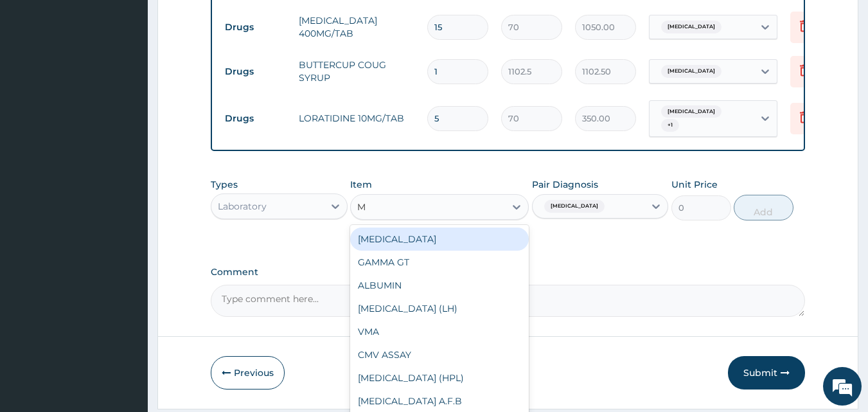
type input "MP"
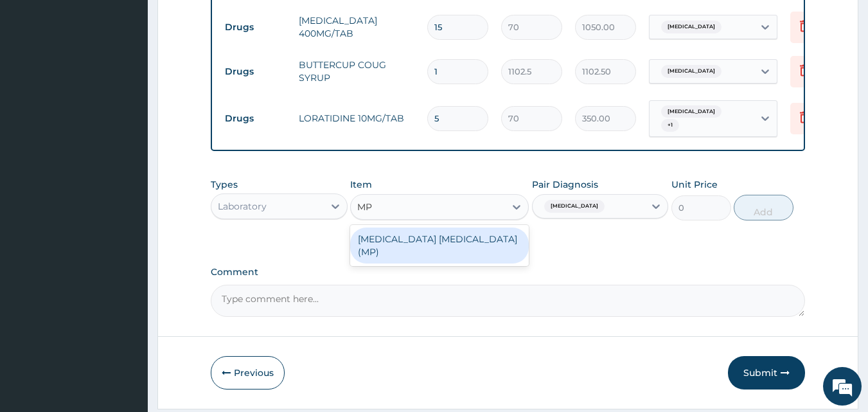
click at [407, 252] on div "MALARIA PARASITE (MP)" at bounding box center [439, 245] width 179 height 36
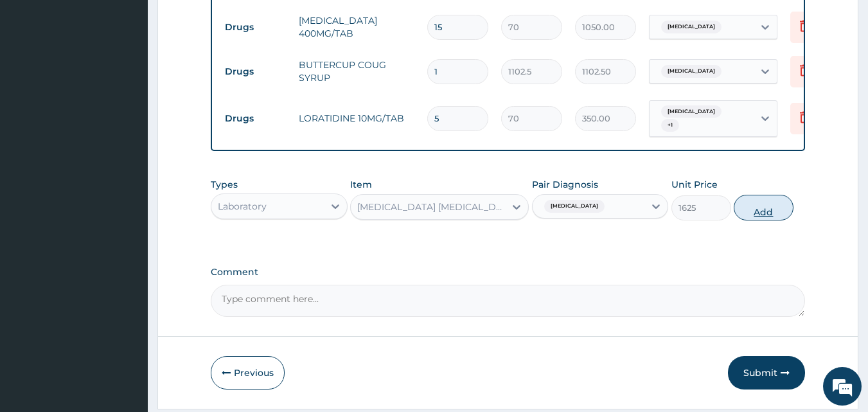
click at [757, 219] on button "Add" at bounding box center [764, 208] width 60 height 26
type input "0"
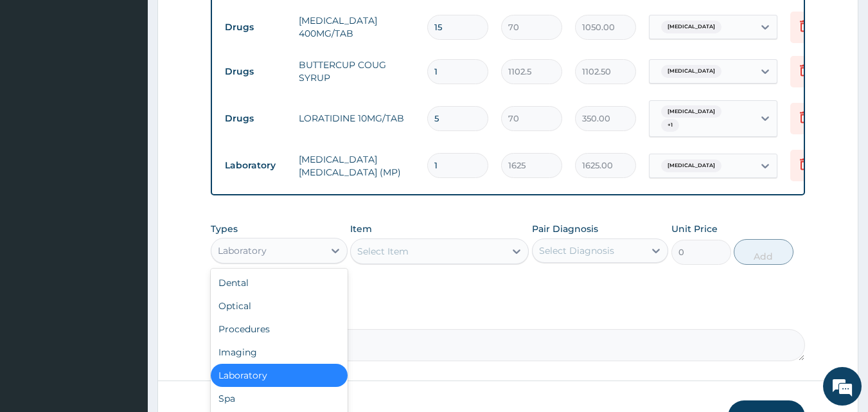
click at [263, 254] on div "Laboratory" at bounding box center [242, 250] width 49 height 13
click at [265, 341] on div "Procedures" at bounding box center [279, 328] width 137 height 23
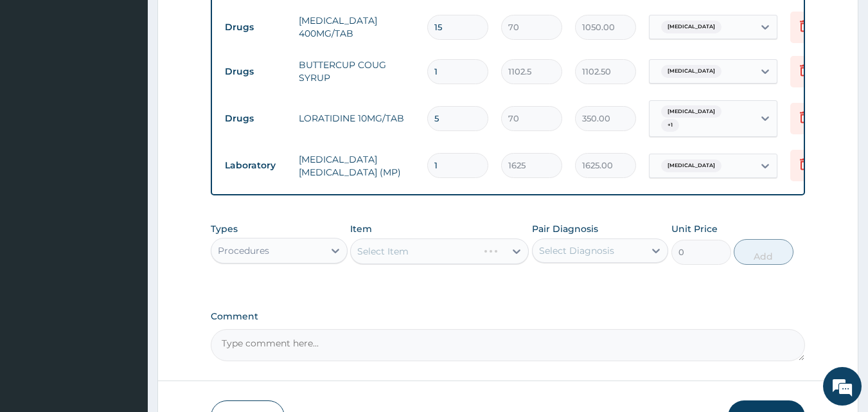
click at [570, 257] on div "Select Diagnosis" at bounding box center [576, 250] width 75 height 13
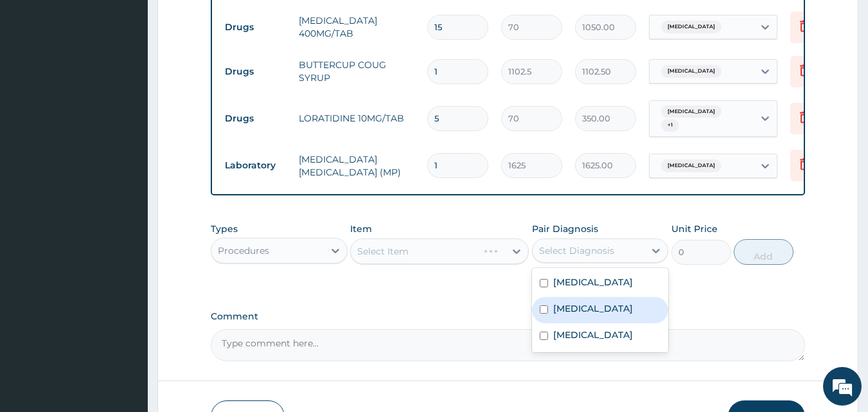
click at [574, 315] on label "Upper respiratory infection" at bounding box center [593, 308] width 80 height 13
checkbox input "true"
click at [382, 264] on div "Select Item" at bounding box center [439, 251] width 179 height 26
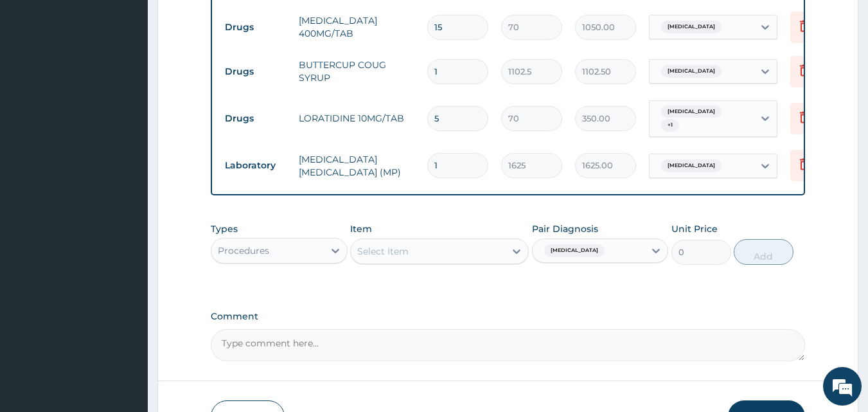
click at [384, 258] on div "Select Item" at bounding box center [382, 251] width 51 height 13
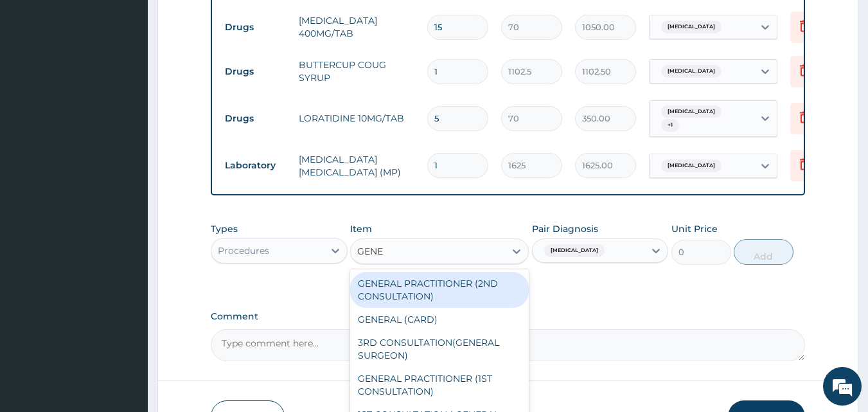
type input "GENER"
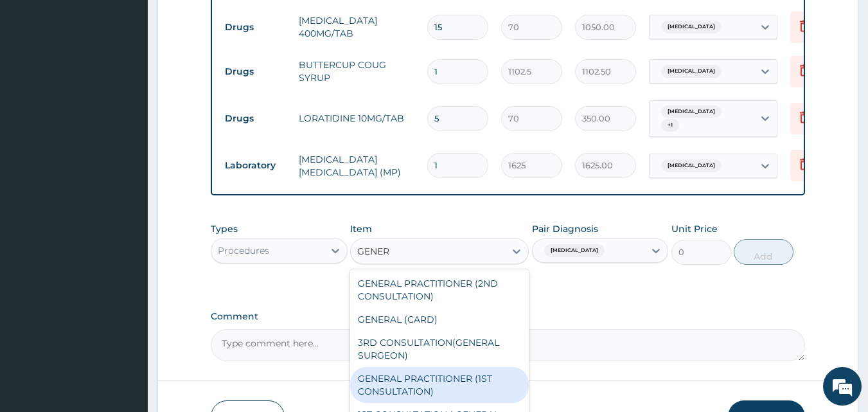
click at [425, 402] on div "GENERAL PRACTITIONER (1ST CONSULTATION)" at bounding box center [439, 385] width 179 height 36
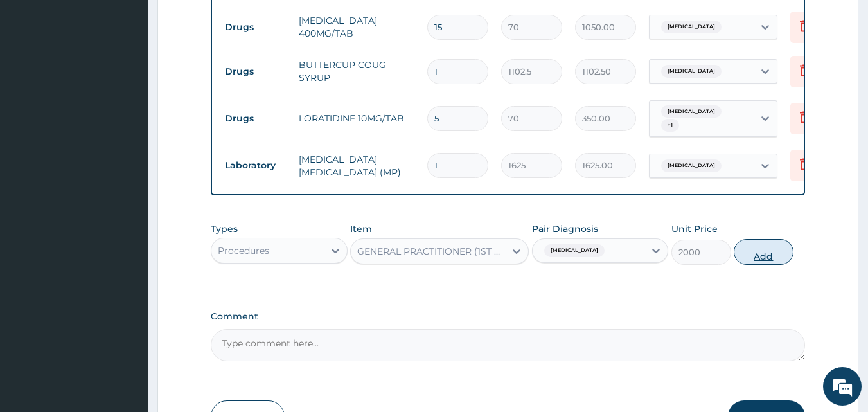
click at [759, 265] on button "Add" at bounding box center [764, 252] width 60 height 26
type input "0"
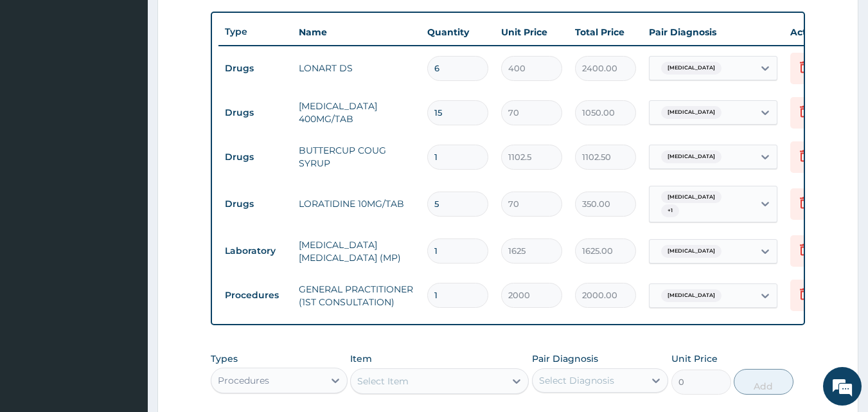
scroll to position [423, 0]
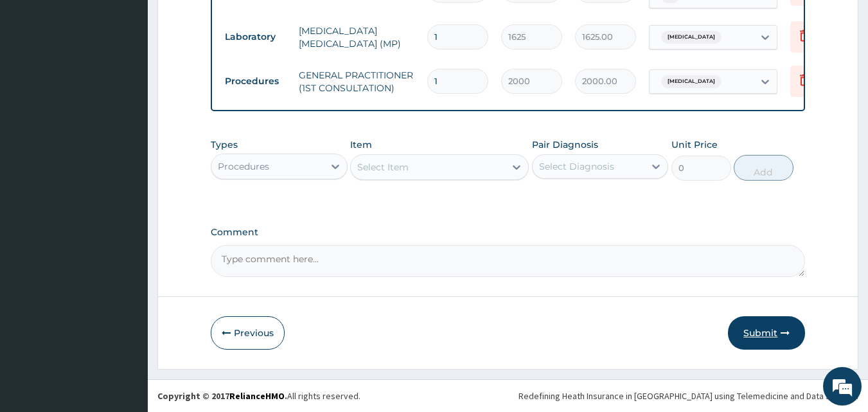
click at [763, 333] on button "Submit" at bounding box center [766, 332] width 77 height 33
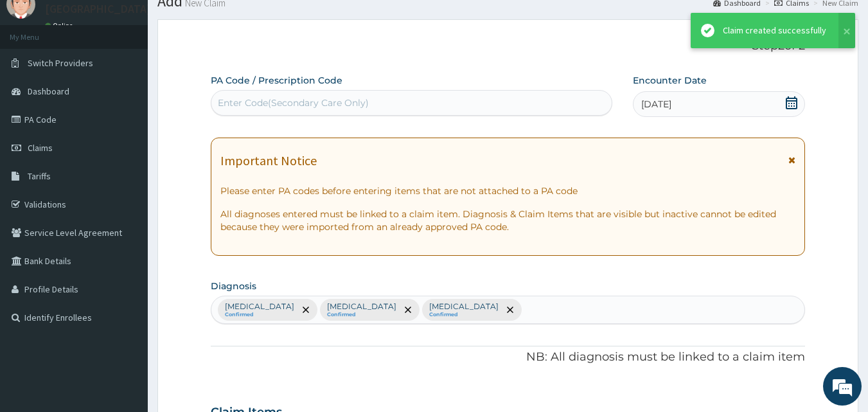
scroll to position [690, 0]
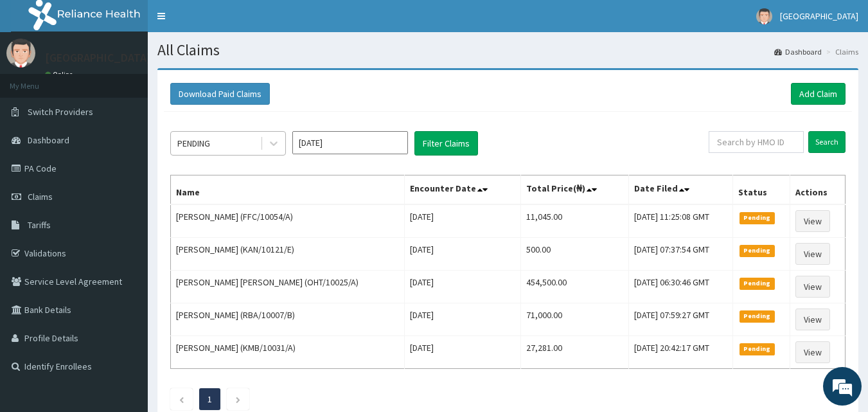
click at [216, 147] on div "PENDING" at bounding box center [215, 143] width 89 height 21
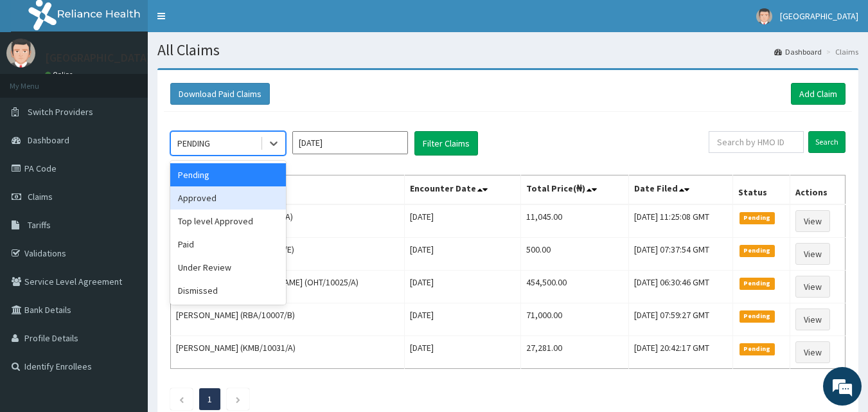
click at [210, 205] on div "Approved" at bounding box center [228, 197] width 116 height 23
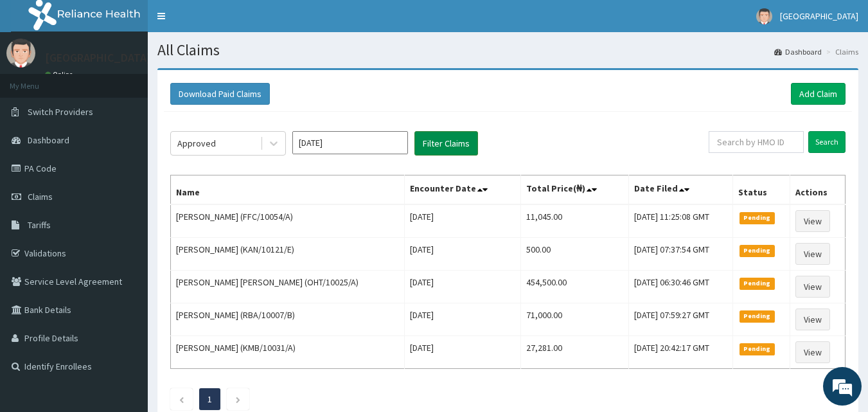
click at [445, 136] on button "Filter Claims" at bounding box center [446, 143] width 64 height 24
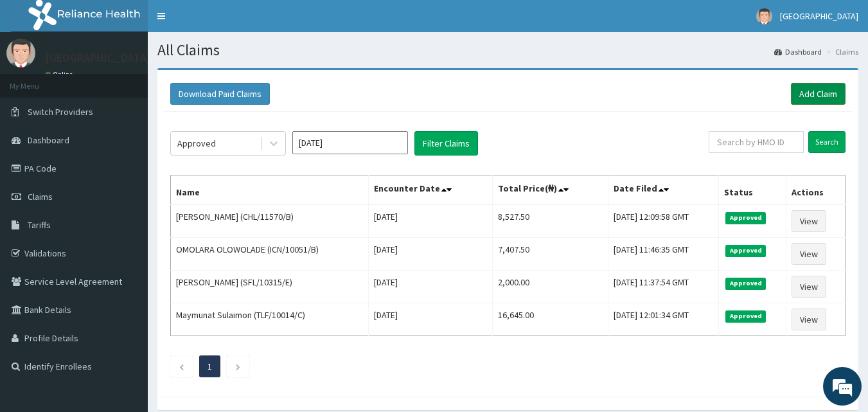
click at [821, 96] on link "Add Claim" at bounding box center [818, 94] width 55 height 22
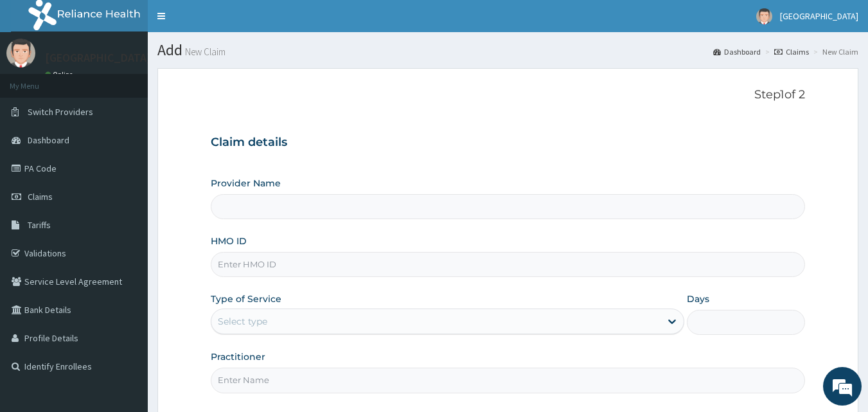
type input "[GEOGRAPHIC_DATA]"
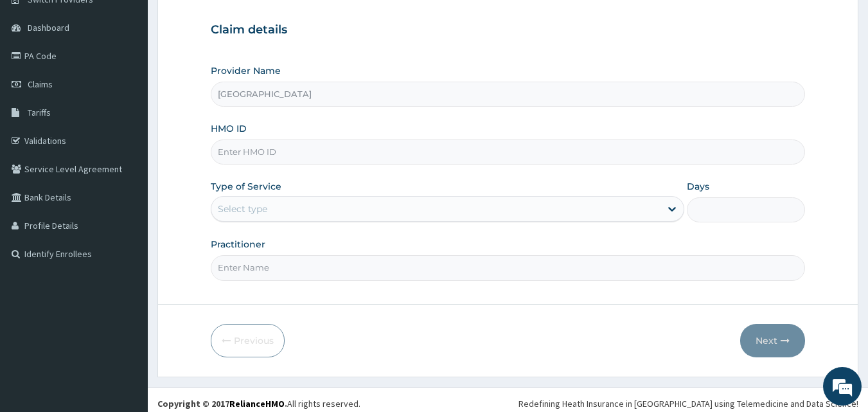
scroll to position [120, 0]
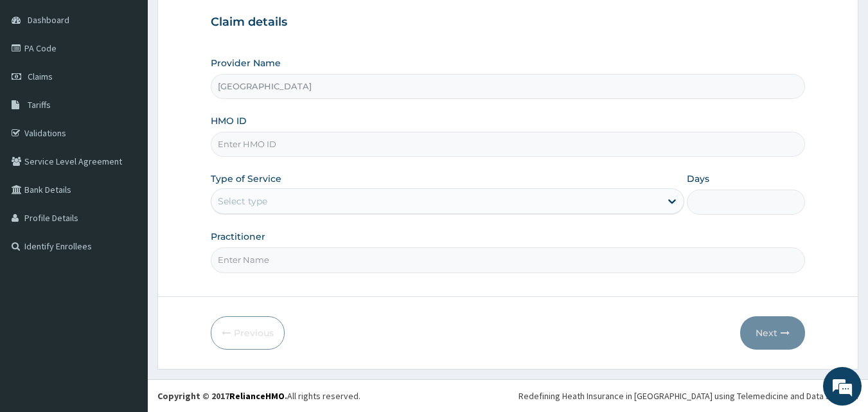
click at [260, 146] on input "HMO ID" at bounding box center [508, 144] width 595 height 25
type input "ABP/10183/A"
click at [233, 204] on div "Select type" at bounding box center [242, 201] width 49 height 13
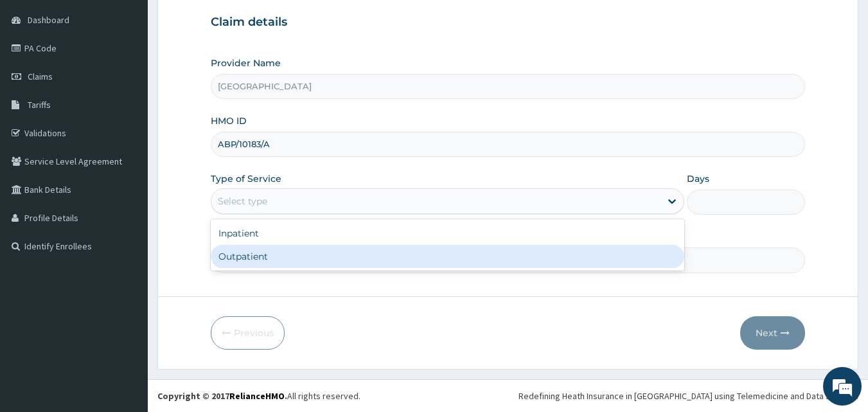
click at [249, 263] on div "Outpatient" at bounding box center [447, 256] width 473 height 23
type input "1"
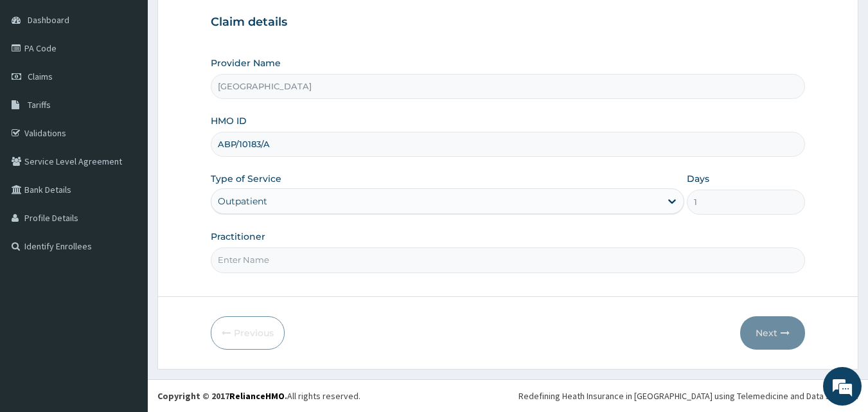
click at [265, 261] on input "Practitioner" at bounding box center [508, 259] width 595 height 25
drag, startPoint x: 256, startPoint y: 267, endPoint x: 273, endPoint y: 261, distance: 17.9
click at [259, 265] on input "Practitioner" at bounding box center [508, 259] width 595 height 25
type input "DR. JATTOH"
click at [761, 333] on button "Next" at bounding box center [772, 332] width 65 height 33
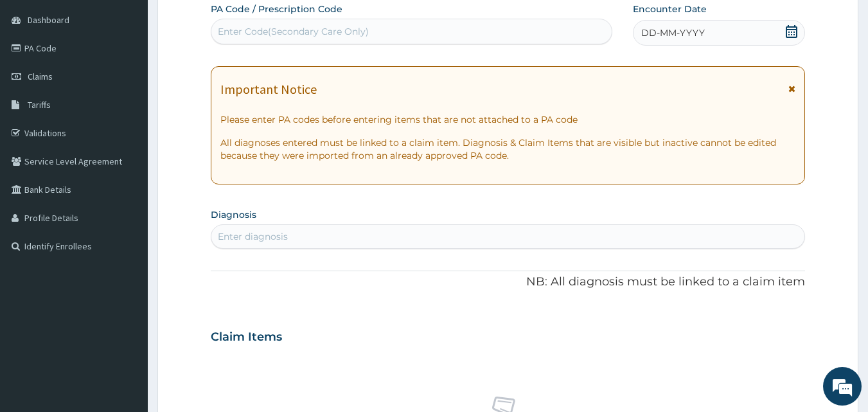
click at [792, 30] on icon at bounding box center [792, 31] width 12 height 13
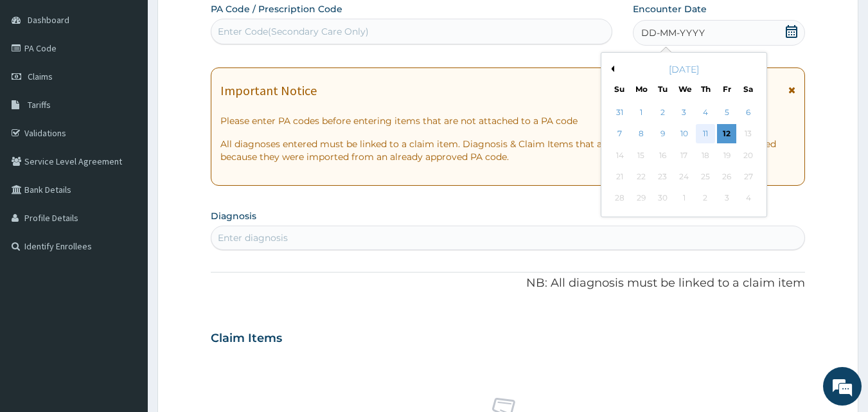
click at [703, 132] on div "11" at bounding box center [705, 134] width 19 height 19
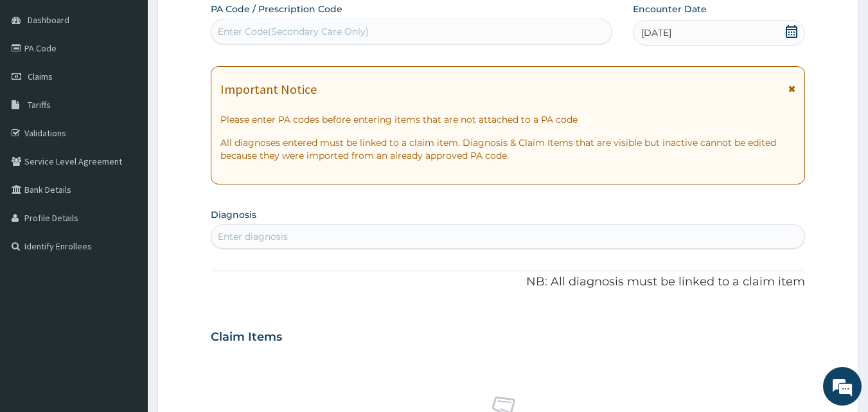
click at [267, 35] on div "Enter Code(Secondary Care Only)" at bounding box center [293, 31] width 151 height 13
type input "PA/DBBE7F"
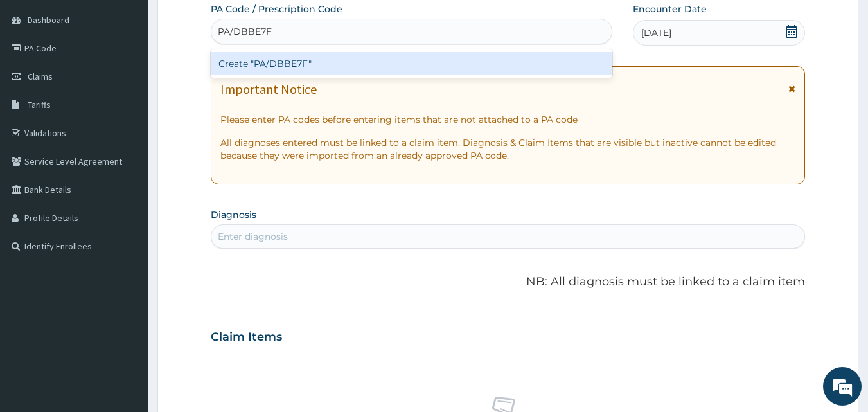
click at [307, 60] on div "Create "PA/DBBE7F"" at bounding box center [412, 63] width 402 height 23
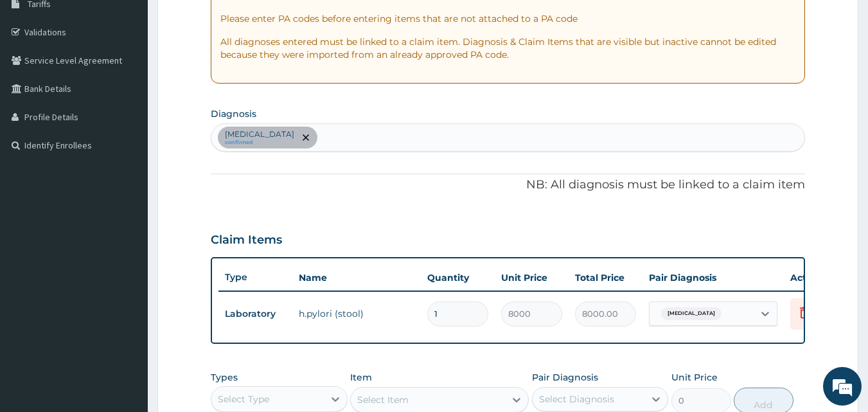
scroll to position [264, 0]
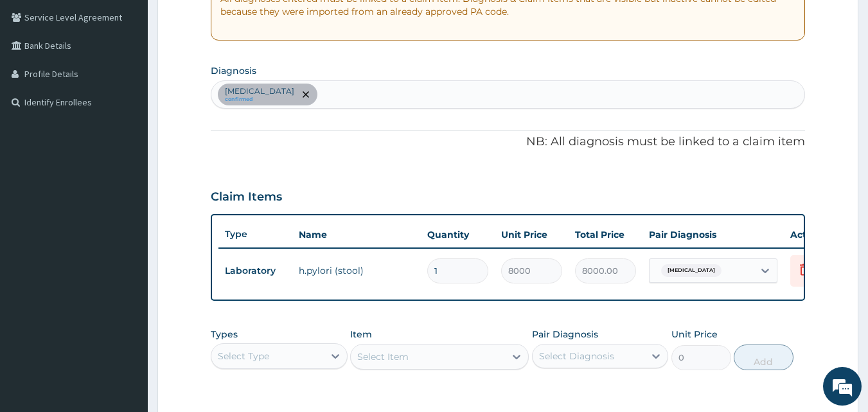
click at [308, 93] on div "Indigestion confirmed" at bounding box center [508, 94] width 594 height 27
type input "DIARR"
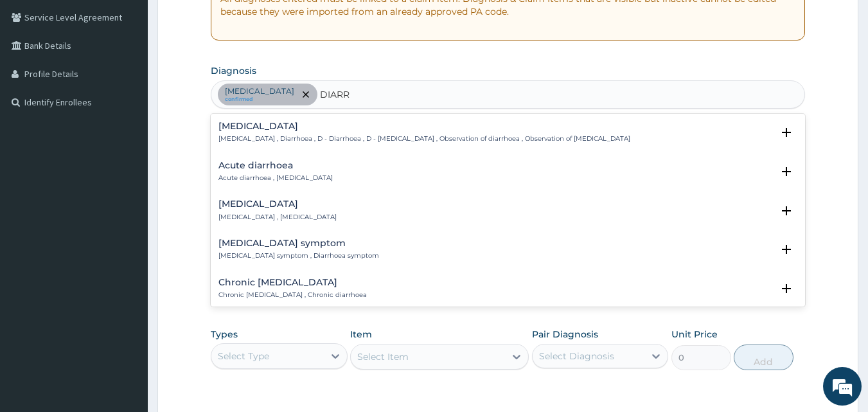
click at [249, 174] on p "Acute diarrhoea , Acute diarrhea" at bounding box center [275, 177] width 114 height 9
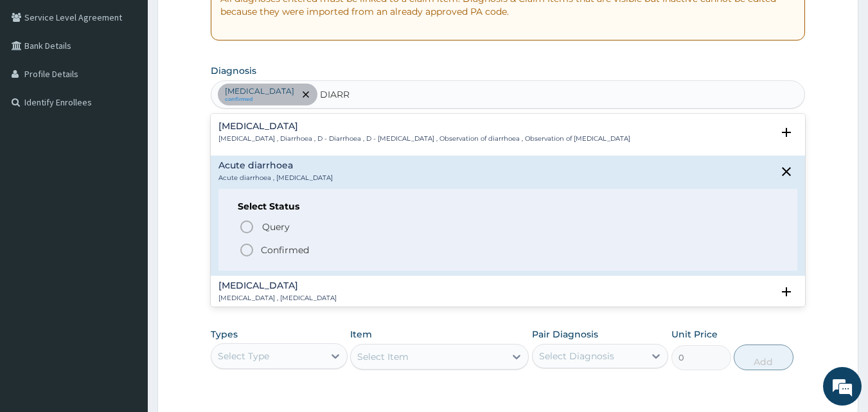
click at [245, 251] on icon "status option filled" at bounding box center [246, 249] width 15 height 15
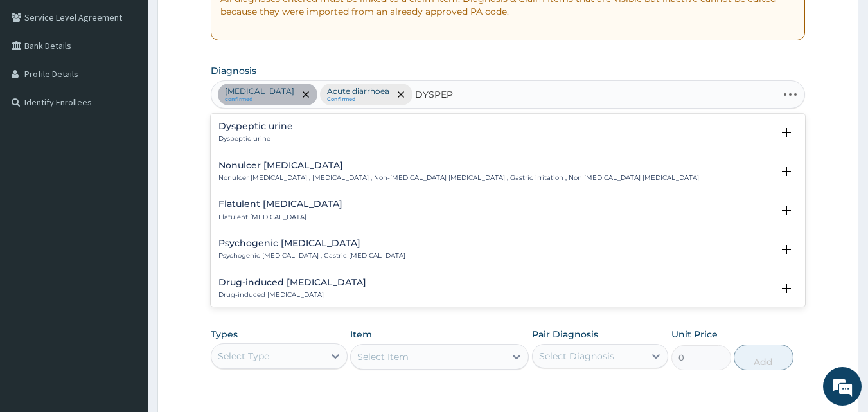
type input "DYSPEPS"
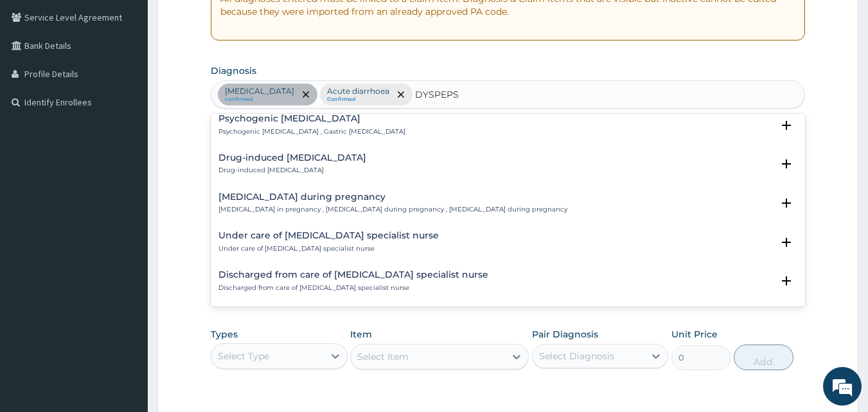
scroll to position [0, 0]
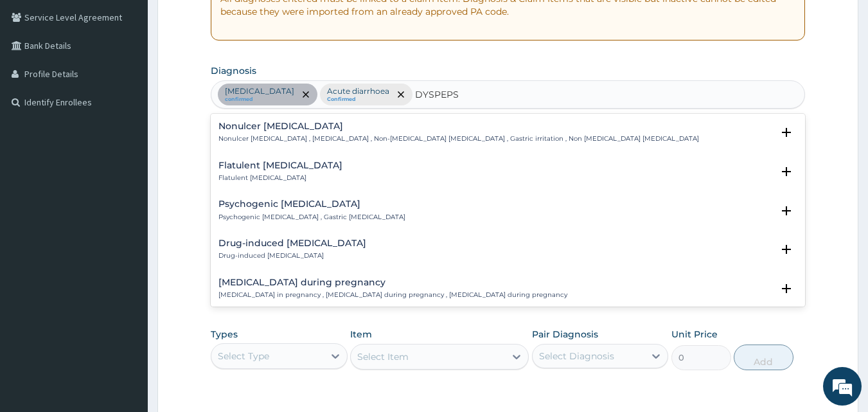
click at [242, 132] on div "Nonulcer dyspepsia Nonulcer dyspepsia , Functional dyspepsia , Non-ulcer dyspep…" at bounding box center [458, 132] width 481 height 22
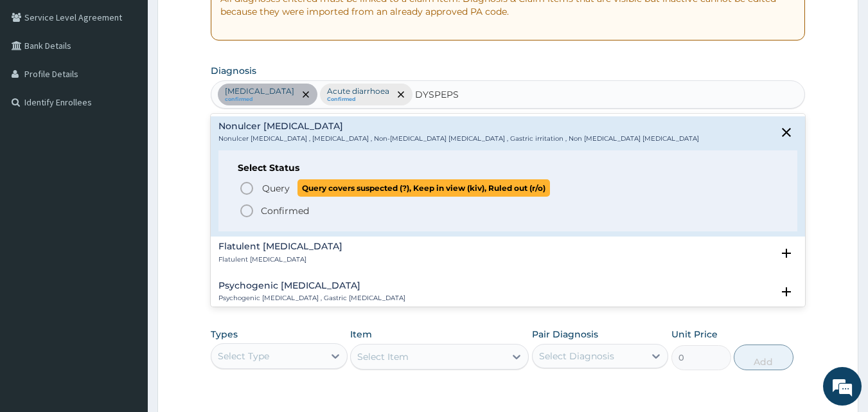
click at [247, 188] on icon "status option query" at bounding box center [246, 188] width 15 height 15
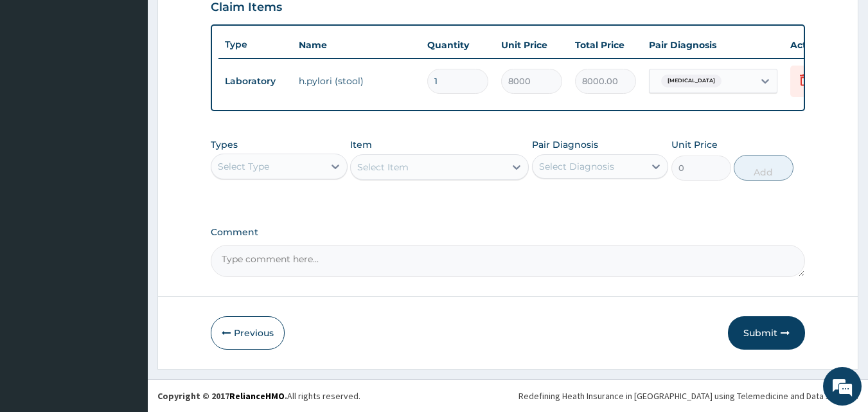
scroll to position [463, 0]
click at [247, 172] on div "Select Type" at bounding box center [243, 166] width 51 height 13
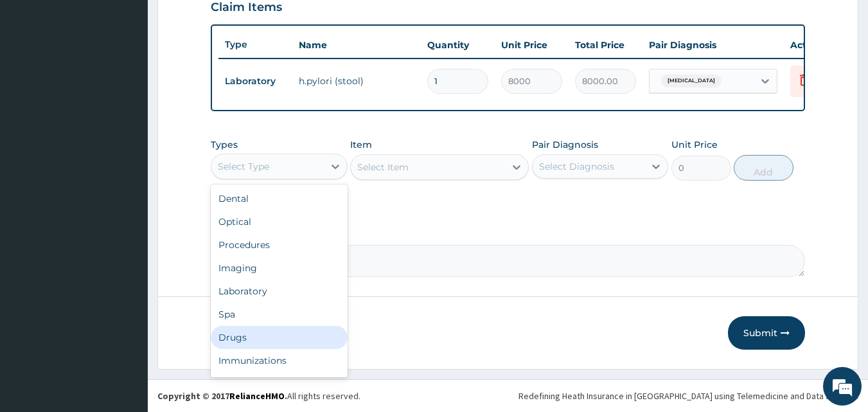
click at [239, 337] on div "Drugs" at bounding box center [279, 337] width 137 height 23
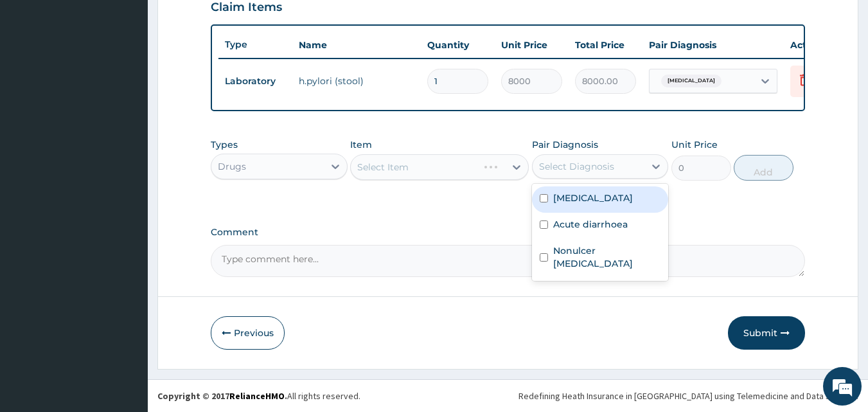
click at [572, 161] on div "Select Diagnosis" at bounding box center [576, 166] width 75 height 13
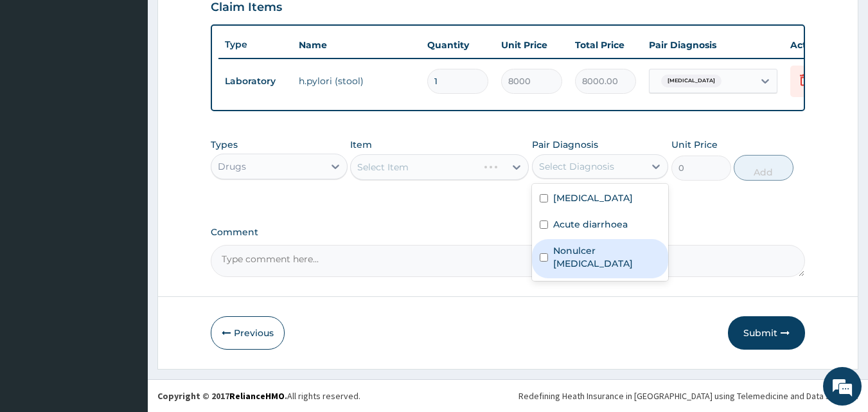
click at [582, 254] on label "Nonulcer [MEDICAL_DATA]" at bounding box center [607, 257] width 108 height 26
checkbox input "true"
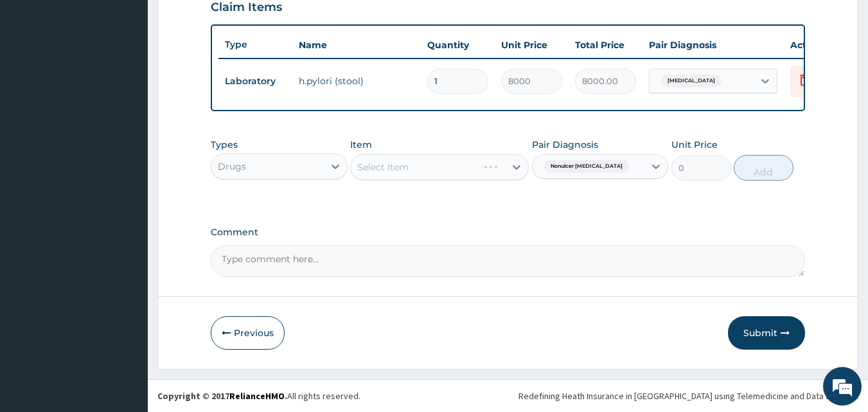
click at [400, 164] on div "Select Item" at bounding box center [439, 167] width 179 height 26
click at [384, 164] on div "Select Item" at bounding box center [382, 167] width 51 height 13
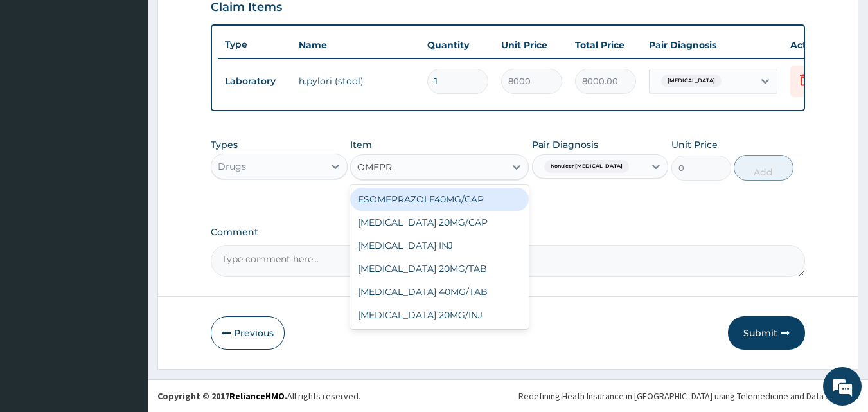
type input "OMEPRA"
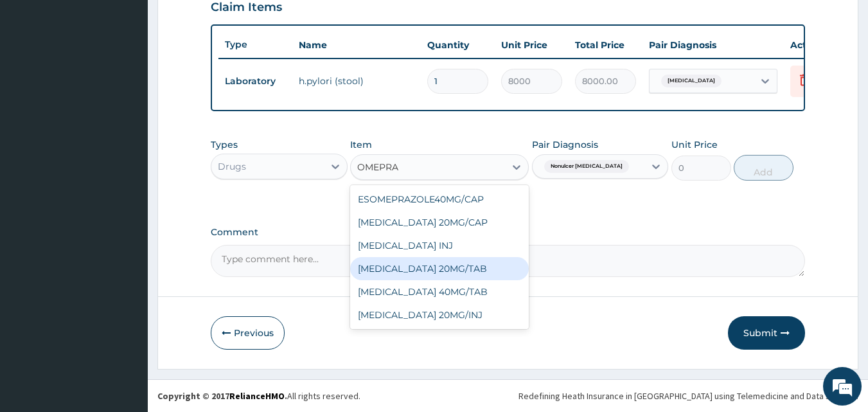
click at [427, 274] on div "[MEDICAL_DATA] 20MG/TAB" at bounding box center [439, 268] width 179 height 23
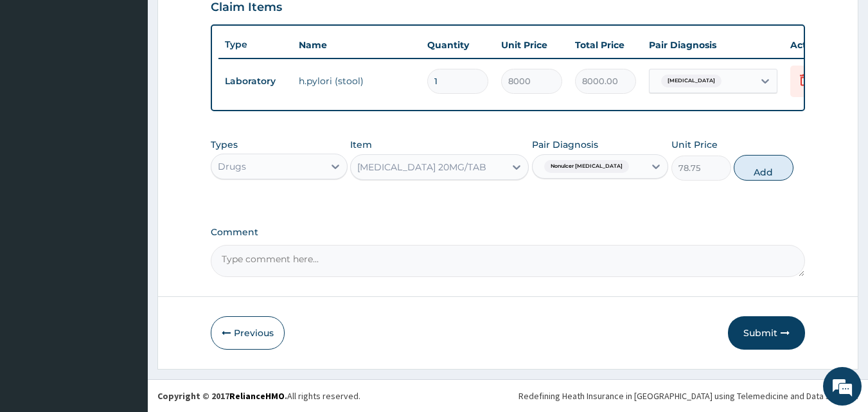
drag, startPoint x: 773, startPoint y: 161, endPoint x: 676, endPoint y: 161, distance: 97.0
click at [768, 161] on button "Add" at bounding box center [764, 168] width 60 height 26
type input "0"
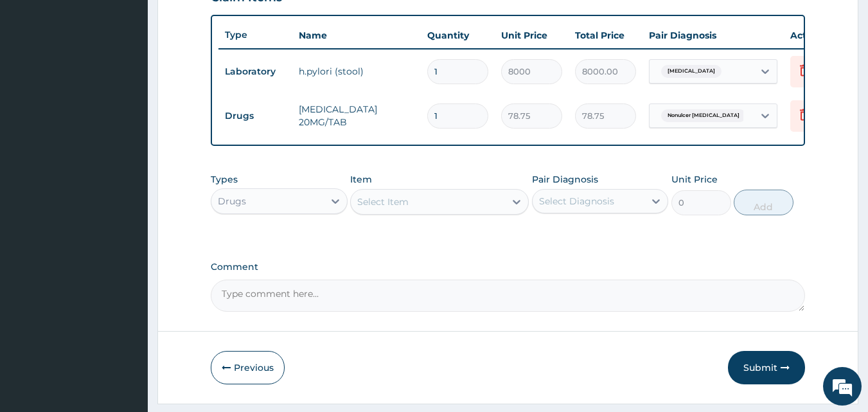
type input "14"
type input "1102.50"
type input "14"
click at [569, 208] on div "Select Diagnosis" at bounding box center [576, 201] width 75 height 13
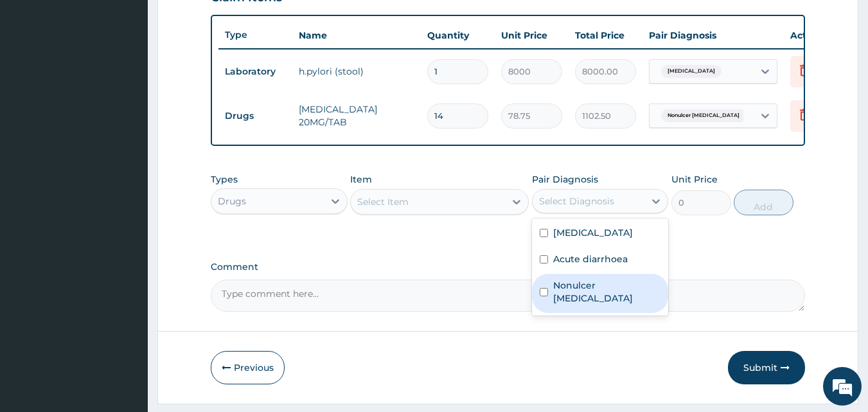
click at [587, 299] on label "Nonulcer [MEDICAL_DATA]" at bounding box center [607, 292] width 108 height 26
checkbox input "true"
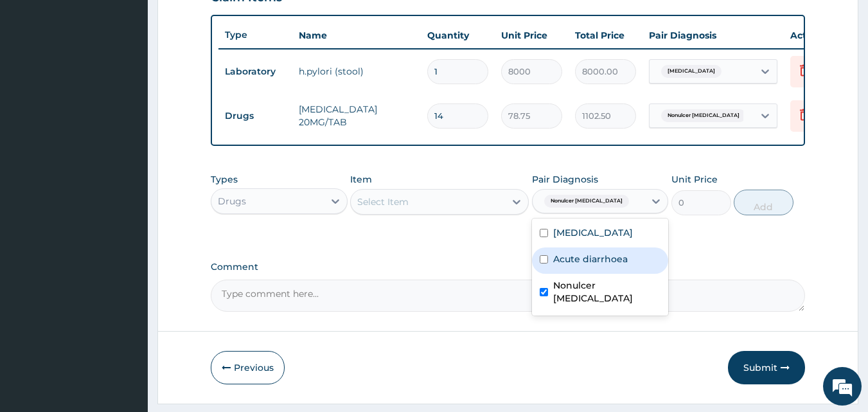
click at [388, 208] on div "Select Item" at bounding box center [382, 201] width 51 height 13
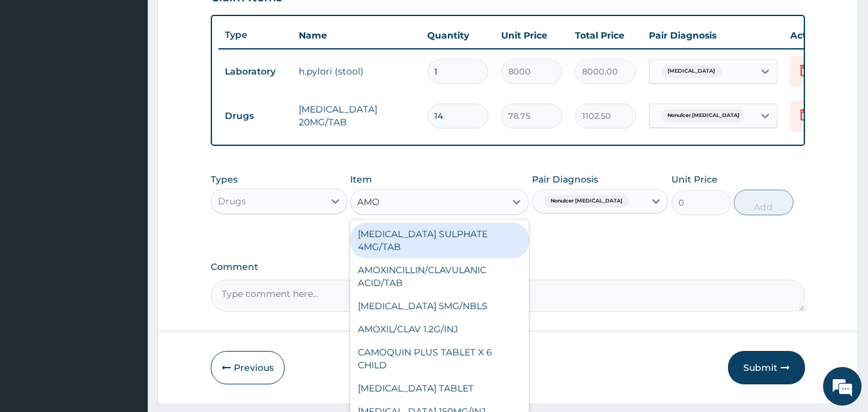
type input "AMOX"
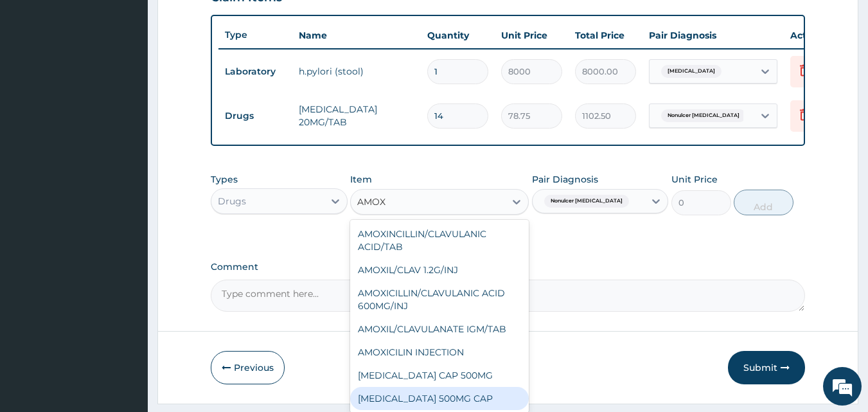
click at [434, 409] on div "[MEDICAL_DATA] 500MG CAP" at bounding box center [439, 398] width 179 height 23
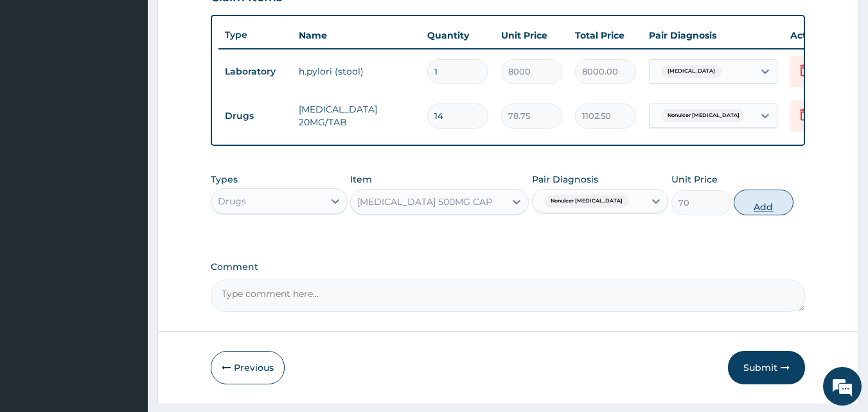
click at [755, 209] on button "Add" at bounding box center [764, 203] width 60 height 26
type input "0"
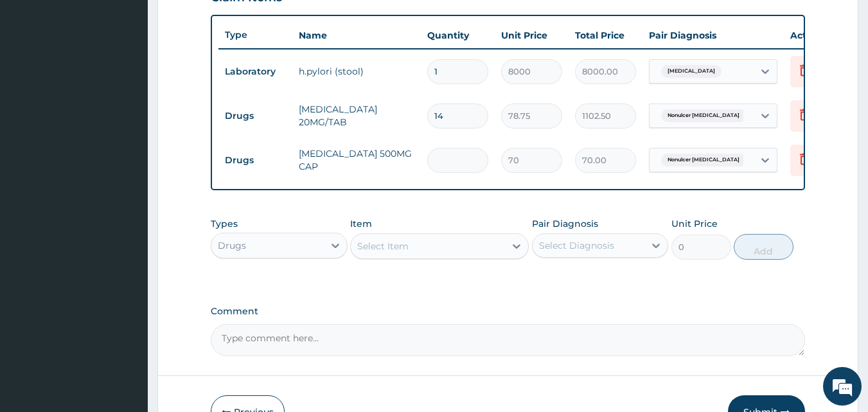
type input "0.00"
type input "2"
type input "140.00"
type input "21"
type input "1470.00"
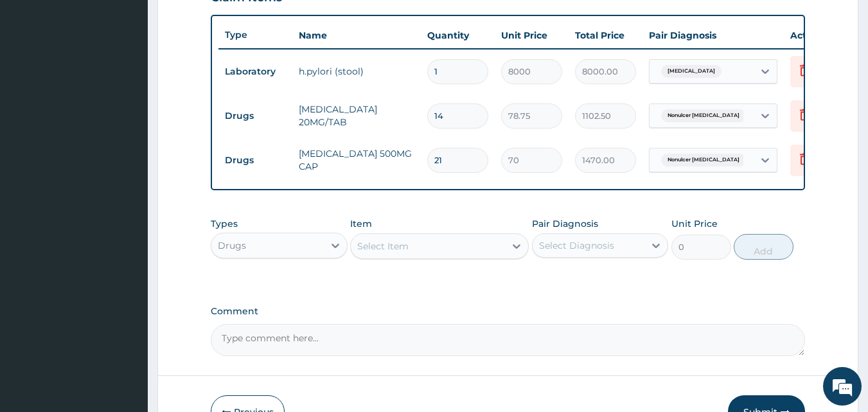
type input "21"
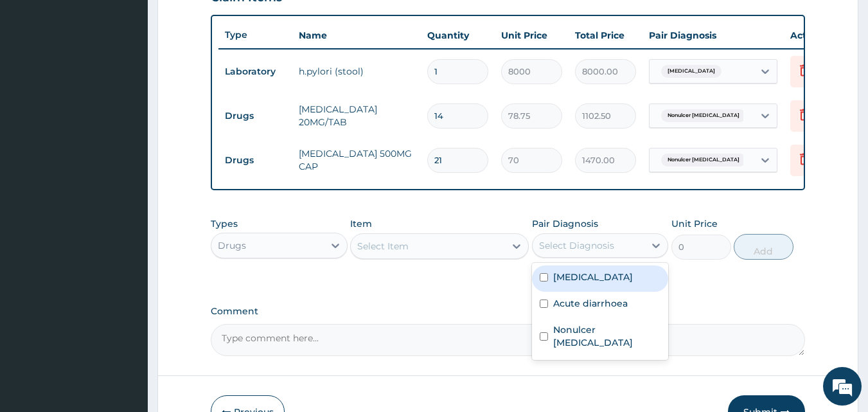
drag, startPoint x: 567, startPoint y: 262, endPoint x: 610, endPoint y: 321, distance: 72.6
click at [567, 256] on div "Select Diagnosis" at bounding box center [589, 245] width 112 height 21
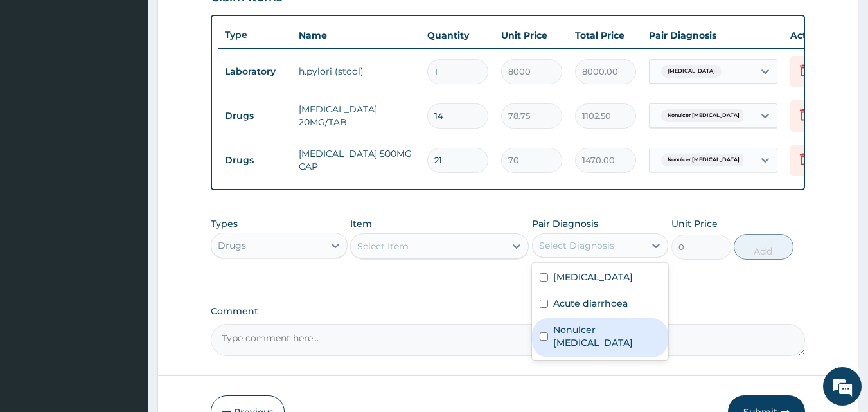
click at [609, 346] on div "Nonulcer [MEDICAL_DATA]" at bounding box center [600, 337] width 137 height 39
checkbox input "true"
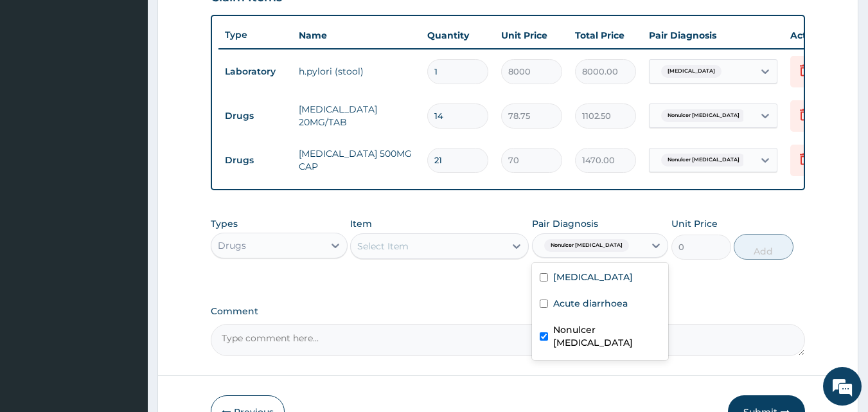
click at [389, 252] on div "Select Item" at bounding box center [382, 246] width 51 height 13
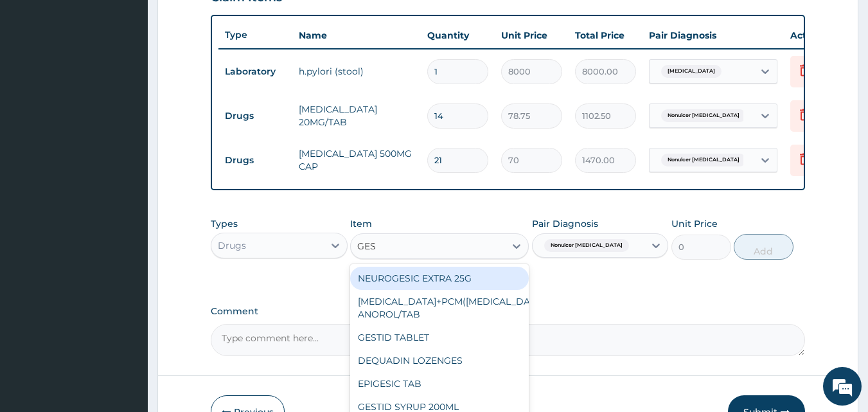
type input "GEST"
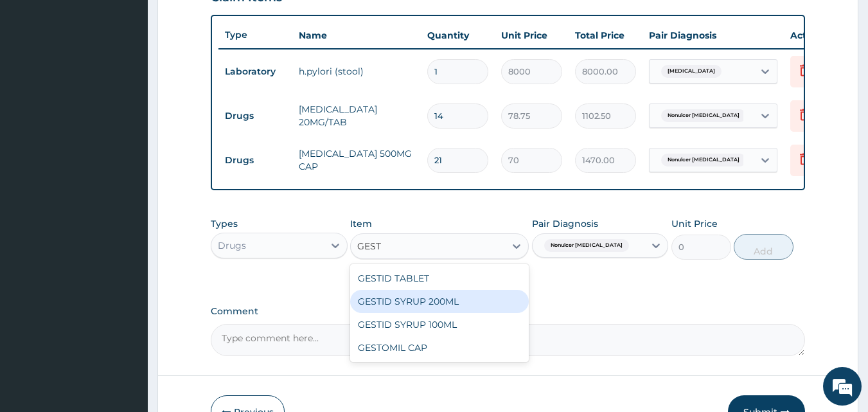
click at [436, 303] on div "GESTID SYRUP 200ML" at bounding box center [439, 301] width 179 height 23
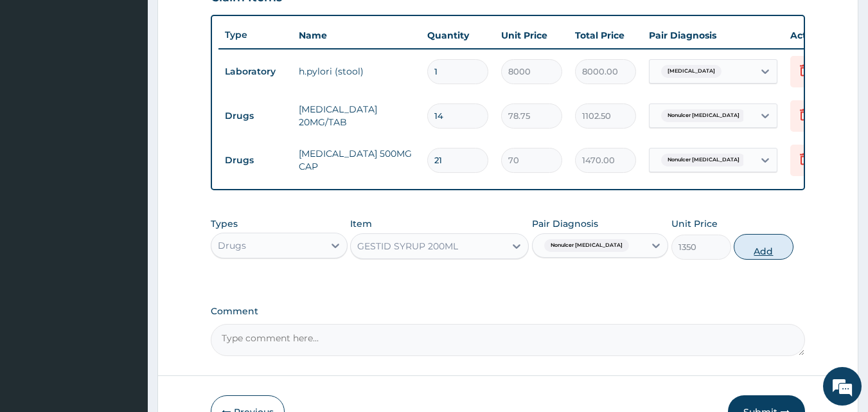
click at [765, 260] on button "Add" at bounding box center [764, 247] width 60 height 26
type input "0"
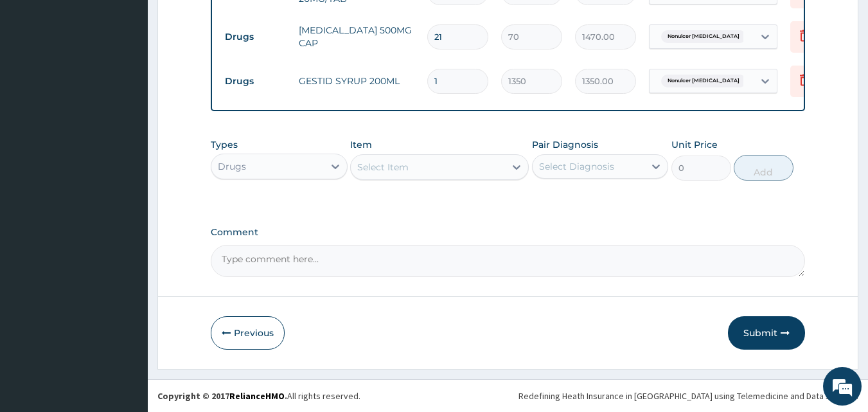
scroll to position [592, 0]
click at [566, 168] on div "Select Diagnosis" at bounding box center [576, 166] width 75 height 13
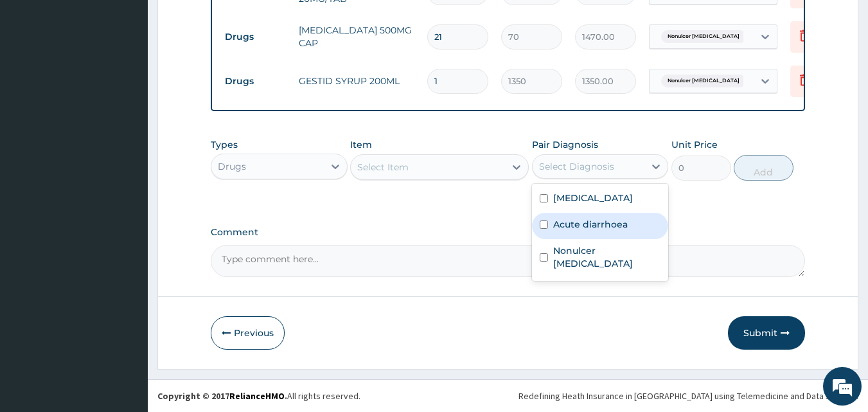
click at [587, 229] on label "Acute diarrhoea" at bounding box center [590, 224] width 75 height 13
checkbox input "true"
click at [400, 173] on div "Select Item" at bounding box center [382, 167] width 51 height 13
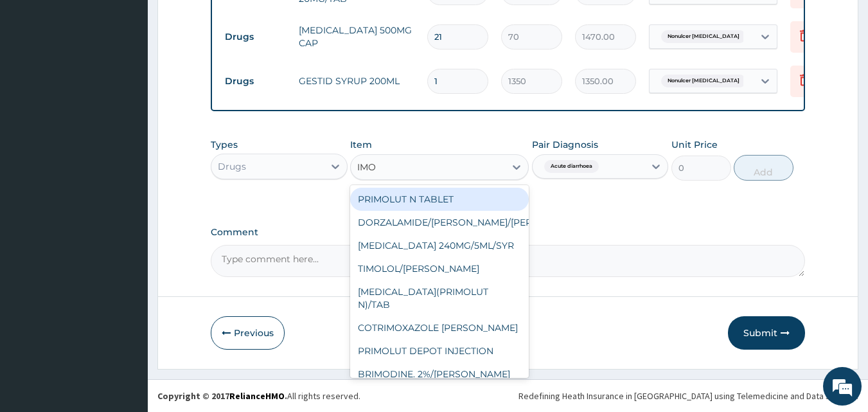
type input "IMOD"
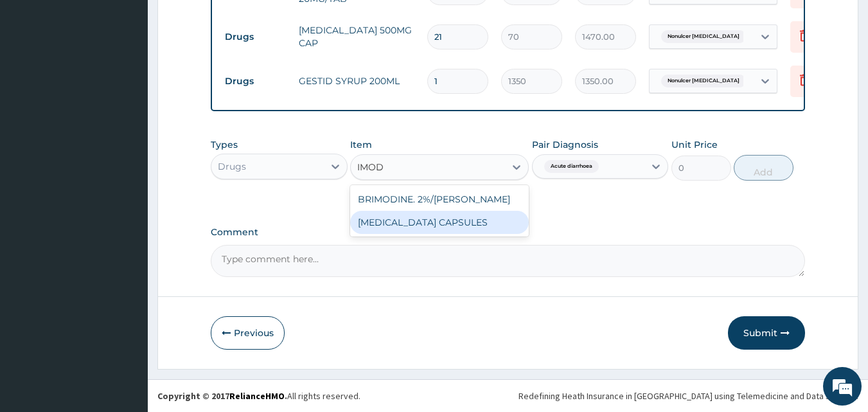
click at [435, 229] on div "[MEDICAL_DATA] CAPSULES" at bounding box center [439, 222] width 179 height 23
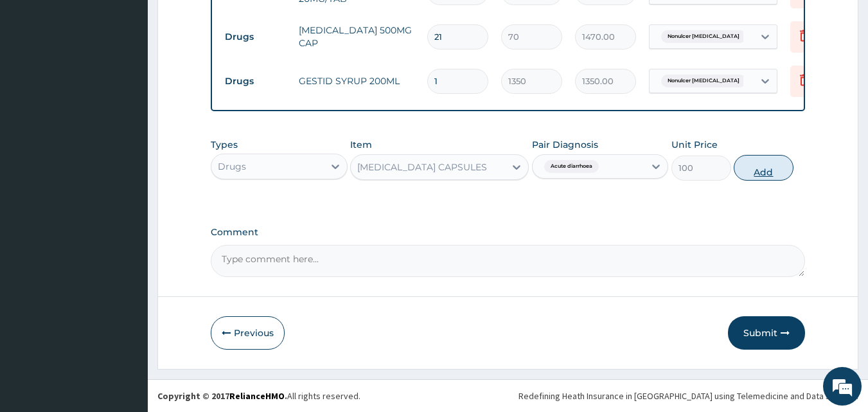
click at [765, 175] on button "Add" at bounding box center [764, 168] width 60 height 26
type input "0"
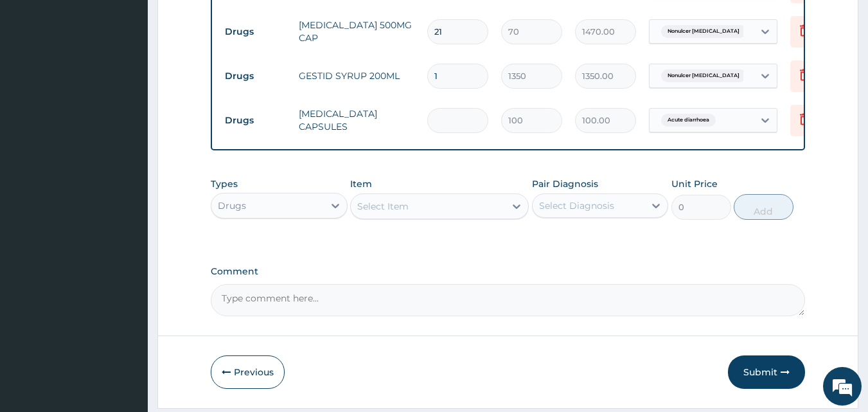
type input "0.00"
type input "5"
type input "500.00"
type input "5"
drag, startPoint x: 565, startPoint y: 218, endPoint x: 572, endPoint y: 229, distance: 12.8
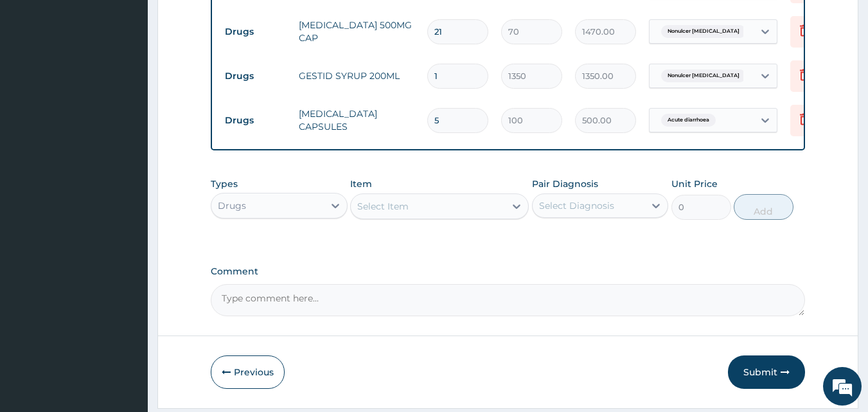
click at [565, 212] on div "Select Diagnosis" at bounding box center [576, 205] width 75 height 13
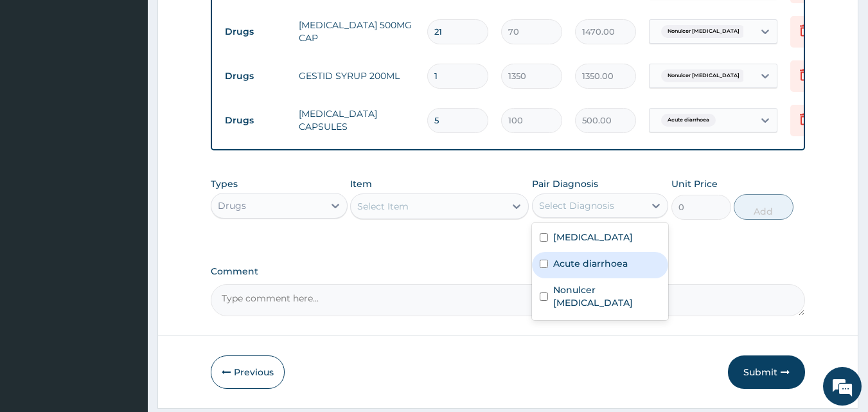
drag, startPoint x: 593, startPoint y: 270, endPoint x: 478, endPoint y: 269, distance: 115.0
click at [593, 270] on label "Acute diarrhoea" at bounding box center [590, 263] width 75 height 13
checkbox input "true"
click at [384, 213] on div "Select Item" at bounding box center [382, 206] width 51 height 13
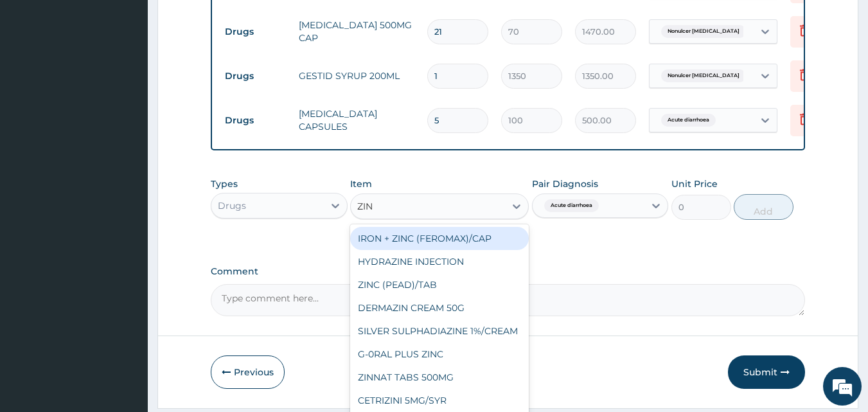
type input "ZINC"
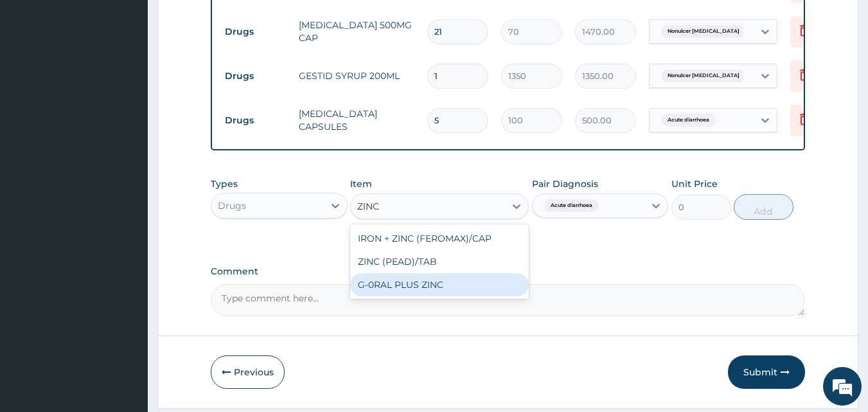
click at [411, 293] on div "G-0RAL PLUS ZINC" at bounding box center [439, 284] width 179 height 23
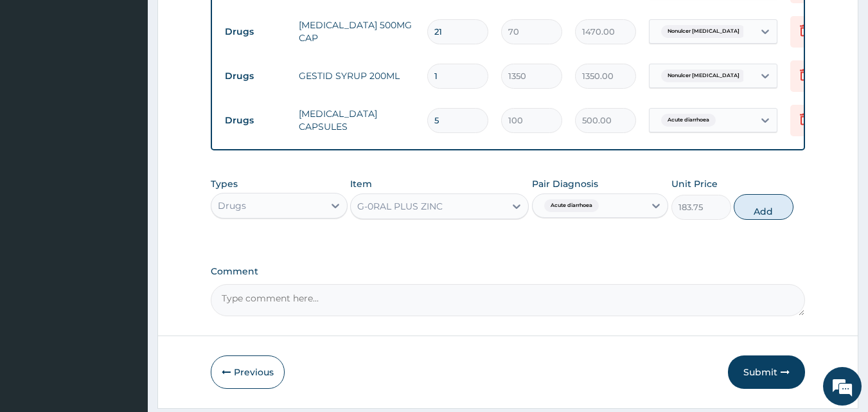
drag, startPoint x: 757, startPoint y: 214, endPoint x: 648, endPoint y: 208, distance: 110.0
click at [757, 213] on button "Add" at bounding box center [764, 207] width 60 height 26
type input "0"
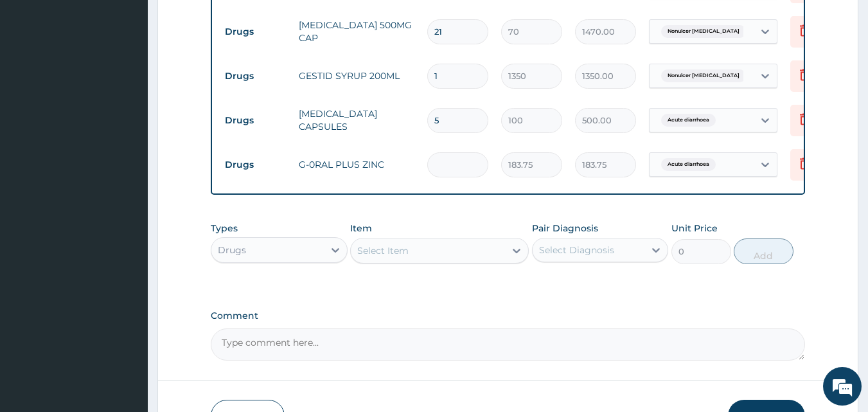
type input "0.00"
type input "2"
type input "367.50"
type input "20"
type input "3675.00"
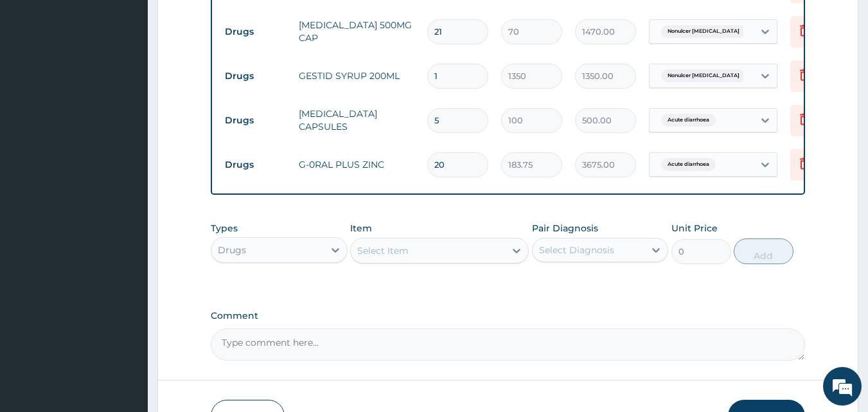
type input "20"
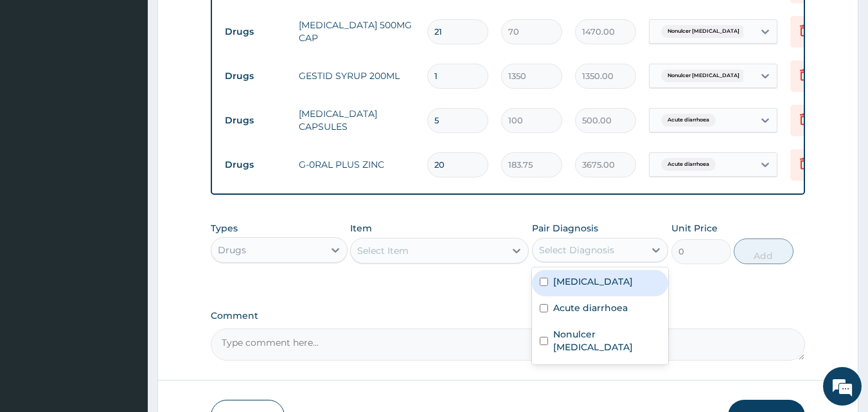
click at [585, 256] on div "Select Diagnosis" at bounding box center [576, 249] width 75 height 13
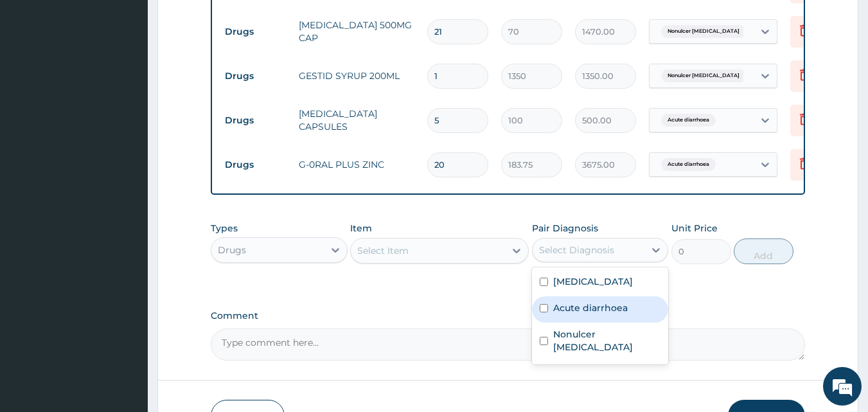
click at [583, 314] on label "Acute diarrhoea" at bounding box center [590, 307] width 75 height 13
checkbox input "true"
click at [378, 249] on div "Select Item" at bounding box center [428, 250] width 154 height 21
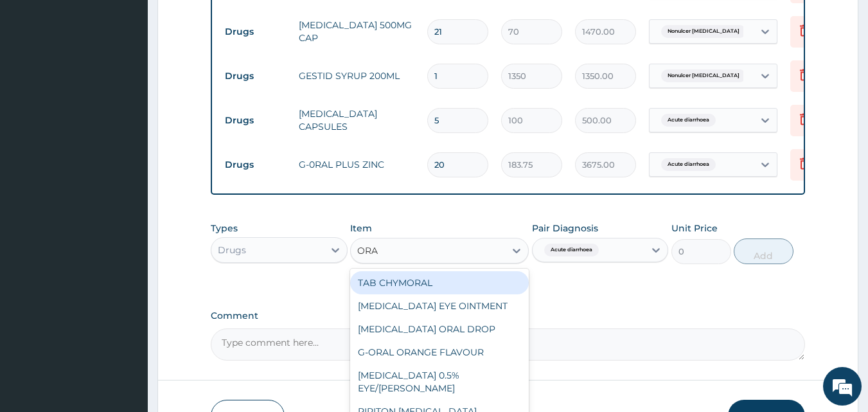
type input "ORAL"
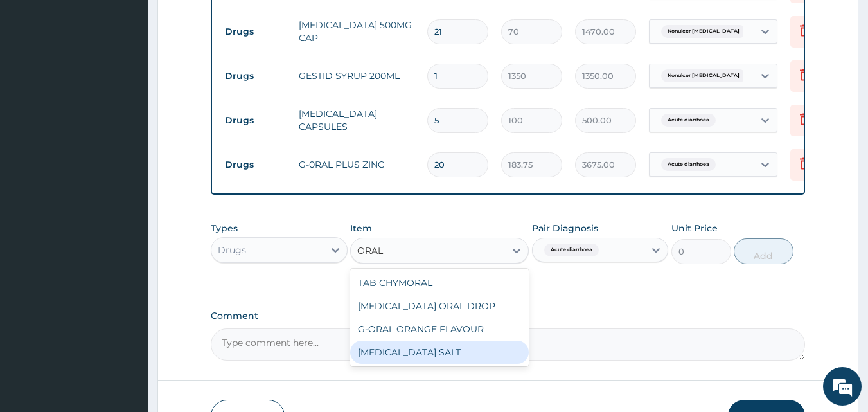
click at [417, 358] on div "ORAL REHYDRATION SALT" at bounding box center [439, 352] width 179 height 23
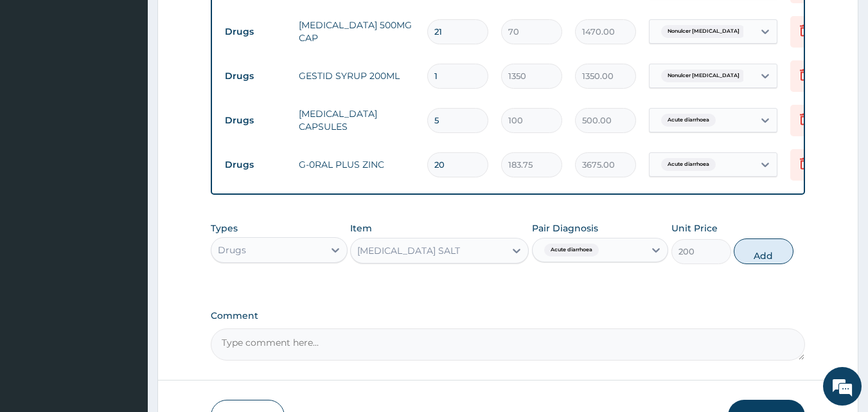
drag, startPoint x: 775, startPoint y: 265, endPoint x: 594, endPoint y: 268, distance: 181.8
click at [775, 264] on button "Add" at bounding box center [764, 251] width 60 height 26
type input "0"
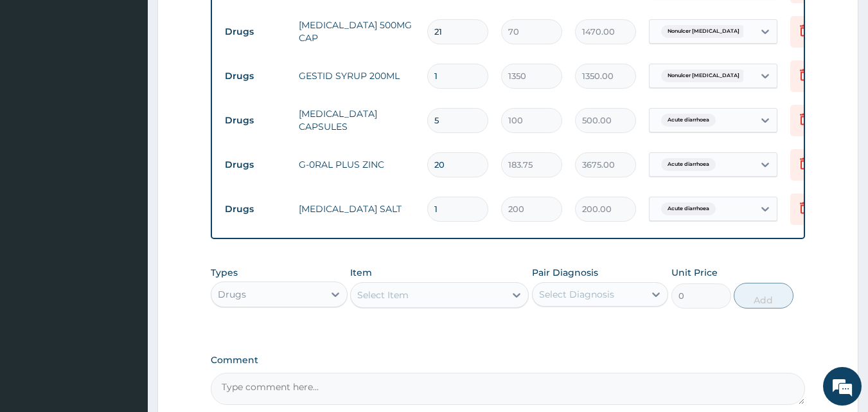
type input "0.00"
type input "2"
type input "400.00"
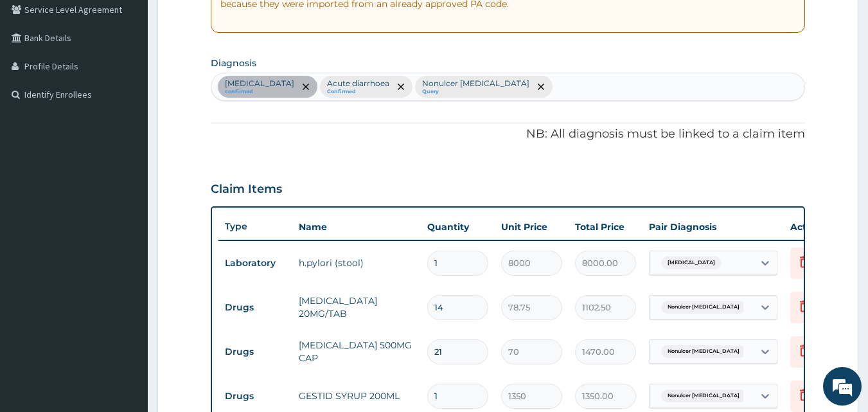
scroll to position [270, 0]
type input "2"
click at [537, 91] on div "Indigestion confirmed Acute diarrhoea Confirmed Nonulcer dyspepsia Query" at bounding box center [508, 88] width 594 height 27
type input "SEPS"
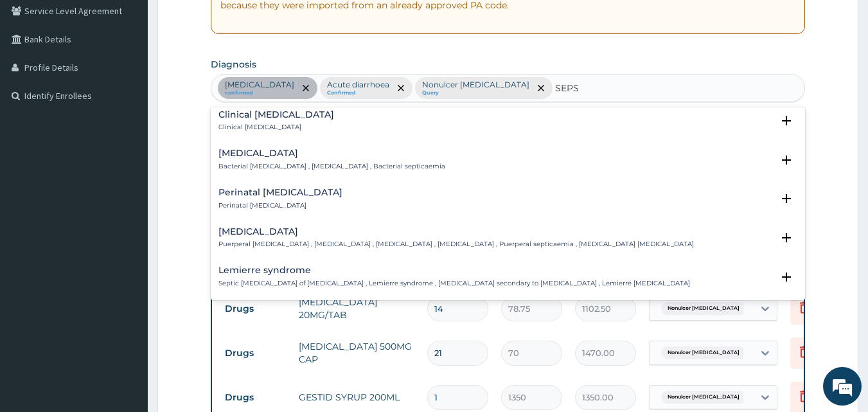
scroll to position [193, 0]
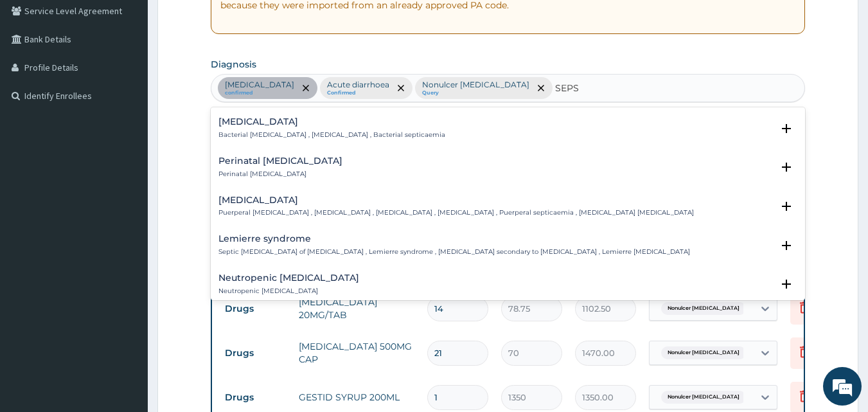
click at [239, 131] on p "Bacterial septicemia , Bacterial sepsis , Bacterial septicaemia" at bounding box center [331, 134] width 227 height 9
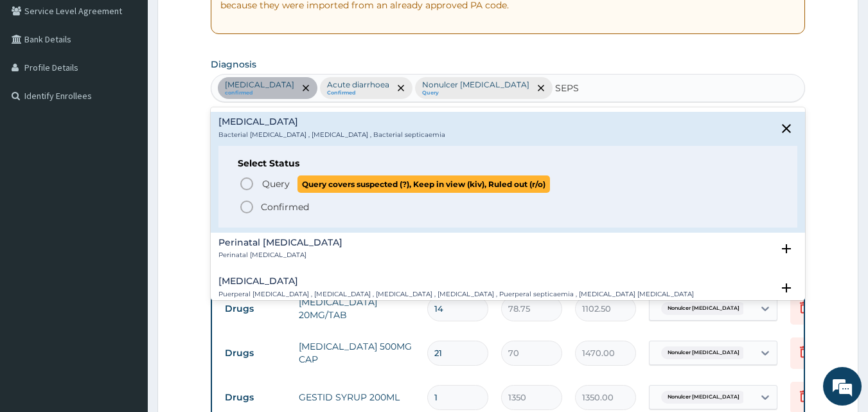
click at [245, 181] on icon "status option query" at bounding box center [246, 183] width 15 height 15
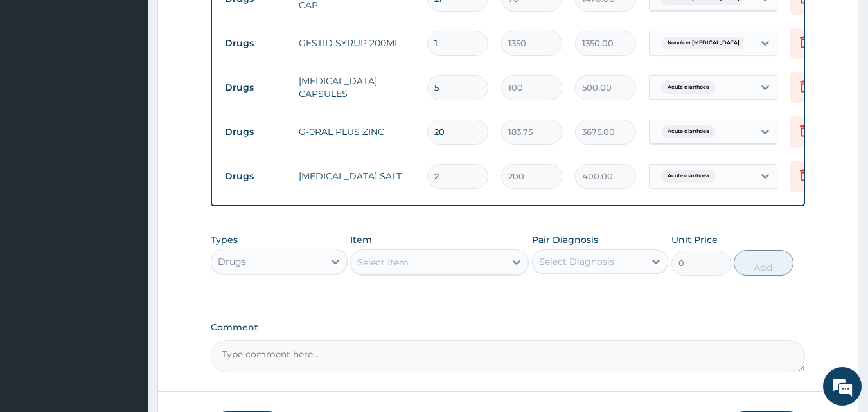
scroll to position [656, 0]
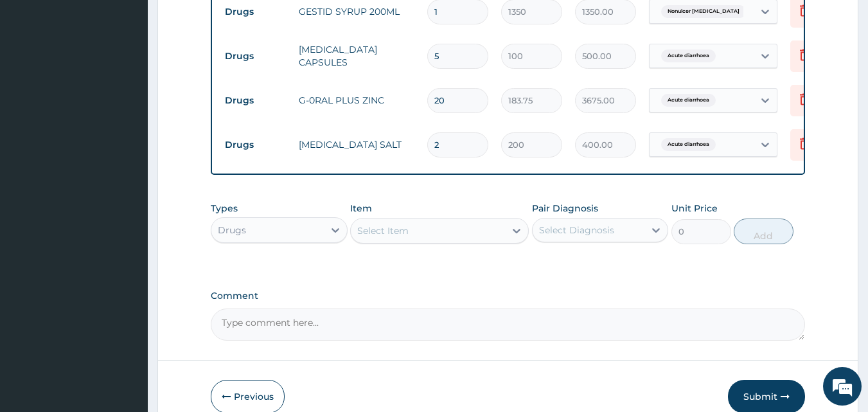
click at [276, 240] on div "Drugs" at bounding box center [267, 230] width 112 height 21
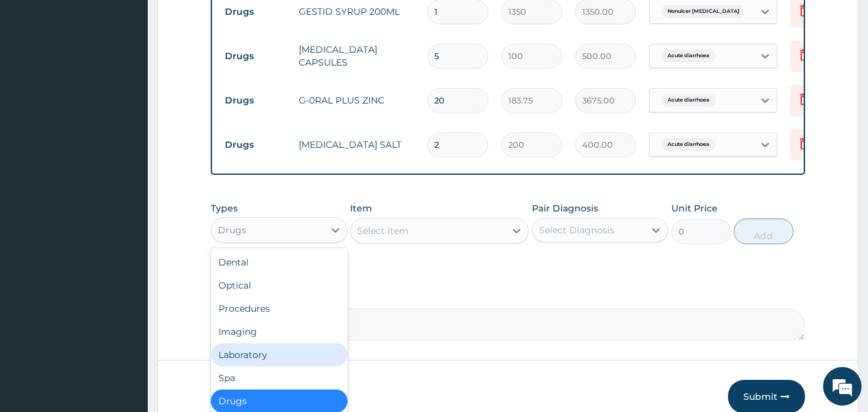
click at [250, 366] on div "Laboratory" at bounding box center [279, 354] width 137 height 23
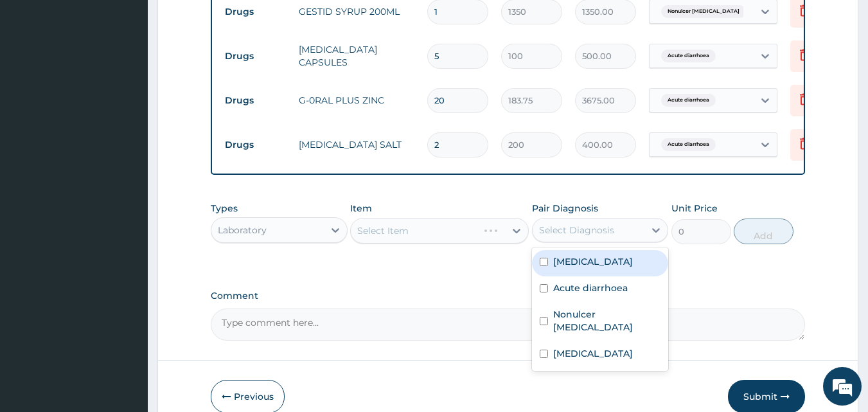
click at [614, 240] on div "Select Diagnosis" at bounding box center [589, 230] width 112 height 21
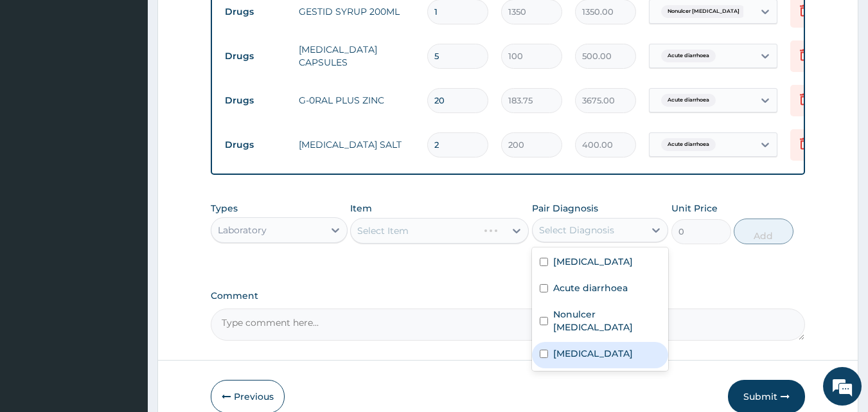
click at [589, 356] on label "Bacterial sepsis" at bounding box center [593, 353] width 80 height 13
checkbox input "true"
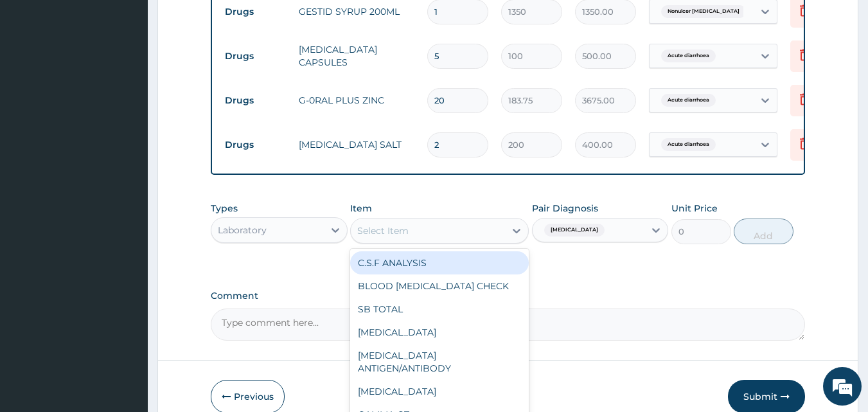
click at [410, 238] on div "Select Item" at bounding box center [428, 230] width 154 height 21
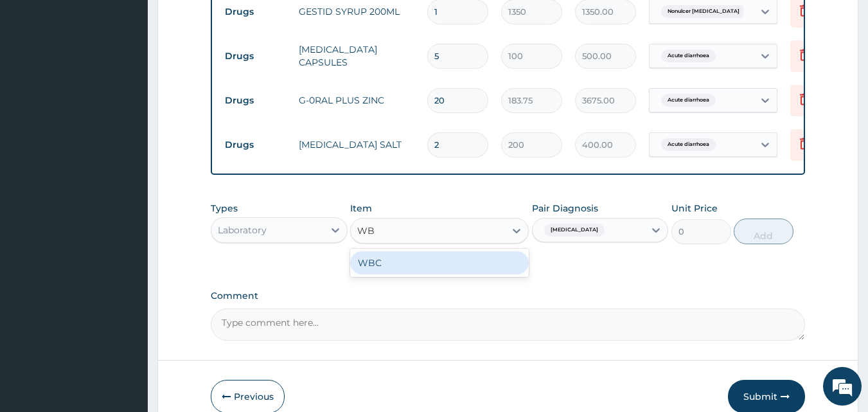
type input "WBC"
click at [374, 260] on div "WBC" at bounding box center [439, 263] width 179 height 28
drag, startPoint x: 406, startPoint y: 274, endPoint x: 484, endPoint y: 269, distance: 77.9
click at [407, 274] on div "WBC" at bounding box center [439, 262] width 179 height 23
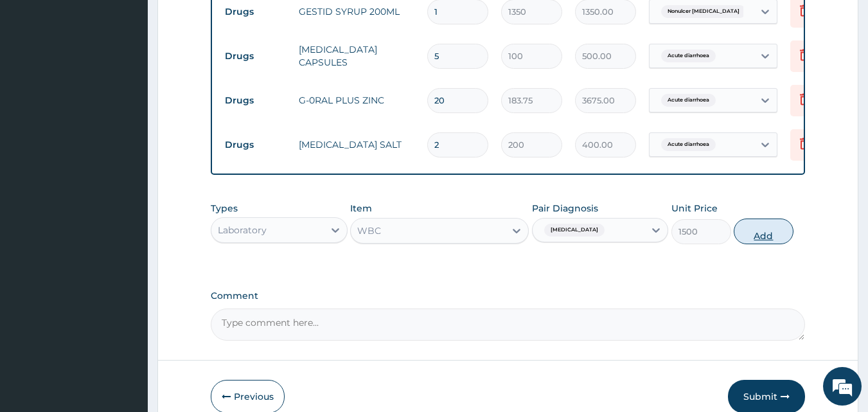
click at [760, 238] on button "Add" at bounding box center [764, 231] width 60 height 26
type input "0"
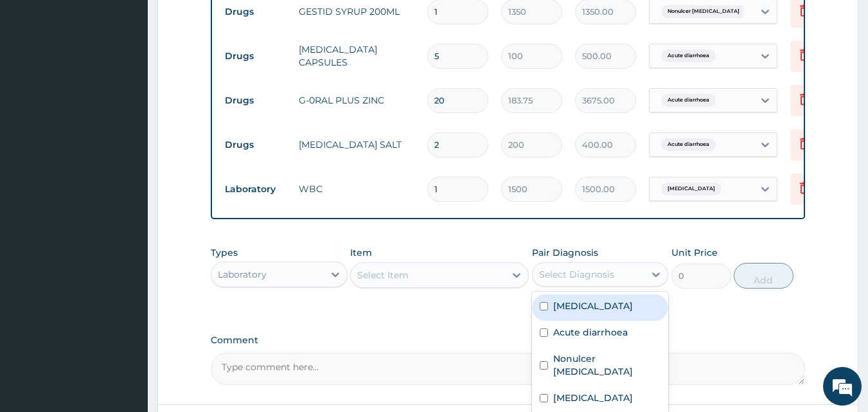
click at [566, 281] on div "Select Diagnosis" at bounding box center [576, 274] width 75 height 13
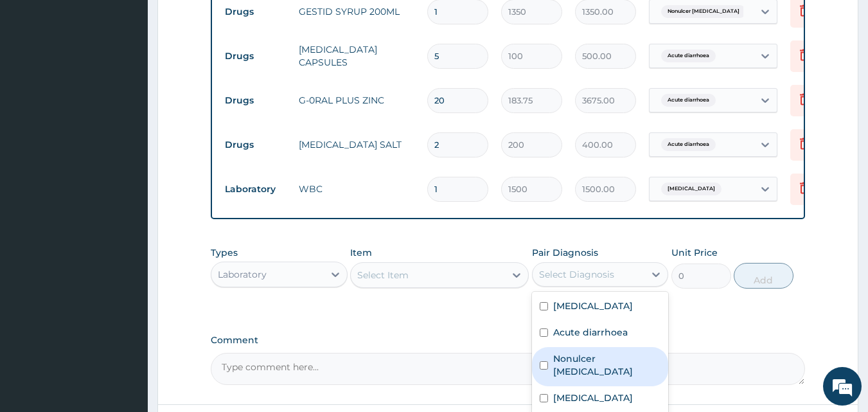
click at [263, 281] on div "Laboratory" at bounding box center [242, 274] width 49 height 13
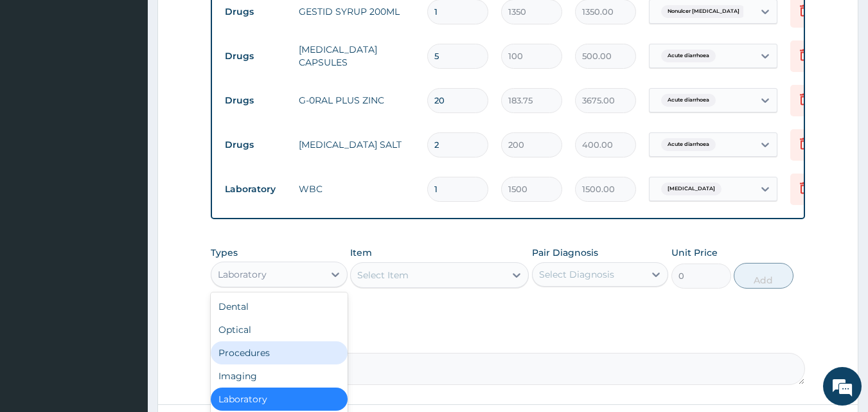
click at [248, 364] on div "Procedures" at bounding box center [279, 352] width 137 height 23
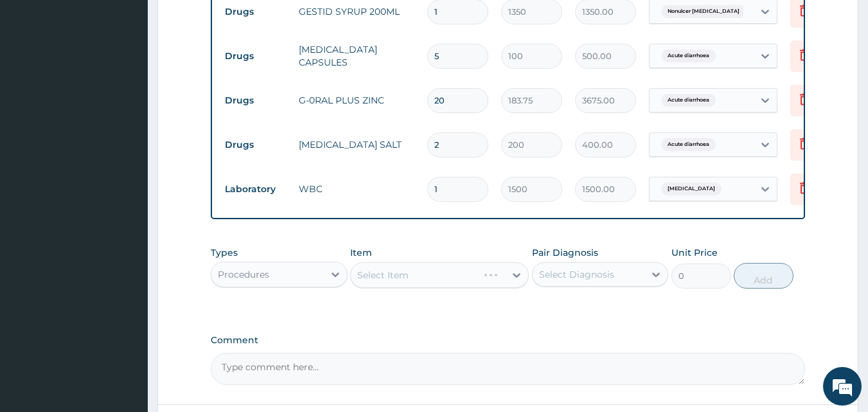
click at [590, 277] on div "Select Diagnosis" at bounding box center [576, 274] width 75 height 13
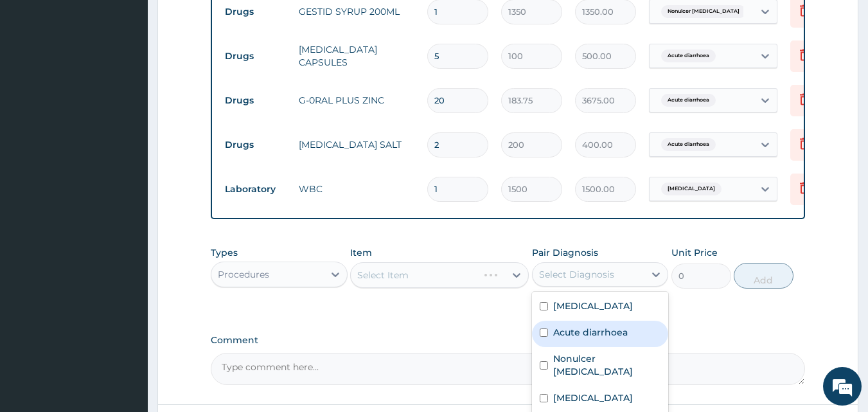
click at [586, 337] on label "Acute diarrhoea" at bounding box center [590, 332] width 75 height 13
checkbox input "true"
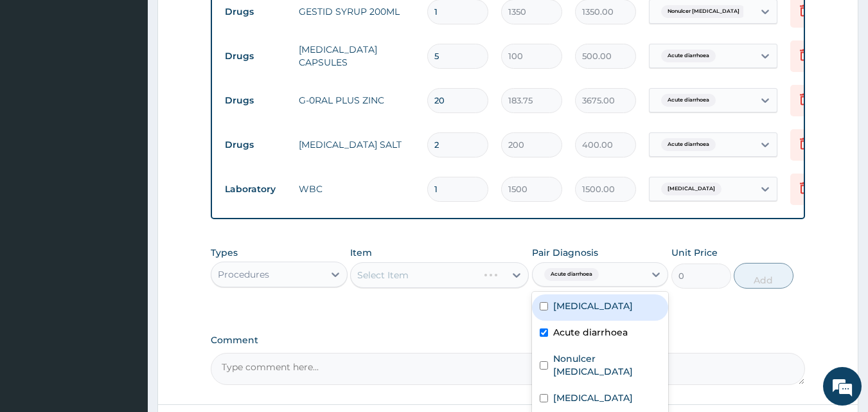
drag, startPoint x: 577, startPoint y: 308, endPoint x: 519, endPoint y: 319, distance: 58.8
click at [577, 311] on label "Indigestion" at bounding box center [593, 305] width 80 height 13
checkbox input "true"
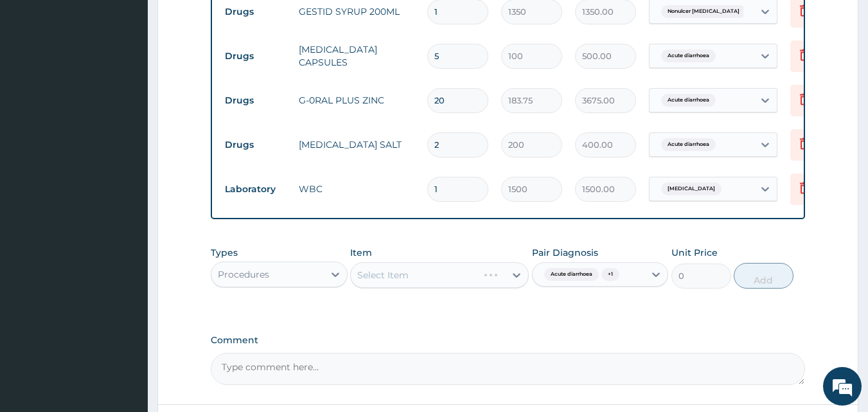
click at [388, 283] on div "Select Item" at bounding box center [439, 275] width 179 height 26
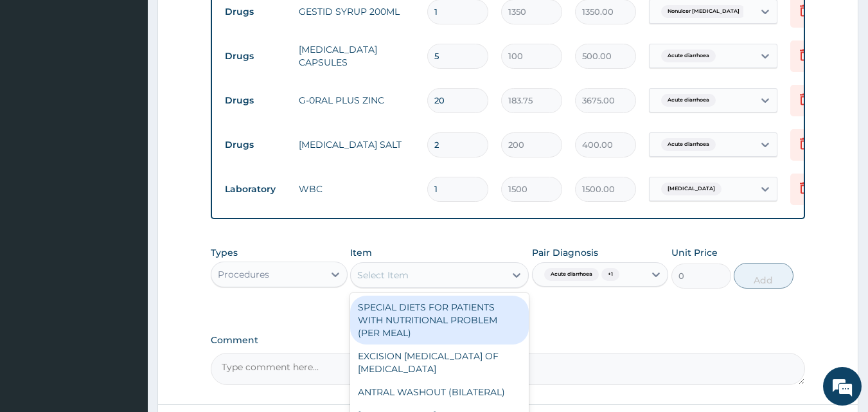
click at [391, 281] on div "Select Item" at bounding box center [382, 275] width 51 height 13
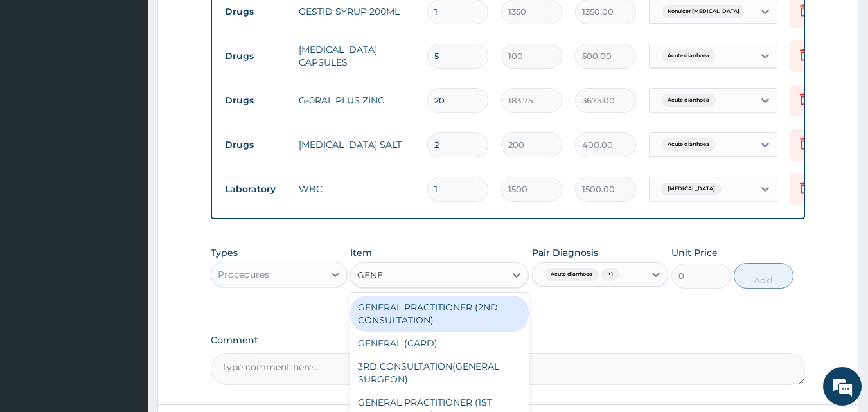
type input "GENER"
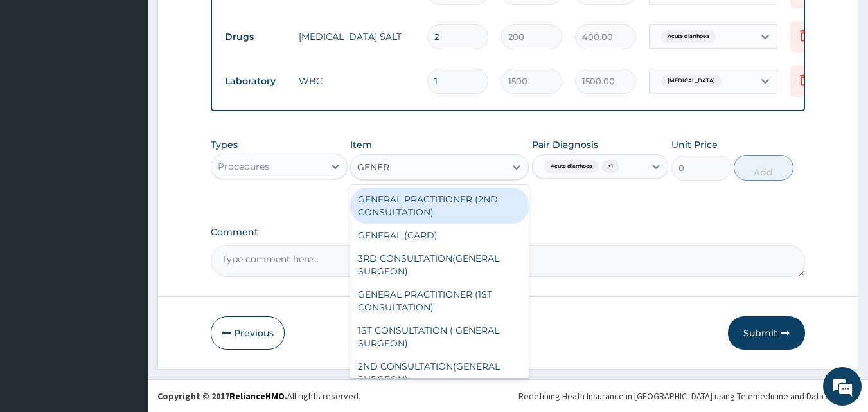
scroll to position [774, 0]
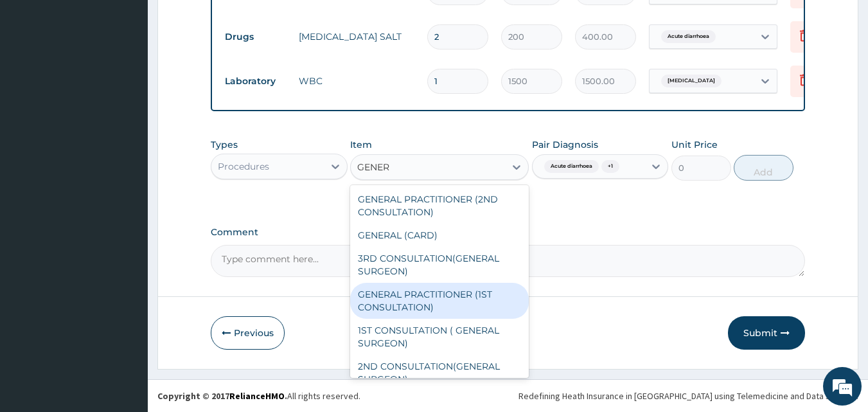
drag, startPoint x: 409, startPoint y: 305, endPoint x: 705, endPoint y: 245, distance: 302.9
click at [412, 305] on div "GENERAL PRACTITIONER (1ST CONSULTATION)" at bounding box center [439, 301] width 179 height 36
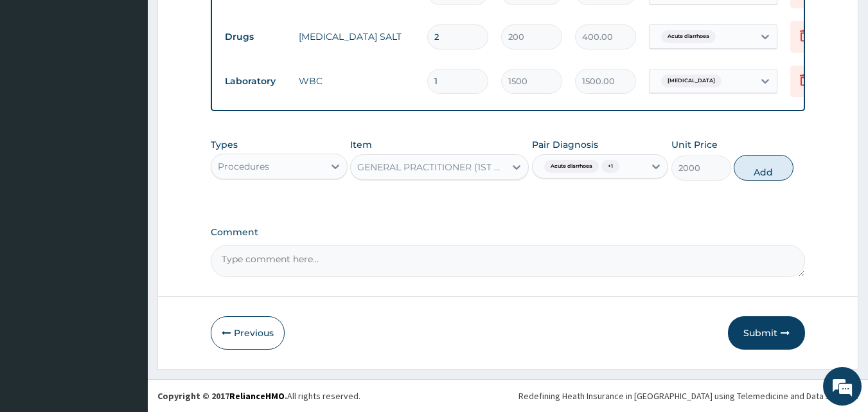
drag, startPoint x: 756, startPoint y: 168, endPoint x: 737, endPoint y: 183, distance: 24.7
click at [756, 168] on button "Add" at bounding box center [764, 168] width 60 height 26
type input "0"
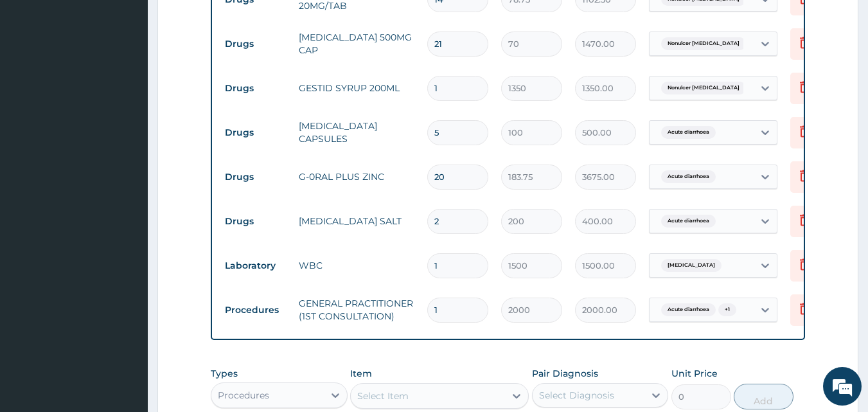
scroll to position [581, 0]
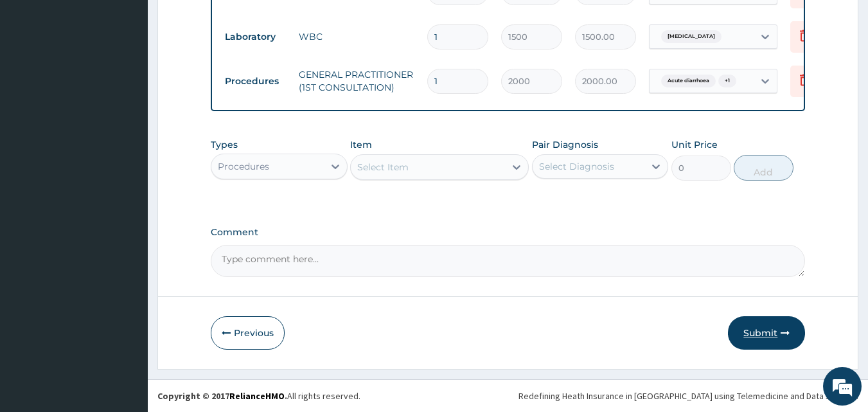
click at [775, 329] on button "Submit" at bounding box center [766, 332] width 77 height 33
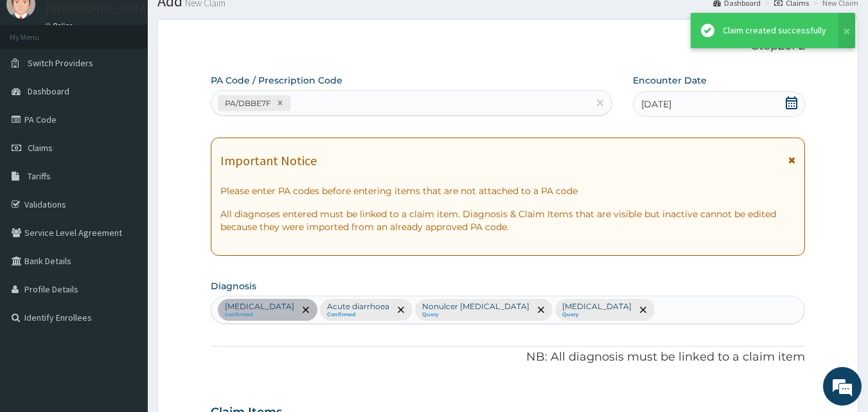
scroll to position [818, 0]
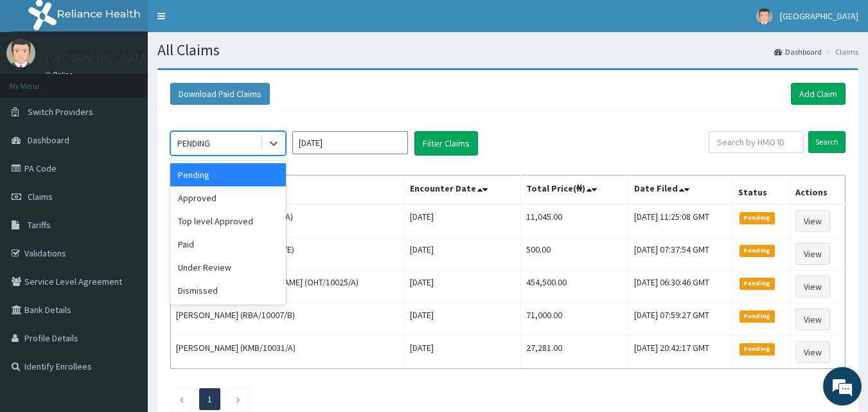
click at [214, 148] on div "PENDING" at bounding box center [215, 143] width 89 height 21
click at [208, 196] on div "Approved" at bounding box center [228, 197] width 116 height 23
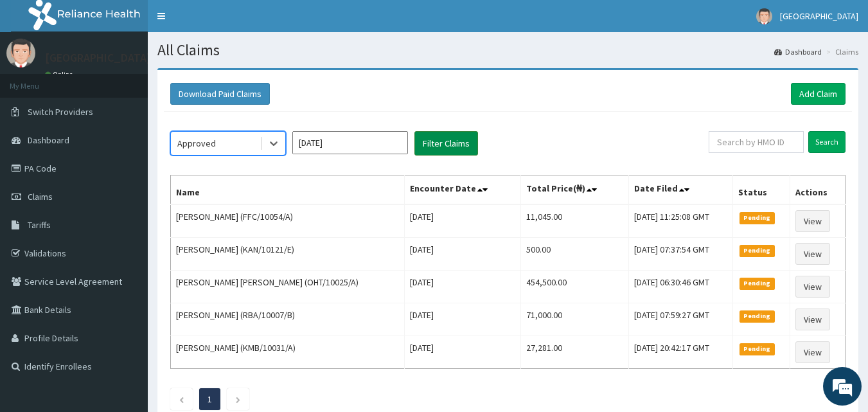
click at [433, 145] on button "Filter Claims" at bounding box center [446, 143] width 64 height 24
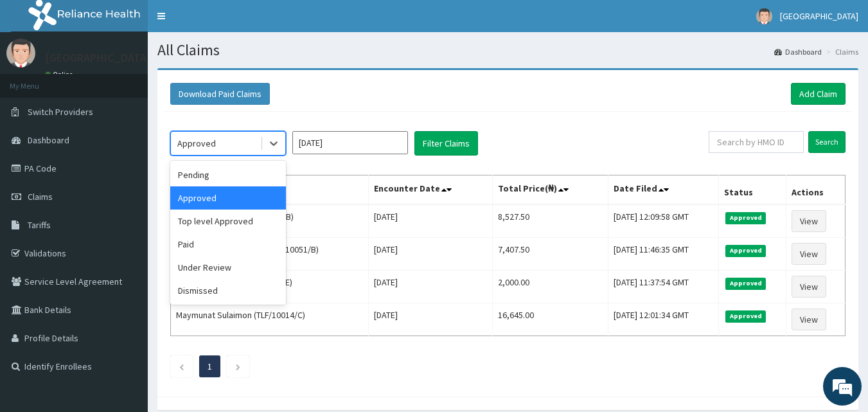
click at [212, 134] on div "Approved" at bounding box center [215, 143] width 89 height 21
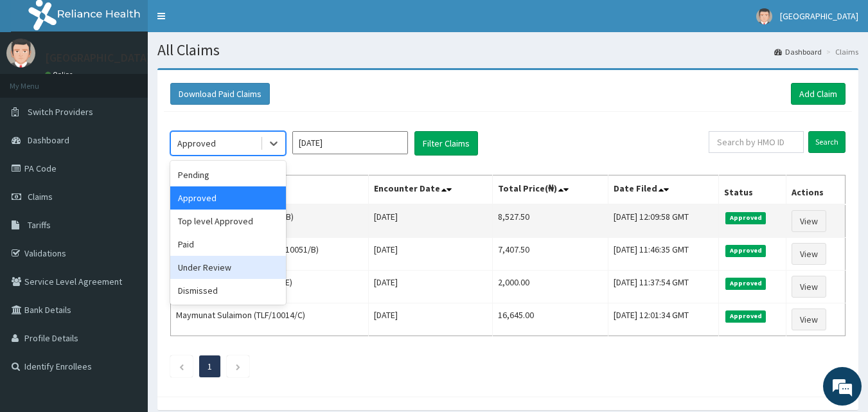
drag, startPoint x: 207, startPoint y: 265, endPoint x: 279, endPoint y: 218, distance: 86.2
click at [209, 265] on div "Under Review" at bounding box center [228, 267] width 116 height 23
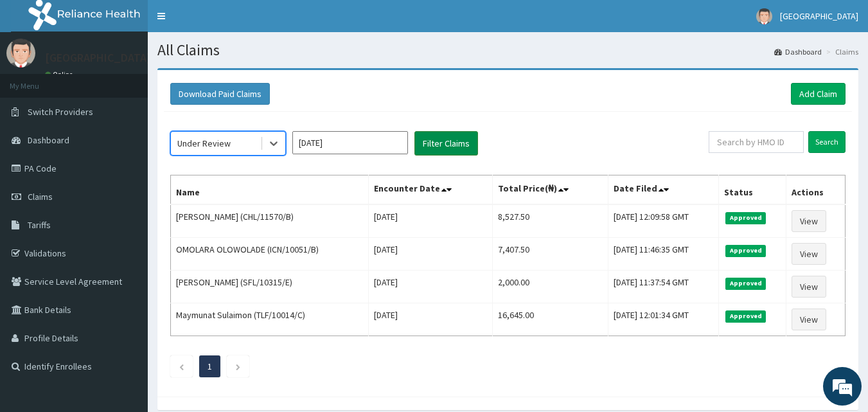
click at [452, 138] on button "Filter Claims" at bounding box center [446, 143] width 64 height 24
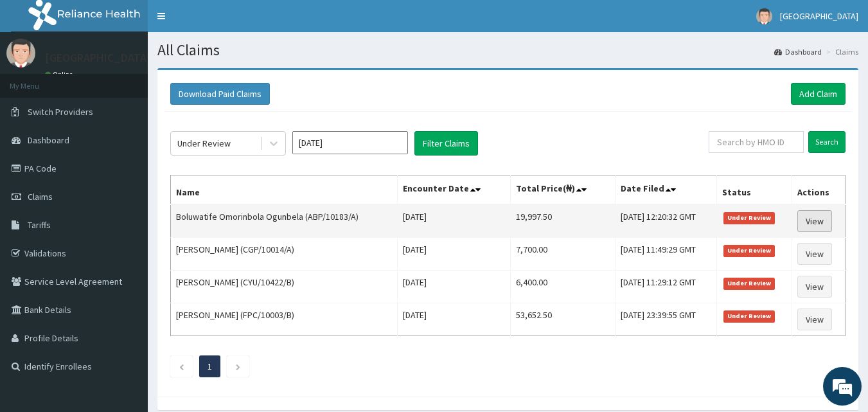
click at [818, 220] on link "View" at bounding box center [814, 221] width 35 height 22
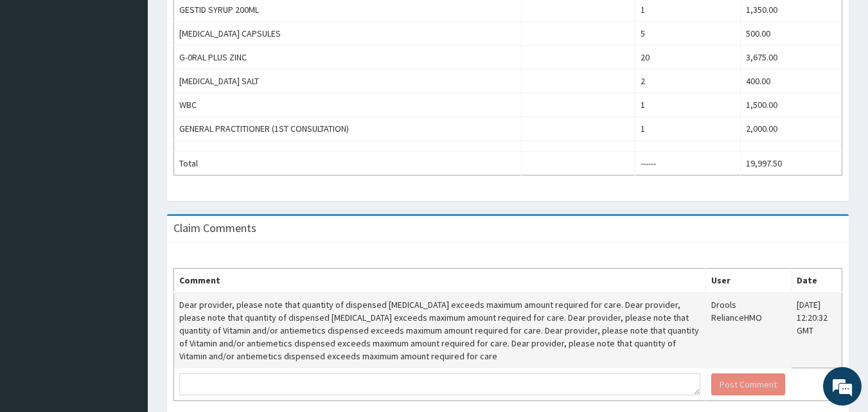
scroll to position [590, 0]
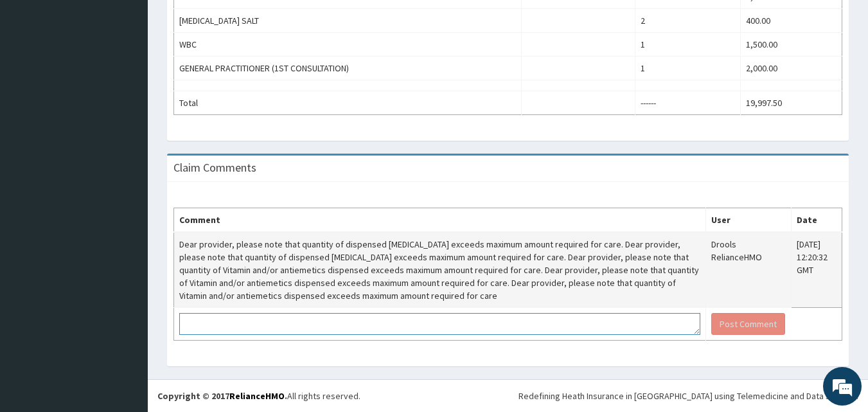
drag, startPoint x: 272, startPoint y: 324, endPoint x: 336, endPoint y: 305, distance: 66.9
click at [272, 322] on textarea at bounding box center [439, 324] width 521 height 22
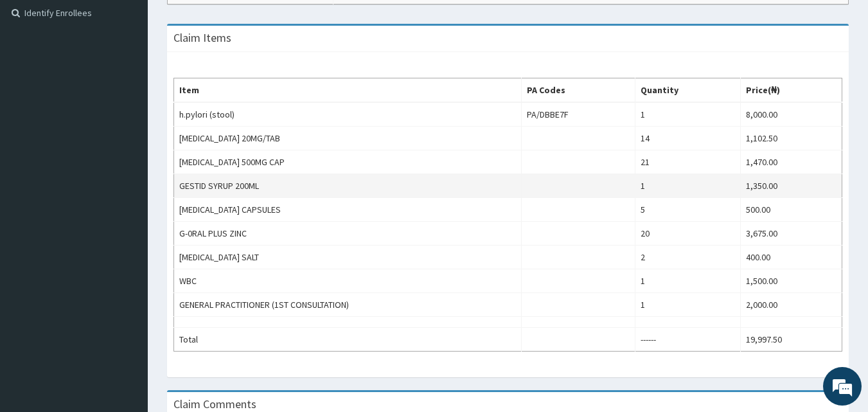
scroll to position [526, 0]
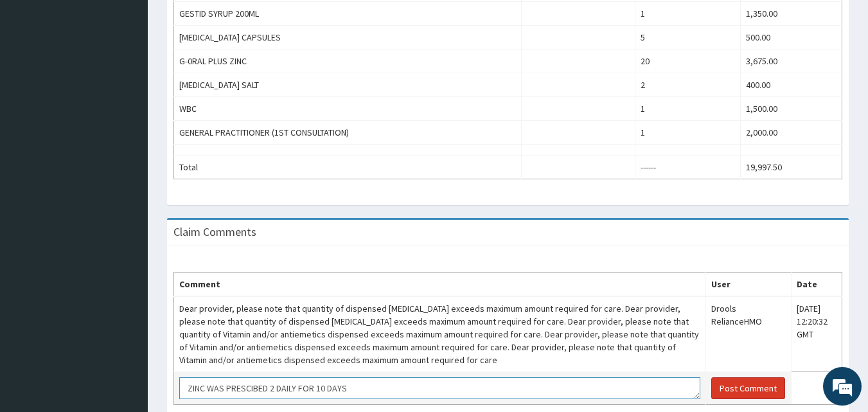
type textarea "ZINC WAS PRESCIBED 2 DAILY FOR 10 DAYS"
click at [736, 388] on button "Post Comment" at bounding box center [748, 388] width 74 height 22
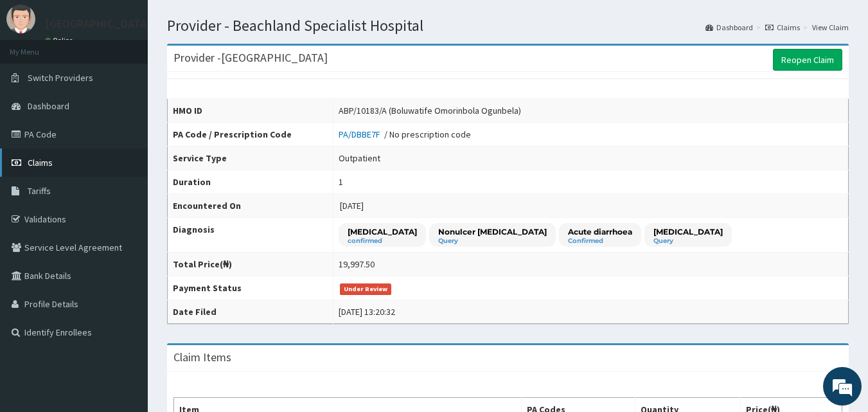
scroll to position [12, 0]
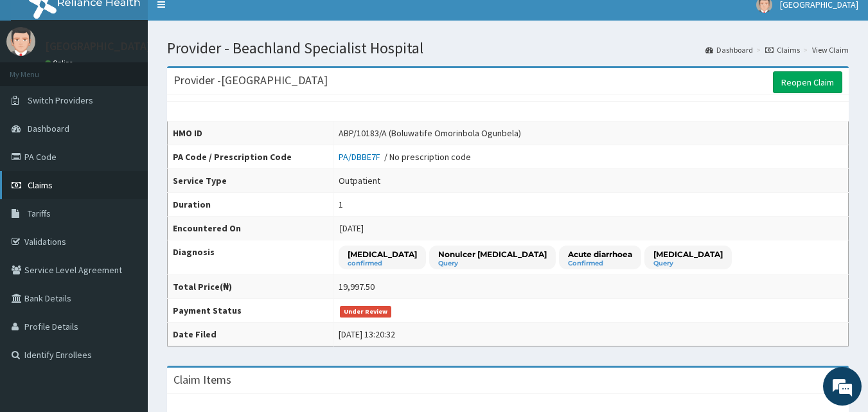
click at [35, 185] on span "Claims" at bounding box center [40, 185] width 25 height 12
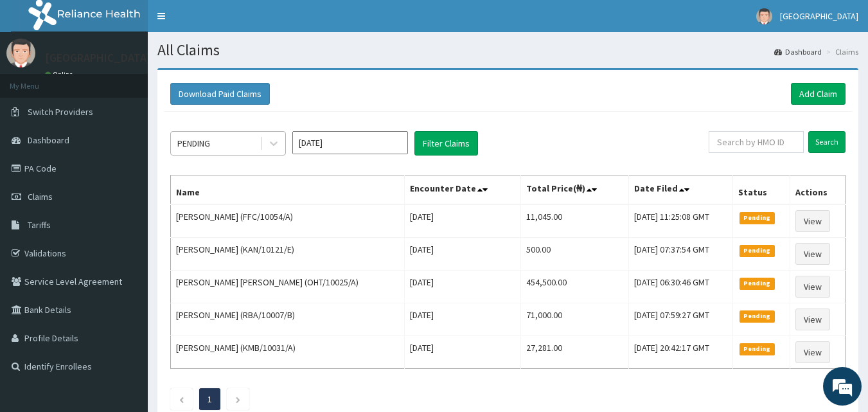
click at [198, 145] on div "PENDING" at bounding box center [193, 143] width 33 height 13
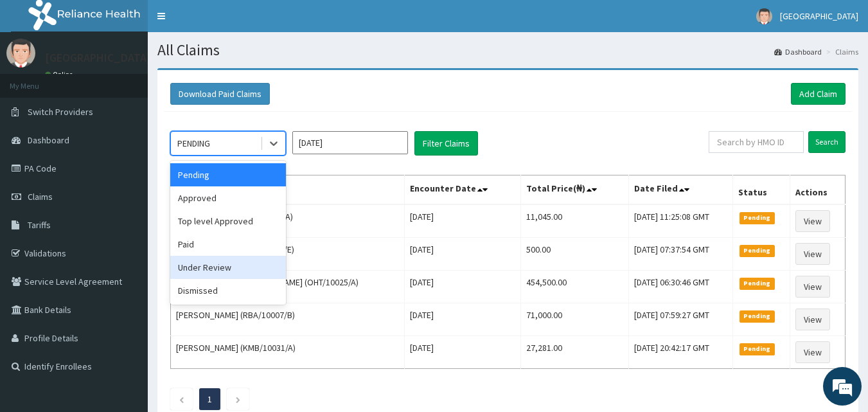
click at [205, 272] on div "Under Review" at bounding box center [228, 267] width 116 height 23
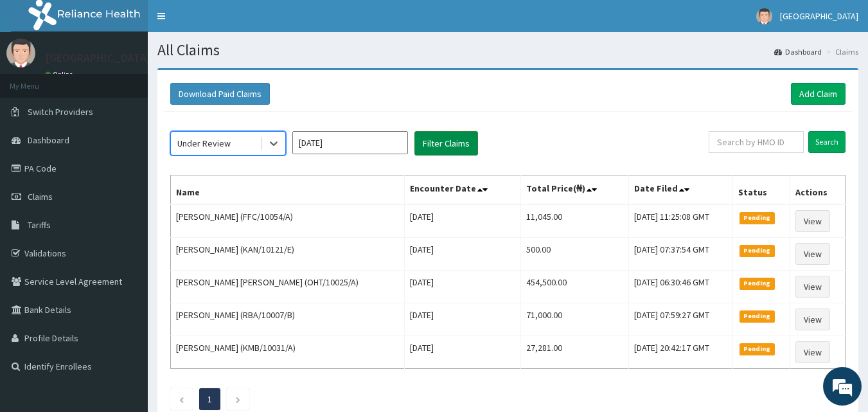
click at [439, 143] on button "Filter Claims" at bounding box center [446, 143] width 64 height 24
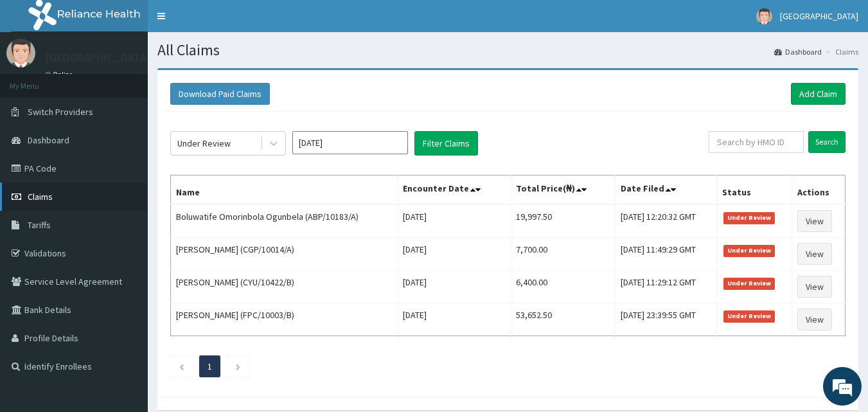
click at [42, 190] on link "Claims" at bounding box center [74, 196] width 148 height 28
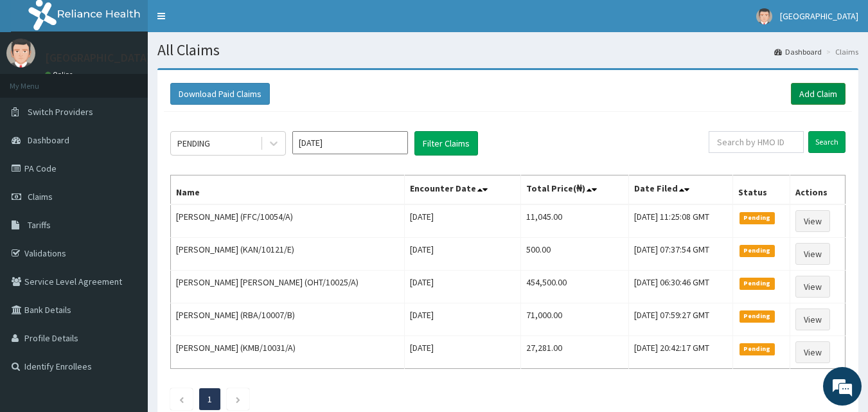
click at [816, 89] on link "Add Claim" at bounding box center [818, 94] width 55 height 22
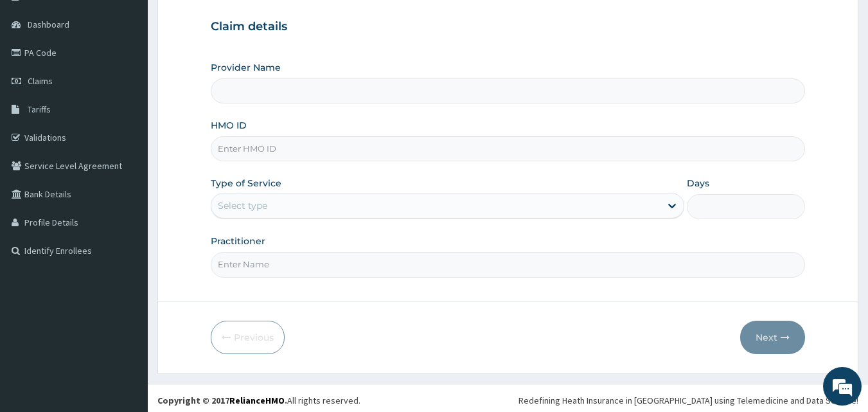
scroll to position [120, 0]
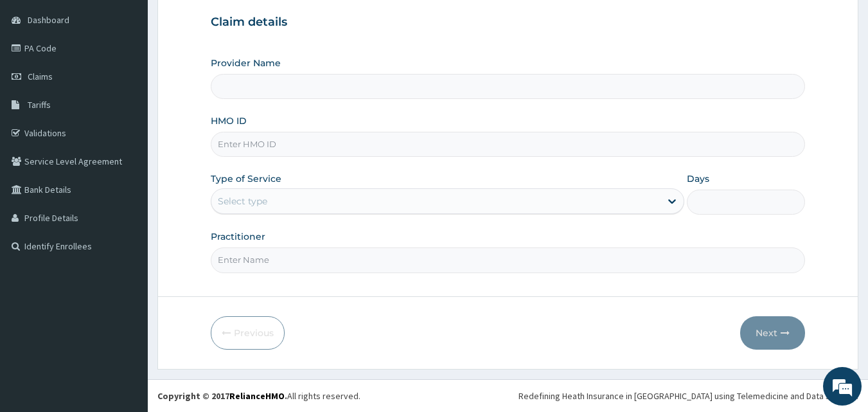
type input "[GEOGRAPHIC_DATA]"
click at [242, 146] on input "HMO ID" at bounding box center [508, 144] width 595 height 25
type input "MEY/10012/B"
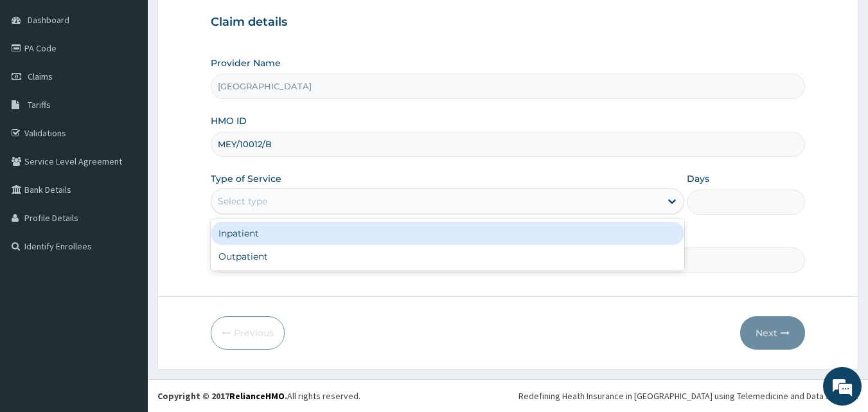
click at [237, 200] on div "Select type" at bounding box center [242, 201] width 49 height 13
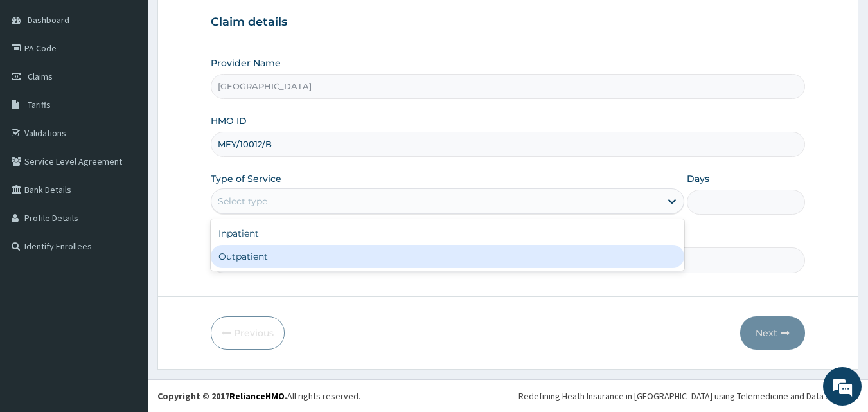
drag, startPoint x: 245, startPoint y: 262, endPoint x: 274, endPoint y: 264, distance: 29.0
click at [248, 261] on div "Outpatient" at bounding box center [447, 256] width 473 height 23
type input "1"
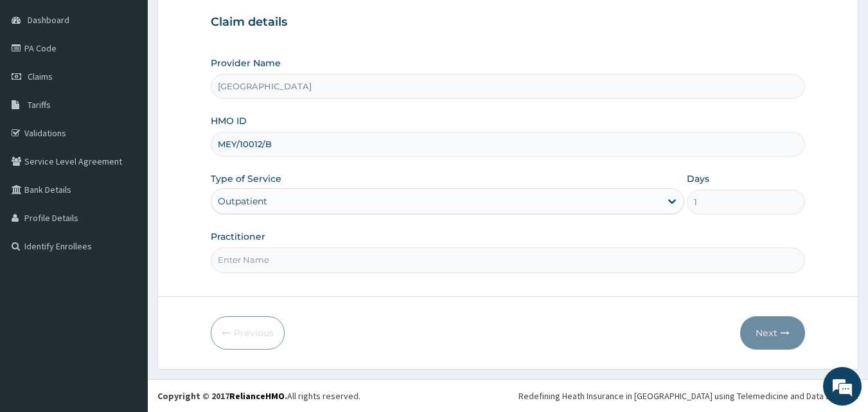
click at [272, 263] on input "Practitioner" at bounding box center [508, 259] width 595 height 25
type input "DR. JATTOH"
click at [769, 329] on button "Next" at bounding box center [772, 332] width 65 height 33
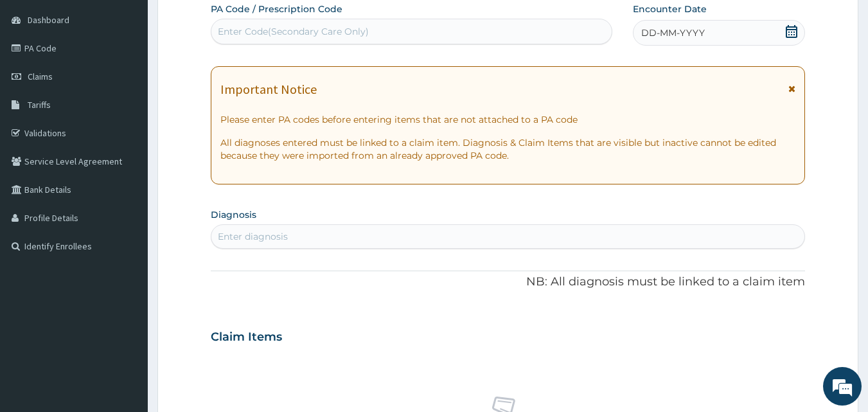
click at [793, 28] on icon at bounding box center [791, 31] width 13 height 13
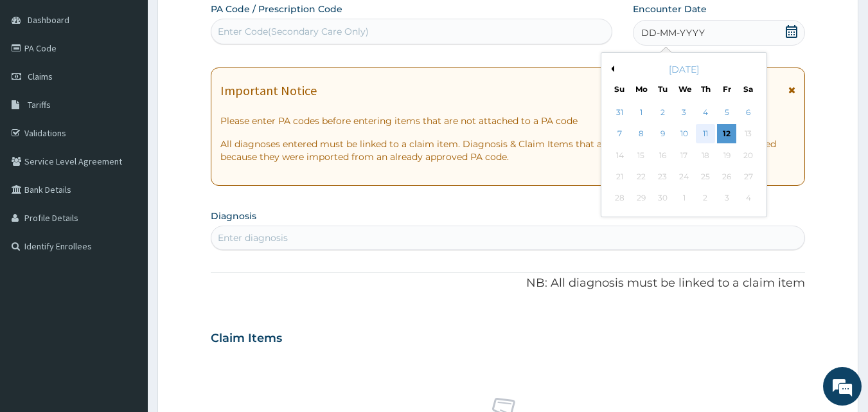
click at [702, 138] on div "11" at bounding box center [705, 134] width 19 height 19
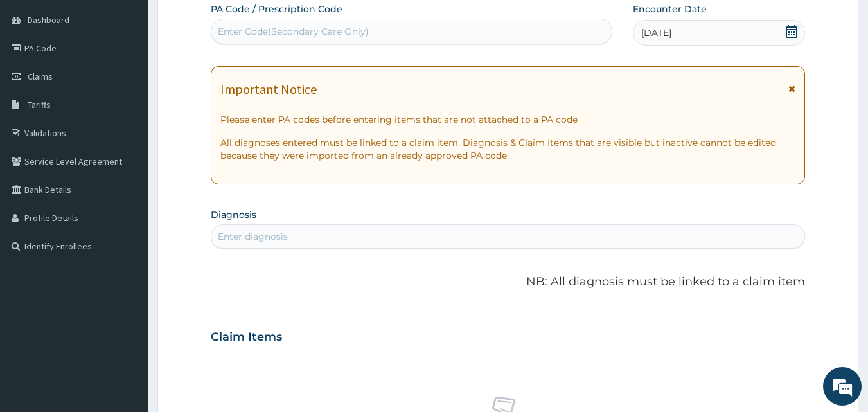
click at [269, 235] on div "Enter diagnosis" at bounding box center [253, 236] width 70 height 13
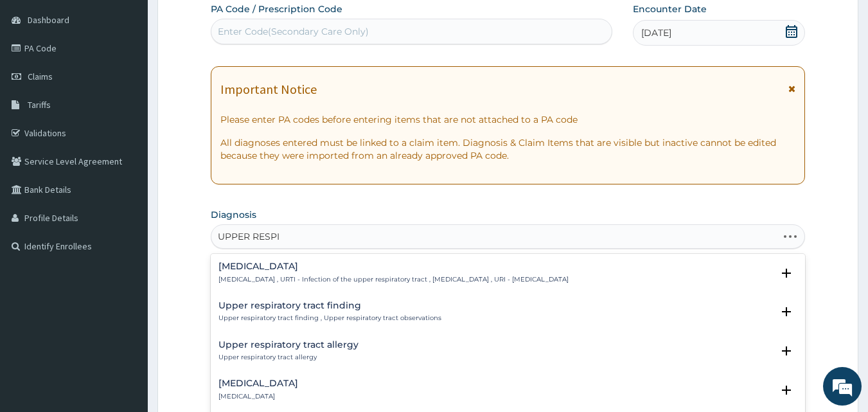
type input "UPPER RESPIR"
click at [276, 288] on div "Upper respiratory infection Upper respiratory infection , URTI - Infection of t…" at bounding box center [508, 275] width 580 height 29
click at [260, 281] on p "Upper respiratory infection , URTI - Infection of the upper respiratory tract ,…" at bounding box center [393, 279] width 350 height 9
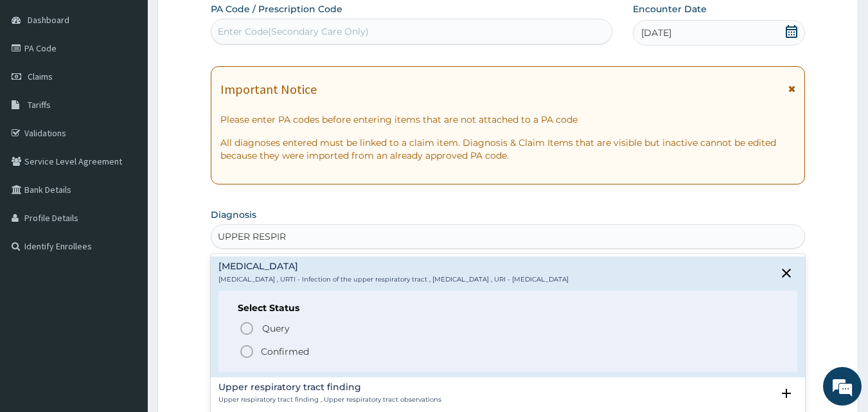
click at [243, 353] on icon "status option filled" at bounding box center [246, 351] width 15 height 15
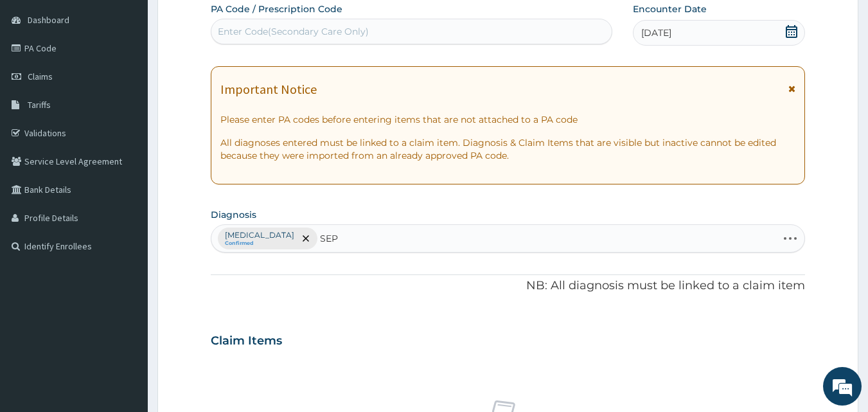
type input "SEPS"
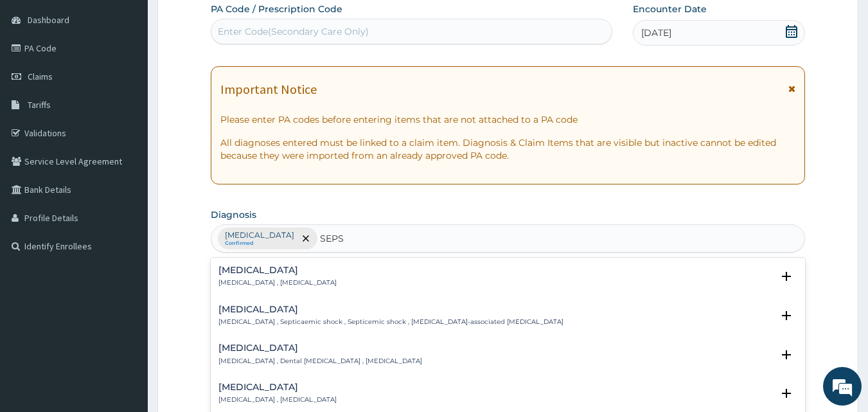
scroll to position [128, 0]
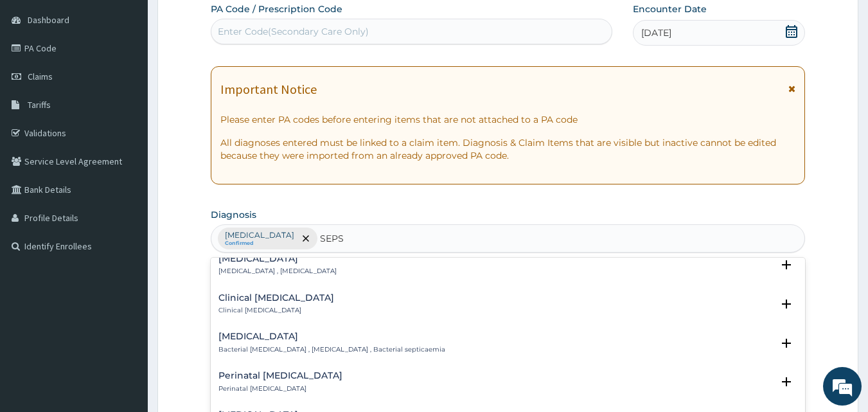
click at [233, 339] on h4 "Bacterial sepsis" at bounding box center [331, 337] width 227 height 10
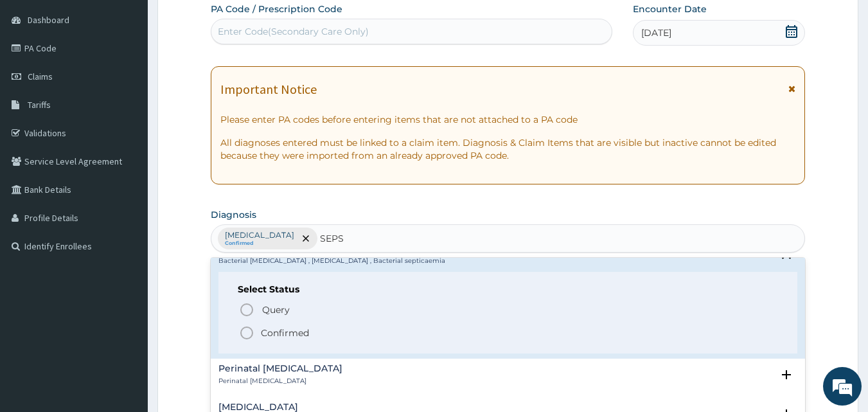
scroll to position [257, 0]
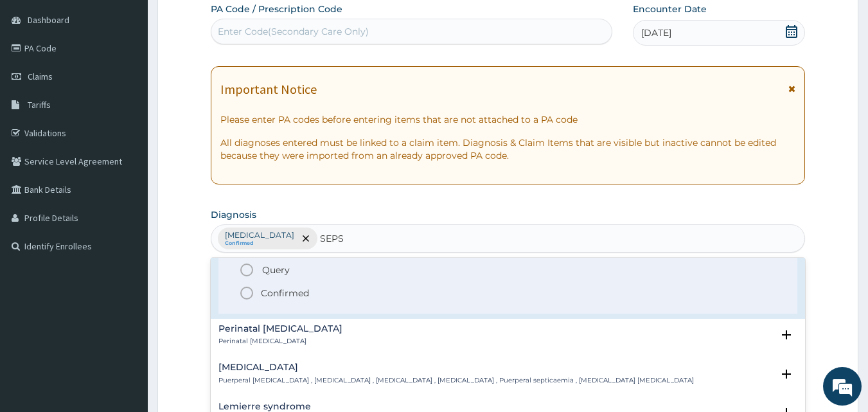
click at [248, 292] on icon "status option filled" at bounding box center [246, 292] width 15 height 15
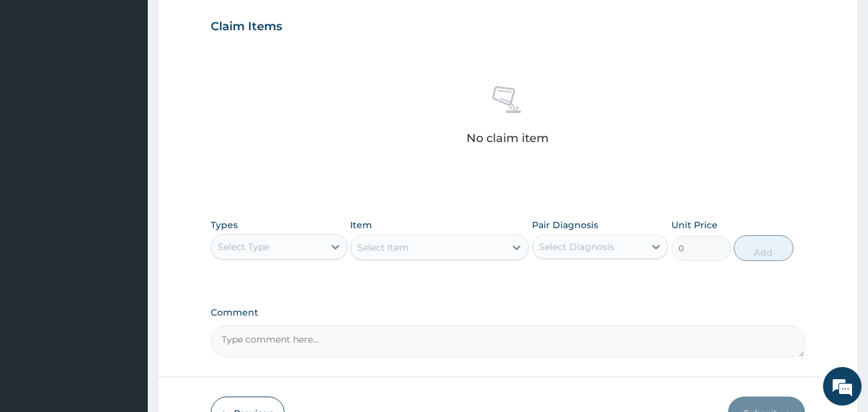
scroll to position [515, 0]
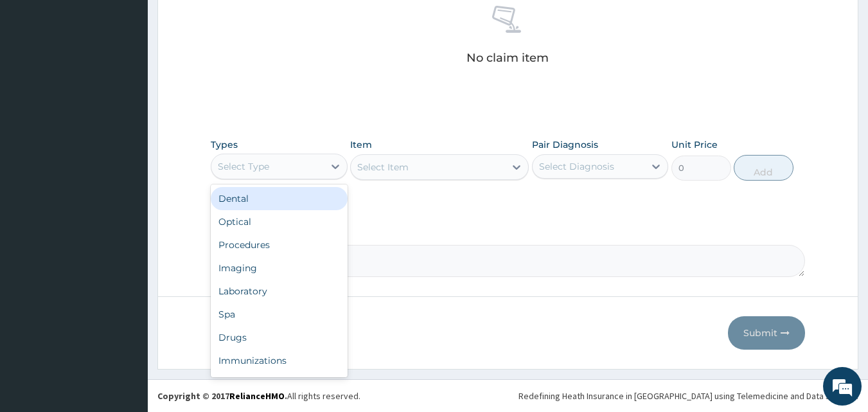
click at [236, 163] on div "Select Type" at bounding box center [243, 166] width 51 height 13
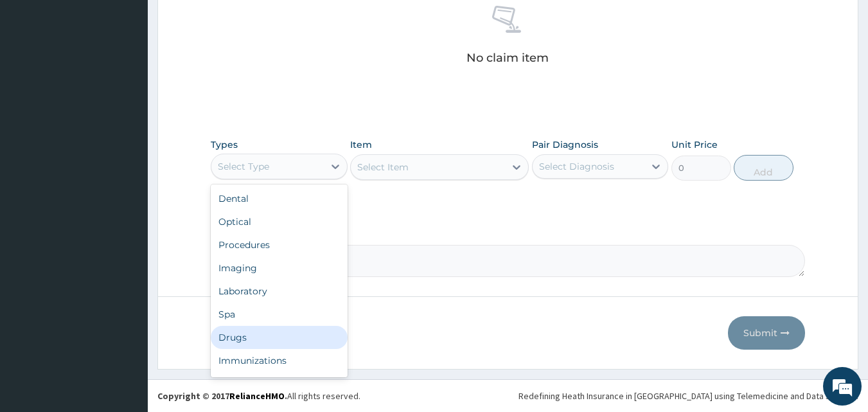
drag, startPoint x: 235, startPoint y: 337, endPoint x: 422, endPoint y: 250, distance: 206.4
click at [236, 337] on div "Drugs" at bounding box center [279, 337] width 137 height 23
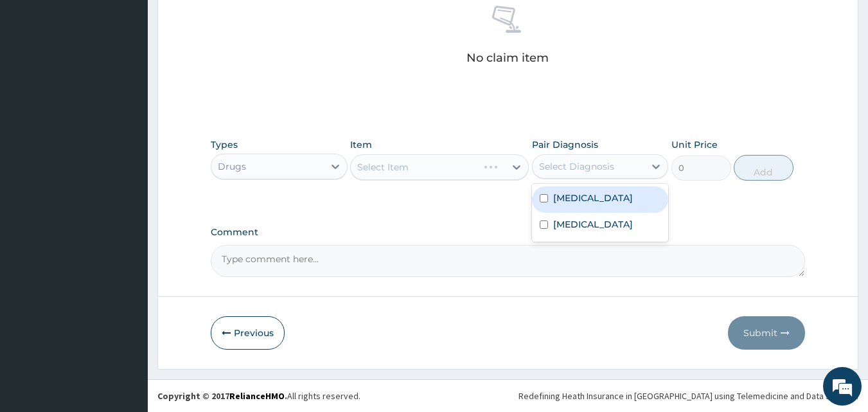
click at [585, 165] on div "Select Diagnosis" at bounding box center [576, 166] width 75 height 13
click at [578, 204] on label "Upper respiratory infection" at bounding box center [593, 197] width 80 height 13
checkbox input "true"
click at [402, 169] on div "Select Item" at bounding box center [382, 167] width 51 height 13
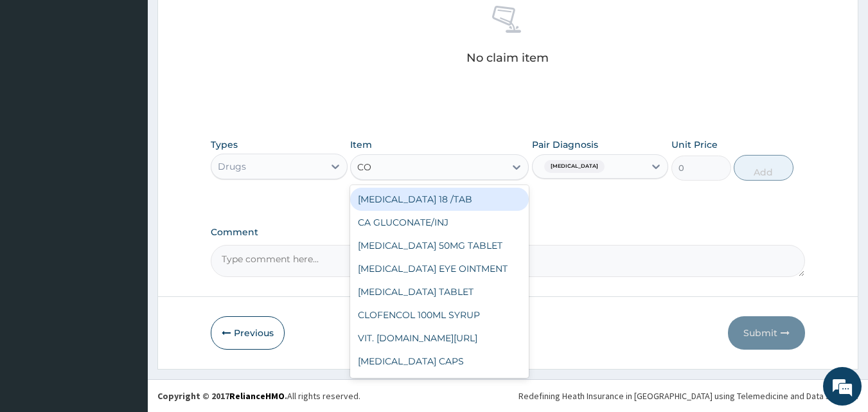
type input "COU"
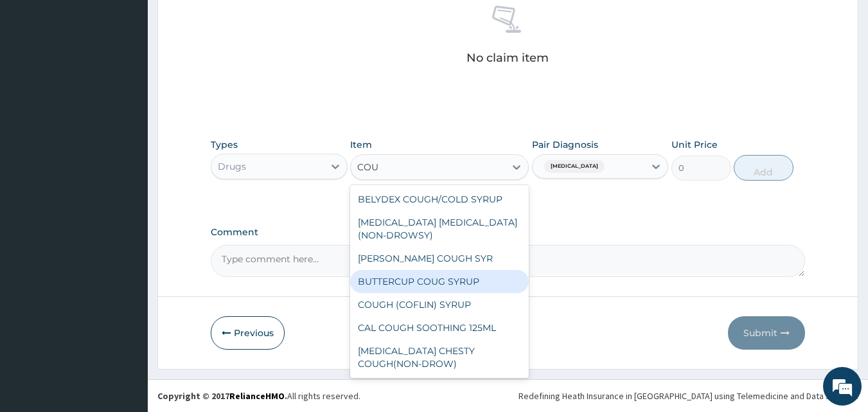
click at [412, 280] on div "BUTTERCUP COUG SYRUP" at bounding box center [439, 281] width 179 height 23
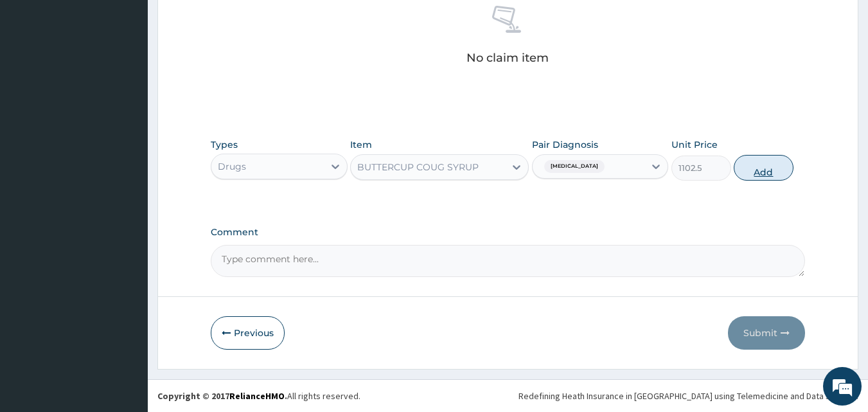
click at [767, 170] on button "Add" at bounding box center [764, 168] width 60 height 26
type input "0"
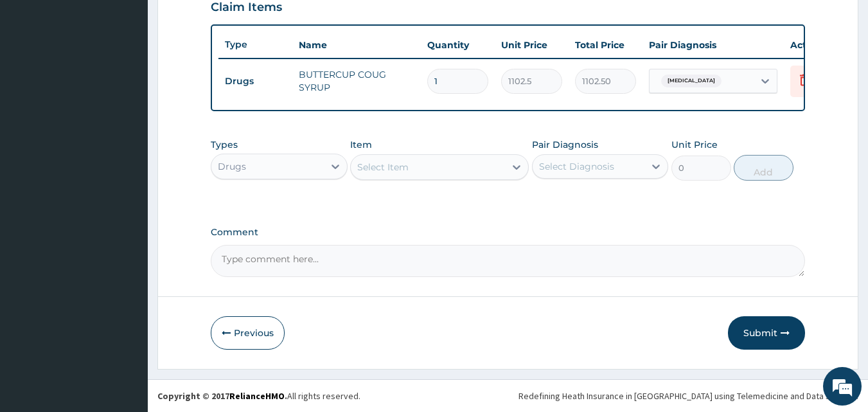
click at [567, 166] on div "Select Diagnosis" at bounding box center [576, 166] width 75 height 13
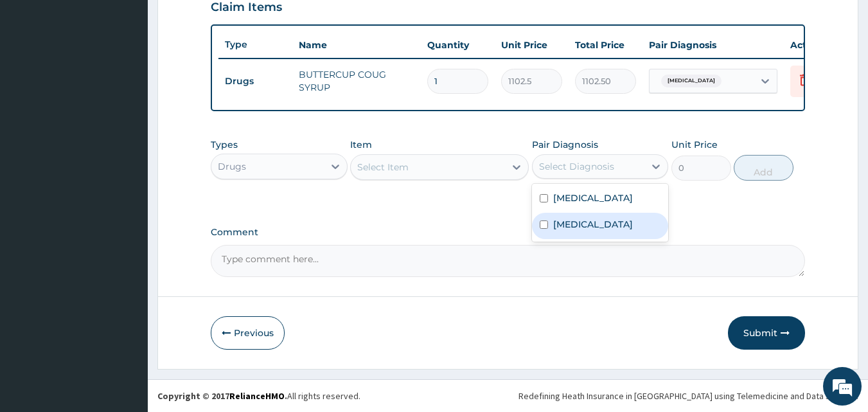
click at [572, 231] on label "Bacterial sepsis" at bounding box center [593, 224] width 80 height 13
checkbox input "true"
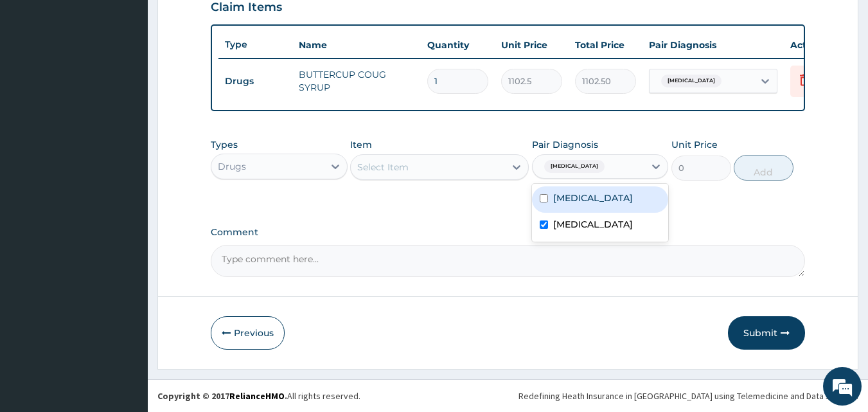
click at [405, 169] on div "Select Item" at bounding box center [382, 167] width 51 height 13
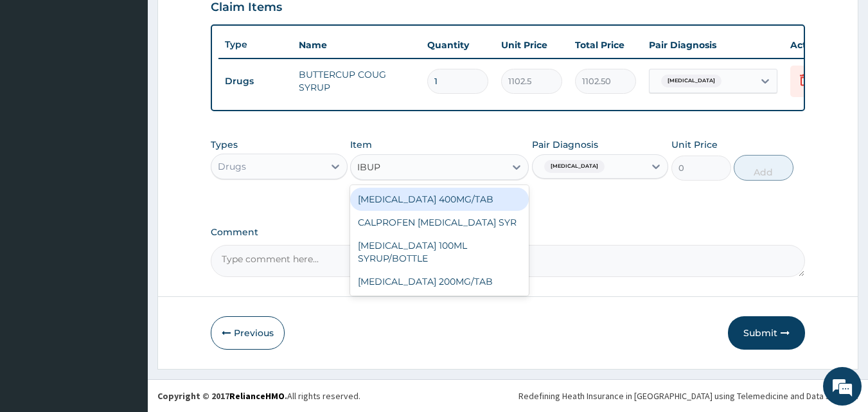
type input "IBUPR"
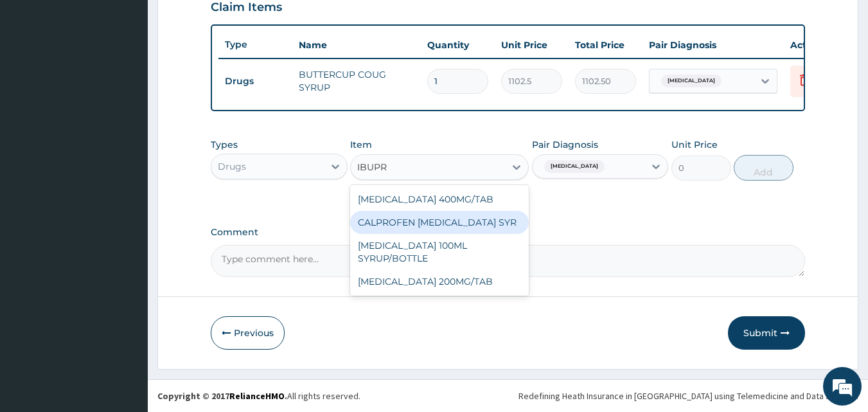
click at [423, 220] on div "CALPROFEN IBUPROFEN SYR" at bounding box center [439, 222] width 179 height 23
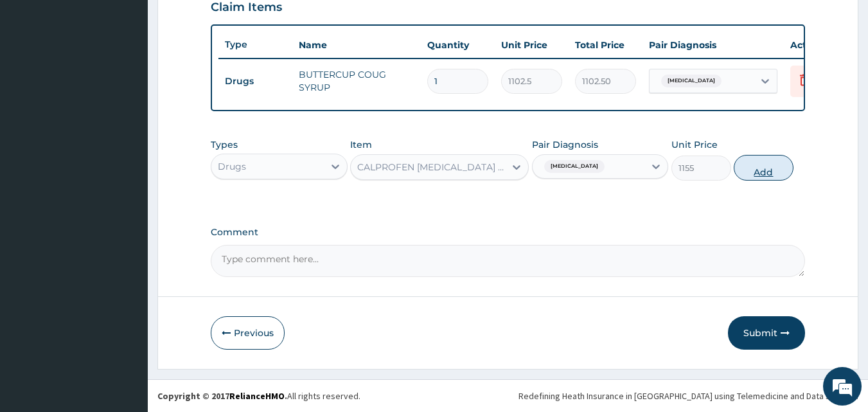
click at [772, 168] on button "Add" at bounding box center [764, 168] width 60 height 26
type input "0"
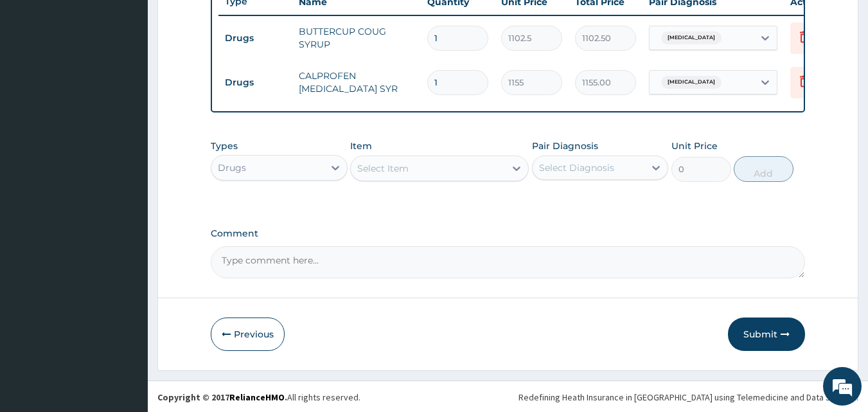
scroll to position [508, 0]
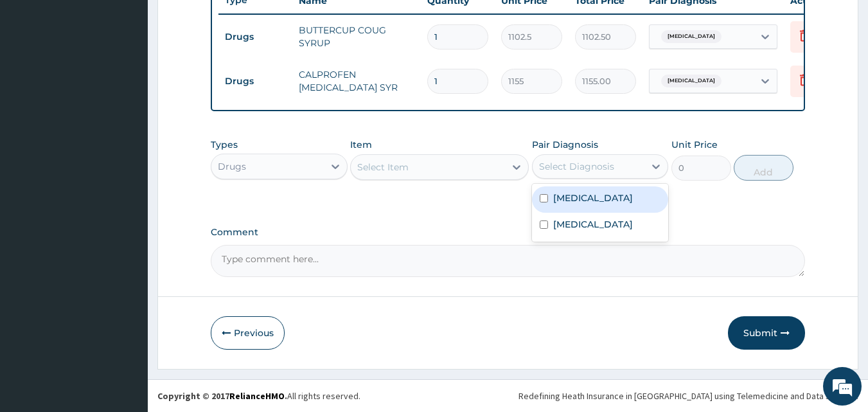
click at [578, 173] on div "Select Diagnosis" at bounding box center [589, 166] width 112 height 21
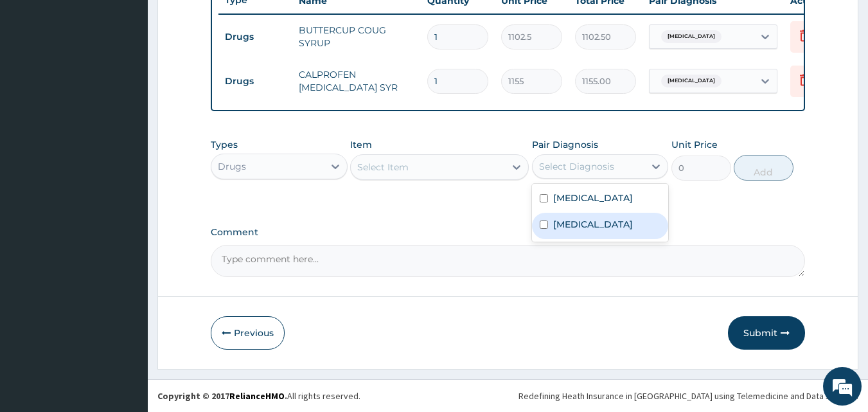
click at [576, 231] on label "Bacterial sepsis" at bounding box center [593, 224] width 80 height 13
checkbox input "true"
click at [382, 164] on div "Select Item" at bounding box center [382, 167] width 51 height 13
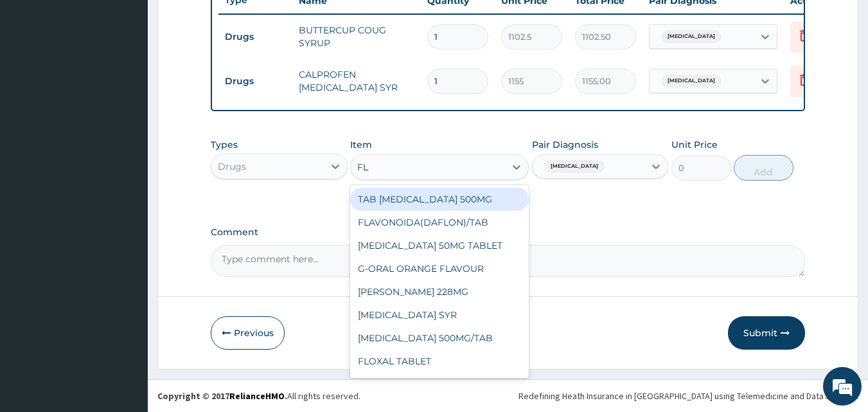
type input "FLE"
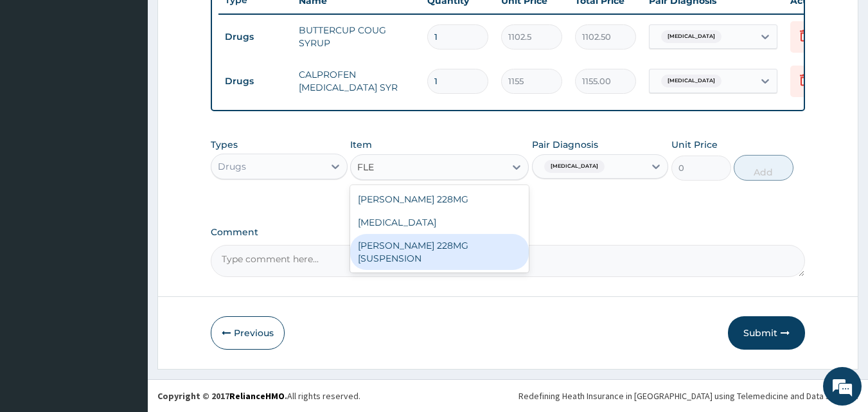
click at [457, 247] on div "FLEMING 228MG [SUSPENSION" at bounding box center [439, 252] width 179 height 36
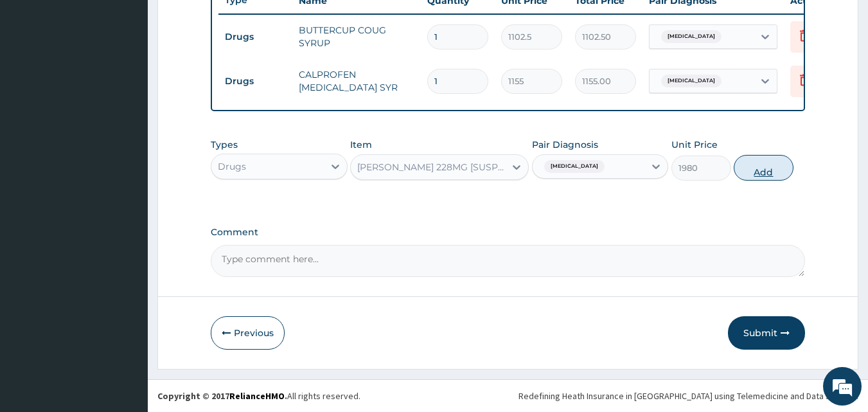
click at [765, 163] on button "Add" at bounding box center [764, 168] width 60 height 26
type input "0"
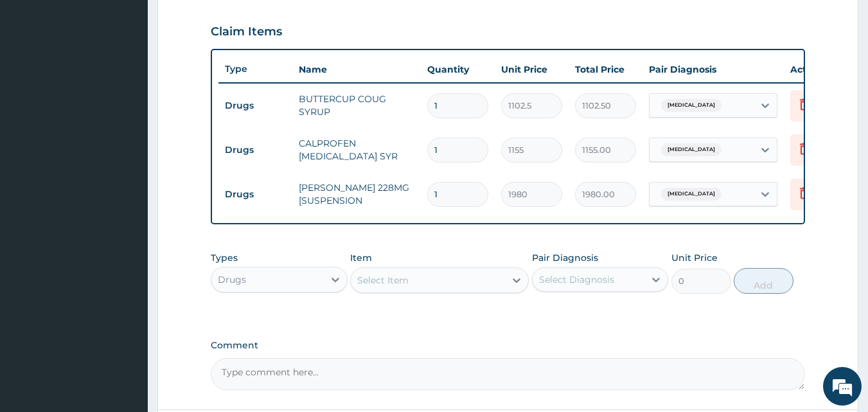
scroll to position [443, 0]
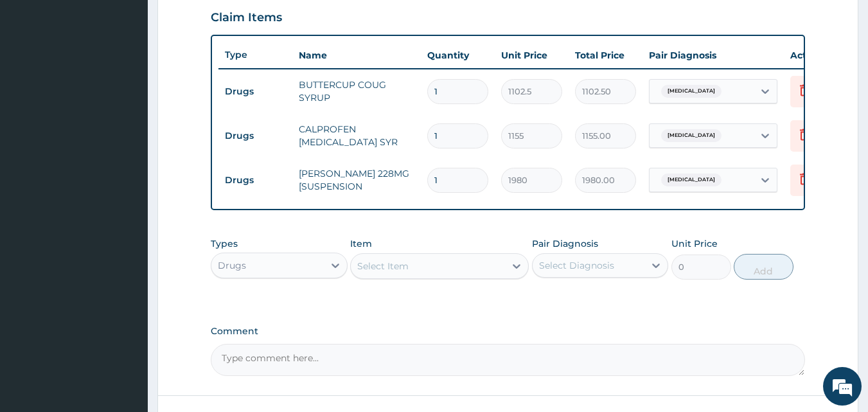
click at [563, 272] on div "Select Diagnosis" at bounding box center [576, 265] width 75 height 13
click at [582, 303] on label "Upper respiratory infection" at bounding box center [593, 296] width 80 height 13
checkbox input "true"
click at [385, 270] on div "Select Item" at bounding box center [382, 266] width 51 height 13
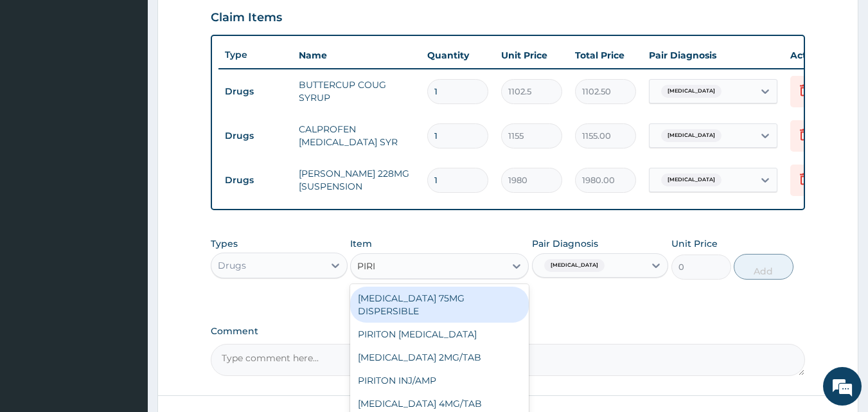
type input "PIRIT"
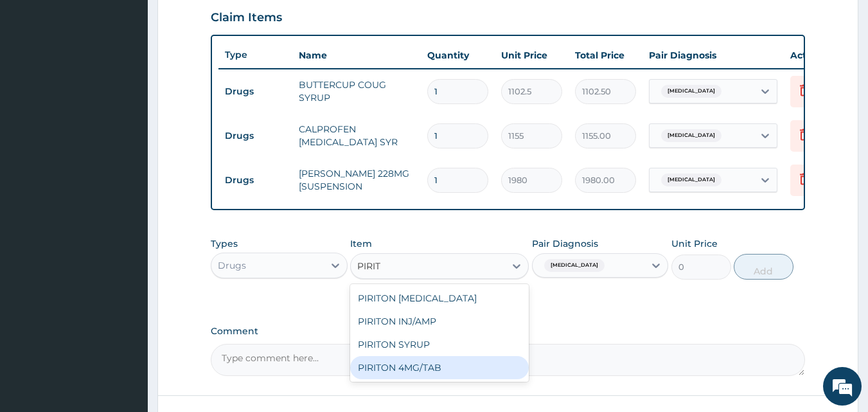
click at [398, 365] on div "PIRITON 4MG/TAB" at bounding box center [439, 367] width 179 height 23
type input "50"
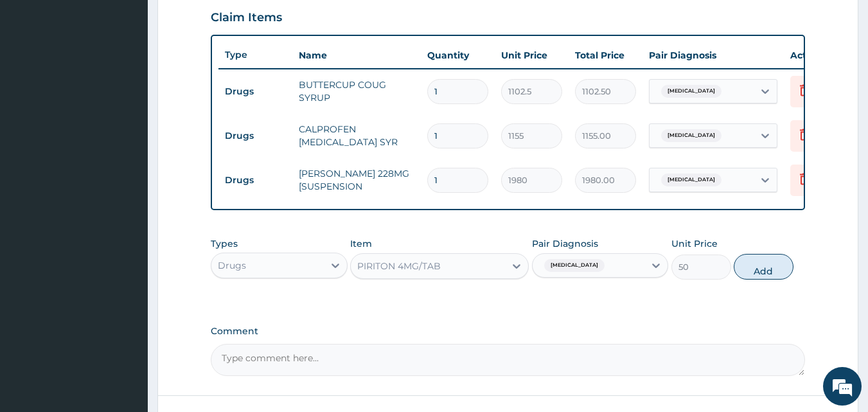
click at [410, 270] on div "PIRITON 4MG/TAB" at bounding box center [399, 266] width 84 height 13
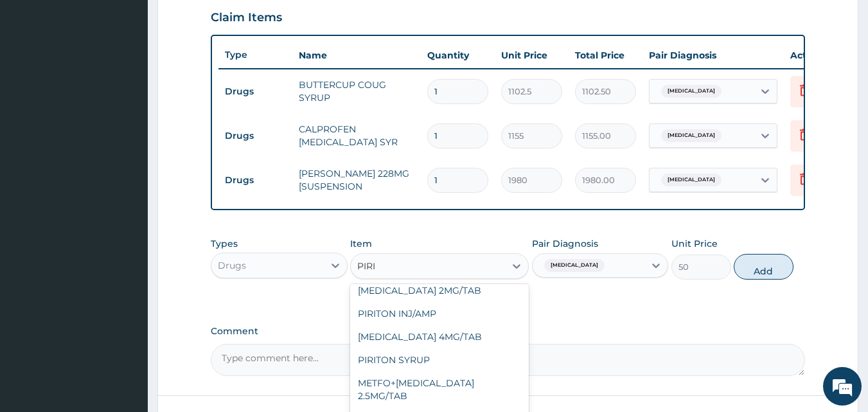
scroll to position [44, 0]
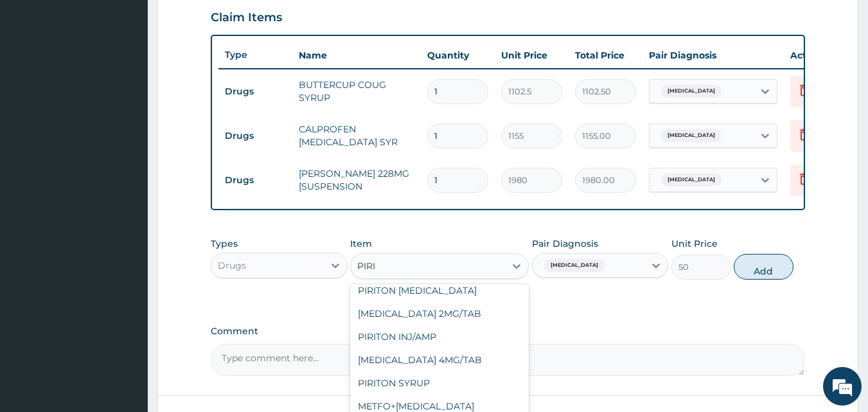
type input "PIRIT"
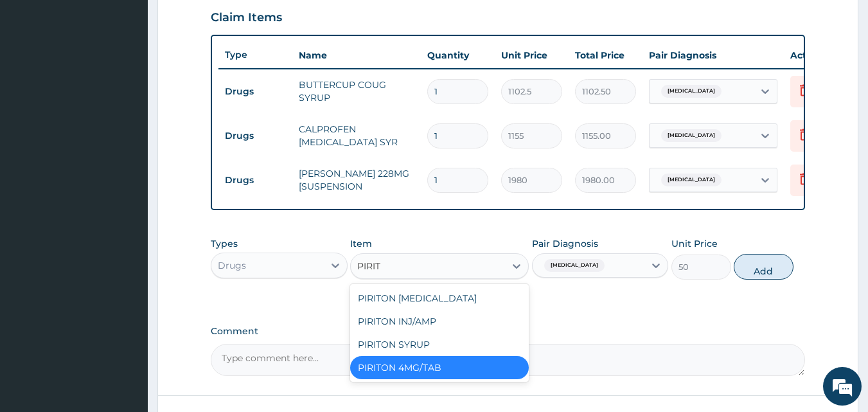
scroll to position [0, 0]
click at [441, 307] on div "PIRITON EXPECTORANT" at bounding box center [439, 298] width 179 height 23
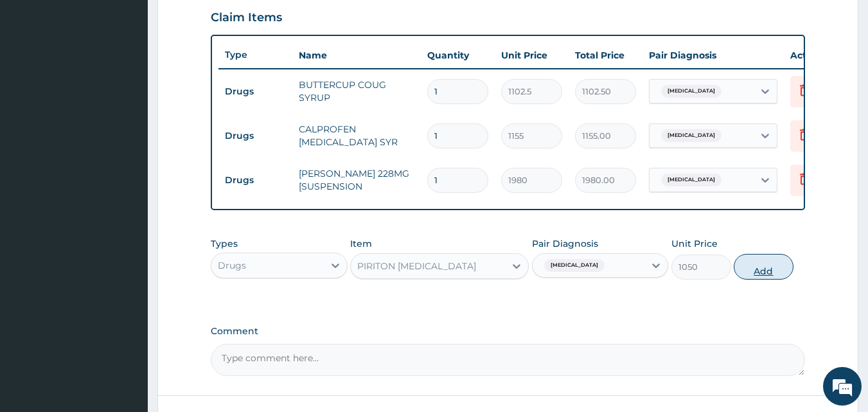
click at [754, 276] on button "Add" at bounding box center [764, 267] width 60 height 26
type input "0"
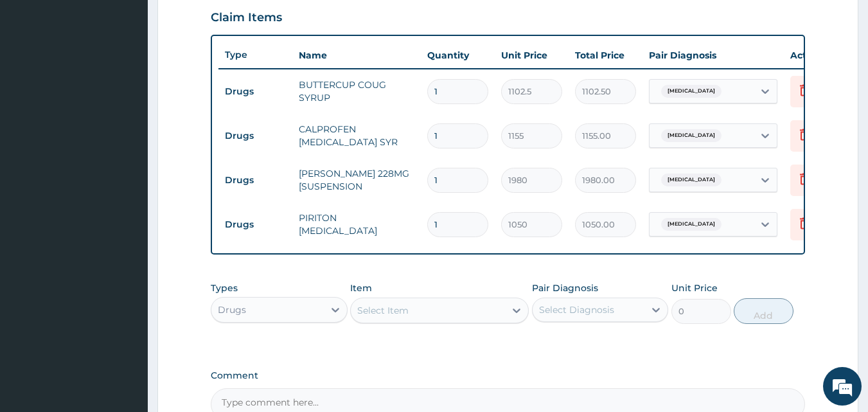
click at [256, 320] on div "Drugs" at bounding box center [267, 309] width 112 height 21
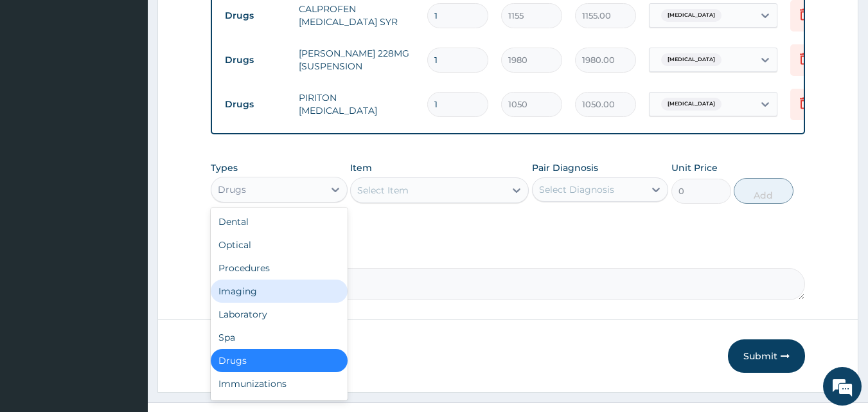
scroll to position [572, 0]
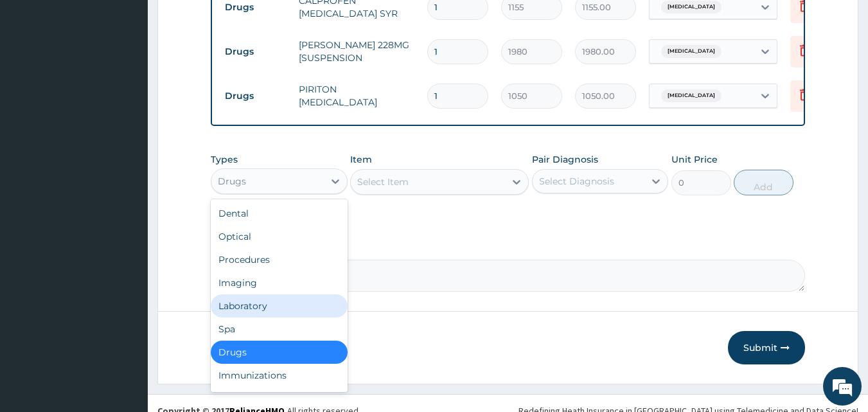
drag, startPoint x: 253, startPoint y: 309, endPoint x: 287, endPoint y: 298, distance: 35.1
click at [253, 310] on div "Laboratory" at bounding box center [279, 305] width 137 height 23
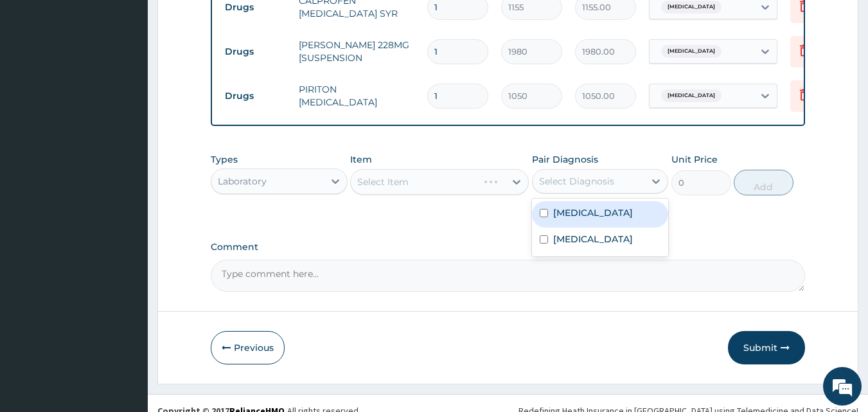
click at [592, 188] on div "Select Diagnosis" at bounding box center [576, 181] width 75 height 13
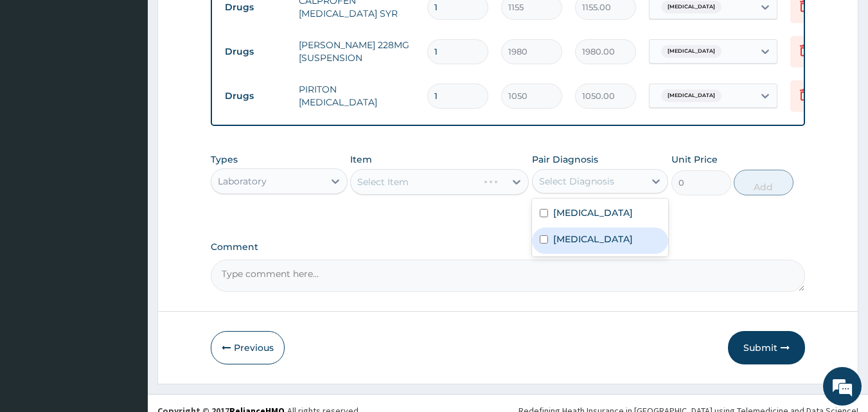
click at [576, 254] on div "Bacterial sepsis" at bounding box center [600, 240] width 137 height 26
checkbox input "true"
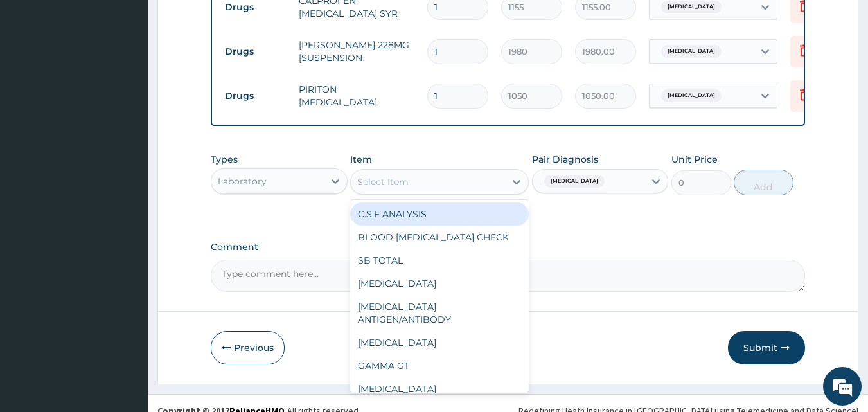
click at [381, 188] on div "Select Item" at bounding box center [382, 181] width 51 height 13
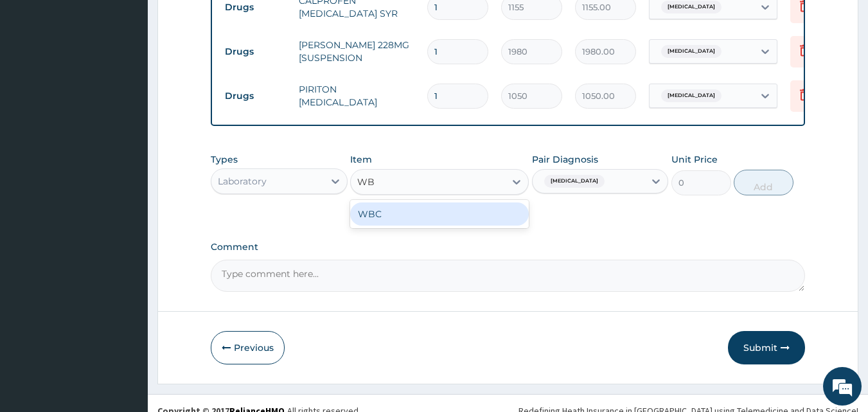
type input "WBC"
click at [381, 222] on div "WBC" at bounding box center [439, 213] width 179 height 23
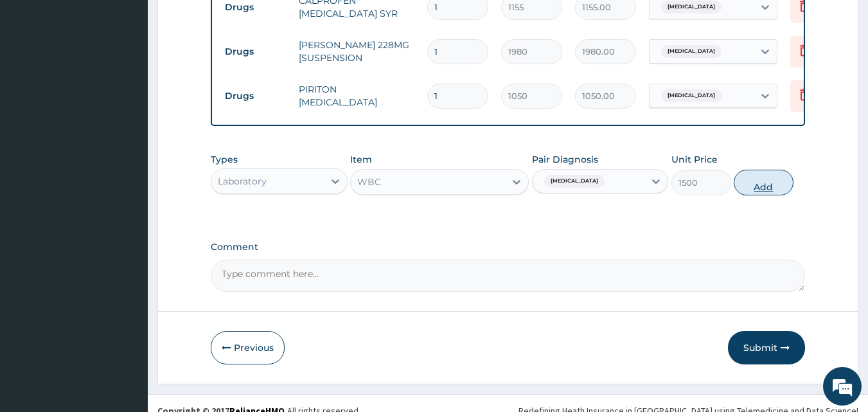
click at [748, 192] on button "Add" at bounding box center [764, 183] width 60 height 26
type input "0"
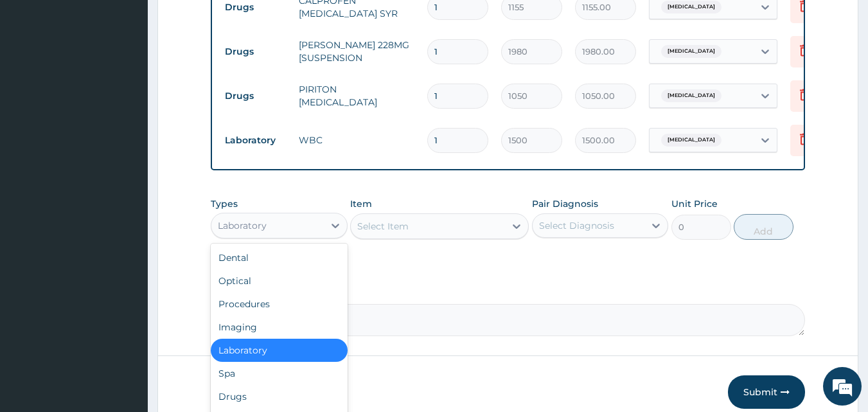
click at [267, 236] on div "Laboratory" at bounding box center [267, 225] width 112 height 21
click at [252, 313] on div "Procedures" at bounding box center [279, 303] width 137 height 23
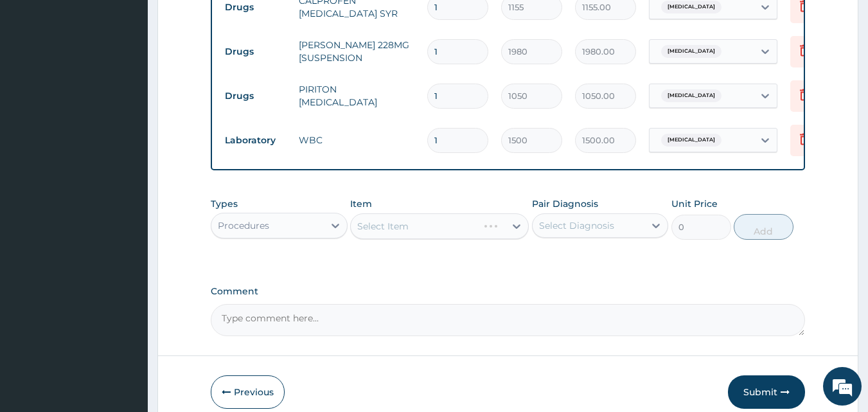
click at [565, 232] on div "Select Diagnosis" at bounding box center [576, 225] width 75 height 13
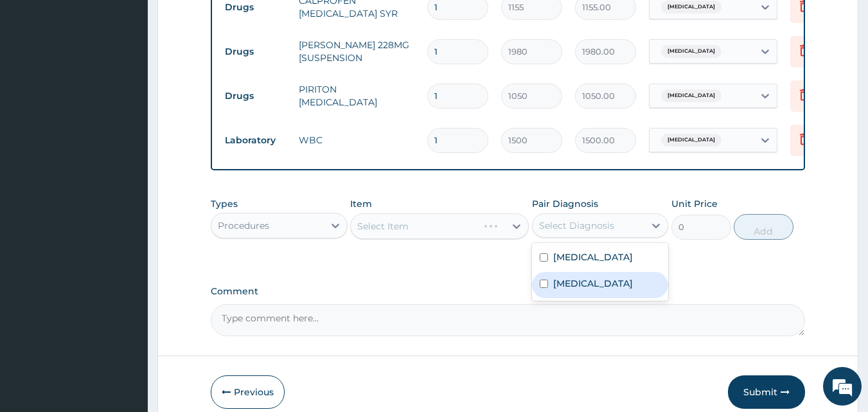
click at [571, 290] on label "Bacterial sepsis" at bounding box center [593, 283] width 80 height 13
checkbox input "true"
click at [367, 234] on div "Select Item" at bounding box center [439, 226] width 179 height 26
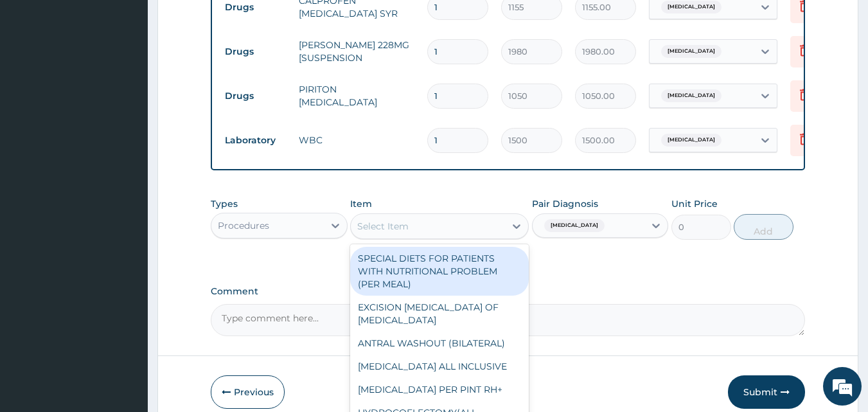
click at [374, 233] on div "Select Item" at bounding box center [382, 226] width 51 height 13
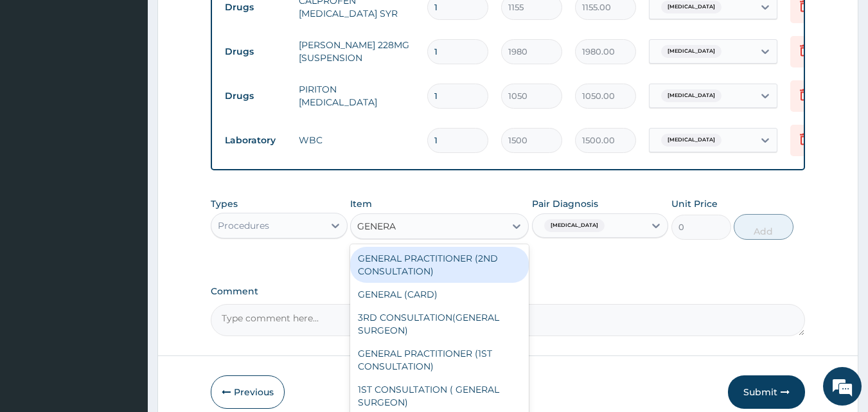
type input "GENERAL"
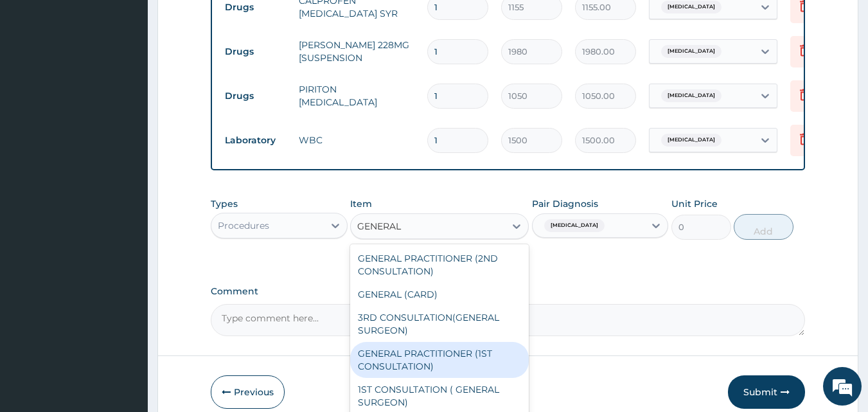
click at [403, 366] on div "GENERAL PRACTITIONER (1ST CONSULTATION)" at bounding box center [439, 360] width 179 height 36
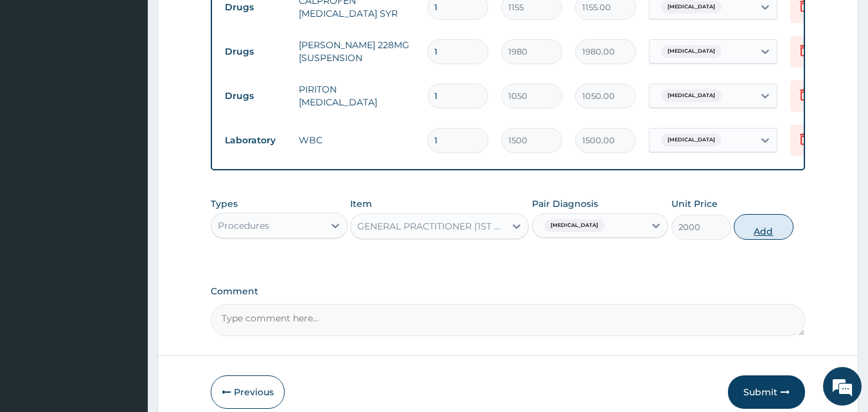
click at [762, 226] on button "Add" at bounding box center [764, 227] width 60 height 26
type input "0"
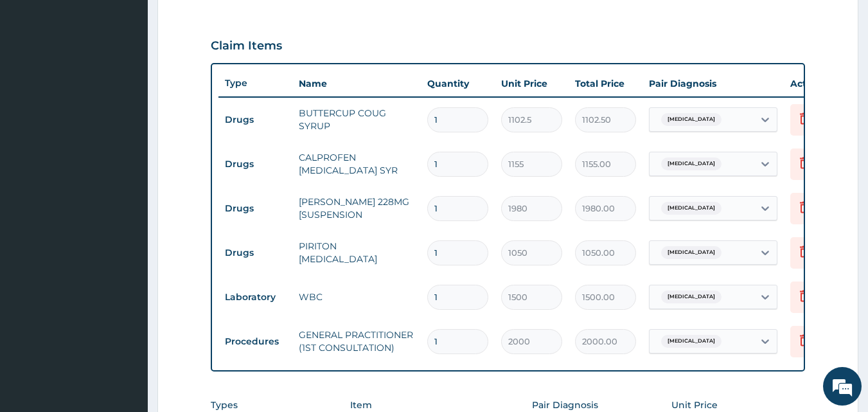
scroll to position [443, 0]
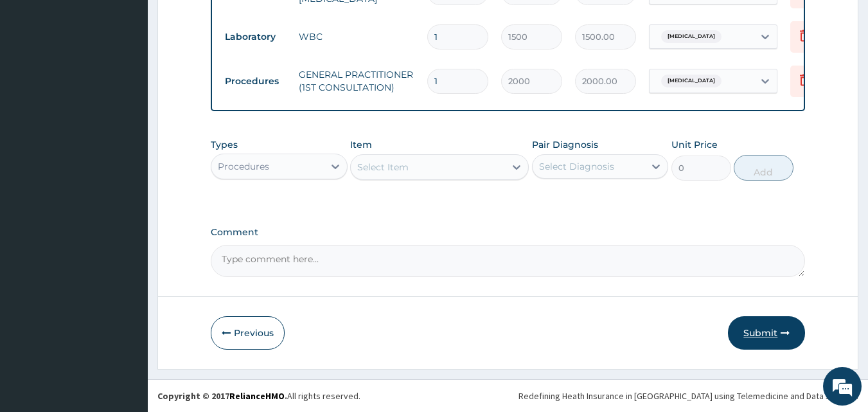
click at [755, 334] on button "Submit" at bounding box center [766, 332] width 77 height 33
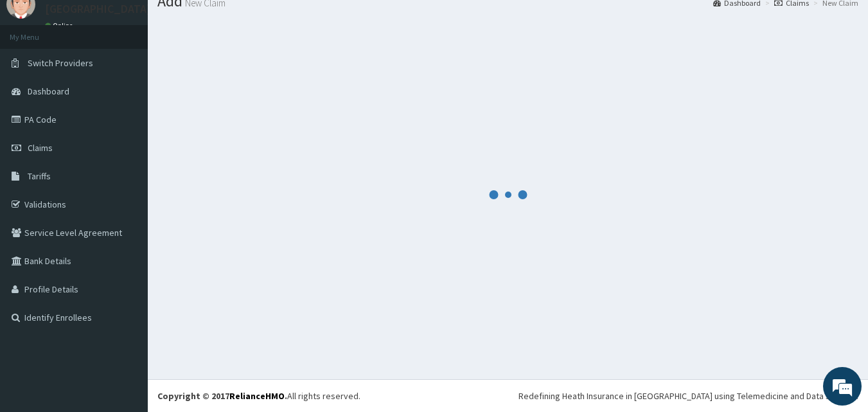
scroll to position [685, 0]
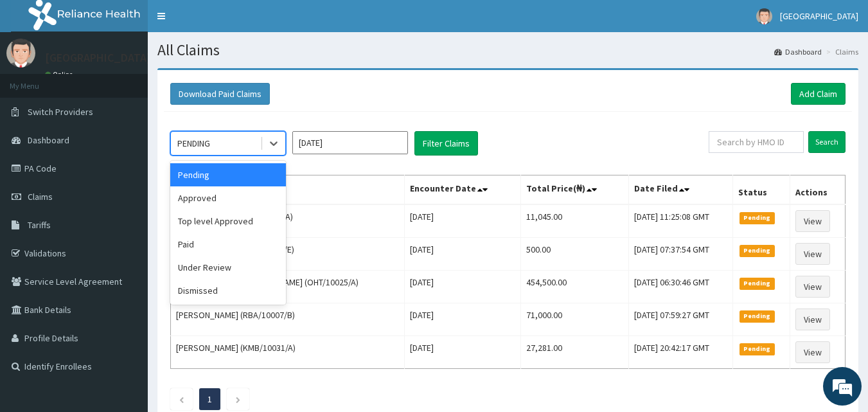
click at [210, 141] on div "PENDING" at bounding box center [193, 143] width 33 height 13
click at [193, 202] on div "Approved" at bounding box center [228, 197] width 116 height 23
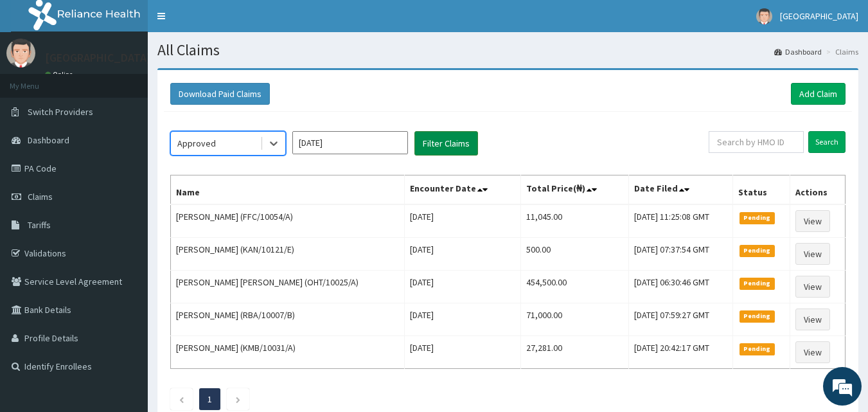
click at [457, 139] on button "Filter Claims" at bounding box center [446, 143] width 64 height 24
